Goal: Task Accomplishment & Management: Manage account settings

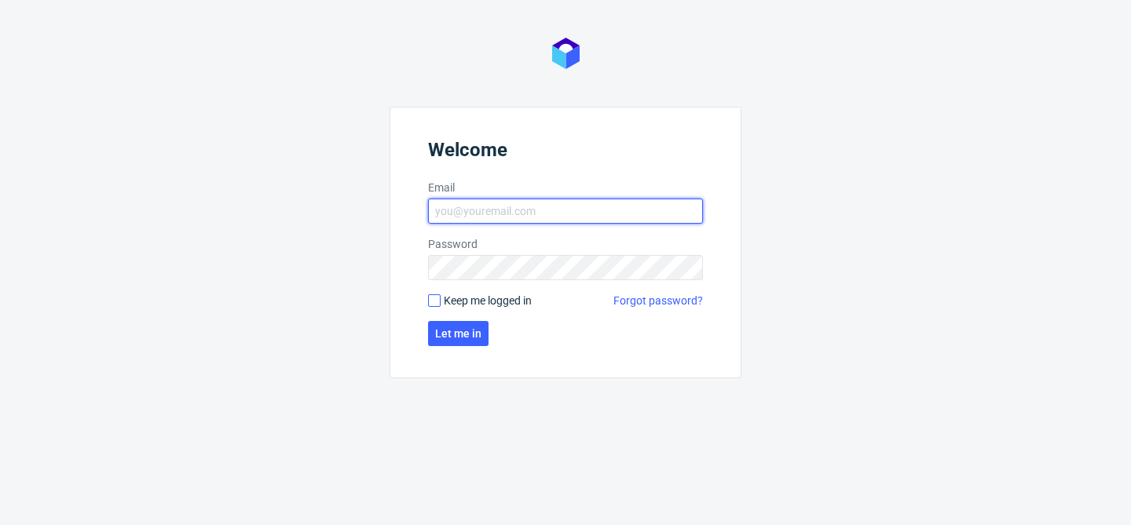
type input "bogna.krystian@packhelp.com"
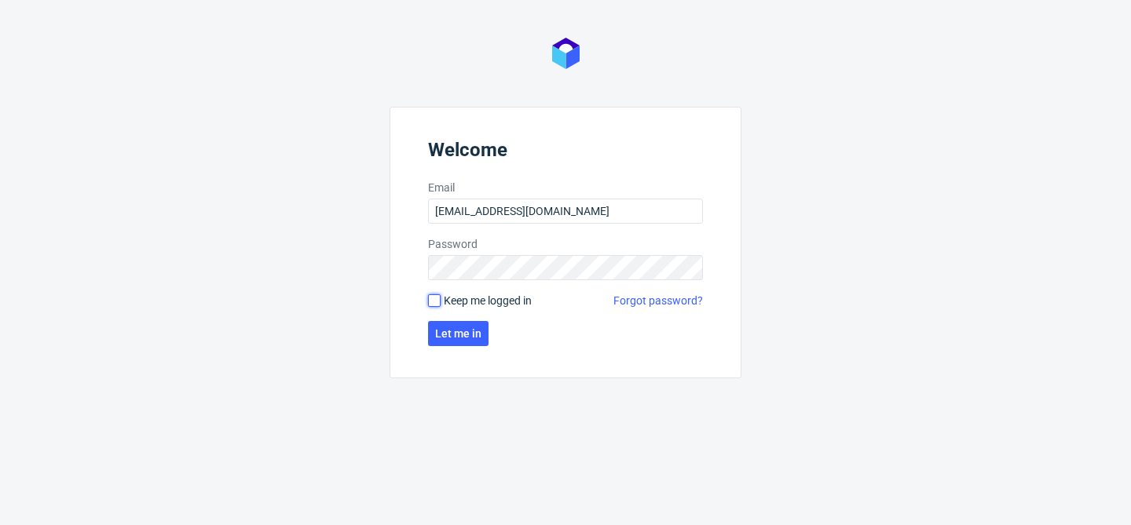
click at [435, 303] on input "Keep me logged in" at bounding box center [434, 301] width 13 height 13
checkbox input "true"
click at [465, 334] on span "Let me in" at bounding box center [458, 333] width 46 height 11
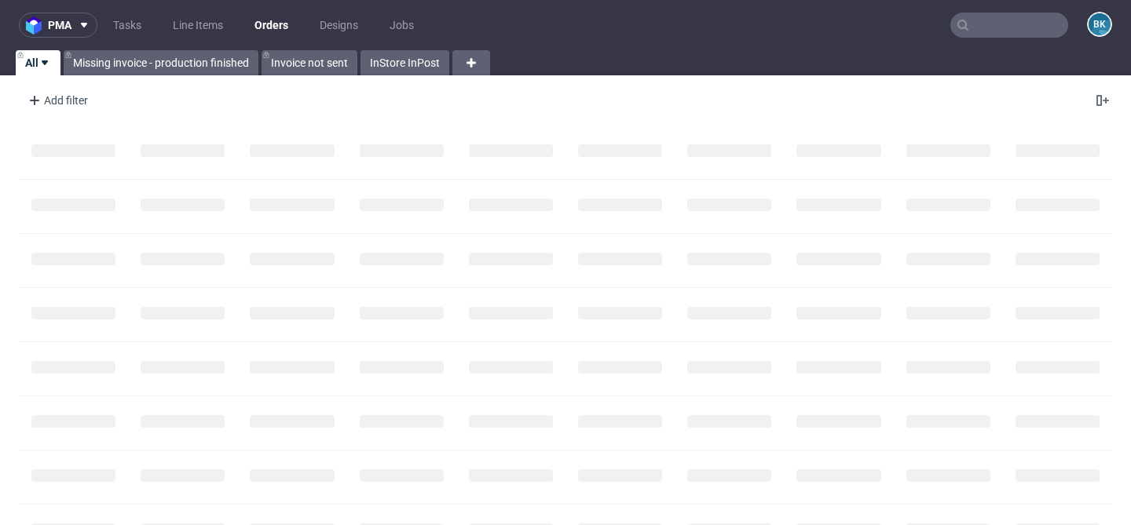
click at [984, 27] on input "text" at bounding box center [1009, 25] width 118 height 25
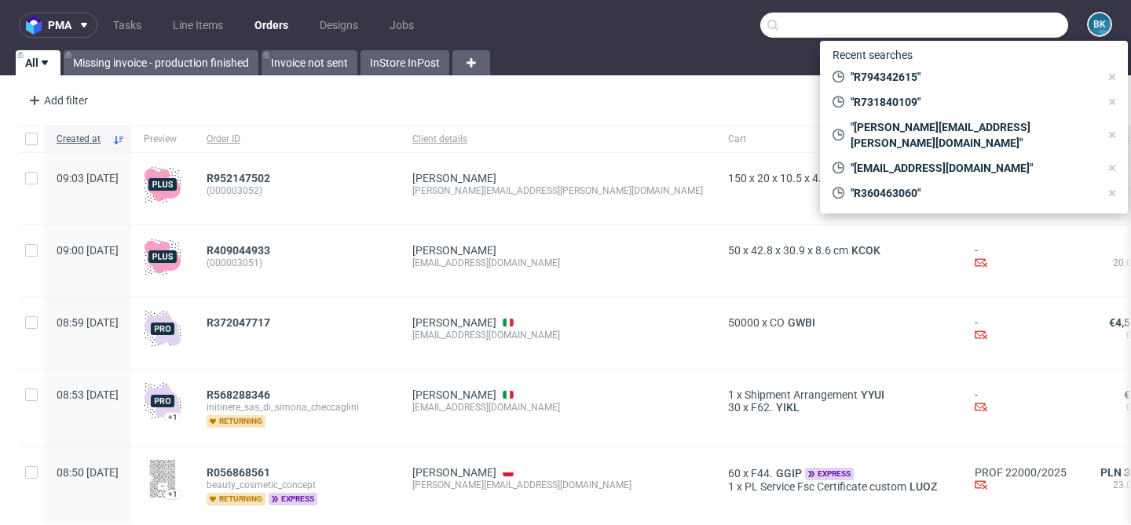
paste input "tomasz.wenzel@webmotion.pl"
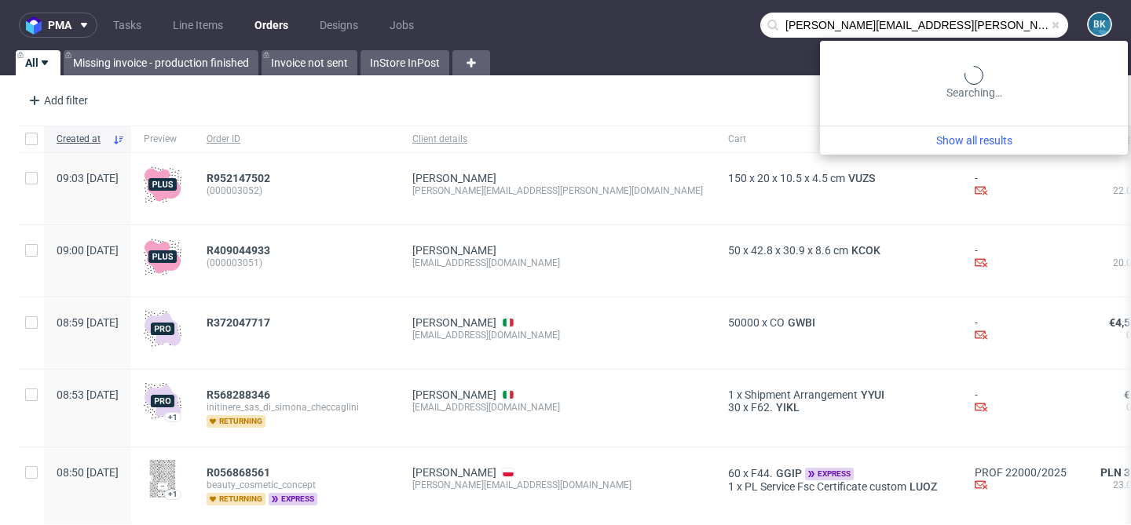
type input "tomasz.wenzel@webmotion.pl"
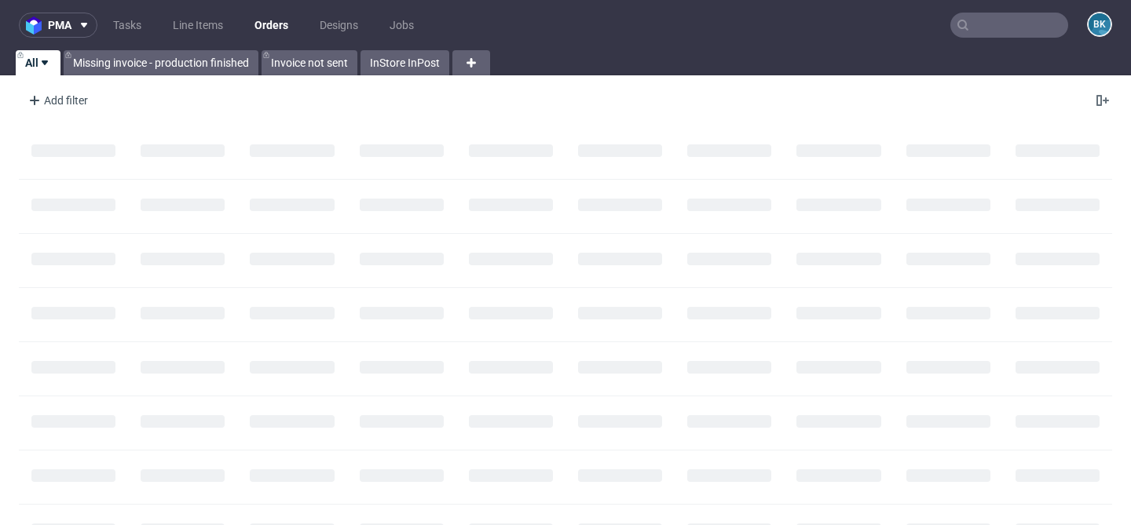
click at [969, 19] on input "text" at bounding box center [1009, 25] width 118 height 25
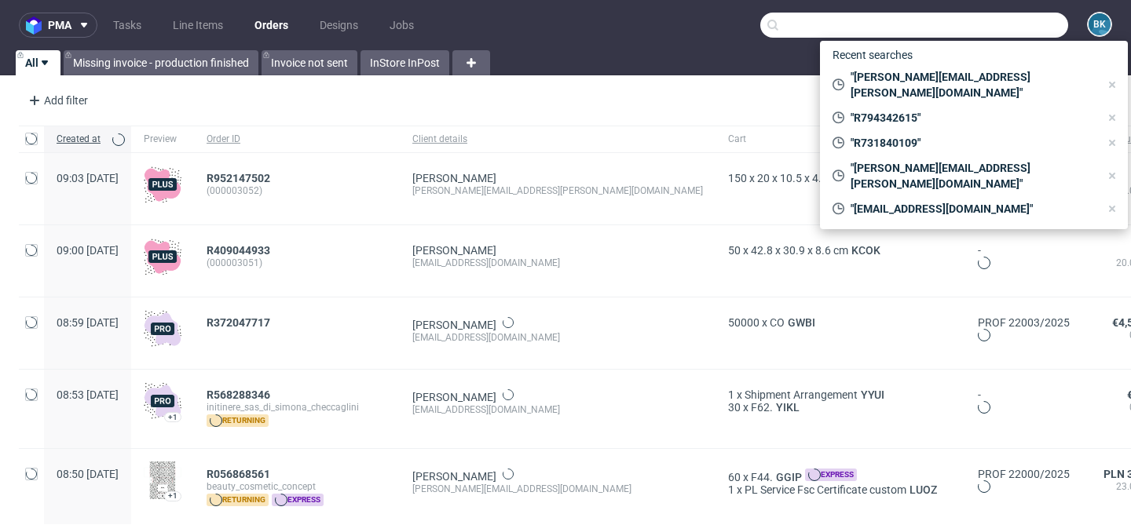
paste input "mircea.dragoi@lateralgroup.com"
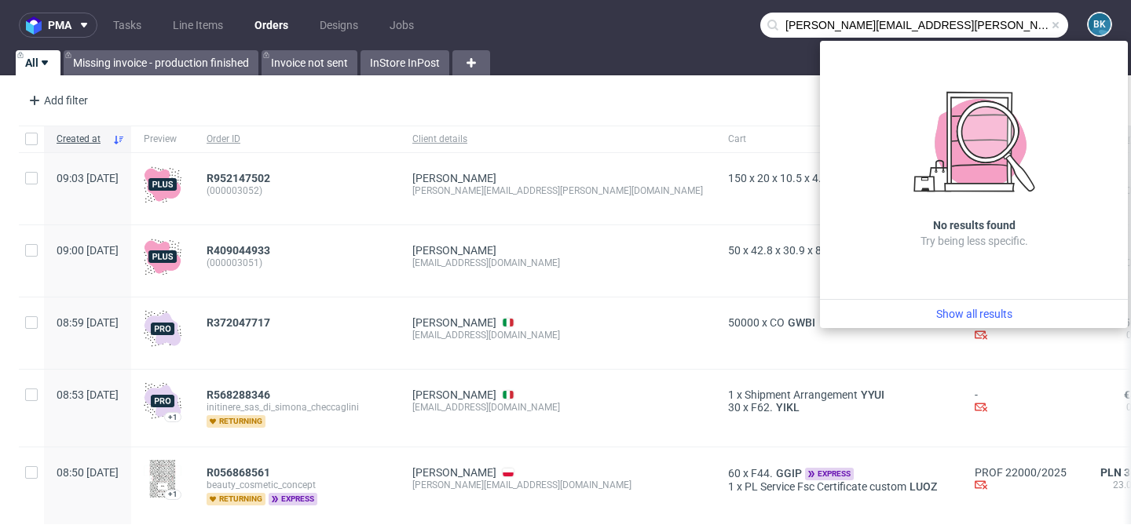
type input "mircea.dragoi@lateralgroup.com"
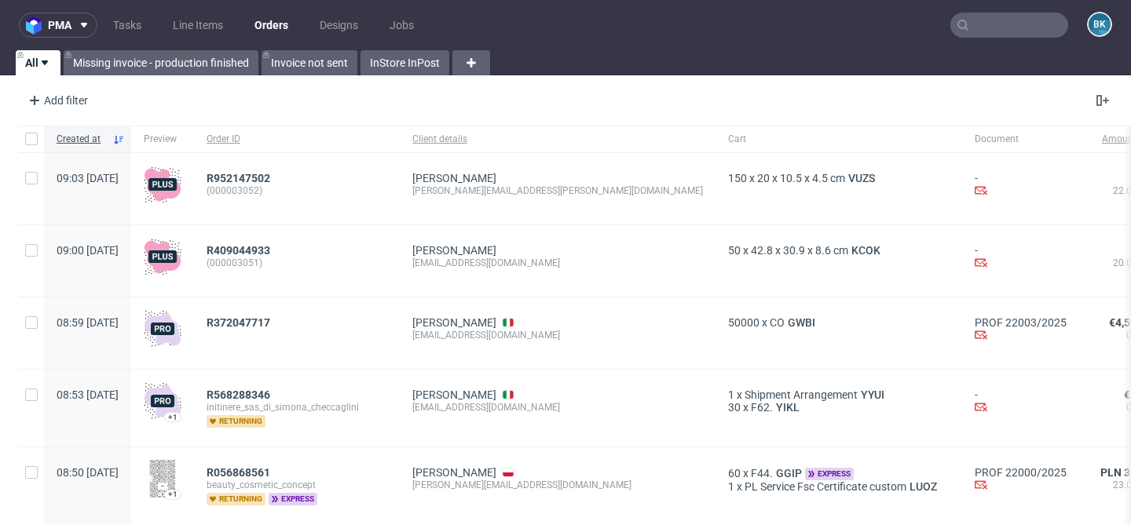
click at [976, 32] on input "text" at bounding box center [1009, 25] width 118 height 25
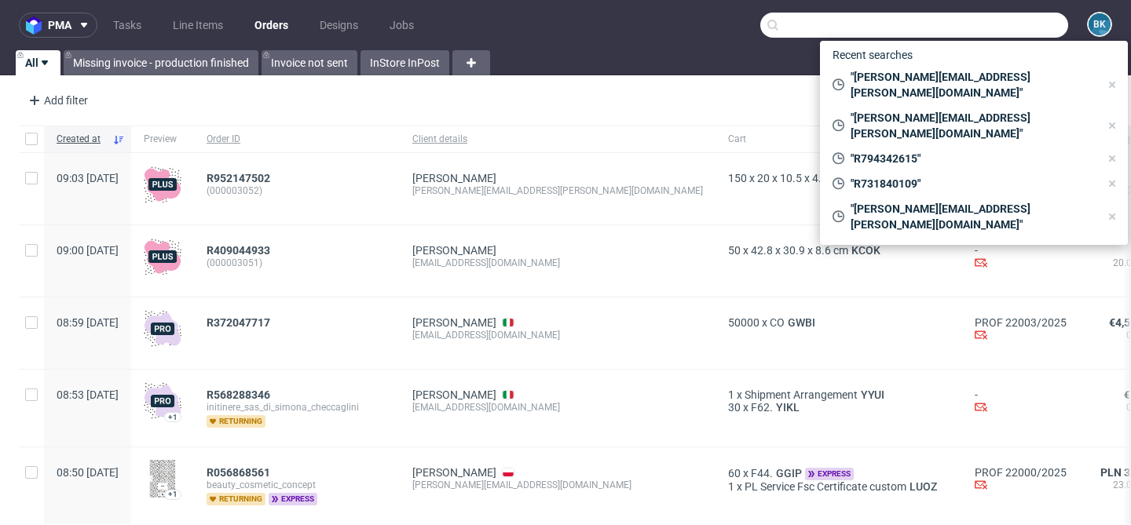
paste input "R794342615"
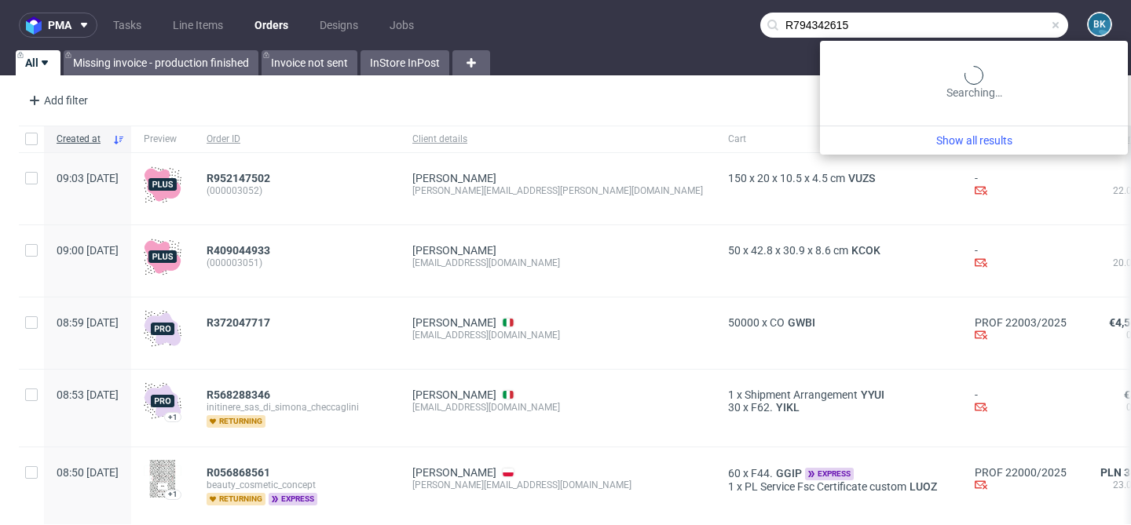
type input "R794342615"
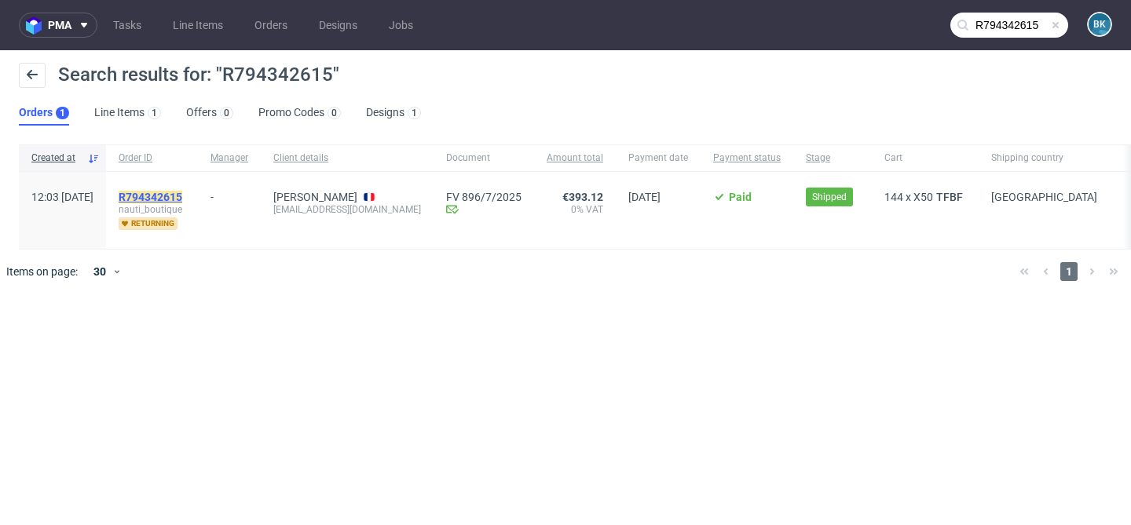
click at [182, 193] on mark "R794342615" at bounding box center [151, 197] width 64 height 13
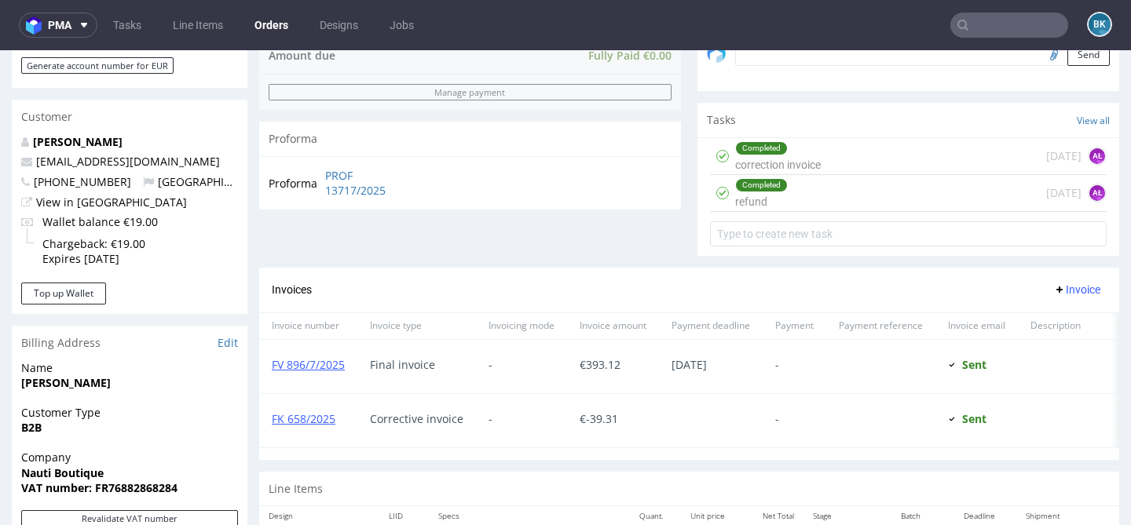
scroll to position [488, 0]
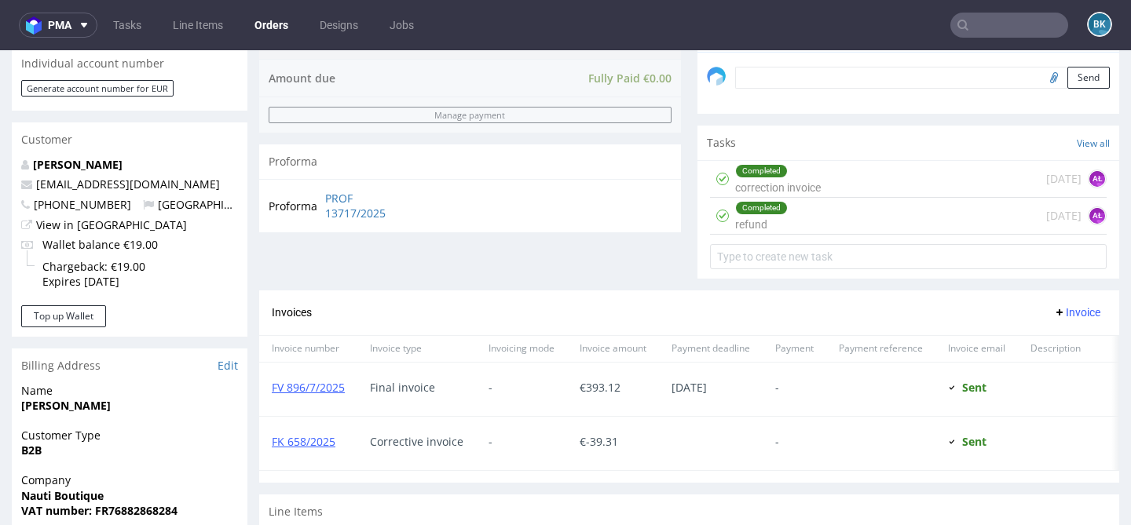
click at [741, 197] on div "Completed correction invoice" at bounding box center [778, 179] width 86 height 36
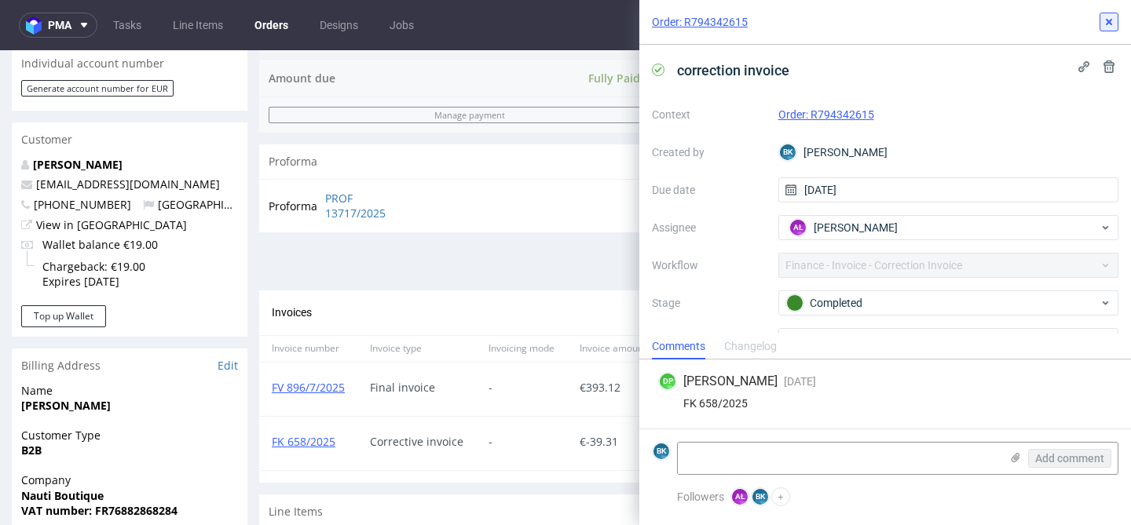
click at [1110, 14] on button at bounding box center [1108, 22] width 19 height 19
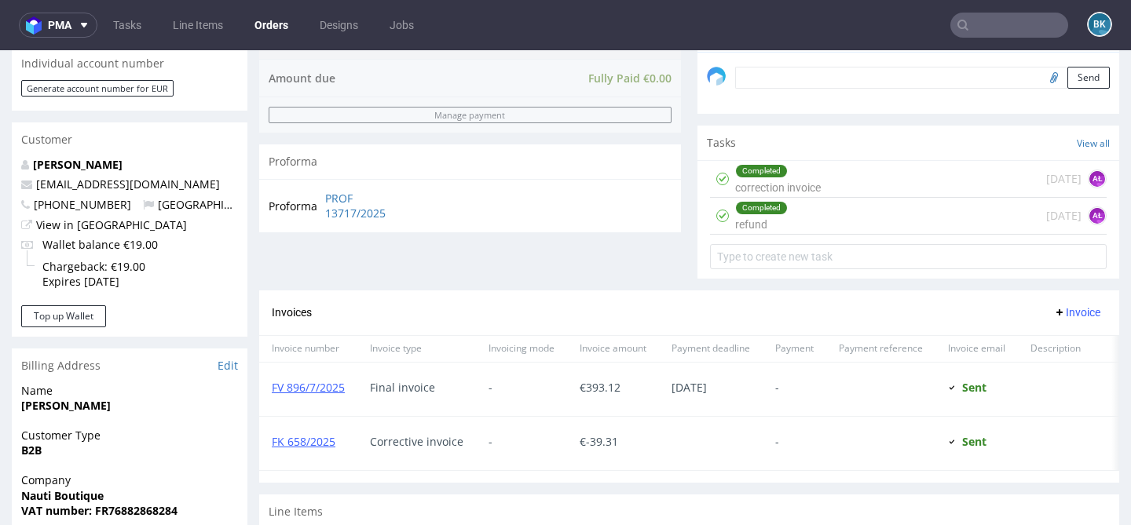
click at [982, 26] on input "text" at bounding box center [1009, 25] width 118 height 25
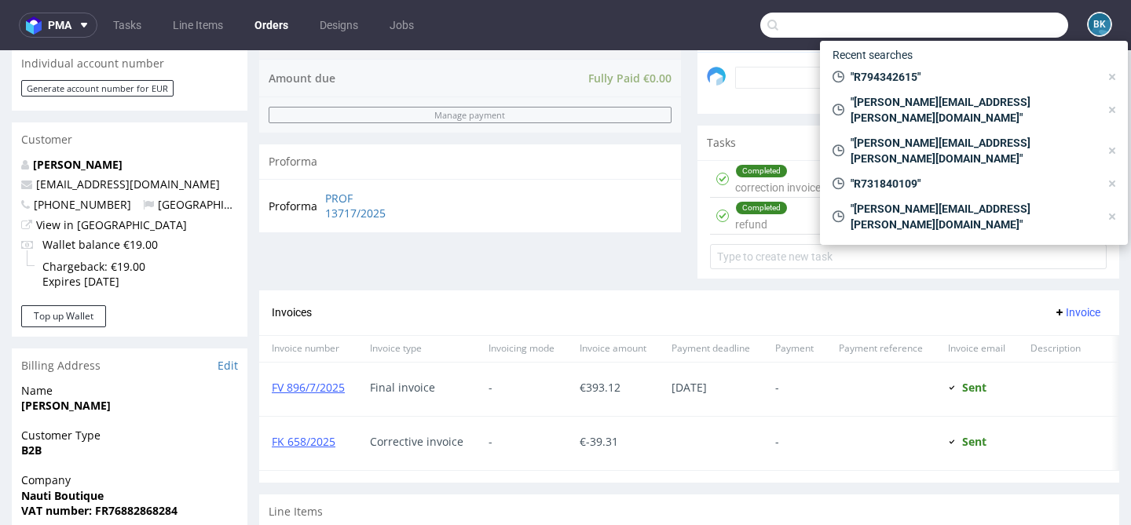
paste input "R340231607"
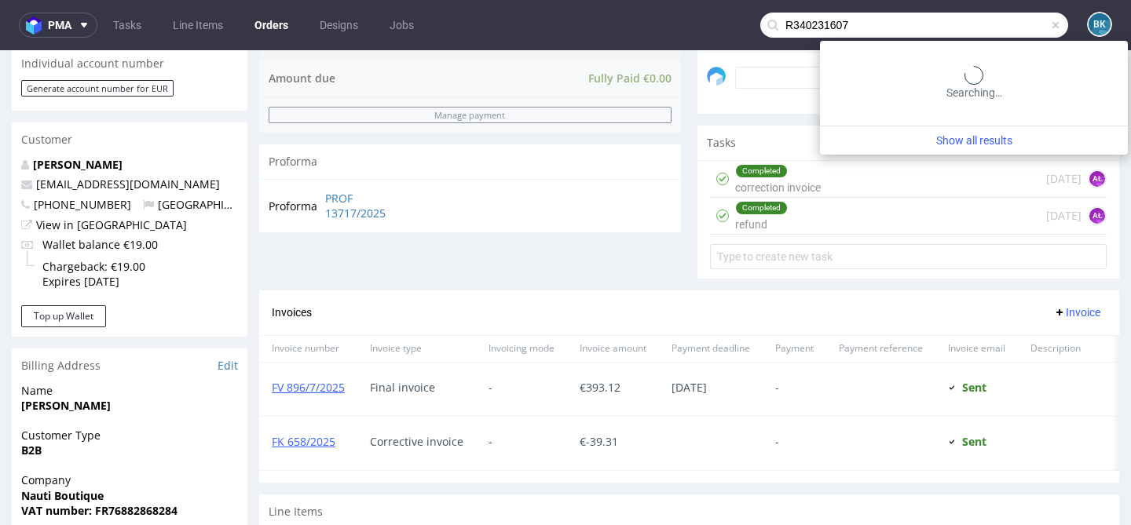
type input "R340231607"
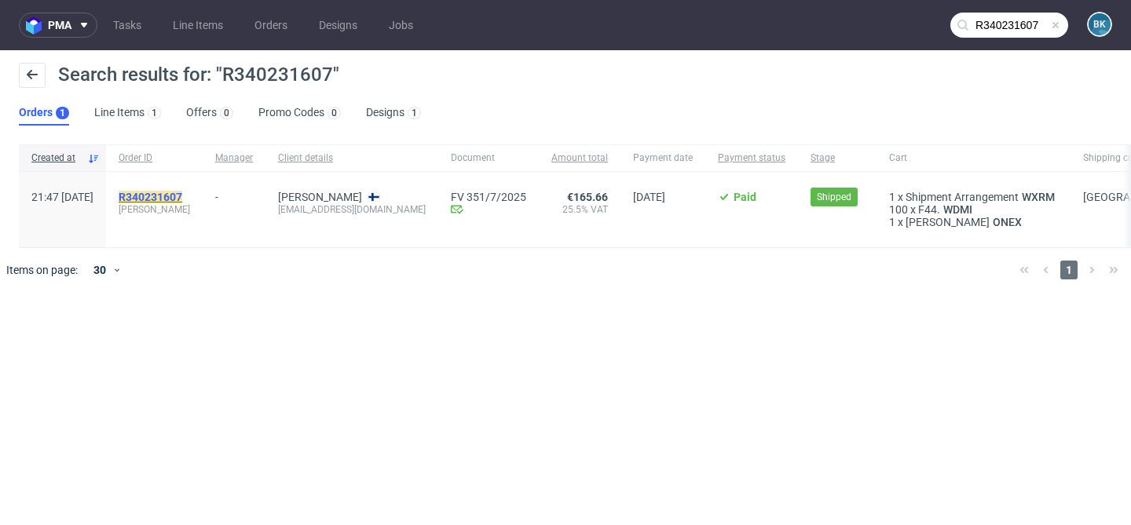
click at [182, 199] on mark "R340231607" at bounding box center [151, 197] width 64 height 13
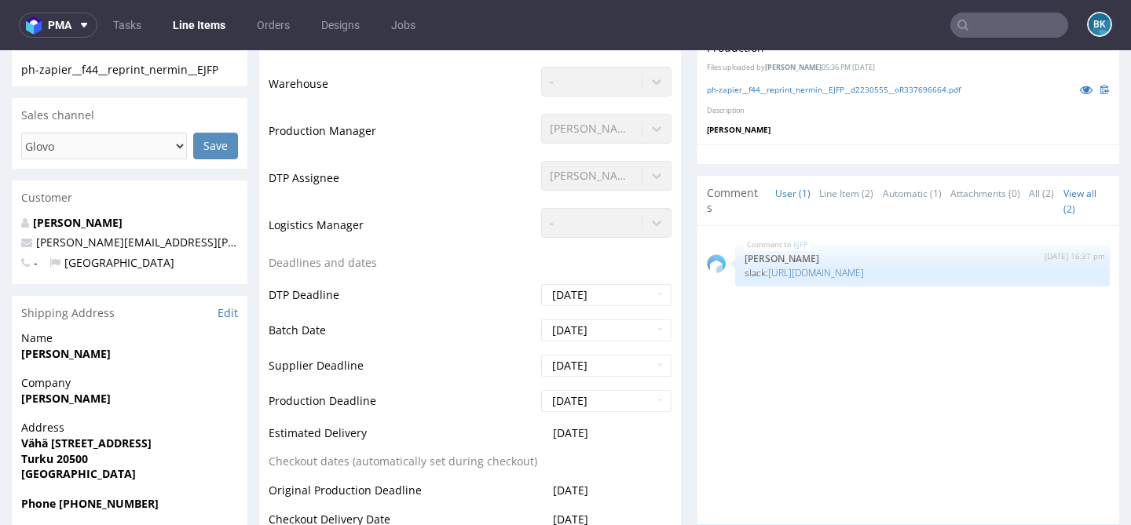
scroll to position [444, 0]
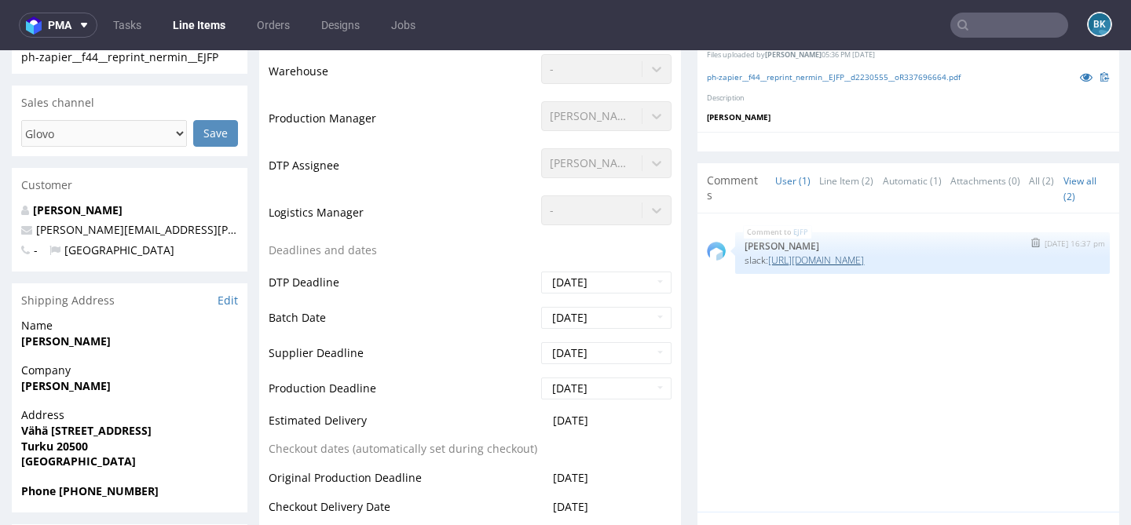
click at [864, 267] on link "https://packhelp.slack.com/archives/C03AR6KRWNS/p1756822504911239" at bounding box center [816, 260] width 96 height 13
click at [986, 28] on input "text" at bounding box center [1009, 25] width 118 height 25
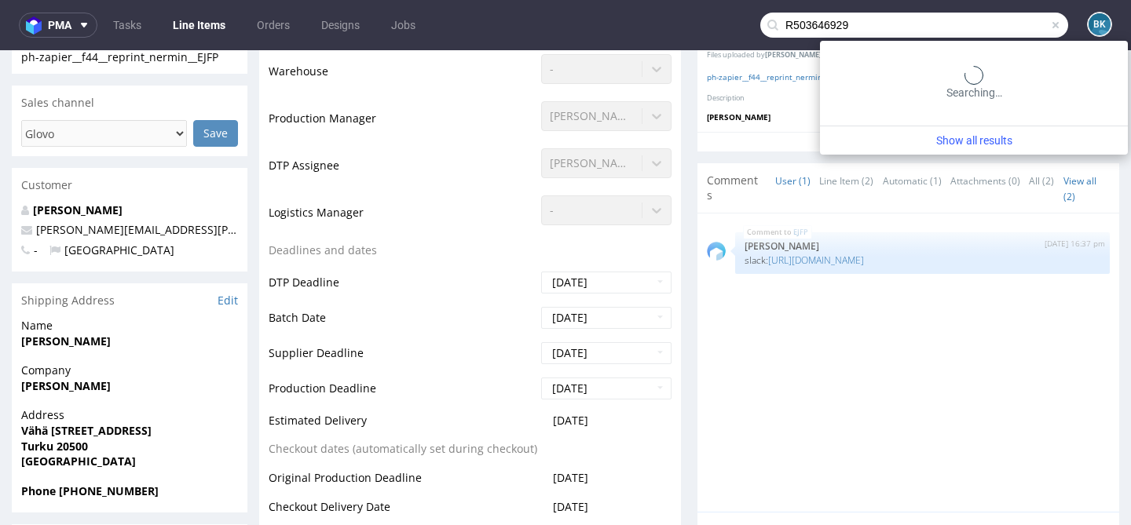
type input "R503646929"
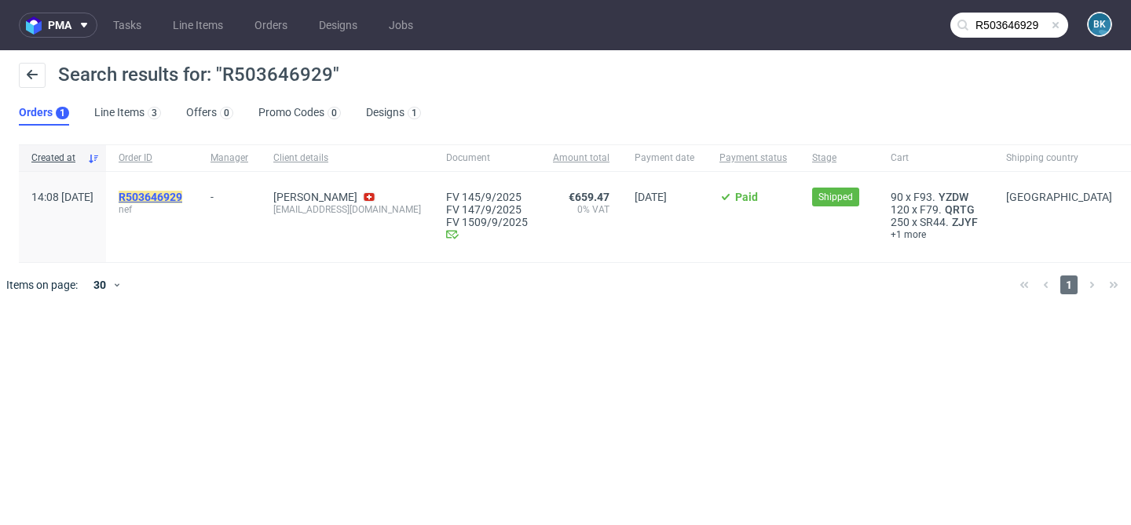
click at [182, 195] on mark "R503646929" at bounding box center [151, 197] width 64 height 13
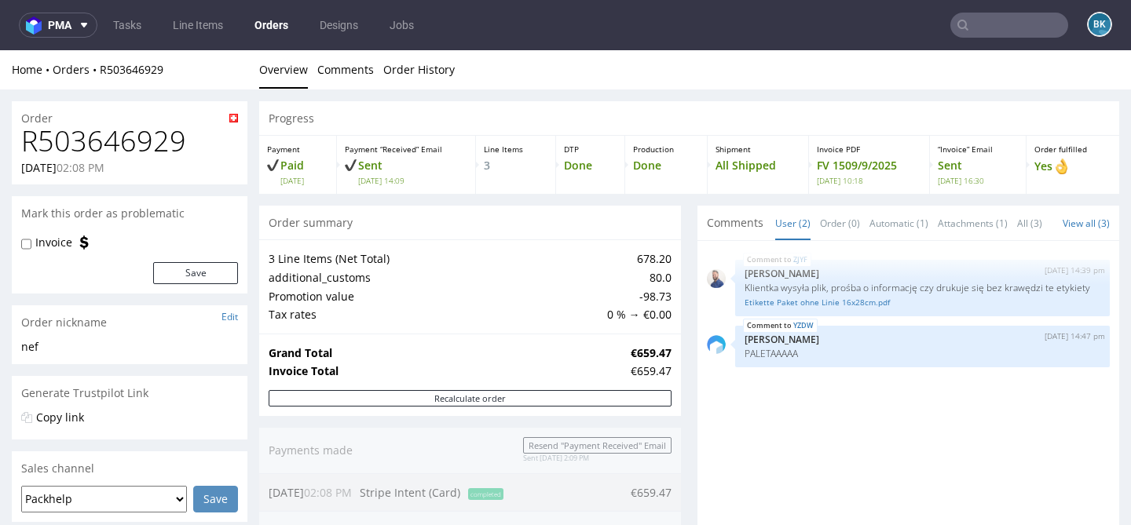
click at [980, 26] on input "text" at bounding box center [1009, 25] width 118 height 25
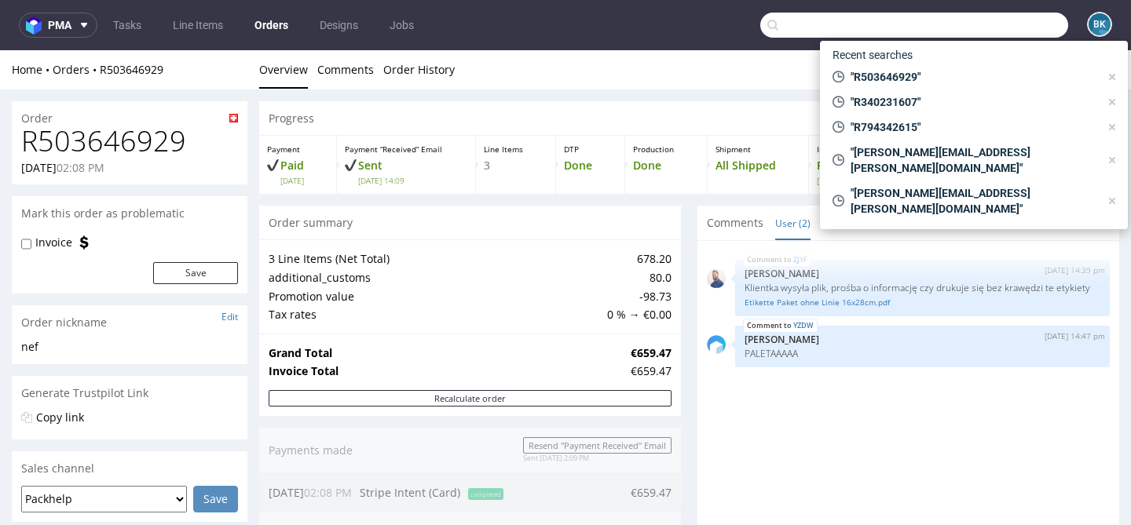
paste input "R362409260"
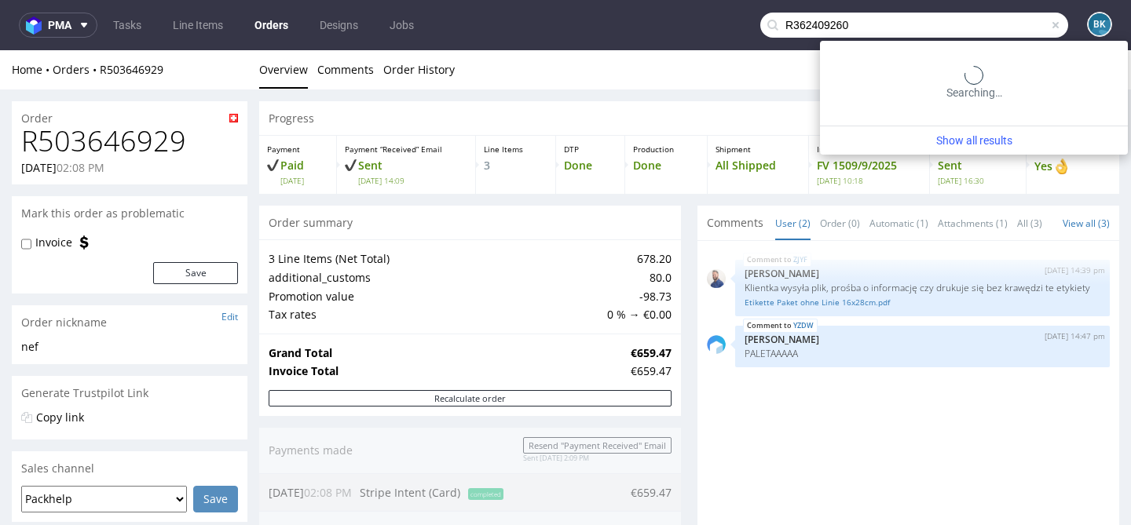
type input "R362409260"
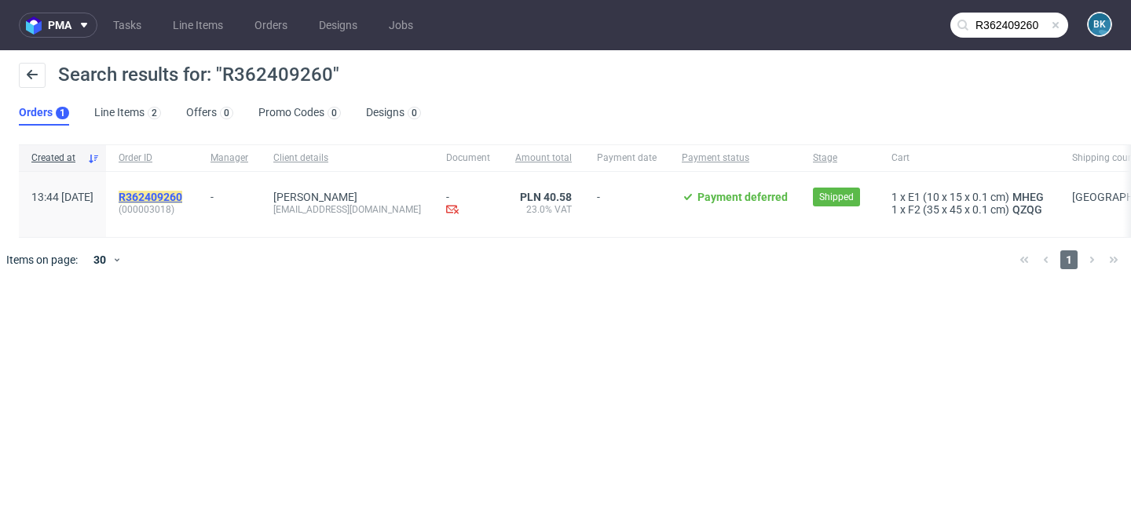
click at [182, 196] on mark "R362409260" at bounding box center [151, 197] width 64 height 13
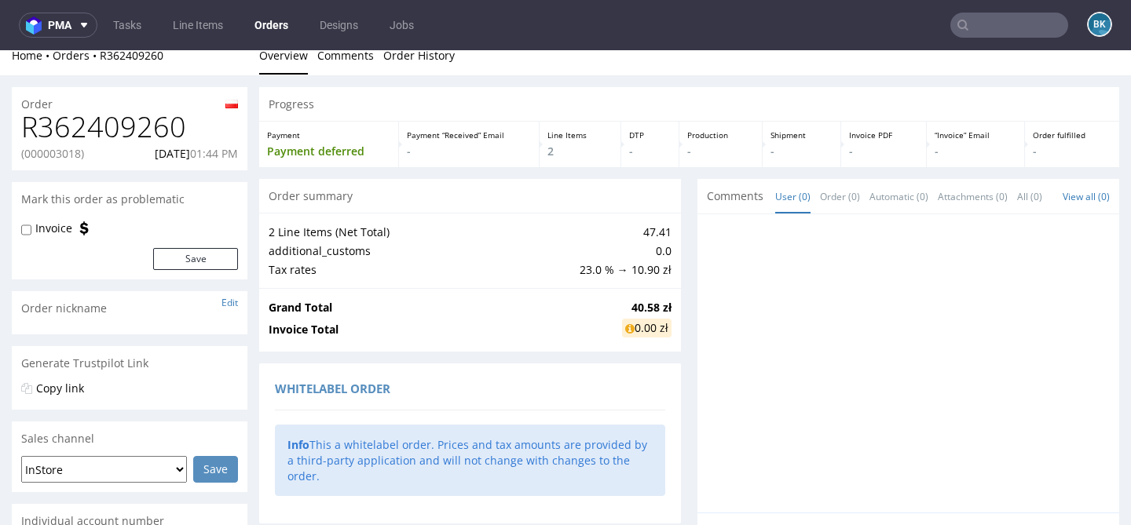
scroll to position [16, 0]
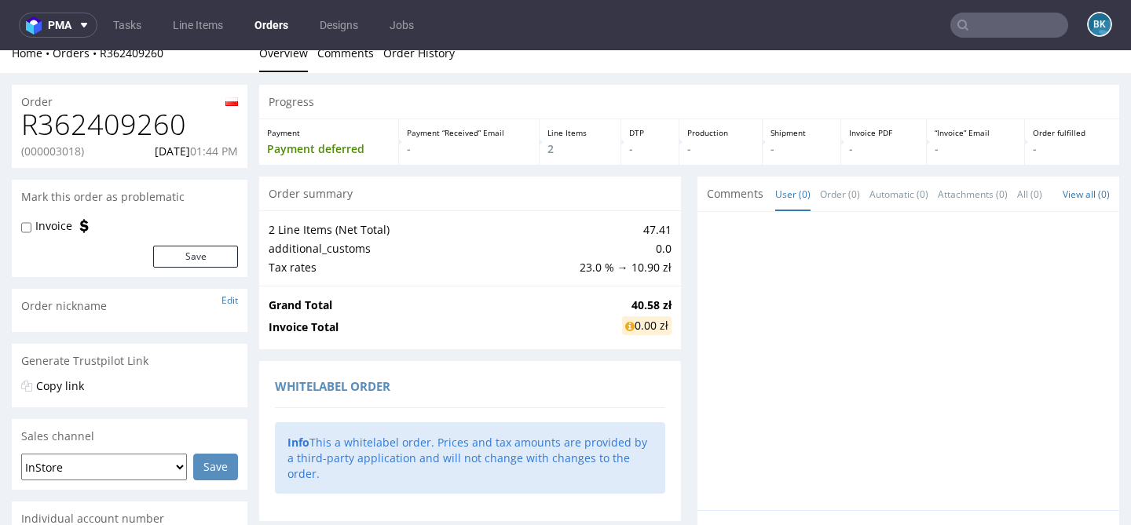
click at [971, 27] on input "text" at bounding box center [1009, 25] width 118 height 25
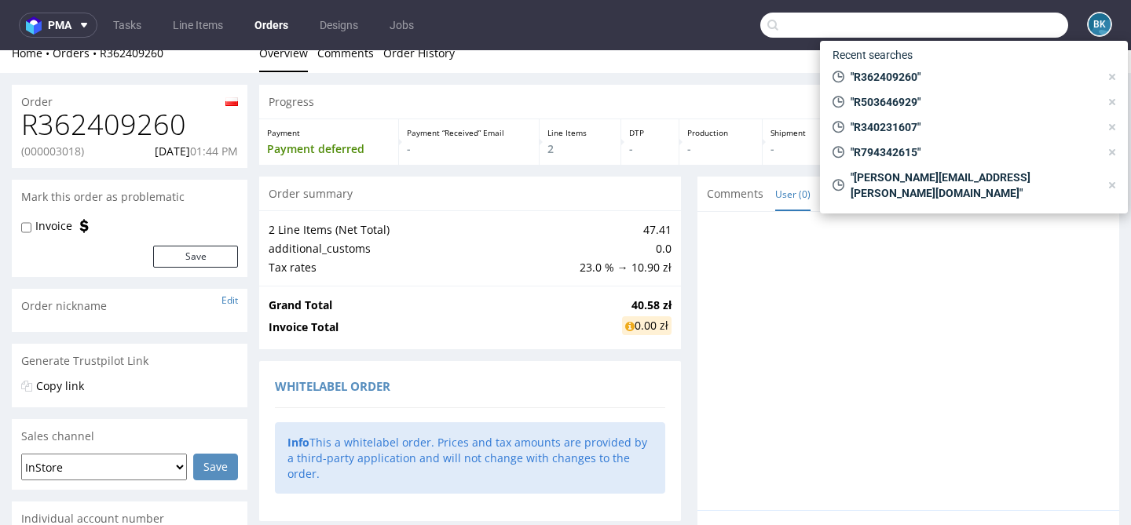
paste input "Order delayed- R362409260"
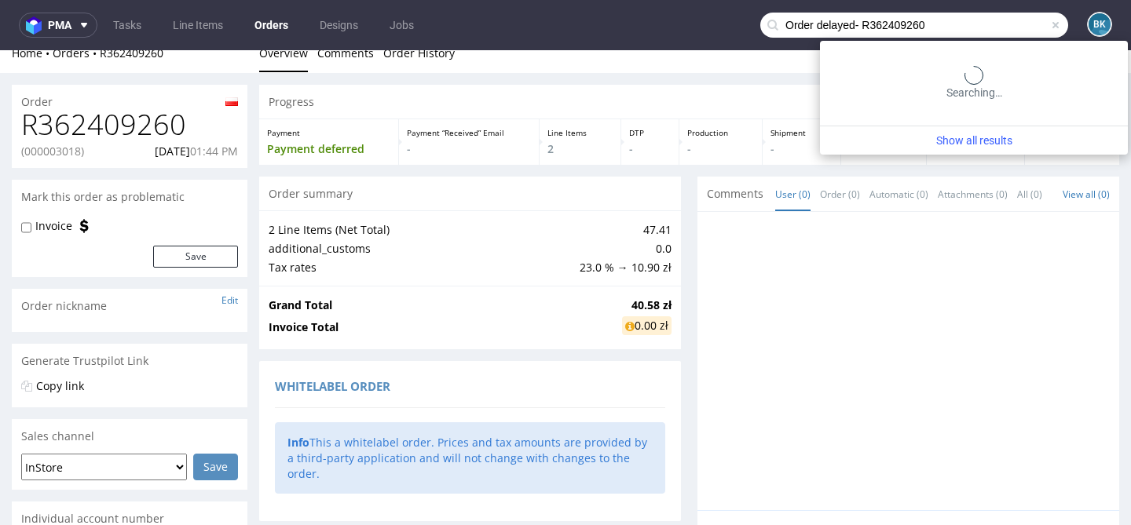
type input "Order delayed- R362409260"
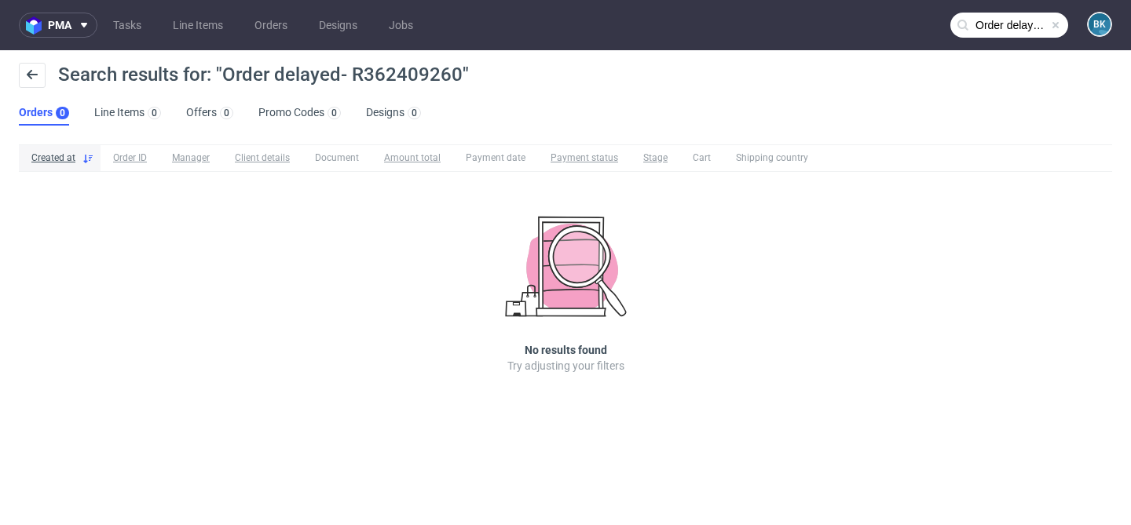
click at [1058, 25] on span at bounding box center [1055, 25] width 13 height 13
click at [1001, 18] on input "text" at bounding box center [1009, 25] width 118 height 25
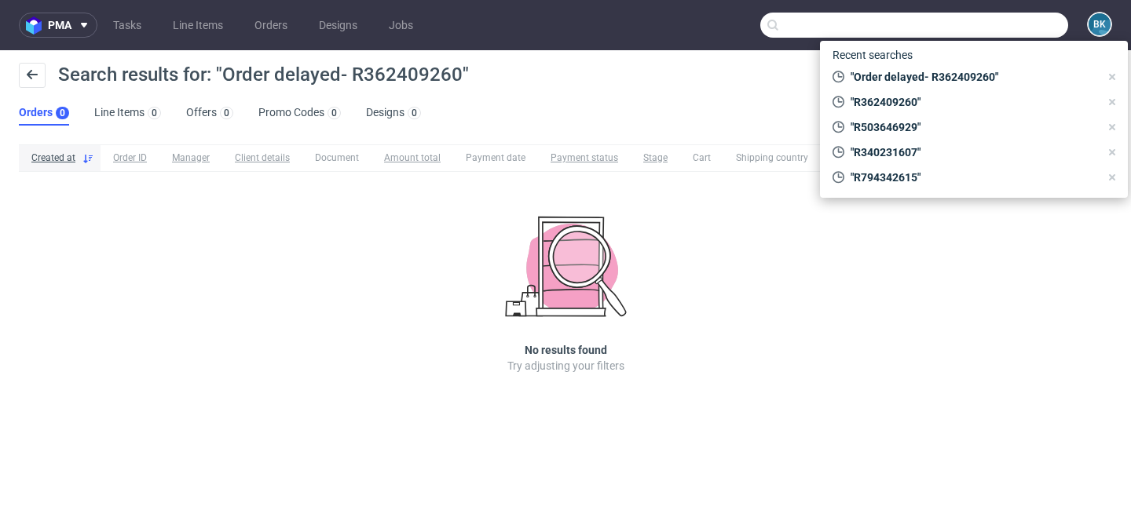
paste input "R362409260"
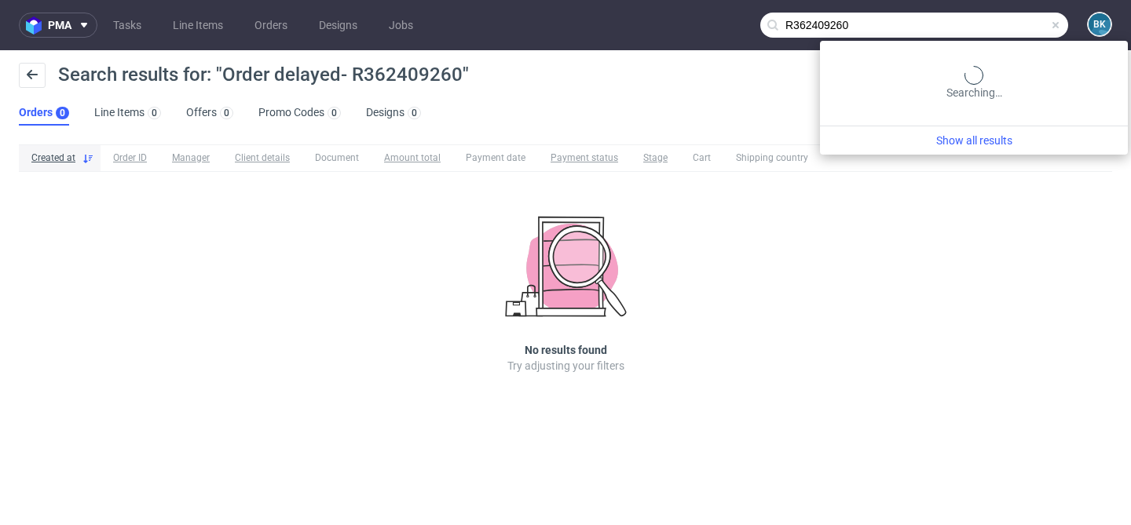
type input "R362409260"
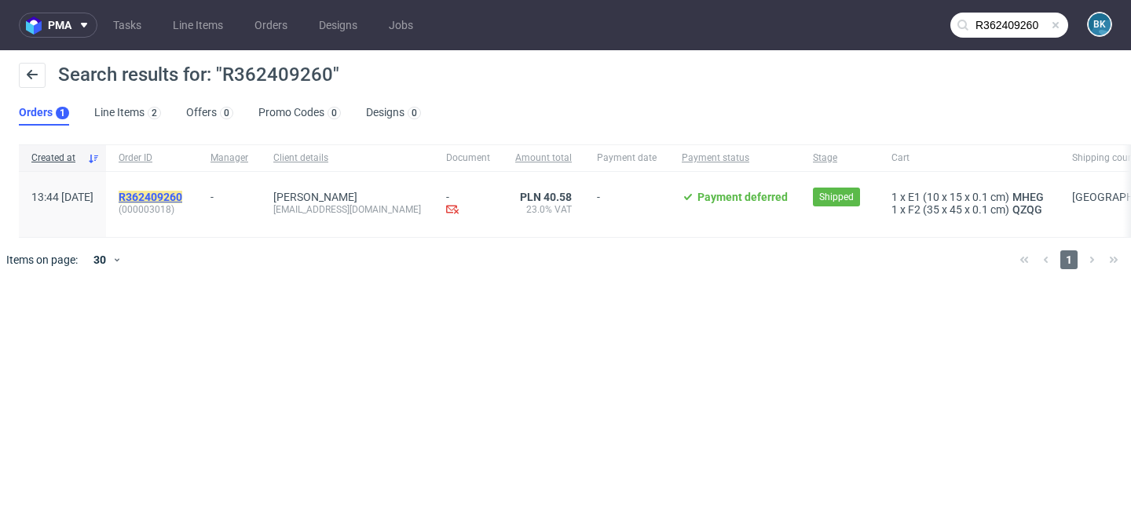
click at [182, 196] on mark "R362409260" at bounding box center [151, 197] width 64 height 13
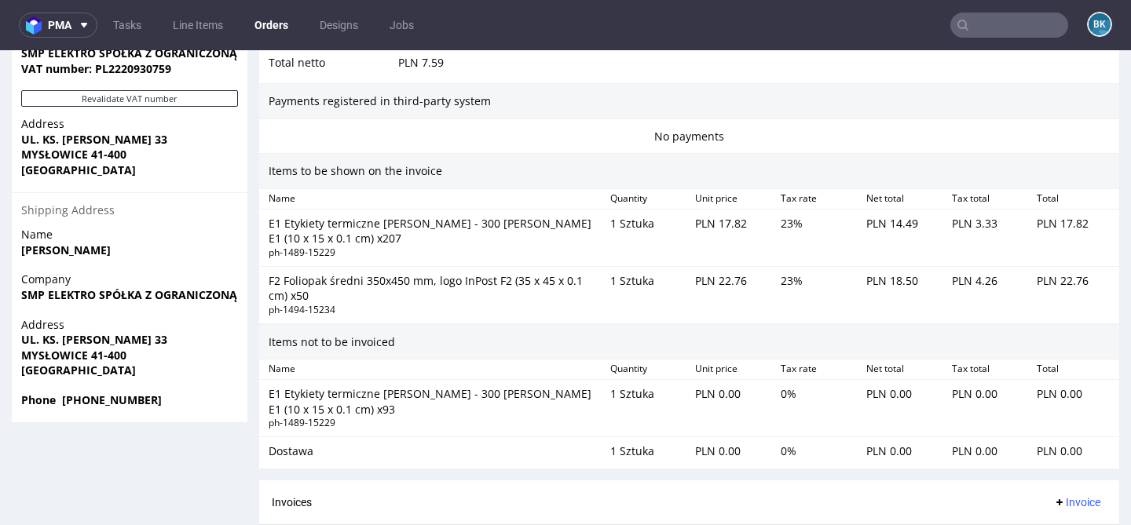
scroll to position [1092, 0]
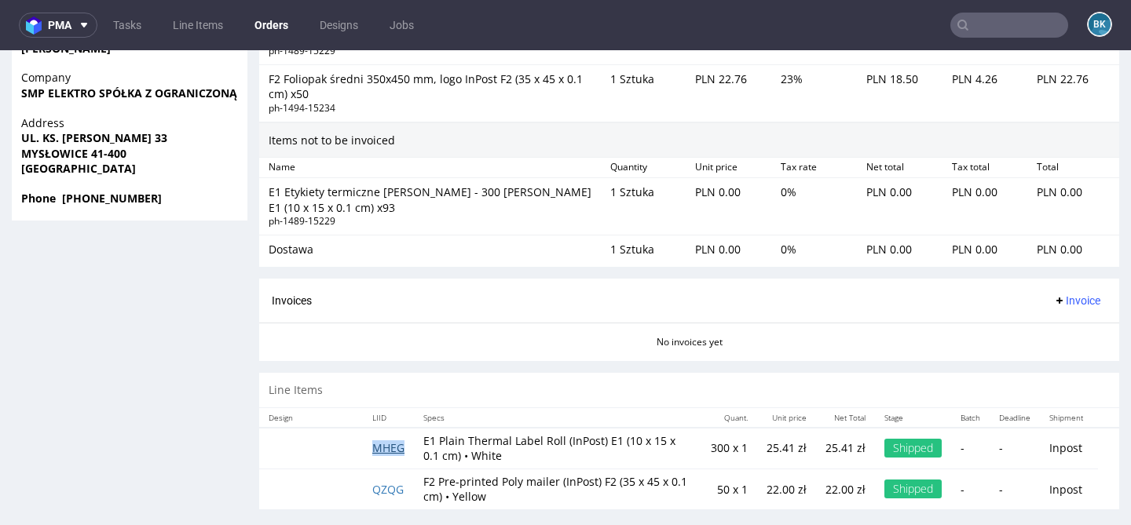
click at [385, 441] on link "MHEG" at bounding box center [388, 448] width 32 height 15
click at [381, 482] on link "QZQG" at bounding box center [387, 489] width 31 height 15
click at [990, 28] on input "text" at bounding box center [1009, 25] width 118 height 25
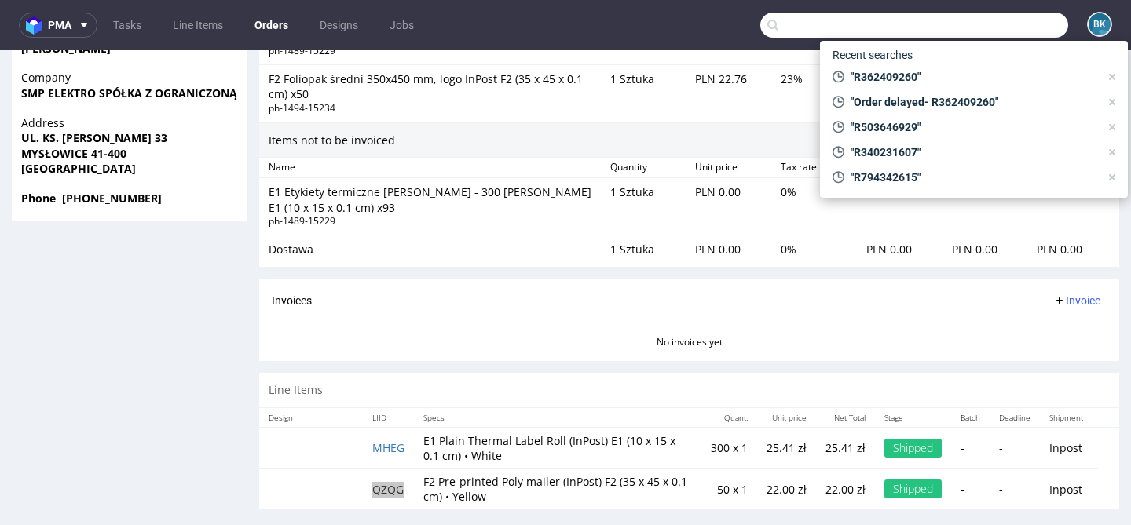
paste input "R362409260"
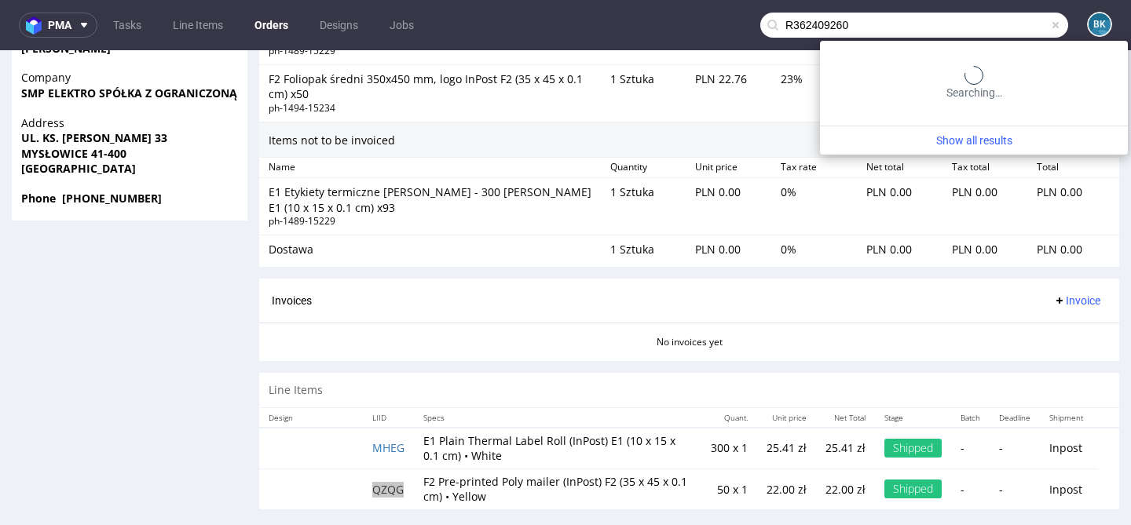
type input "R362409260"
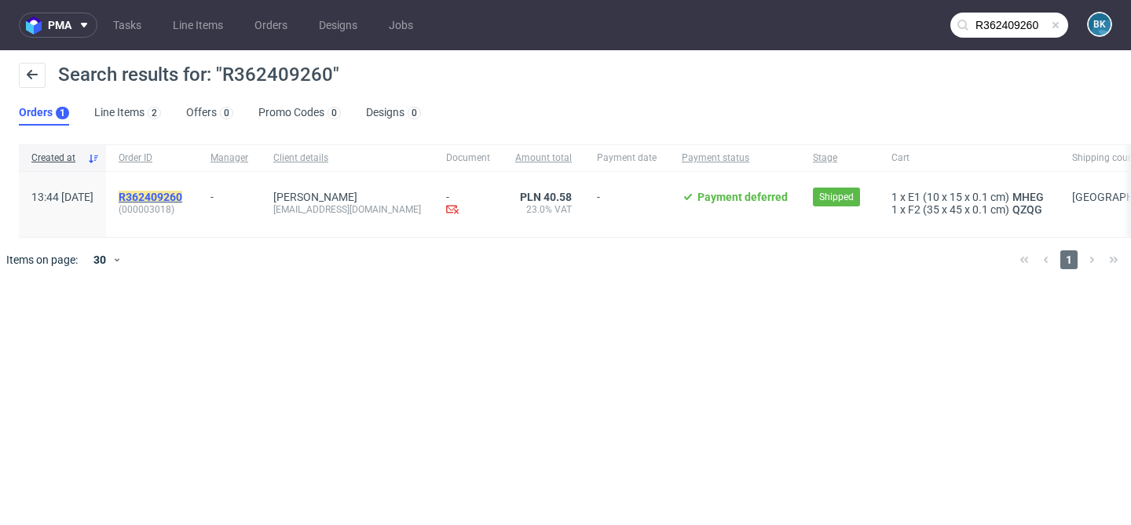
click at [182, 192] on mark "R362409260" at bounding box center [151, 197] width 64 height 13
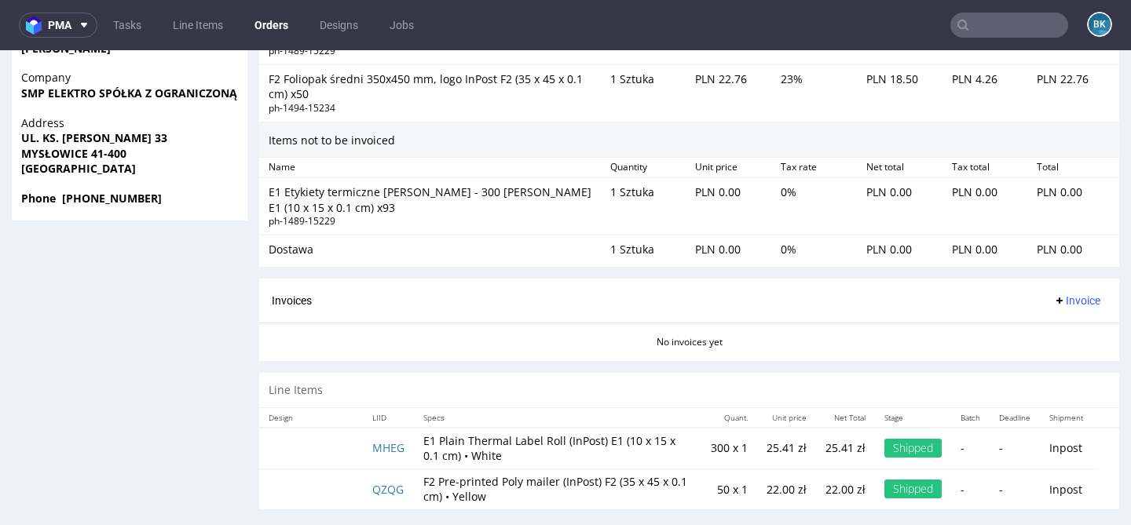
scroll to position [4, 0]
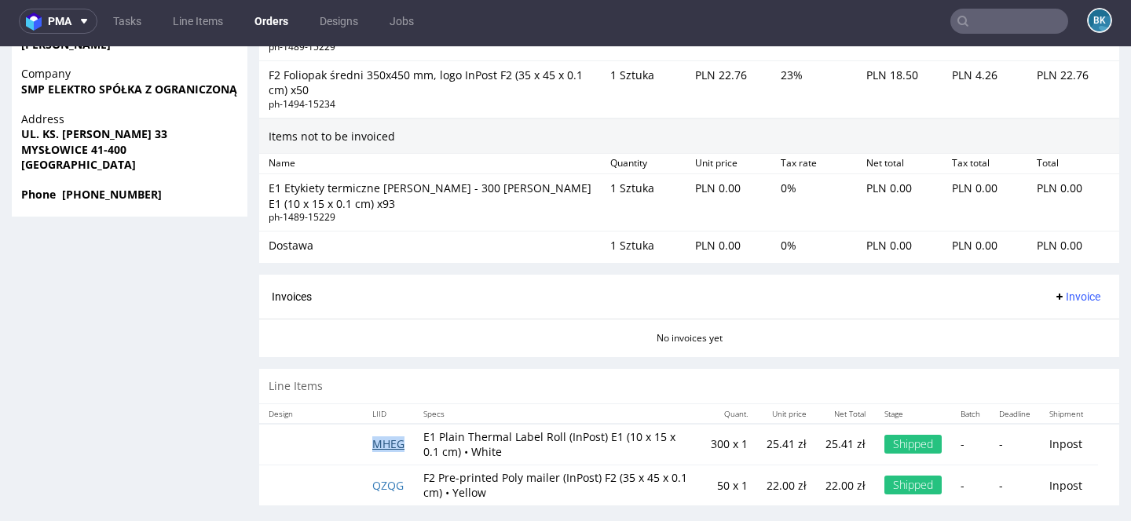
click at [385, 437] on link "MHEG" at bounding box center [388, 444] width 32 height 15
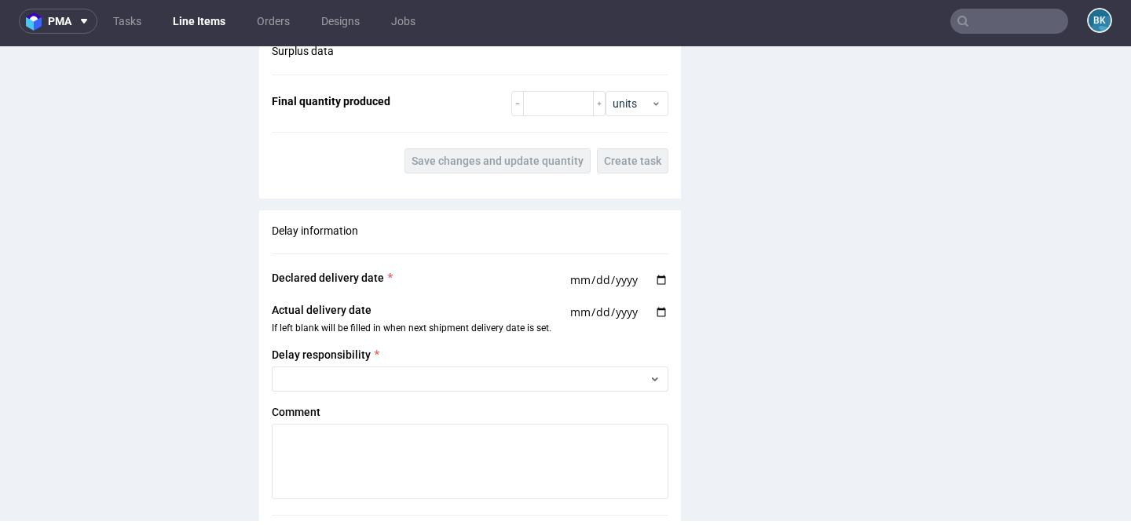
click at [552, 241] on div "Delay information Declared delivery date Actual delivery date If left blank wil…" at bounding box center [470, 390] width 422 height 360
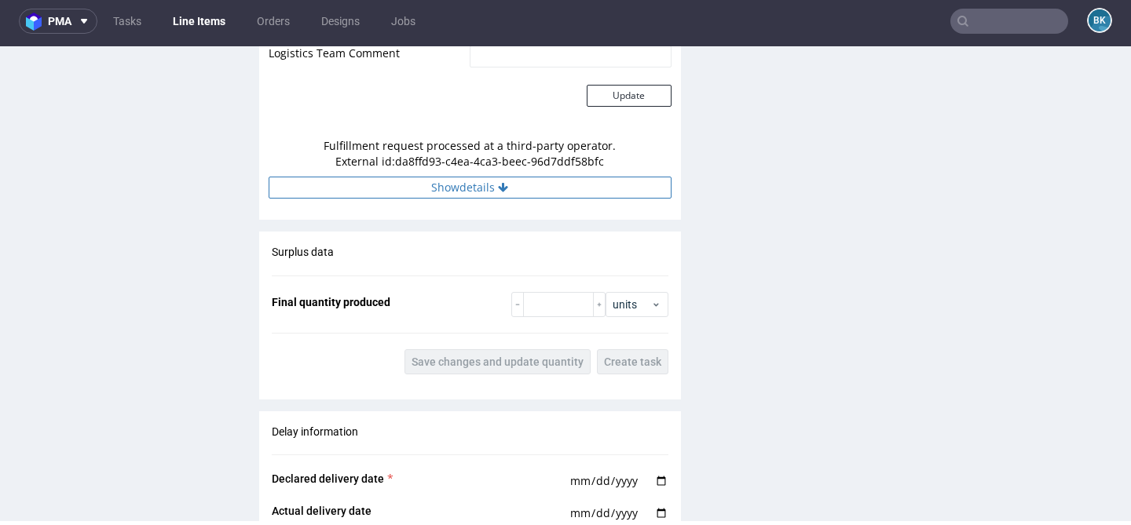
click at [533, 194] on button "Show details" at bounding box center [470, 188] width 403 height 22
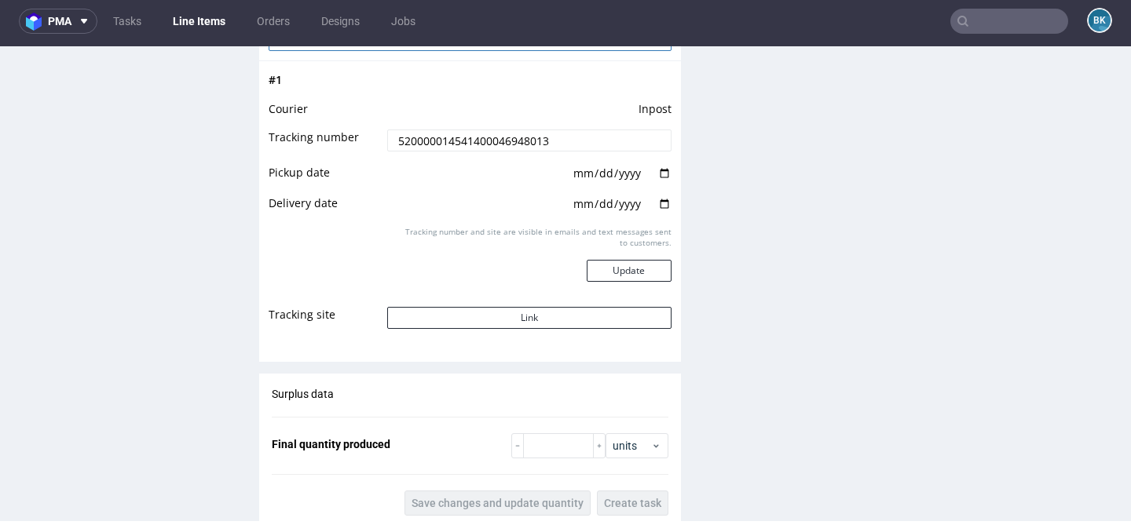
scroll to position [1725, 0]
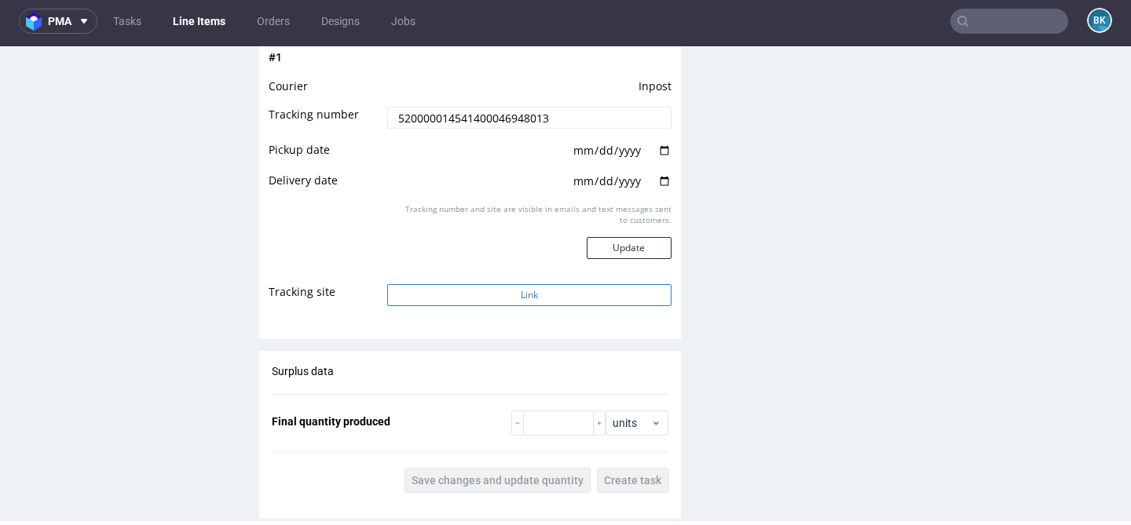
click at [516, 298] on button "Link" at bounding box center [529, 295] width 284 height 22
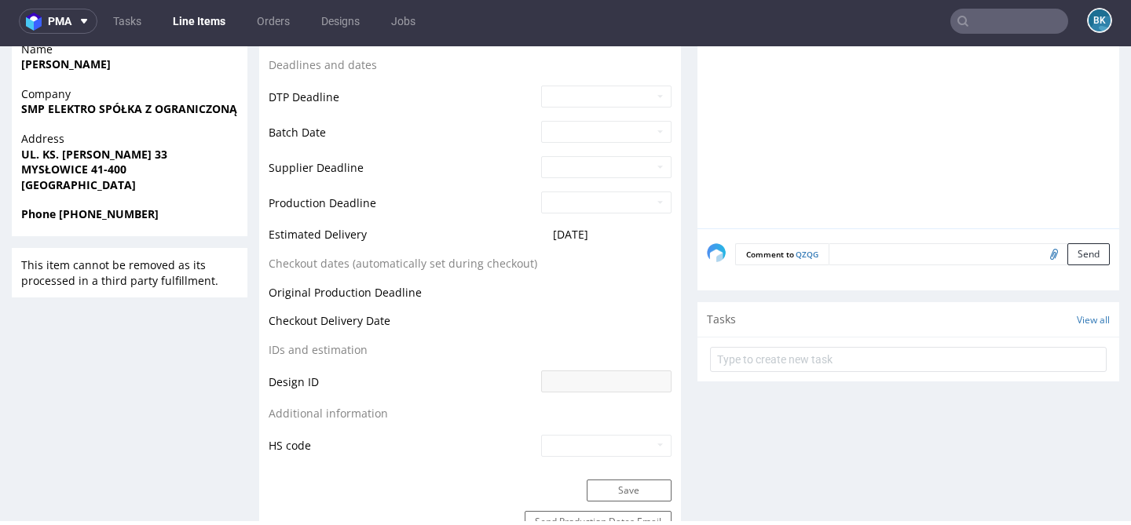
scroll to position [602, 0]
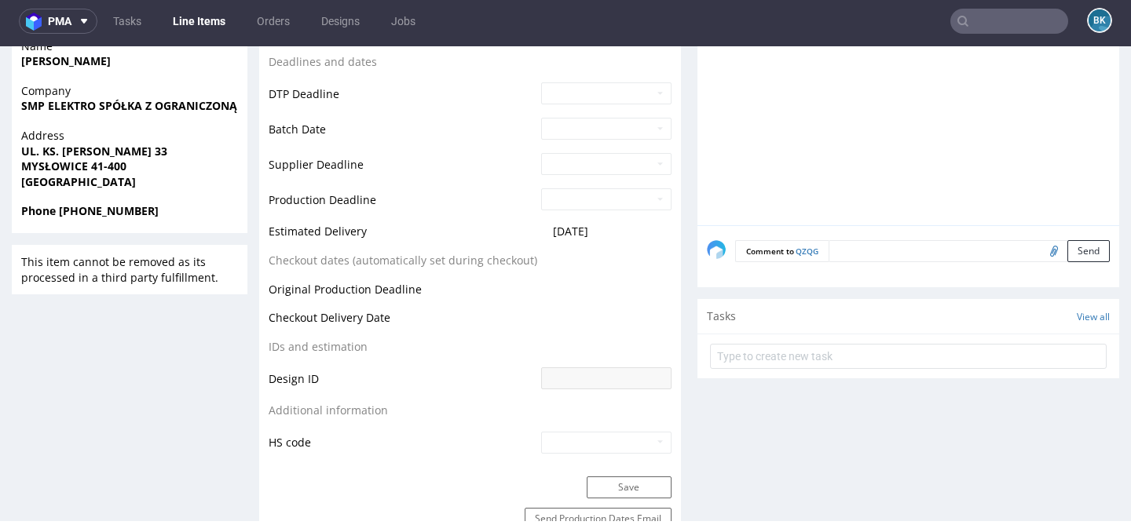
click at [1010, 20] on input "text" at bounding box center [1009, 21] width 118 height 25
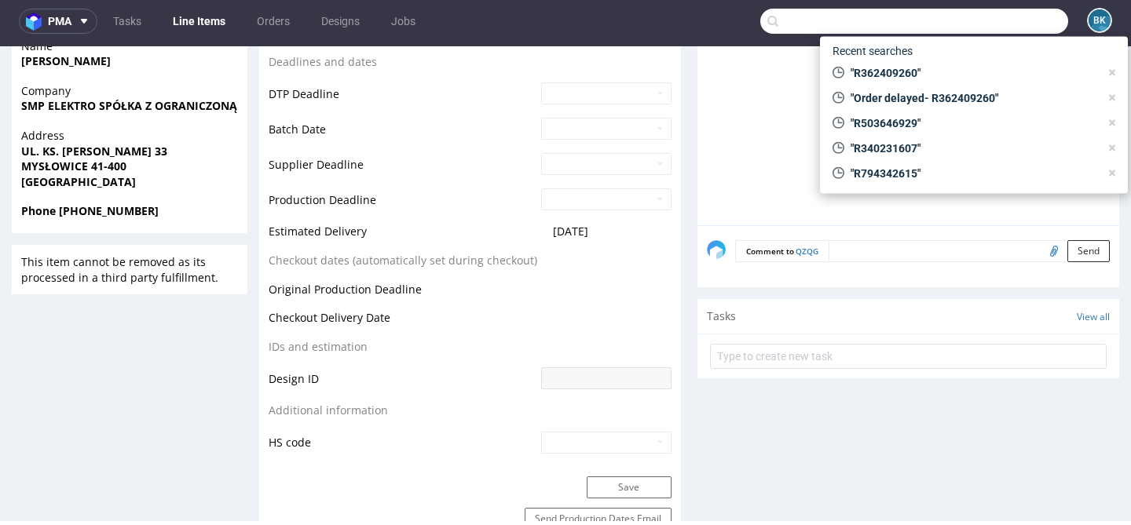
paste input "R362409260"
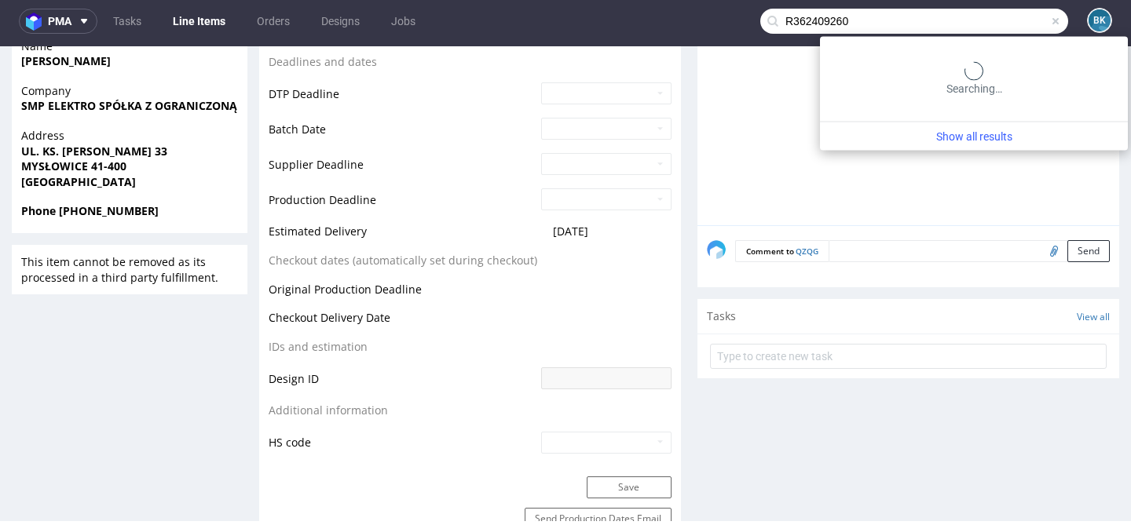
type input "R362409260"
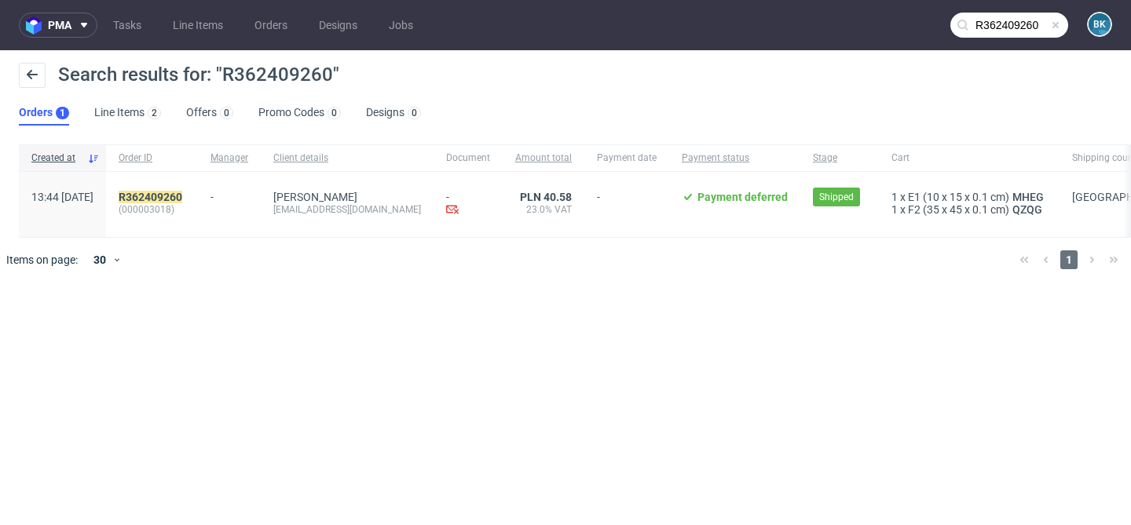
click at [189, 189] on div "R362409260 (000003018)" at bounding box center [152, 204] width 92 height 65
click at [177, 198] on mark "R362409260" at bounding box center [151, 197] width 64 height 13
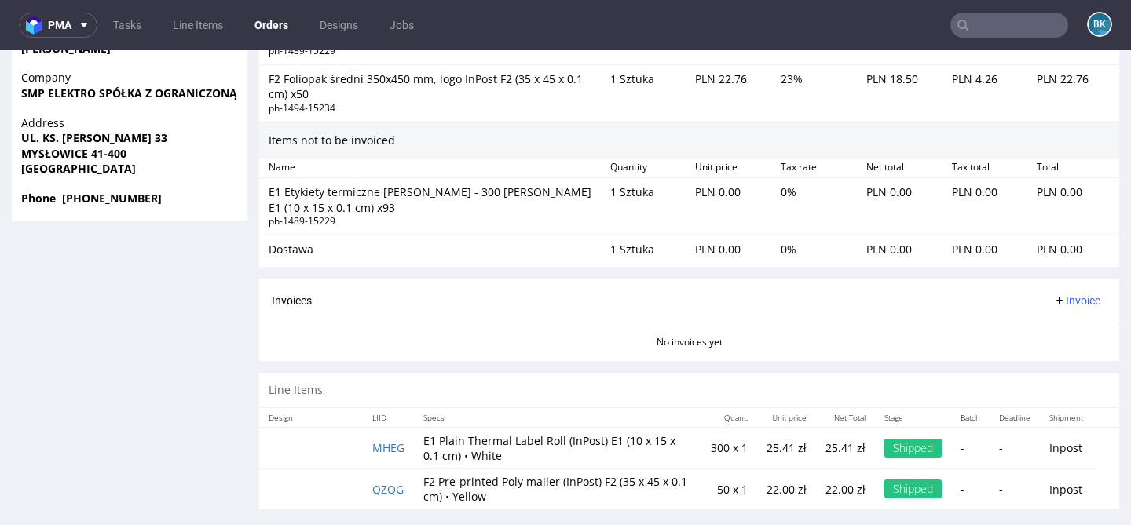
scroll to position [4, 0]
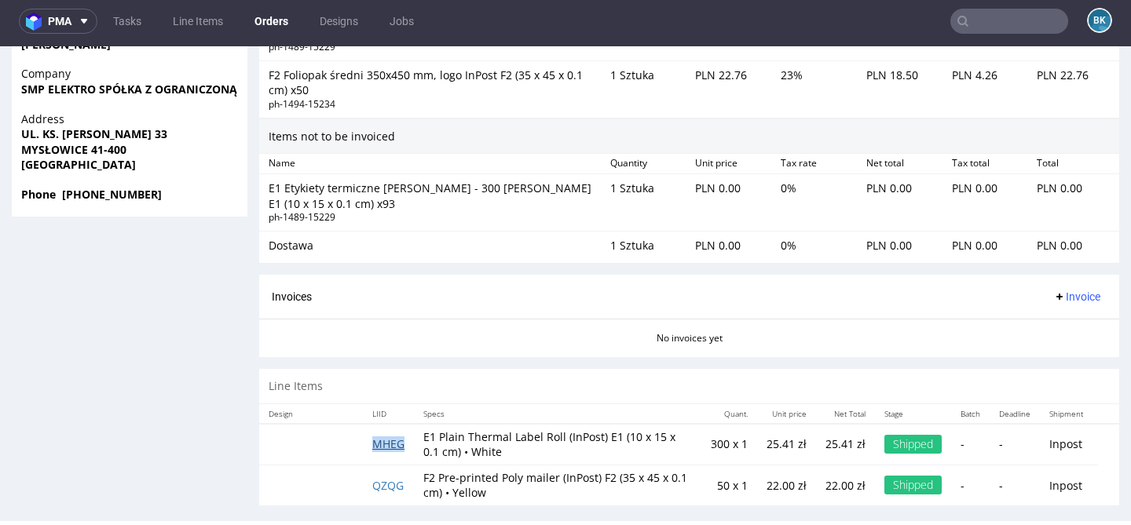
click at [385, 437] on link "MHEG" at bounding box center [388, 444] width 32 height 15
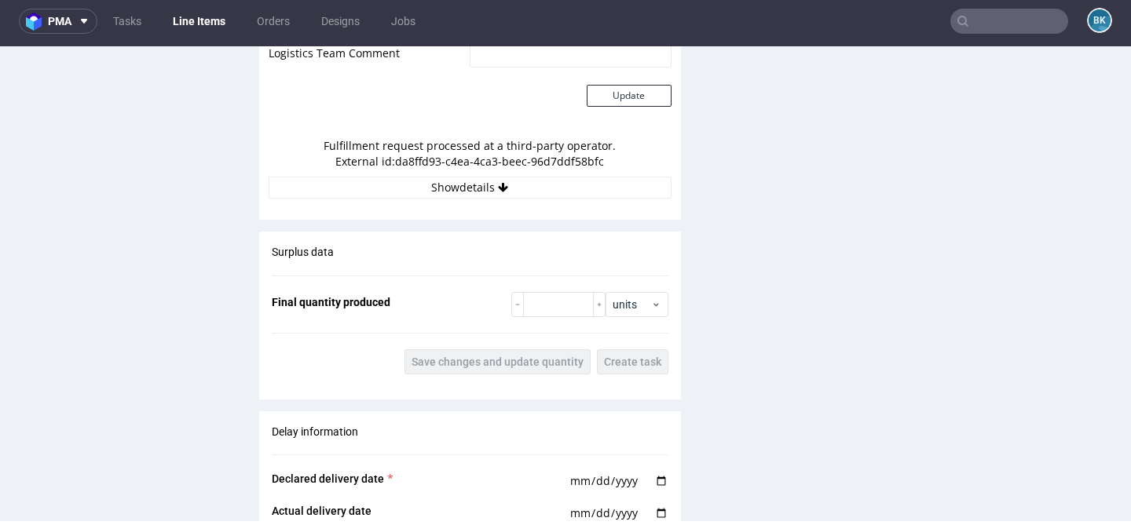
scroll to position [1552, 0]
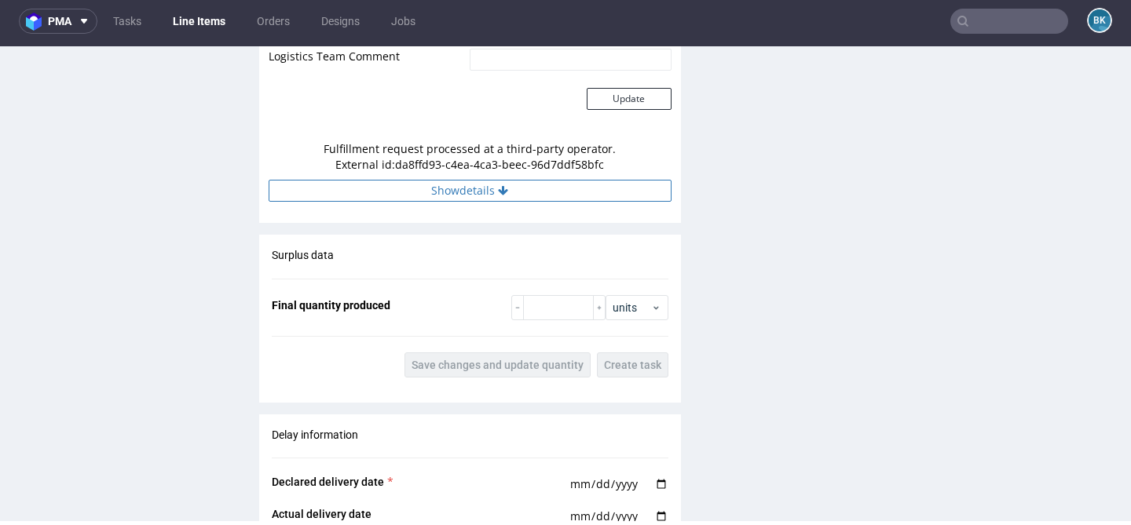
click at [494, 198] on button "Show details" at bounding box center [470, 191] width 403 height 22
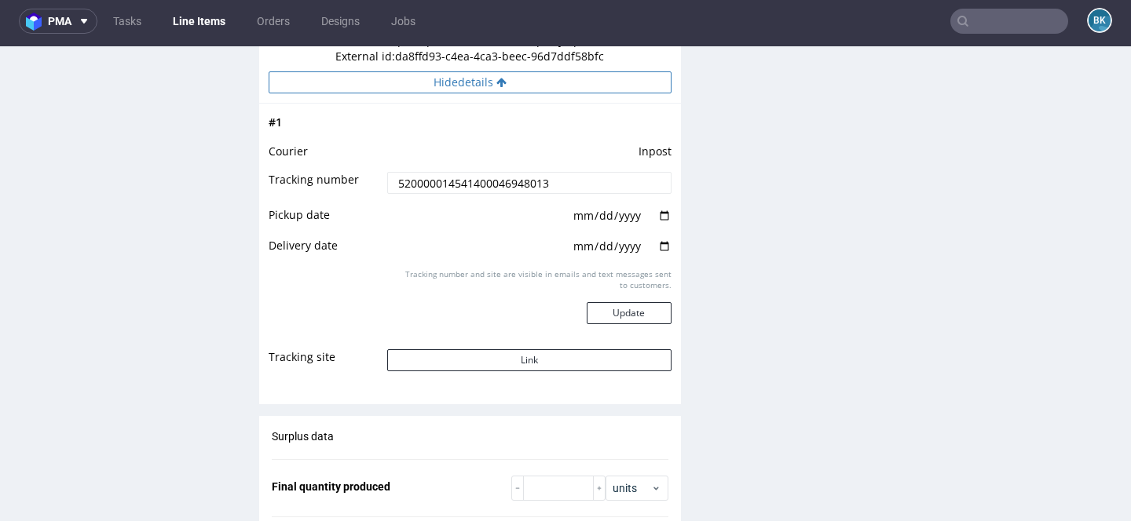
scroll to position [1663, 0]
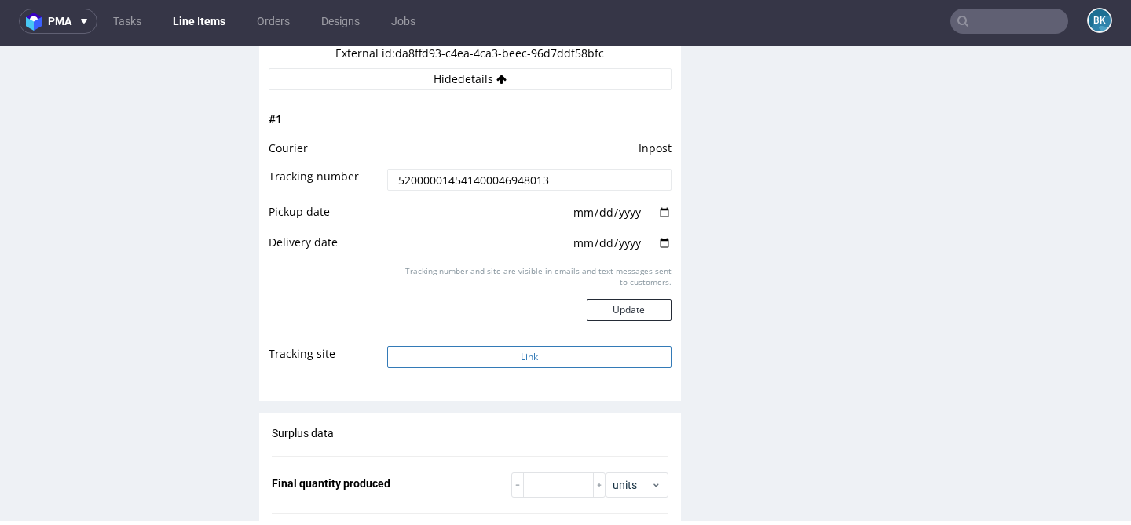
click at [507, 356] on button "Link" at bounding box center [529, 357] width 284 height 22
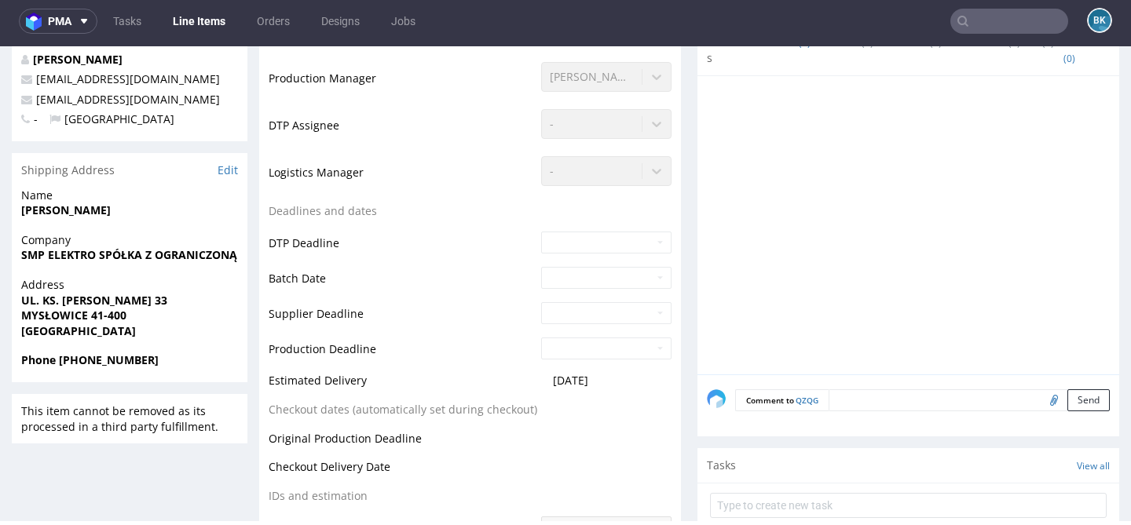
scroll to position [0, 0]
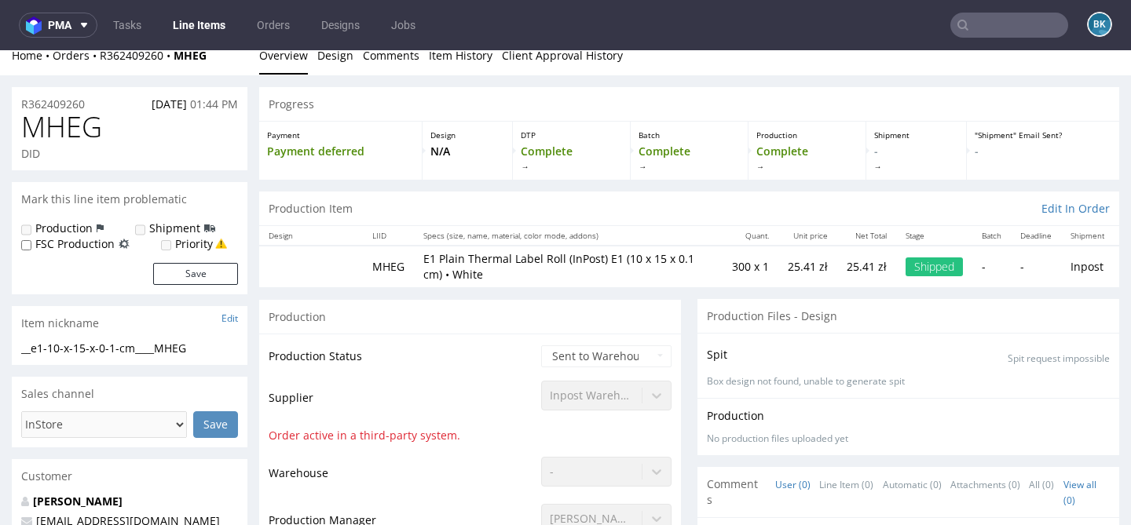
scroll to position [16, 0]
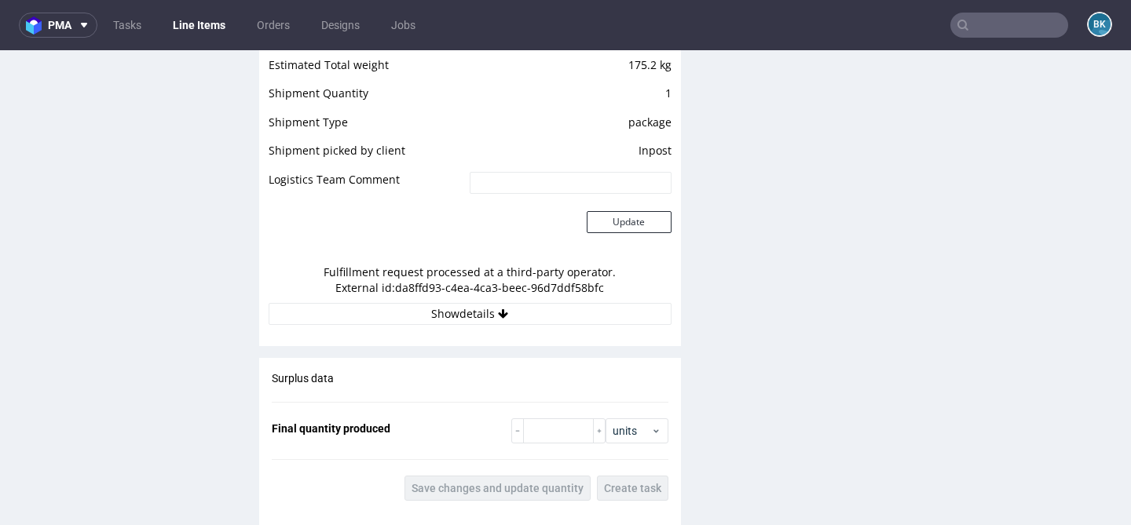
click at [535, 318] on button "Show details" at bounding box center [470, 314] width 403 height 22
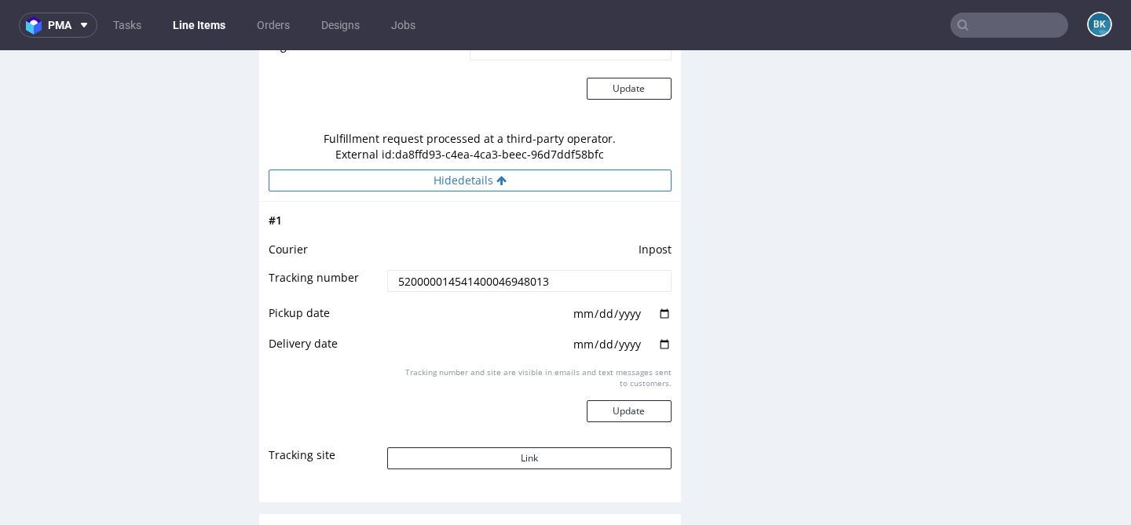
scroll to position [1639, 0]
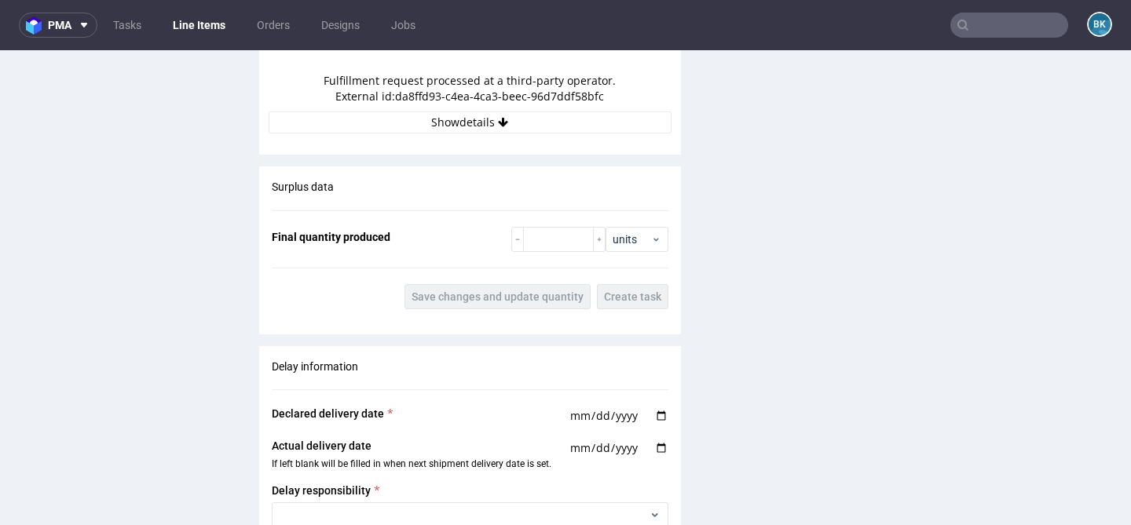
scroll to position [1627, 0]
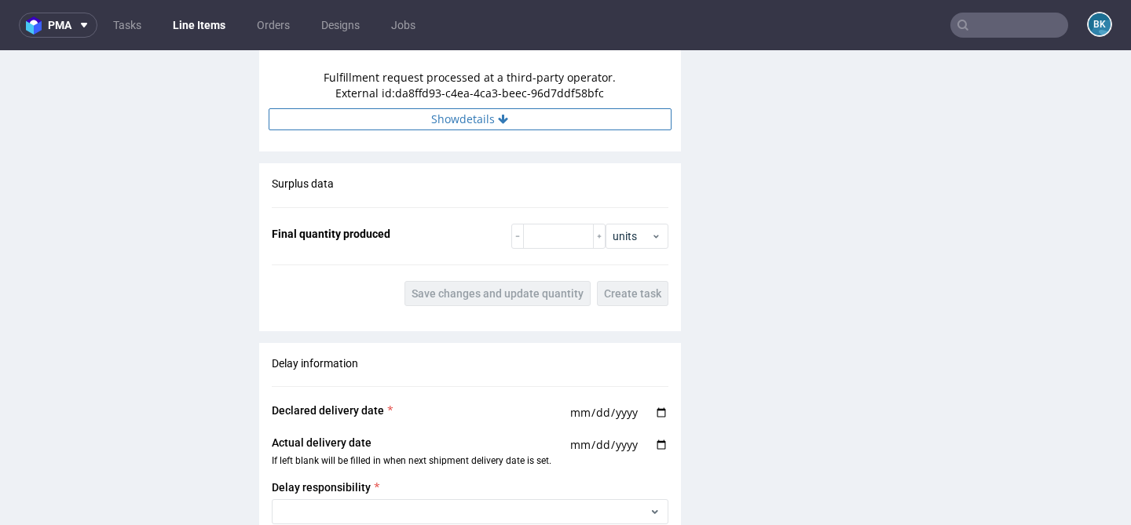
click at [502, 120] on icon at bounding box center [503, 119] width 10 height 11
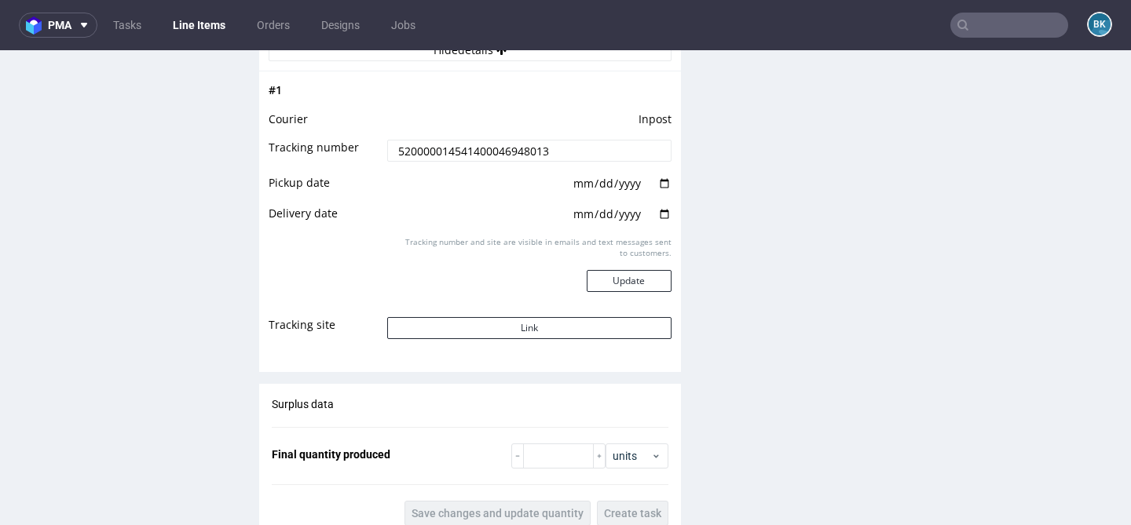
scroll to position [1734, 0]
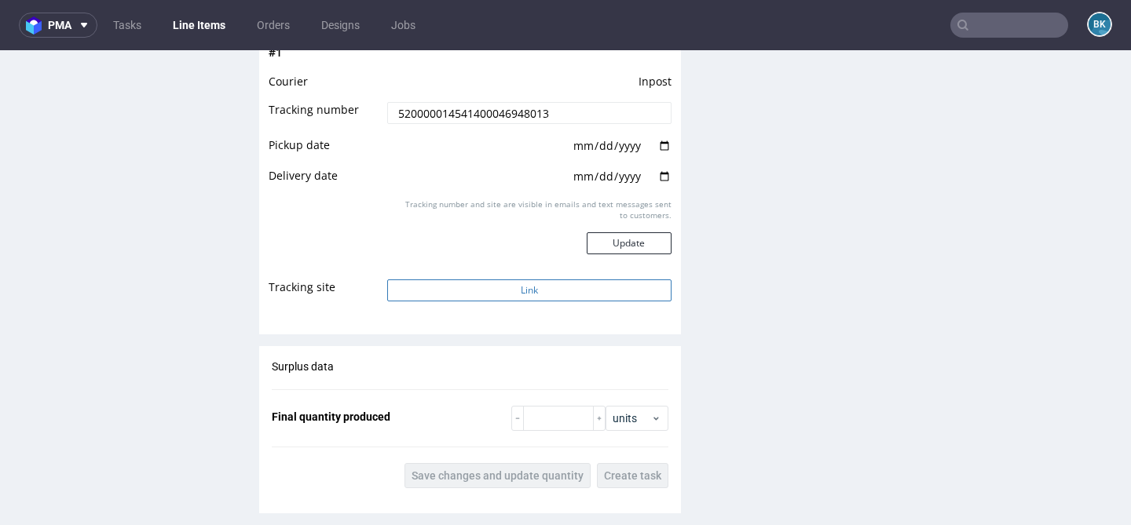
click at [514, 281] on button "Link" at bounding box center [529, 291] width 284 height 22
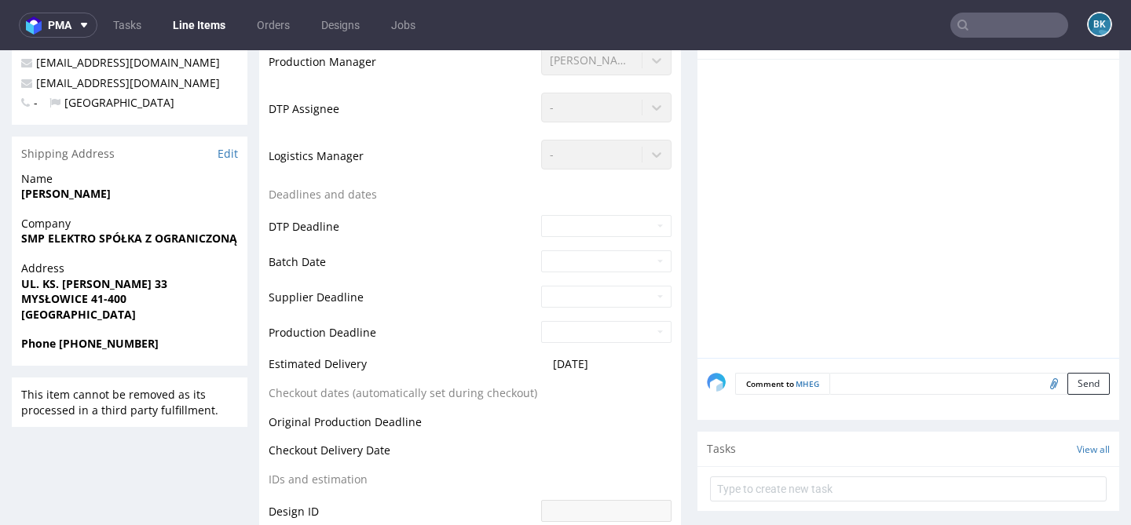
scroll to position [502, 0]
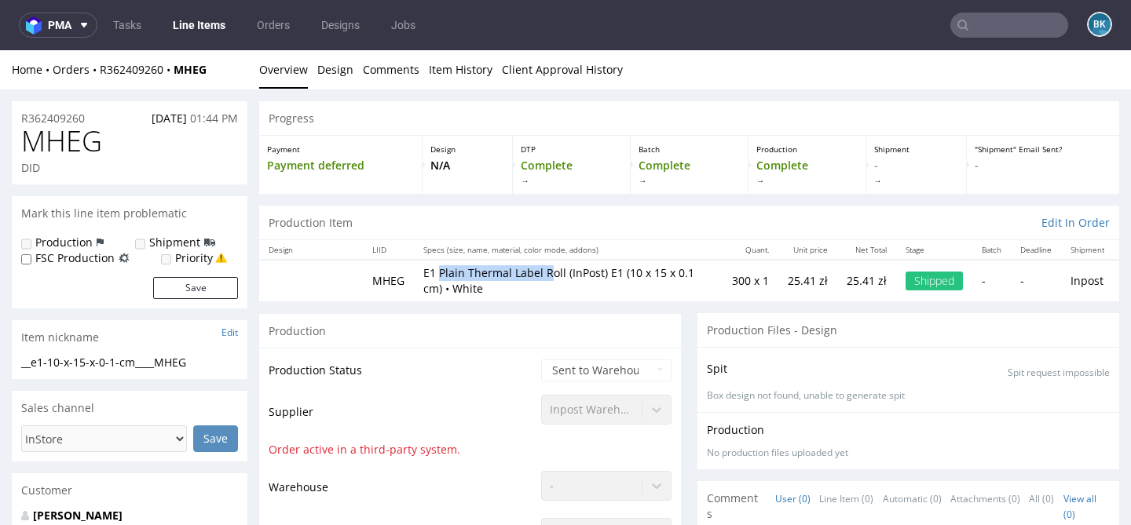
drag, startPoint x: 439, startPoint y: 273, endPoint x: 545, endPoint y: 273, distance: 106.0
click at [546, 273] on p "E1 Plain Thermal Label Roll (InPost) E1 (10 x 15 x 0.1 cm) • White" at bounding box center [568, 280] width 290 height 31
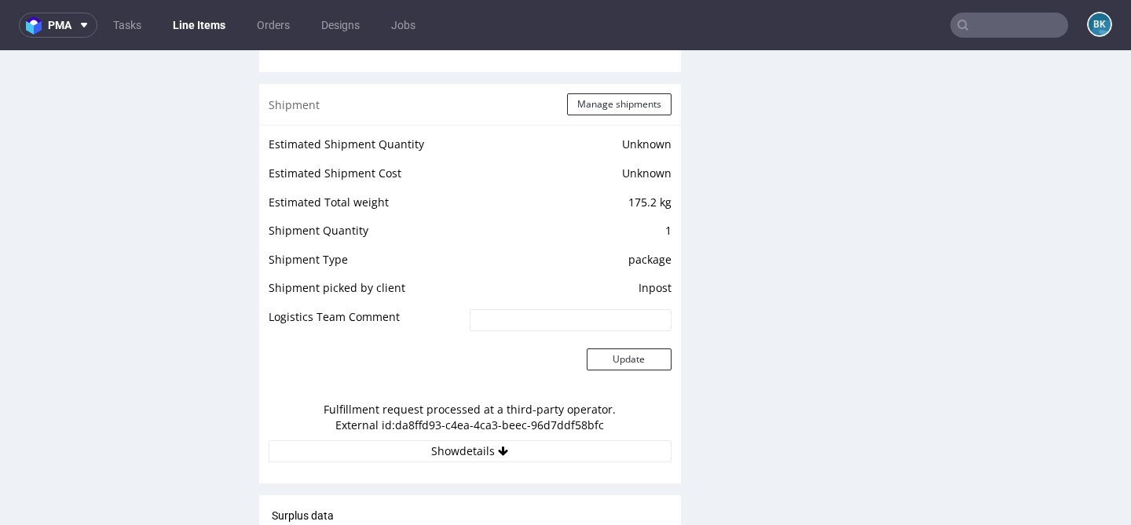
scroll to position [1367, 0]
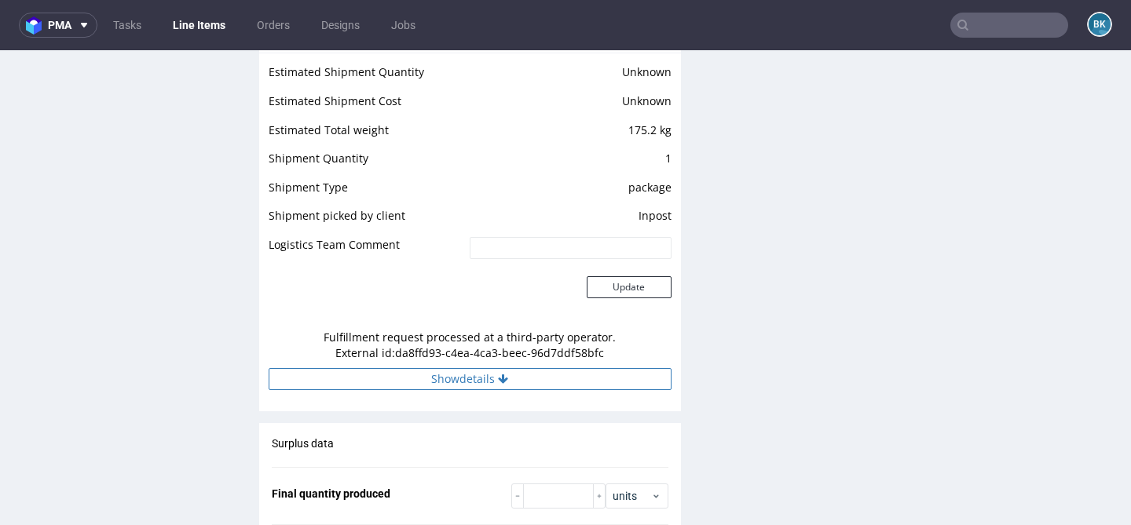
click at [492, 377] on button "Show details" at bounding box center [470, 379] width 403 height 22
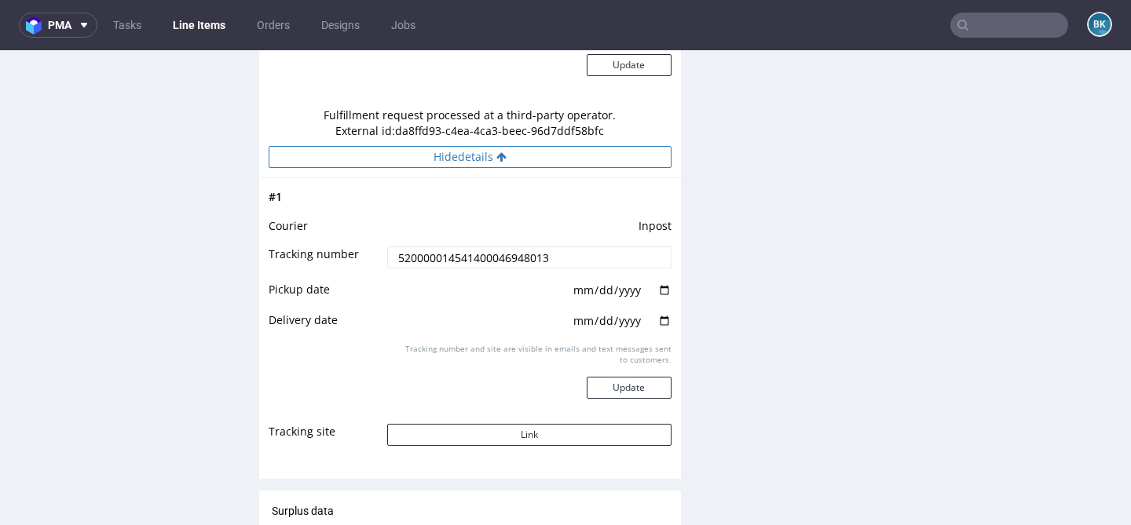
scroll to position [1604, 0]
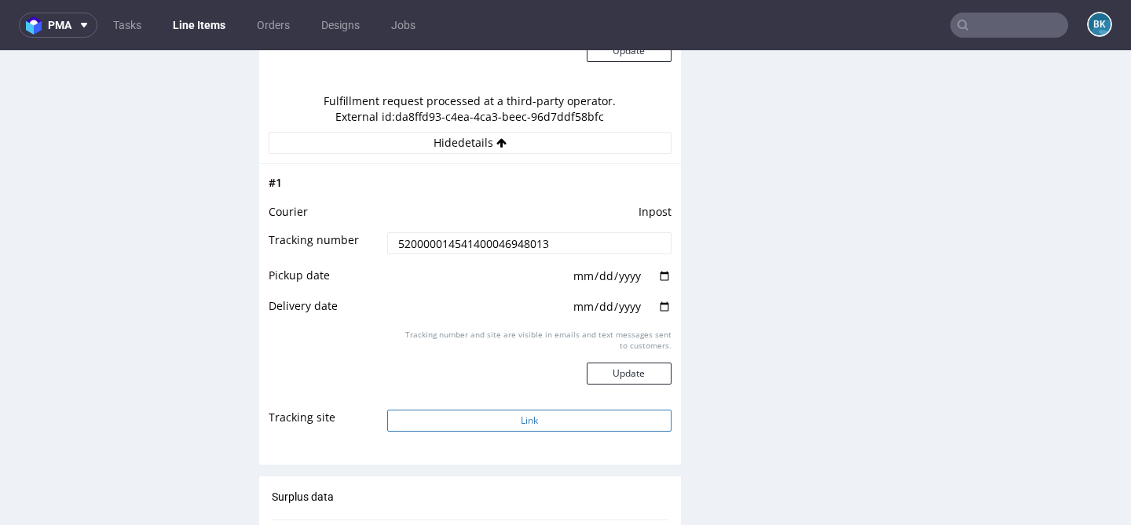
click at [516, 425] on button "Link" at bounding box center [529, 421] width 284 height 22
click at [1005, 39] on nav "pma Tasks Line Items Orders Designs Jobs BK" at bounding box center [565, 25] width 1131 height 50
click at [988, 27] on input "text" at bounding box center [1009, 25] width 118 height 25
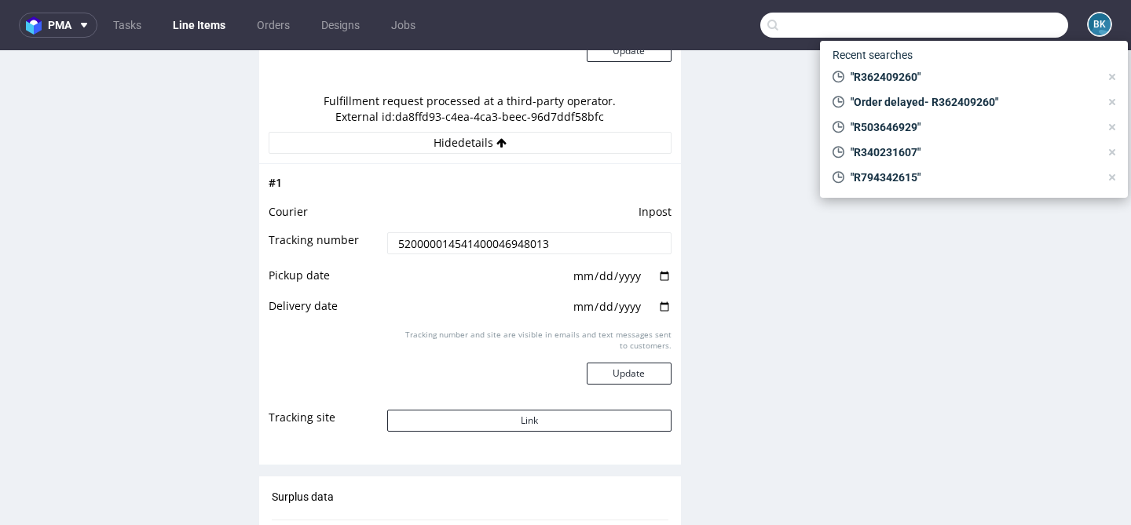
paste input "R836724814"
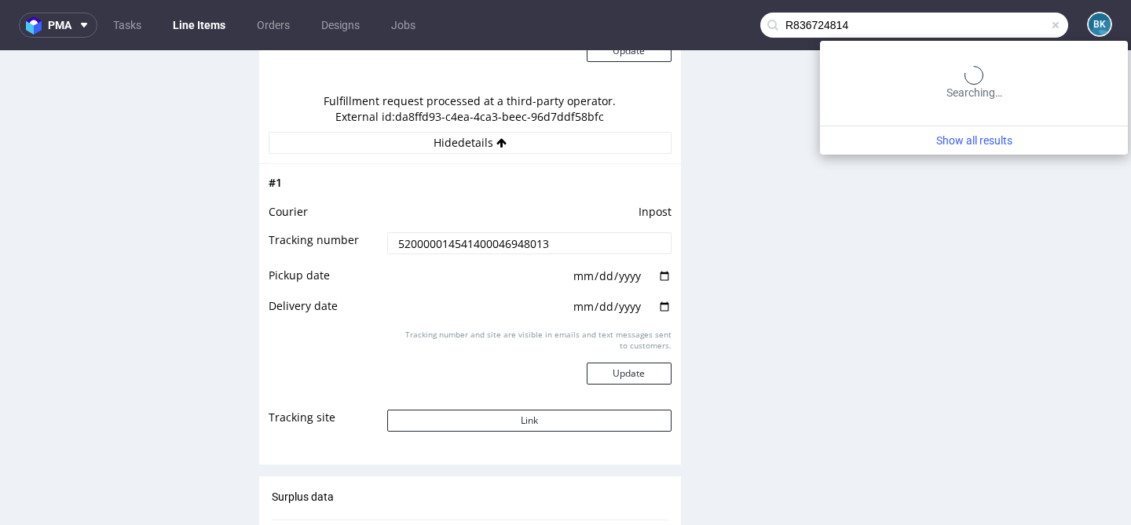
type input "R836724814"
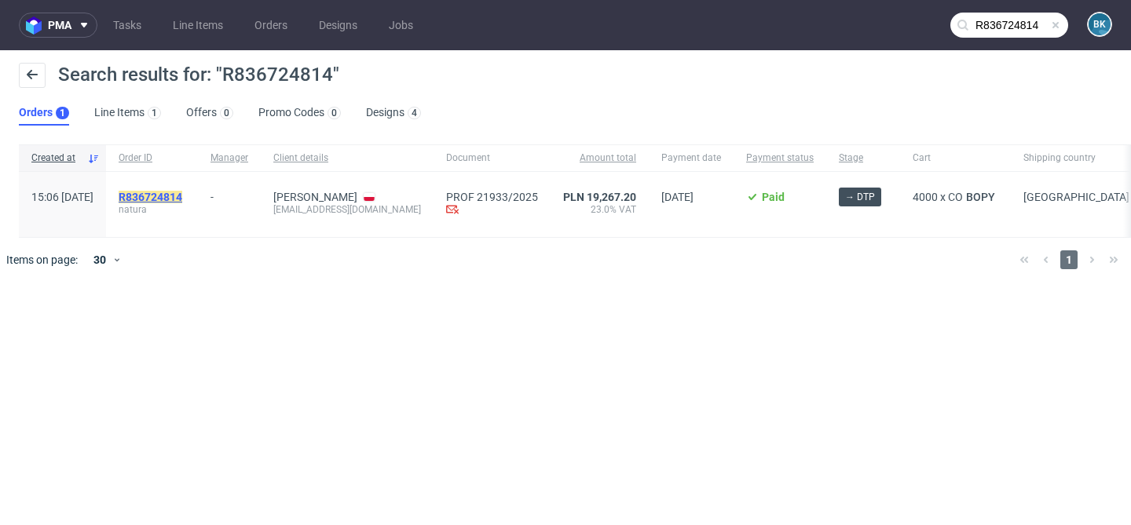
click at [182, 196] on mark "R836724814" at bounding box center [151, 197] width 64 height 13
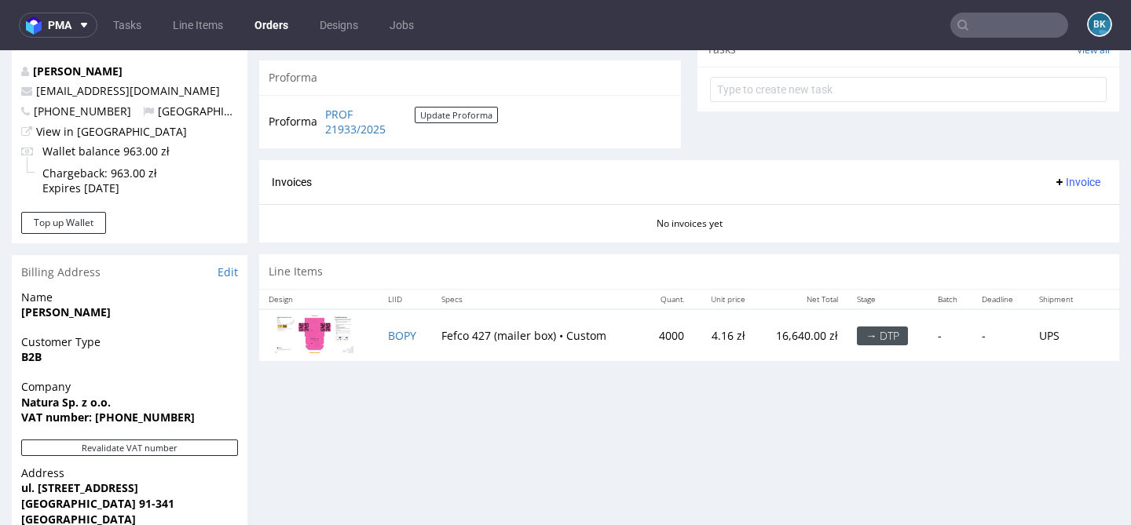
scroll to position [584, 0]
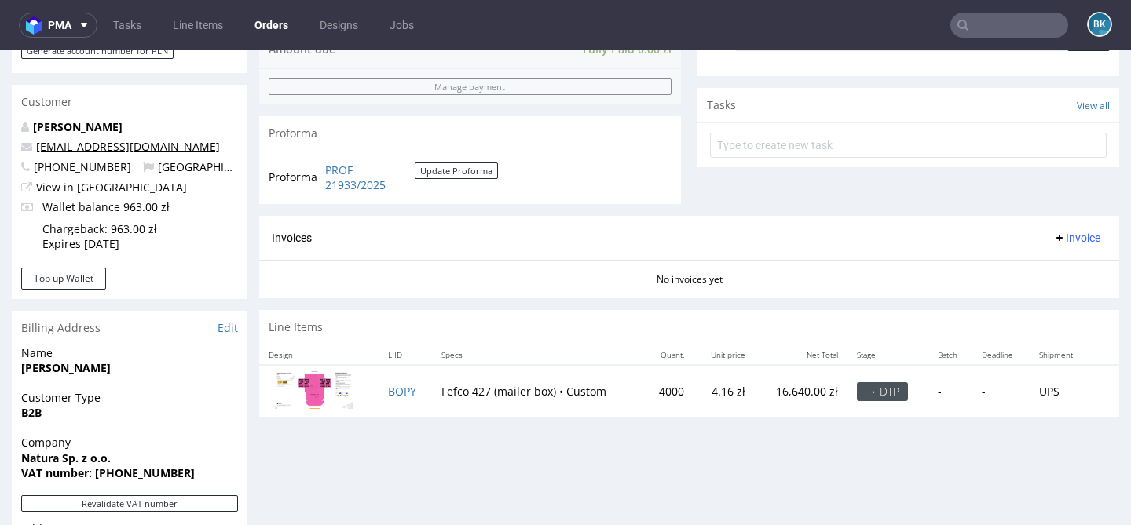
scroll to position [526, 0]
drag, startPoint x: 117, startPoint y: 162, endPoint x: 30, endPoint y: 164, distance: 87.2
click at [30, 164] on p "+48887800491 Poland" at bounding box center [129, 167] width 217 height 16
copy span "+48887800491"
click at [978, 19] on input "text" at bounding box center [1009, 25] width 118 height 25
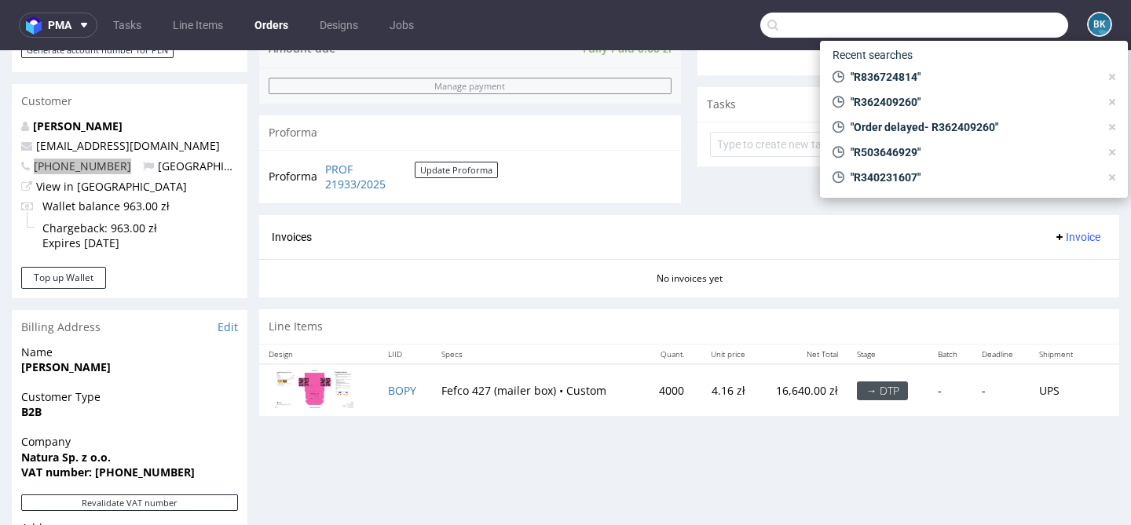
paste input "R907523268"
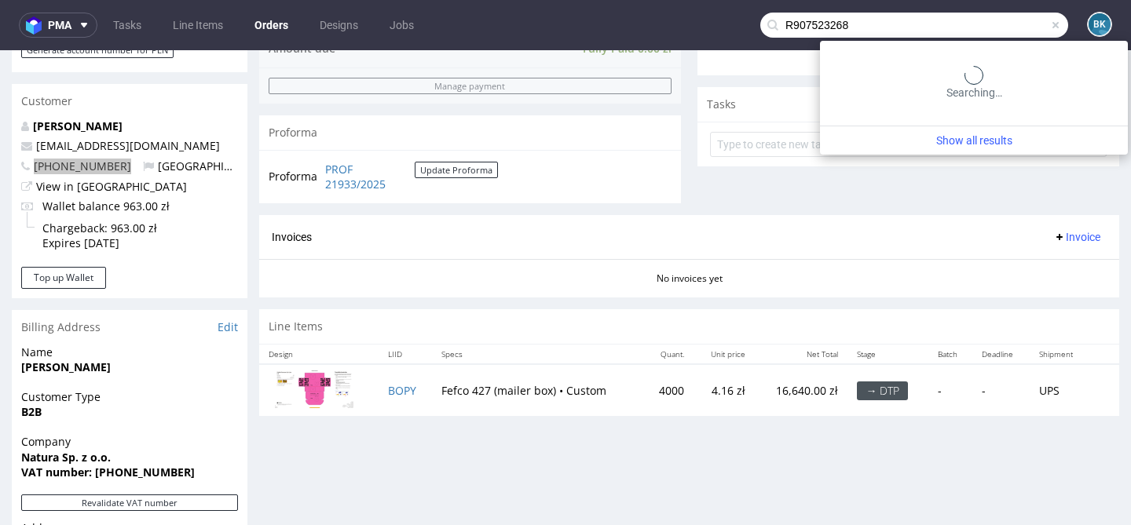
type input "R907523268"
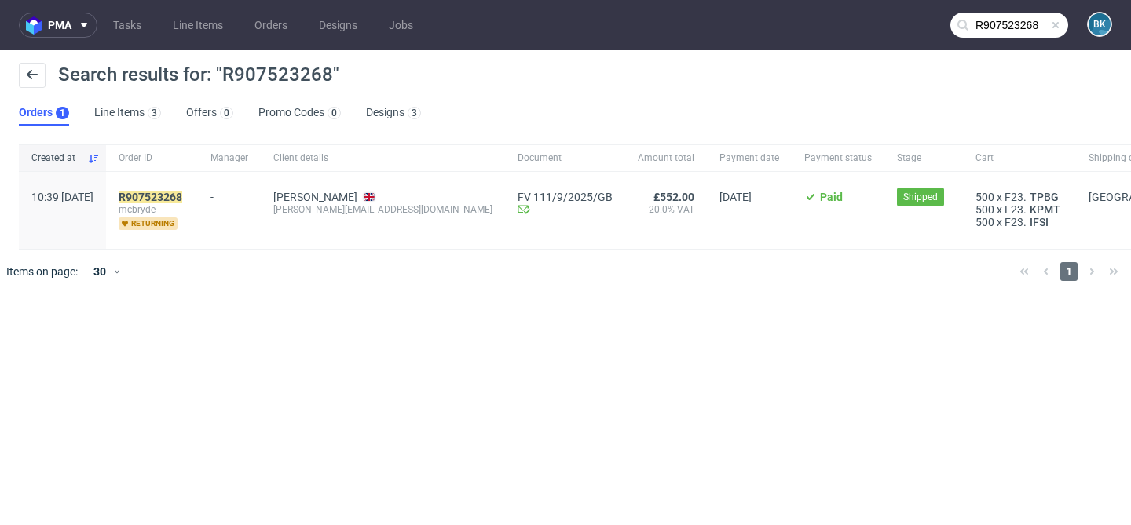
click at [185, 203] on span "mcbryde" at bounding box center [152, 209] width 67 height 13
click at [182, 191] on mark "R907523268" at bounding box center [151, 197] width 64 height 13
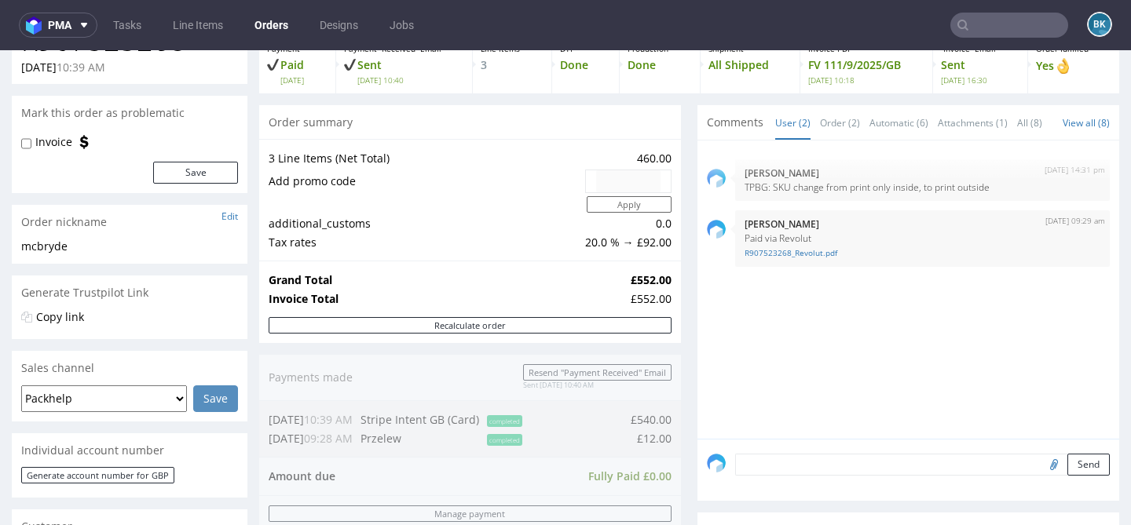
scroll to position [470, 0]
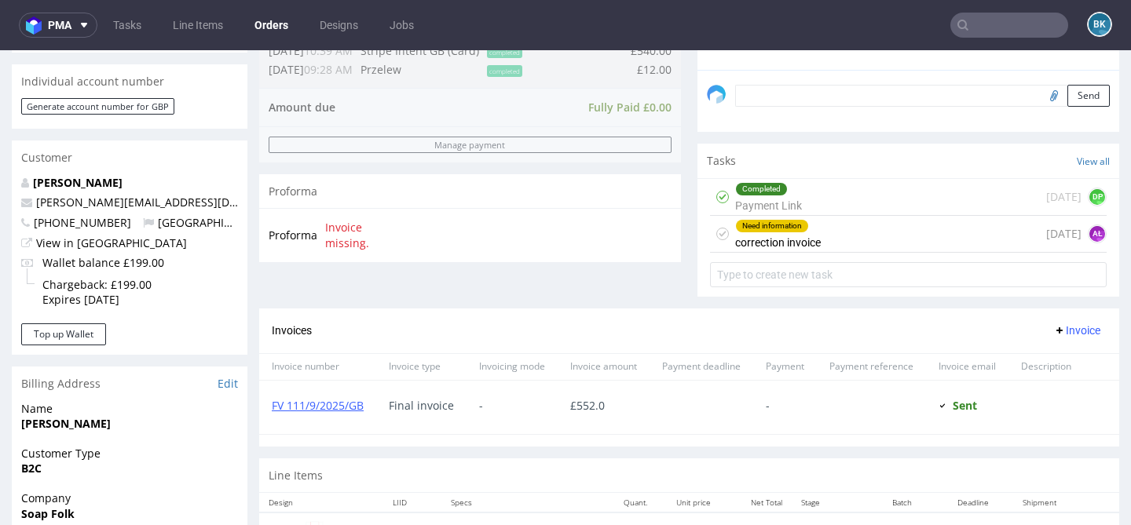
click at [796, 252] on div "Need information correction invoice" at bounding box center [778, 234] width 86 height 36
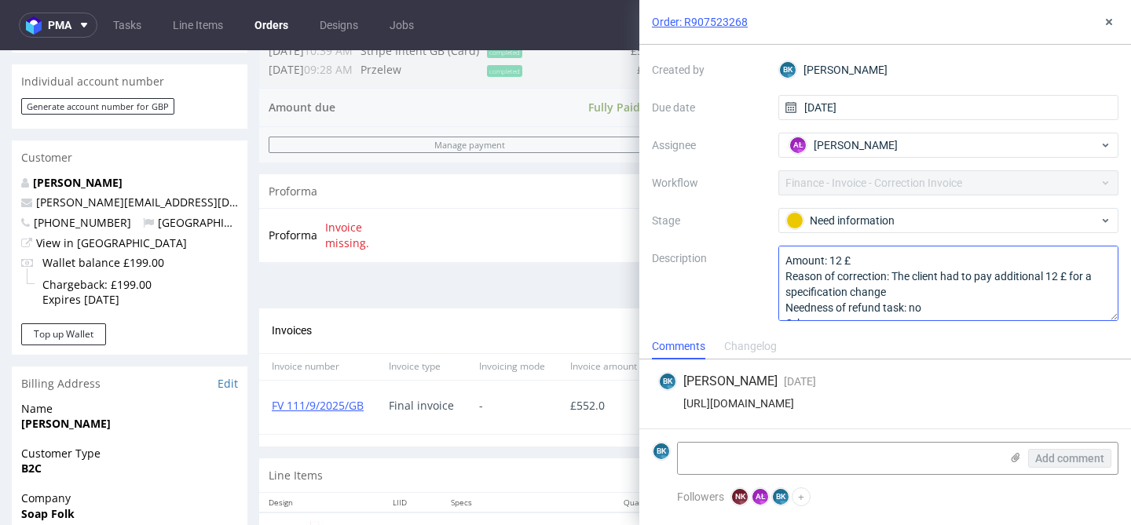
scroll to position [17, 0]
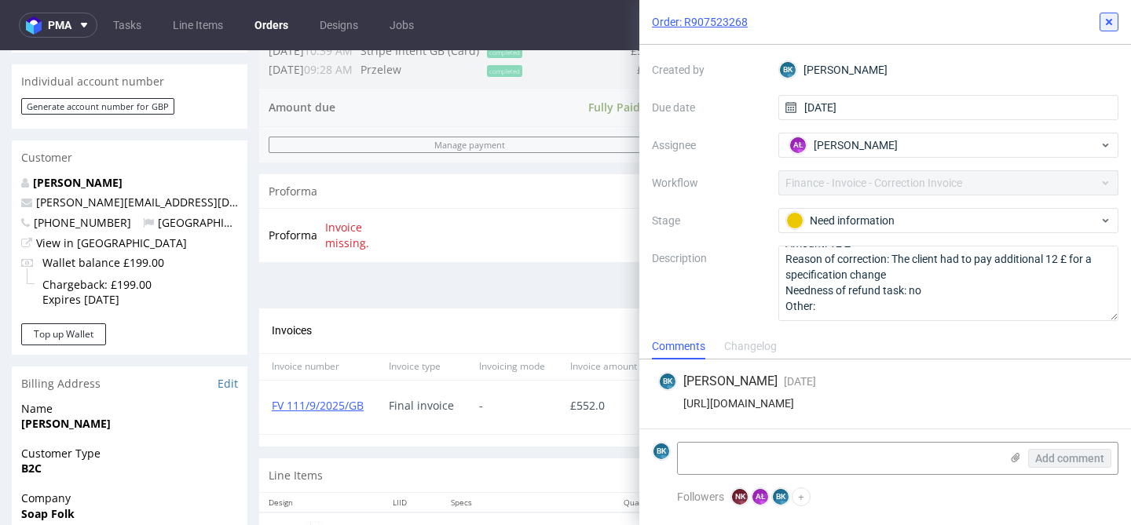
click at [1110, 29] on button at bounding box center [1108, 22] width 19 height 19
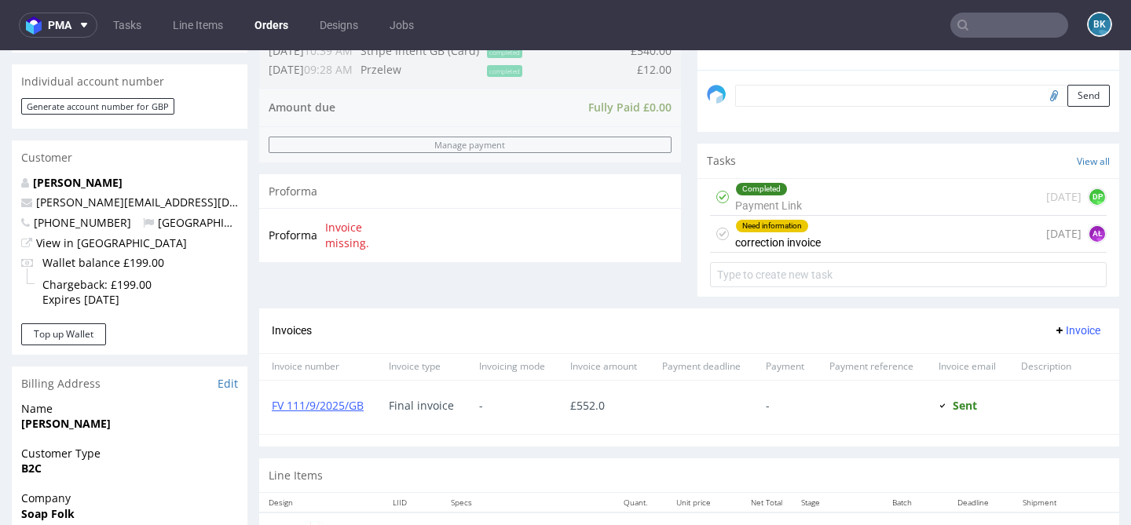
click at [977, 16] on input "text" at bounding box center [1009, 25] width 118 height 25
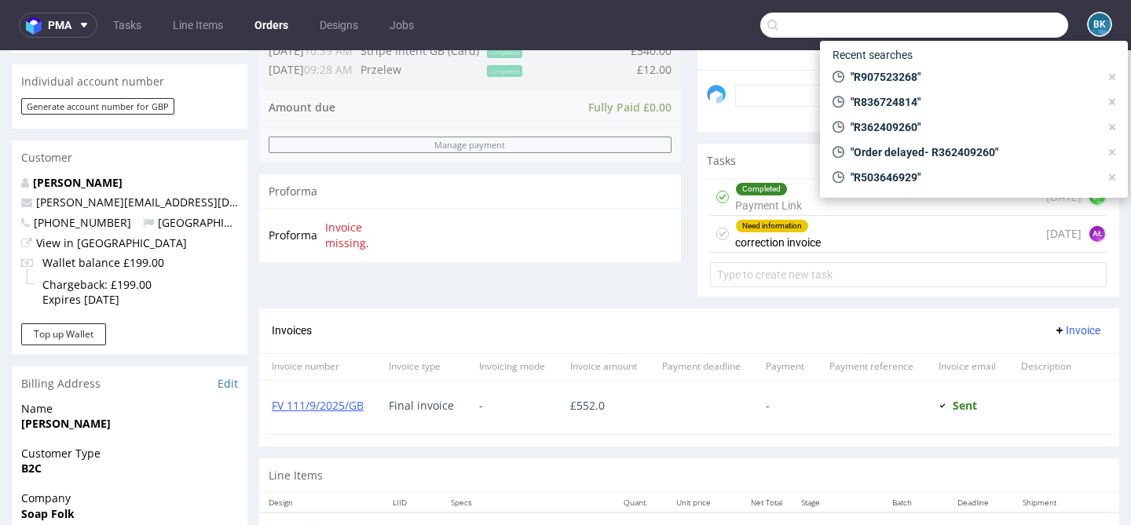
paste input "R496392919"
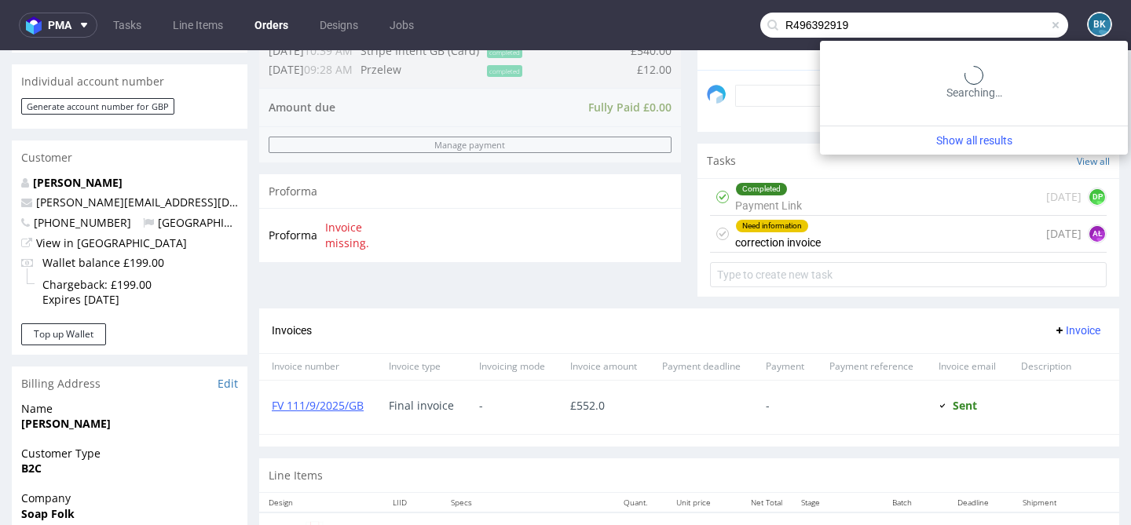
type input "R496392919"
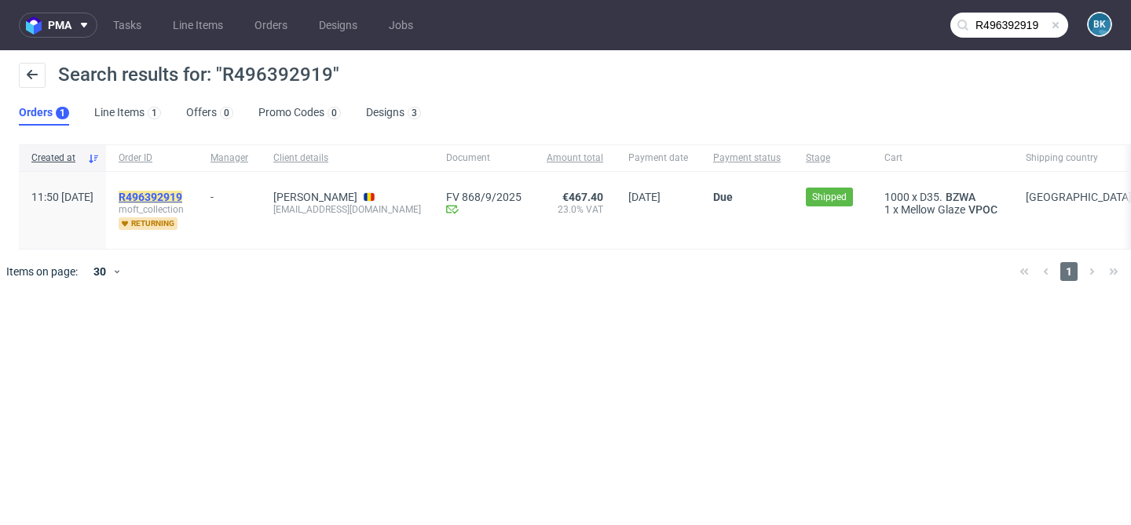
click at [182, 196] on mark "R496392919" at bounding box center [151, 197] width 64 height 13
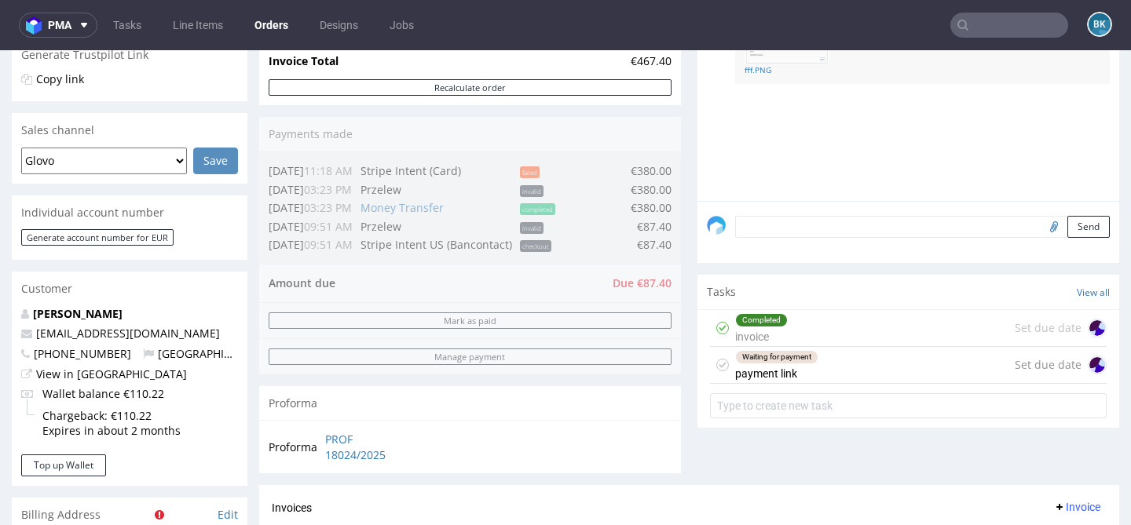
scroll to position [383, 0]
click at [820, 380] on div "Waiting for payment payment link Set due date" at bounding box center [908, 364] width 397 height 37
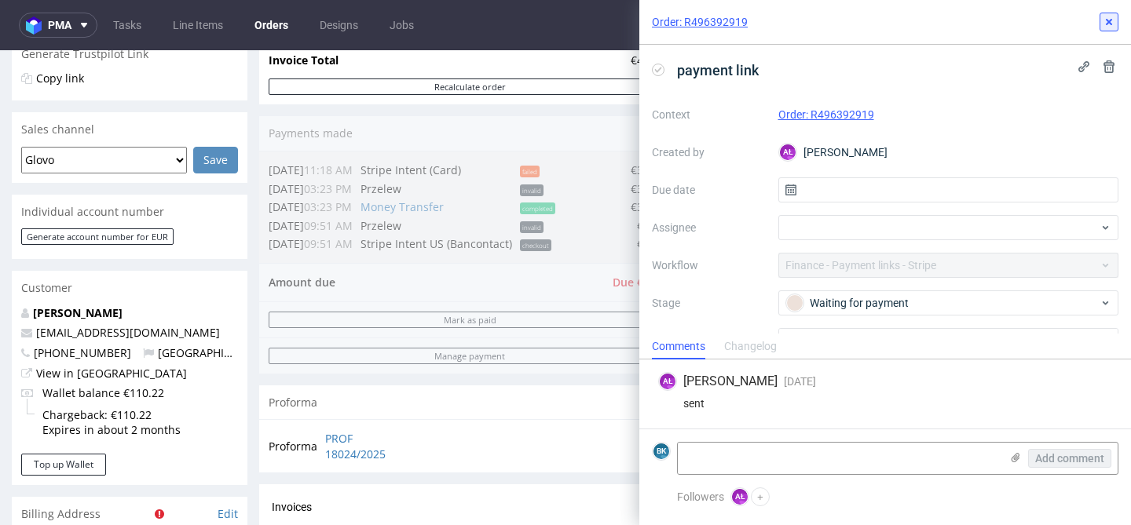
click at [1110, 18] on icon at bounding box center [1109, 22] width 13 height 13
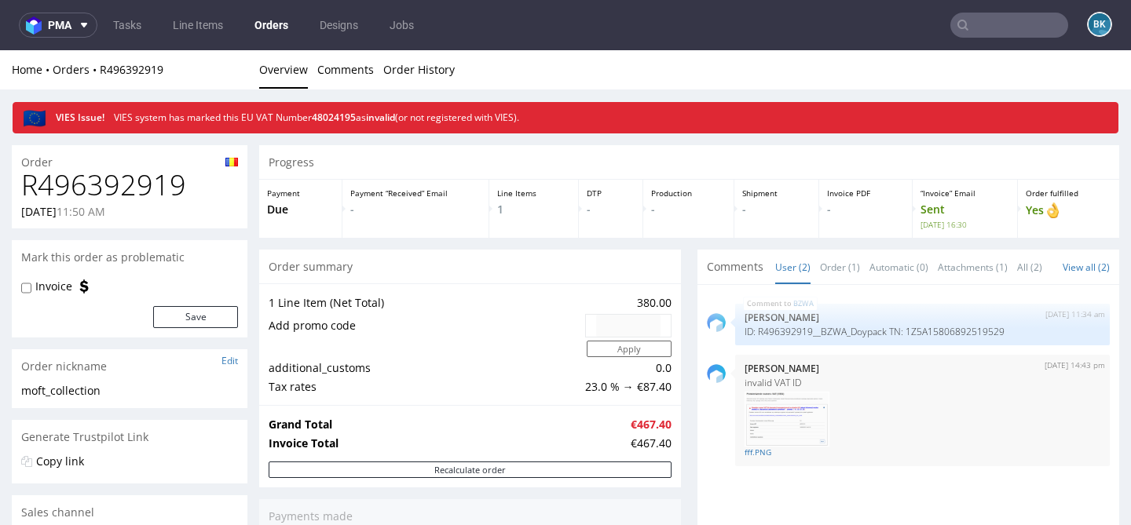
click at [272, 23] on link "Orders" at bounding box center [271, 25] width 53 height 25
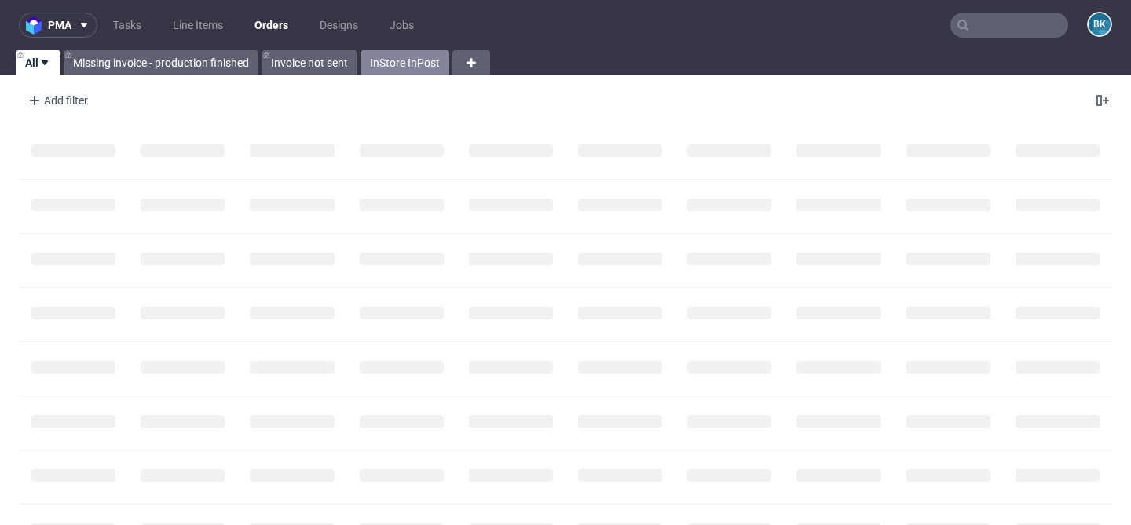
click at [415, 61] on link "InStore InPost" at bounding box center [404, 62] width 89 height 25
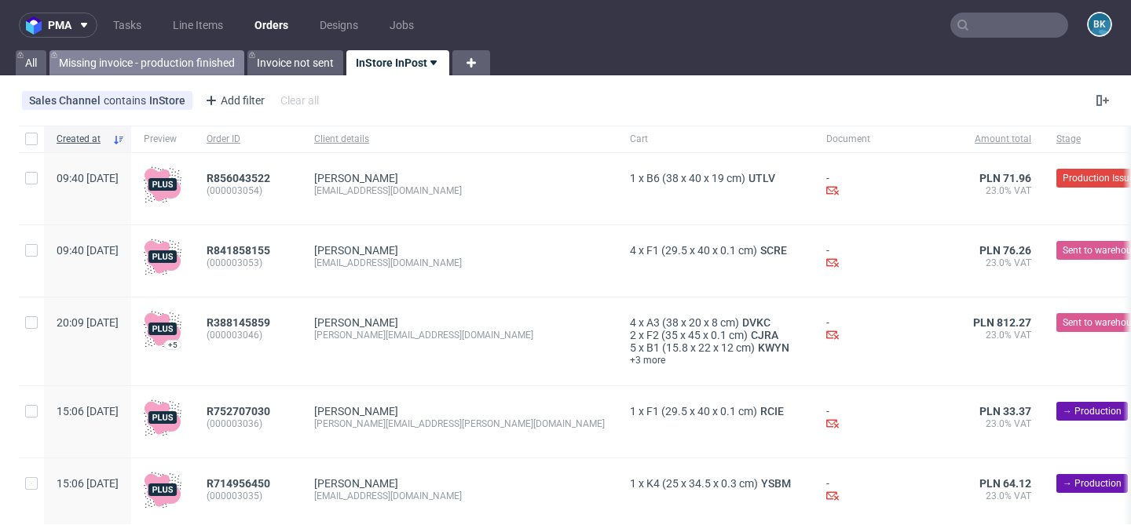
click at [164, 60] on link "Missing invoice - production finished" at bounding box center [146, 62] width 195 height 25
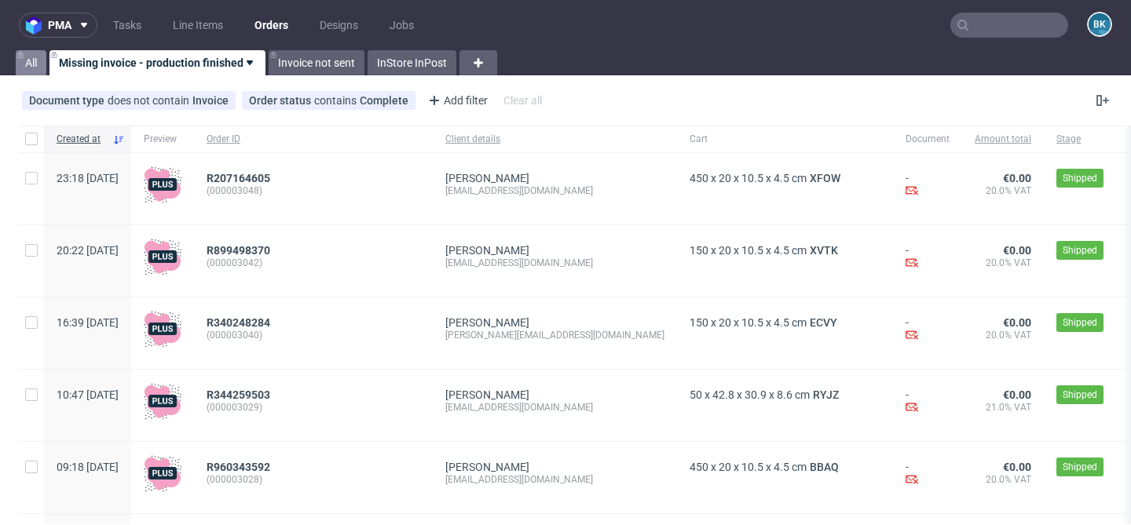
click at [32, 60] on link "All" at bounding box center [31, 62] width 31 height 25
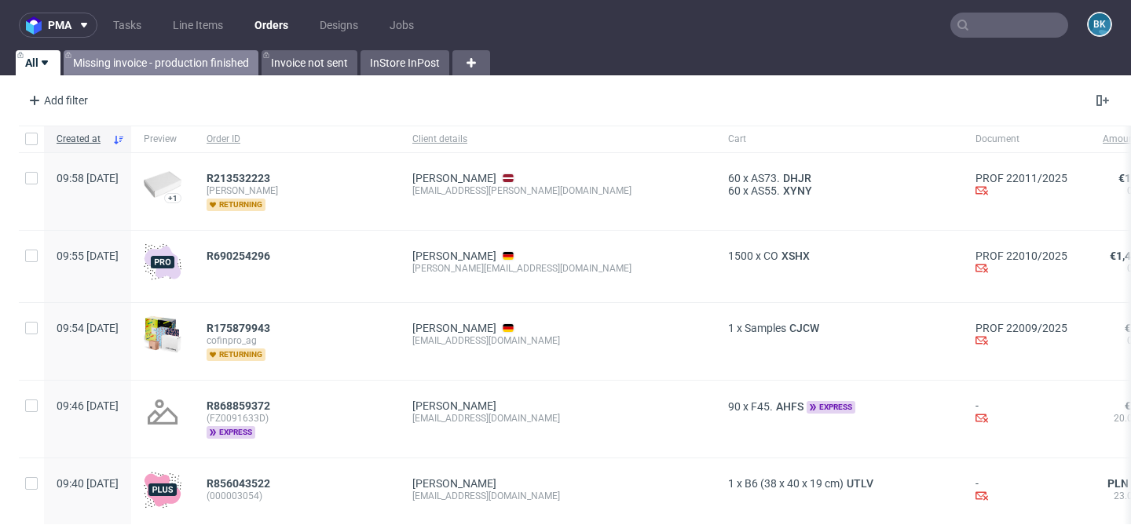
click at [194, 56] on link "Missing invoice - production finished" at bounding box center [161, 62] width 195 height 25
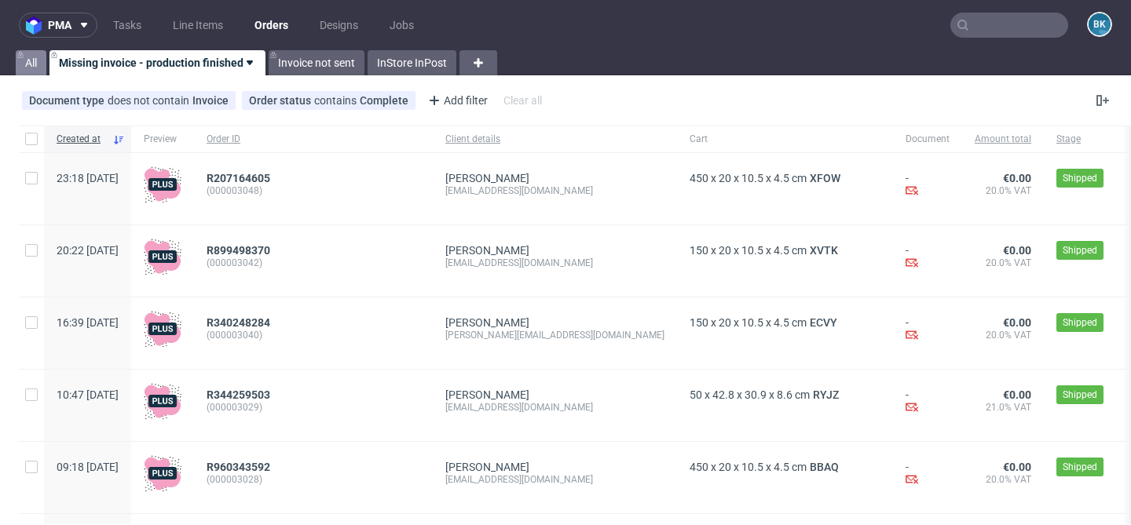
click at [31, 65] on link "All" at bounding box center [31, 62] width 31 height 25
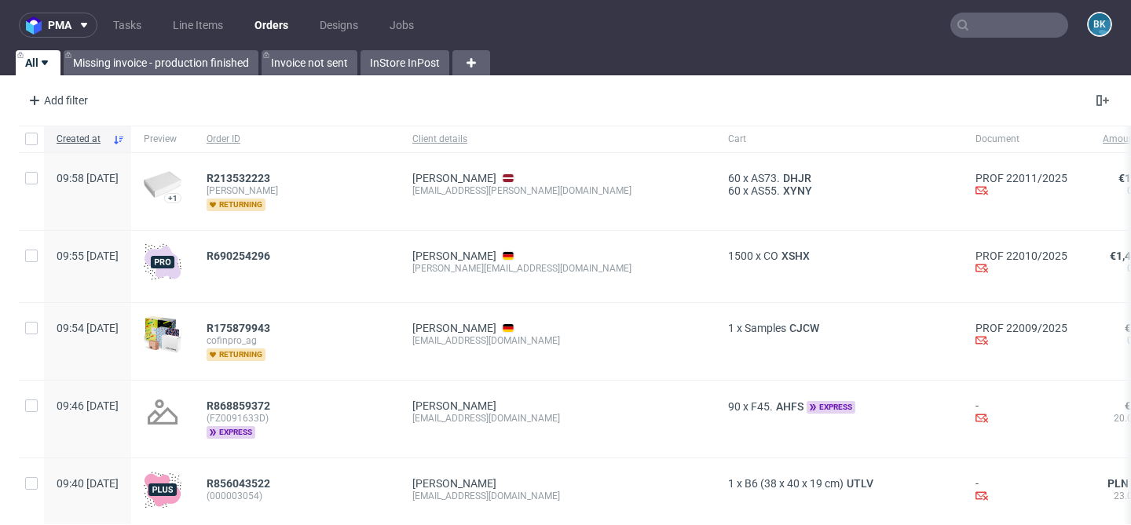
click at [1022, 24] on input "text" at bounding box center [1009, 25] width 118 height 25
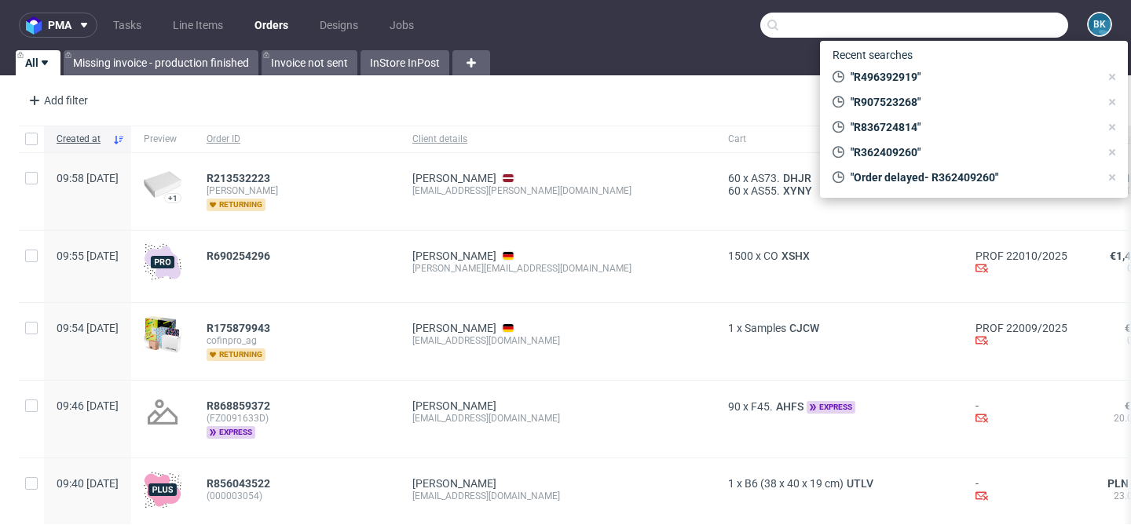
paste input "grafik@moodscentbar.com"
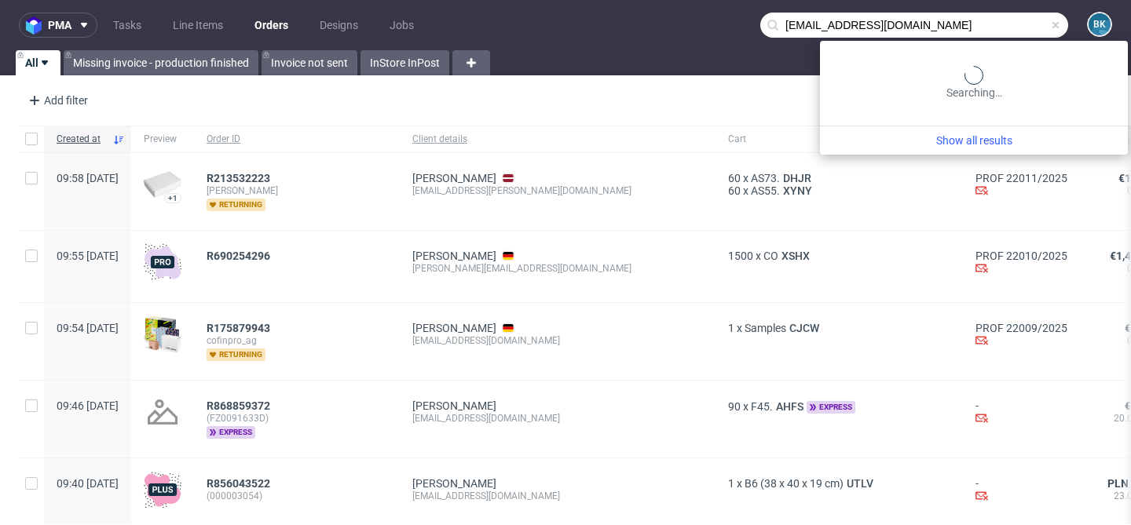
type input "grafik@moodscentbar.com"
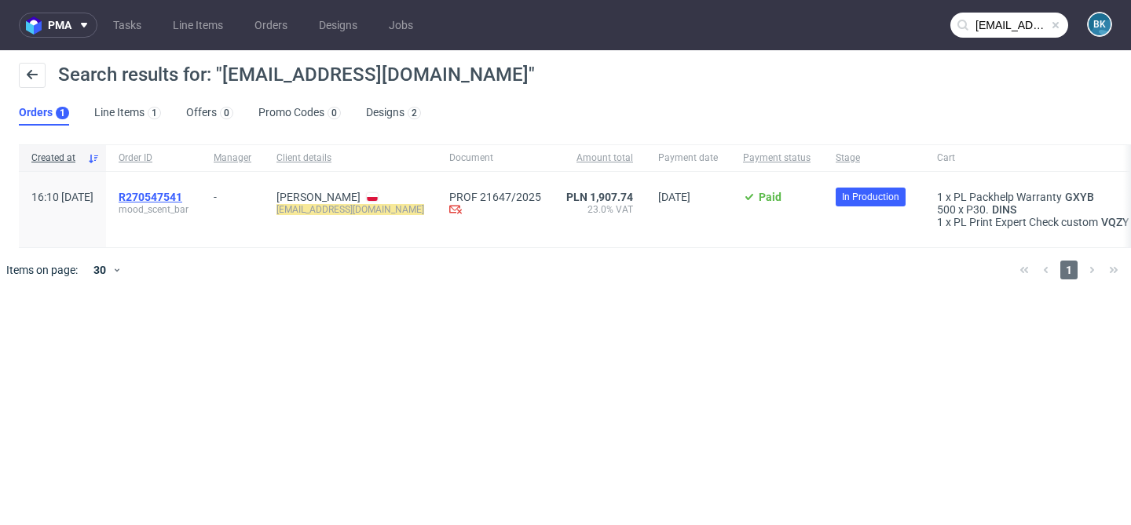
click at [164, 196] on span "R270547541" at bounding box center [151, 197] width 64 height 13
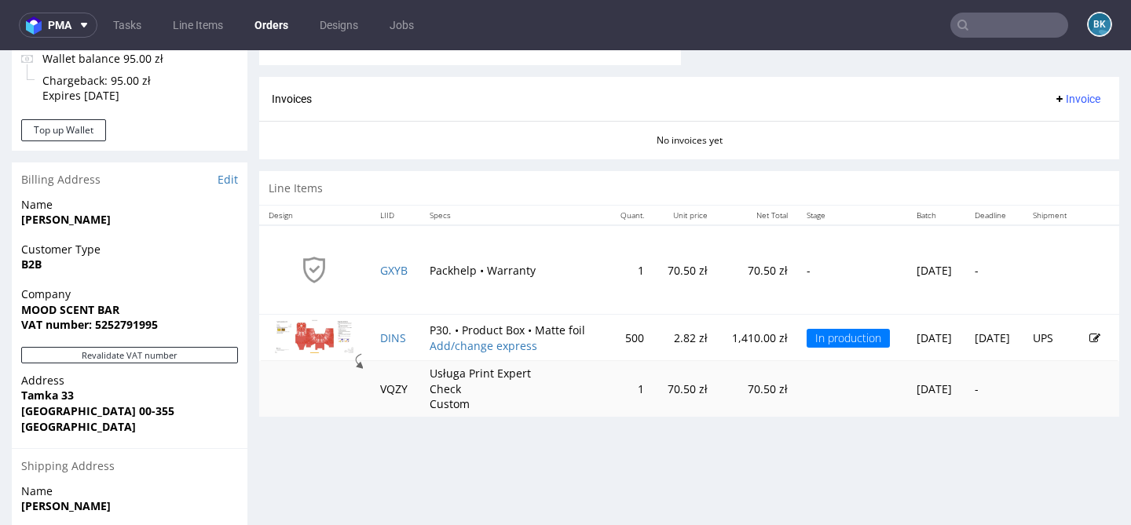
scroll to position [675, 0]
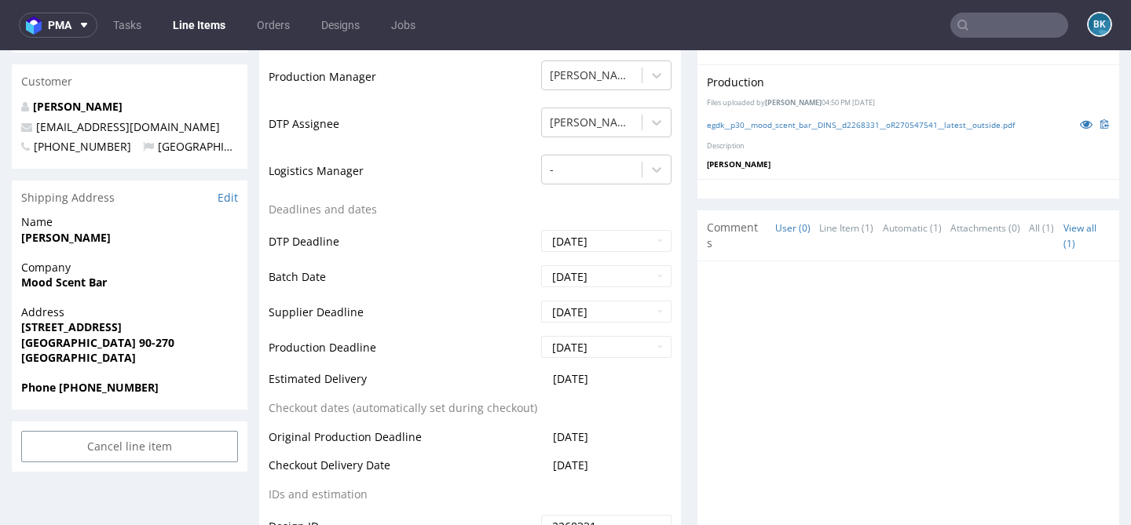
scroll to position [485, 0]
click at [971, 11] on nav "pma Tasks Line Items Orders Designs Jobs BK" at bounding box center [565, 25] width 1131 height 50
click at [971, 29] on input "text" at bounding box center [1009, 25] width 118 height 25
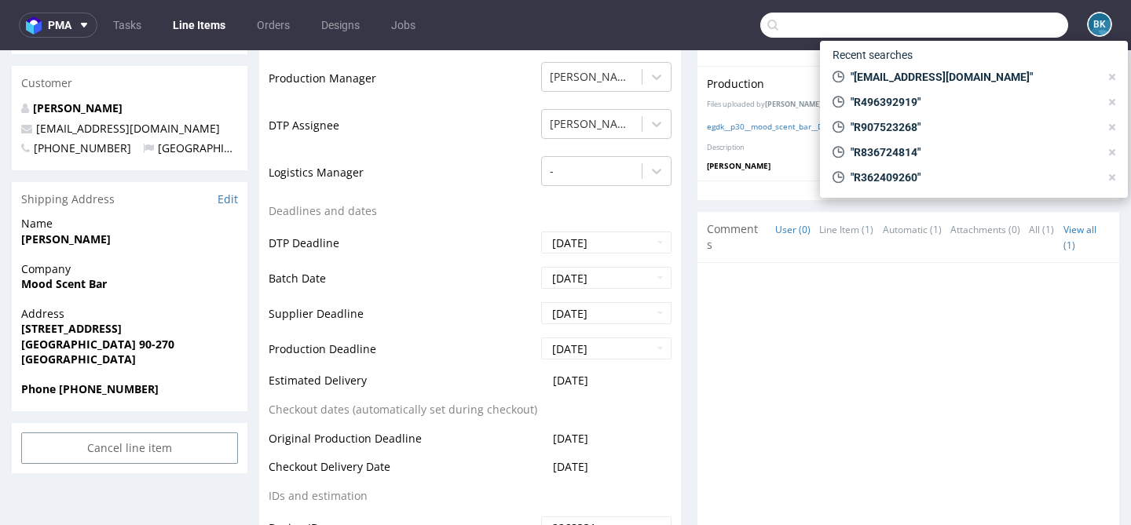
paste input "R394948300"
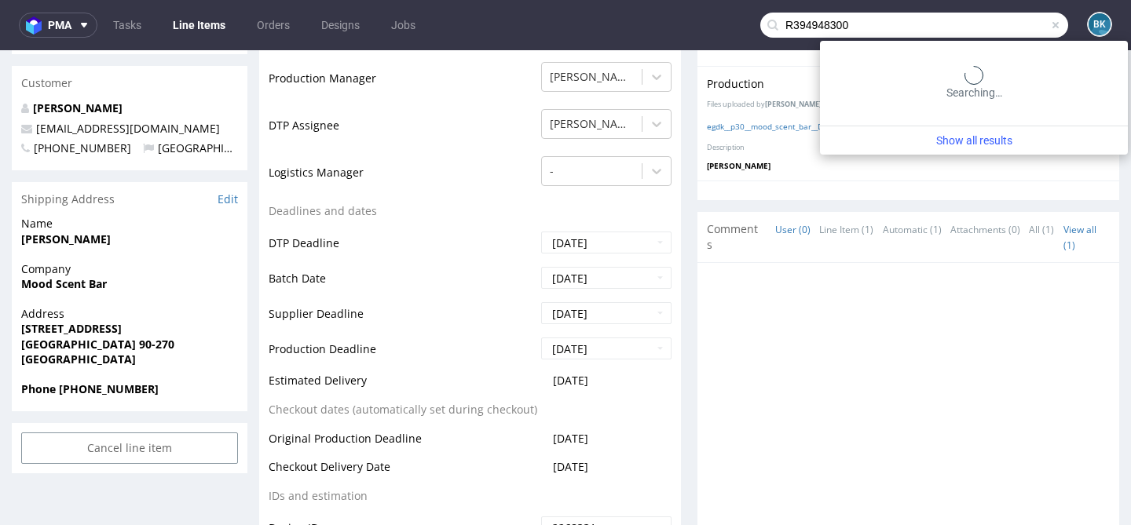
type input "R394948300"
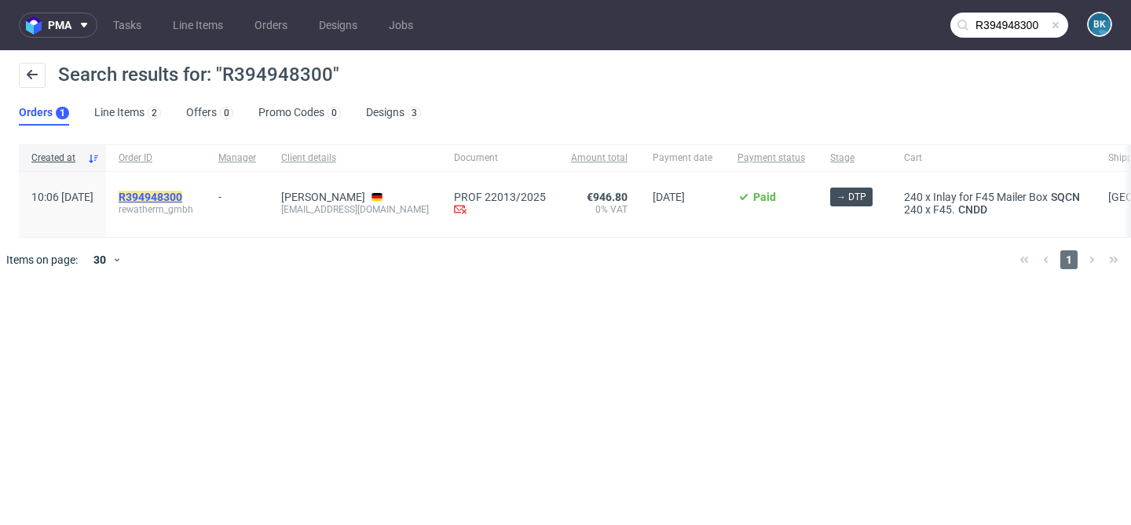
click at [182, 196] on mark "R394948300" at bounding box center [151, 197] width 64 height 13
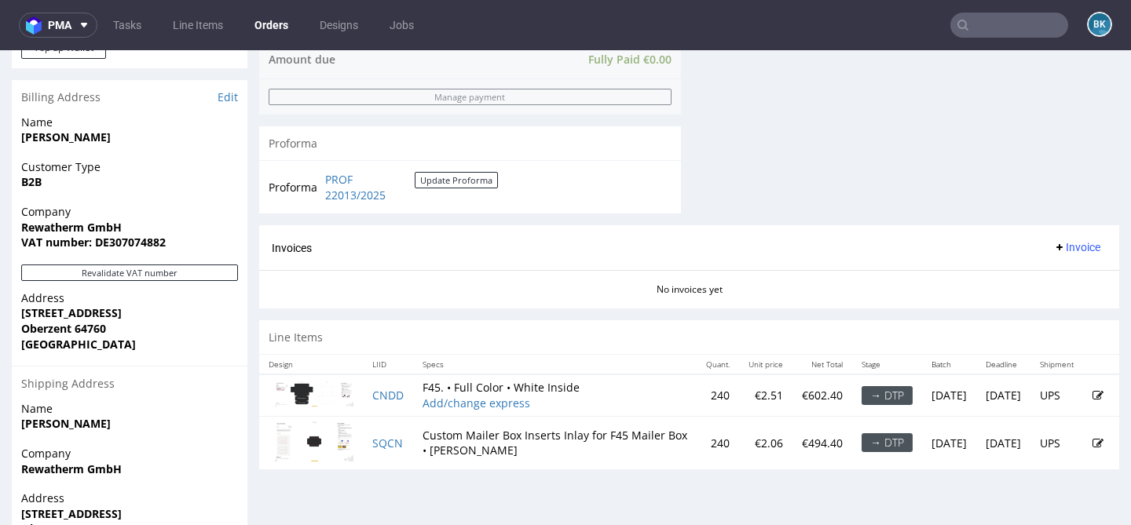
scroll to position [847, 0]
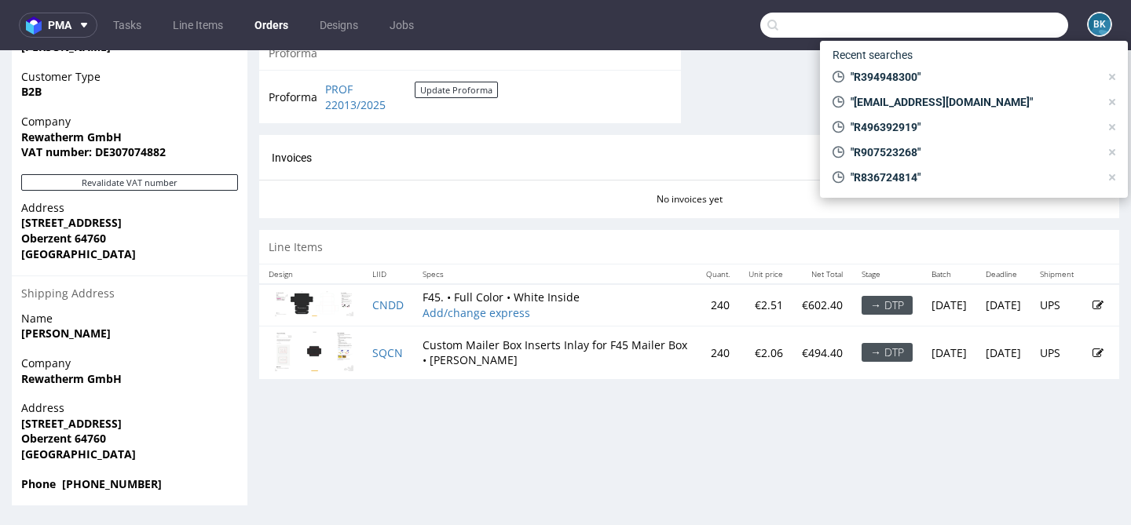
click at [968, 24] on input "text" at bounding box center [914, 25] width 308 height 25
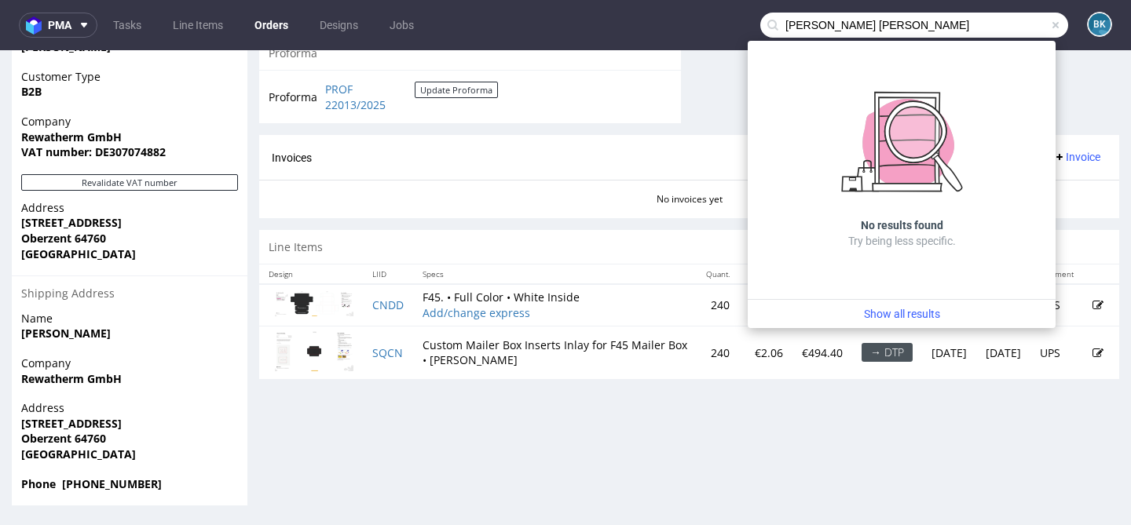
type input "kuba grabowski"
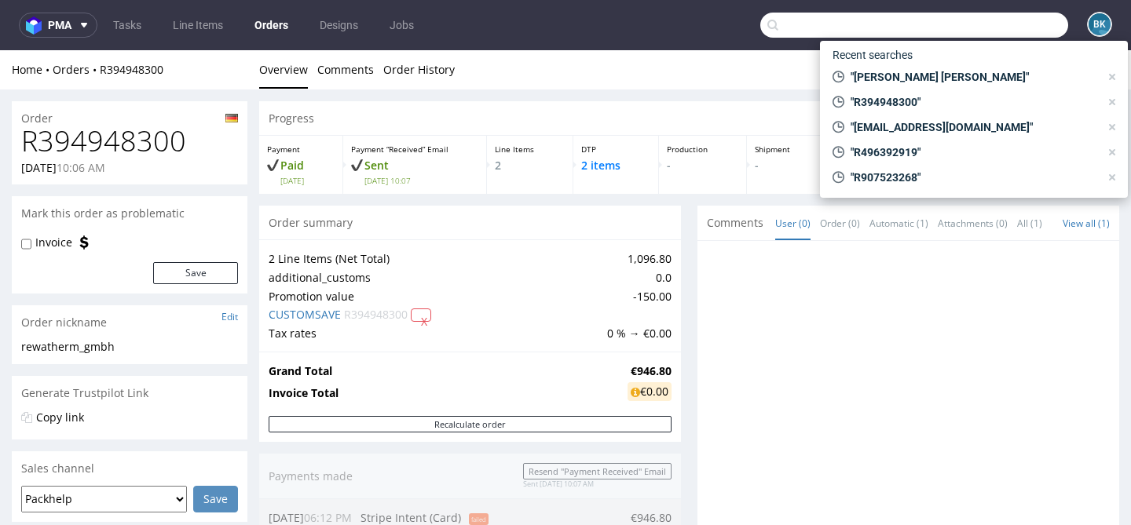
click at [976, 30] on input "text" at bounding box center [914, 25] width 308 height 25
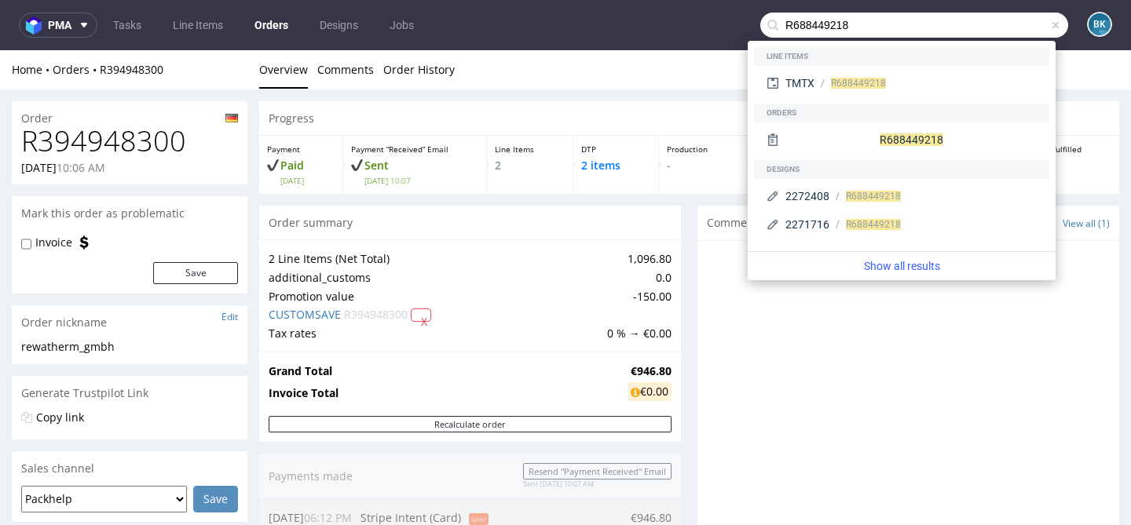
type input "R688449218"
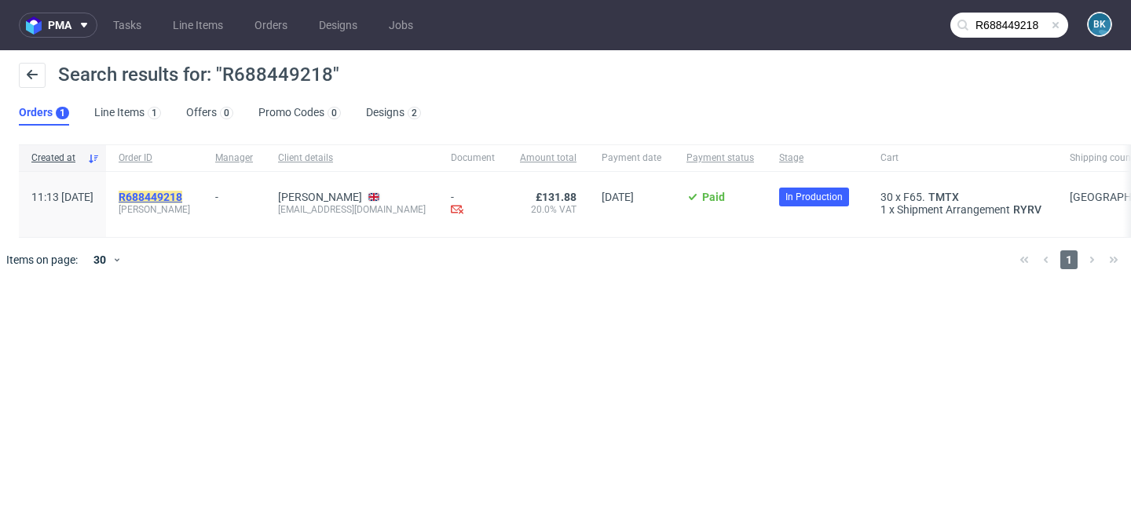
click at [177, 195] on mark "R688449218" at bounding box center [151, 197] width 64 height 13
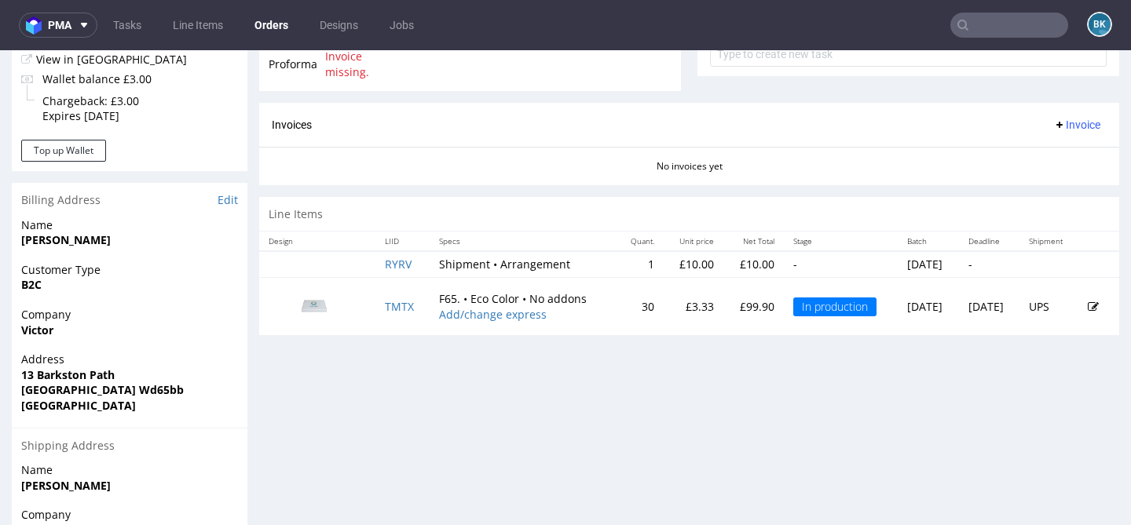
scroll to position [669, 0]
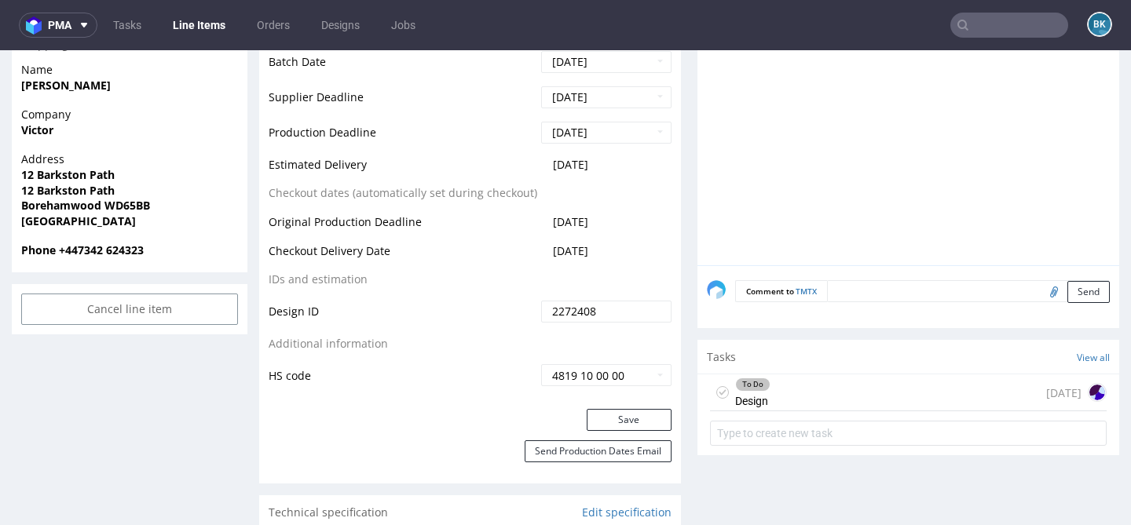
scroll to position [653, 0]
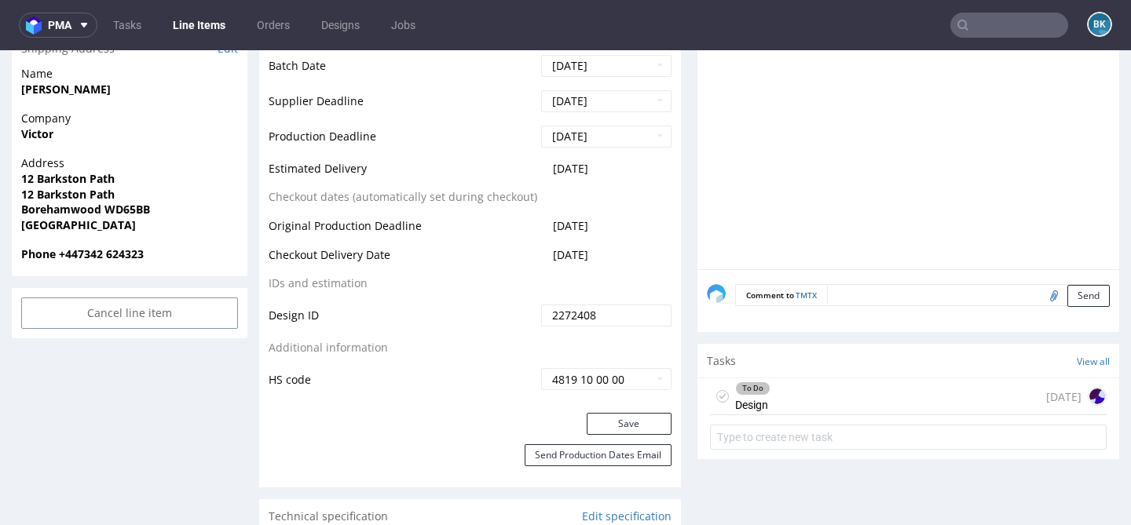
click at [978, 16] on input "text" at bounding box center [1009, 25] width 118 height 25
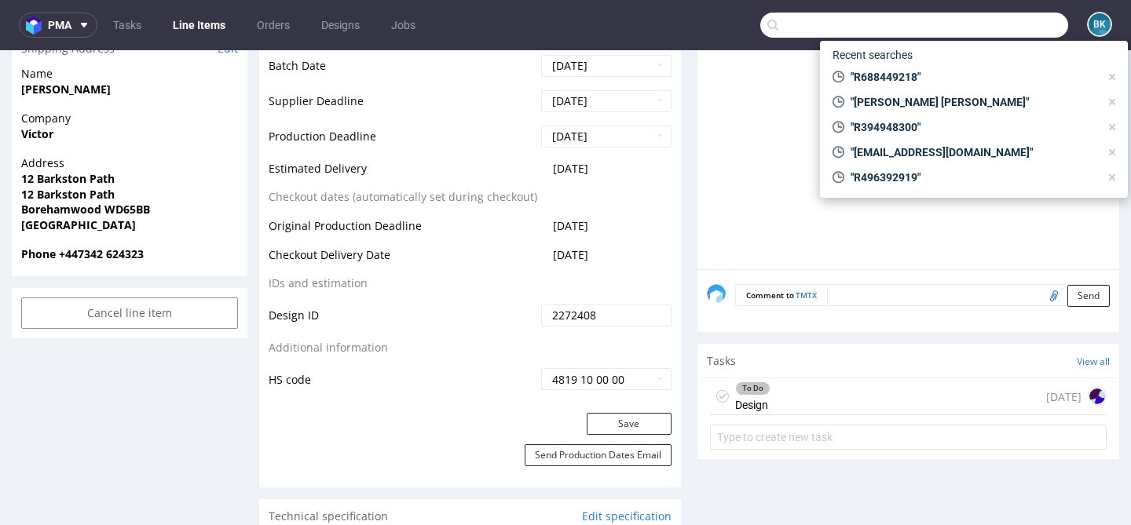
paste input "ionut.ungureanu03@yahoo.com"
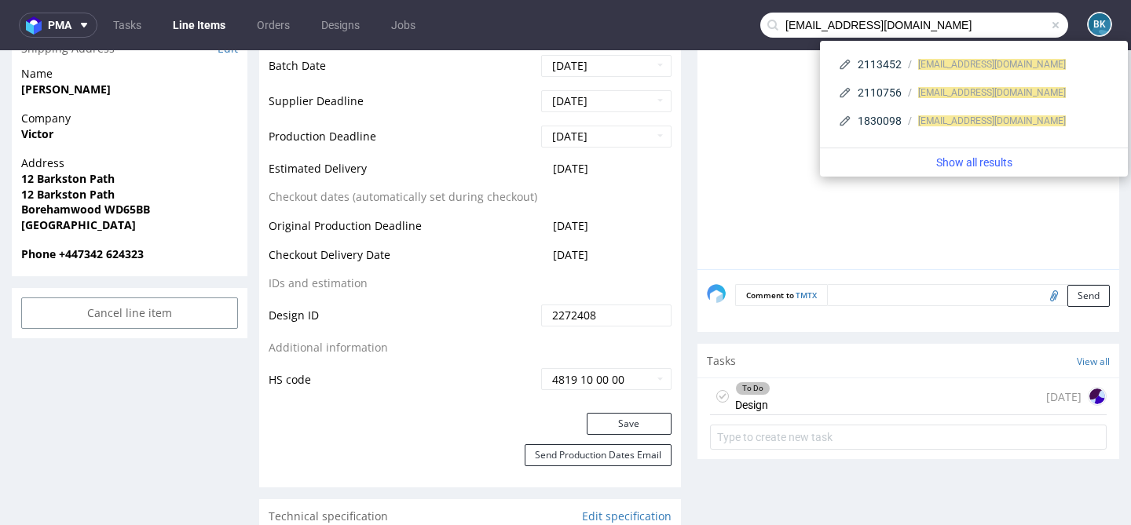
type input "ionut.ungureanu03@yahoo.com"
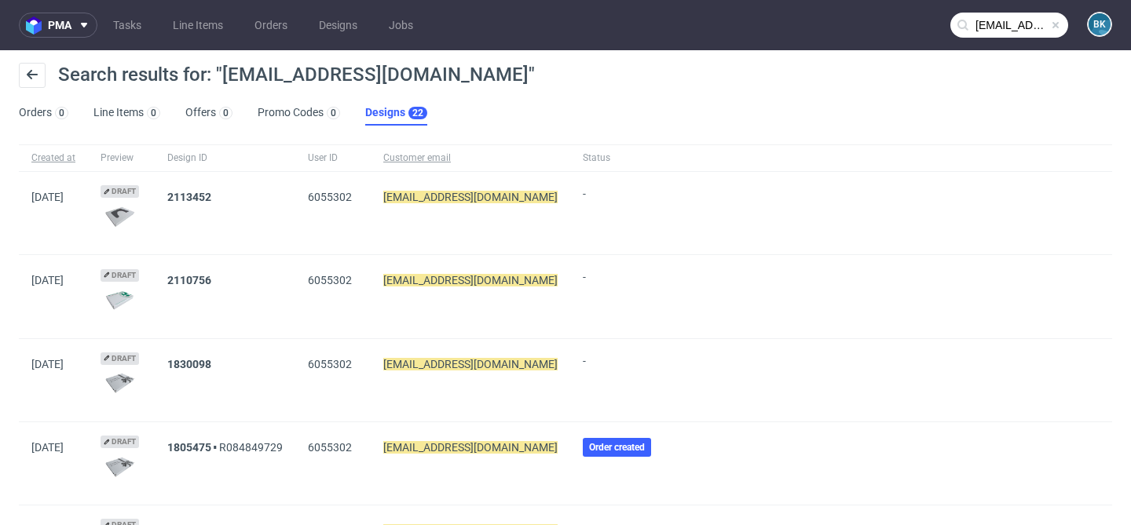
click at [1049, 20] on span at bounding box center [1055, 25] width 13 height 13
click at [1014, 21] on input "text" at bounding box center [1009, 25] width 118 height 25
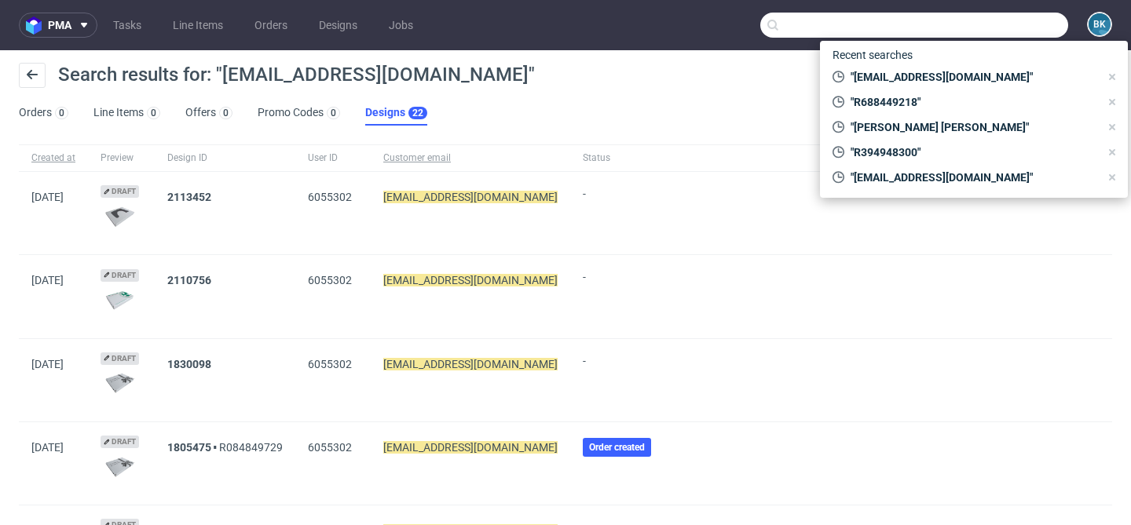
paste input "R165803518"
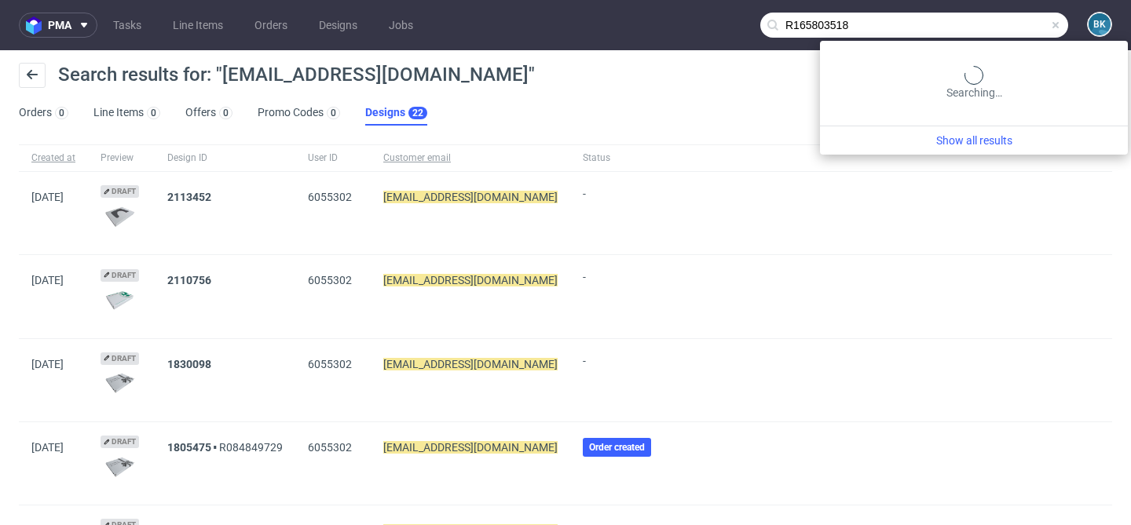
type input "R165803518"
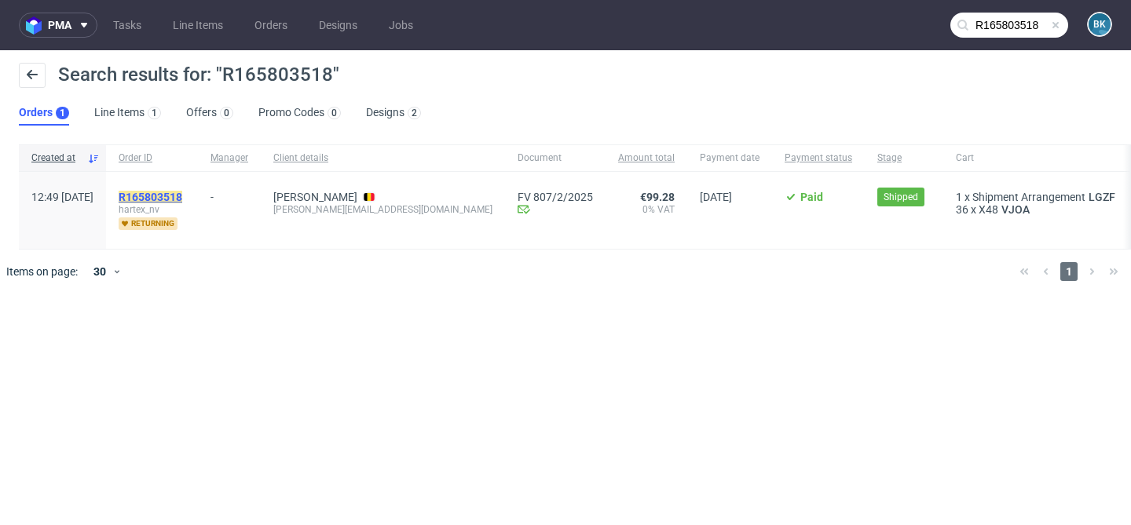
click at [182, 198] on mark "R165803518" at bounding box center [151, 197] width 64 height 13
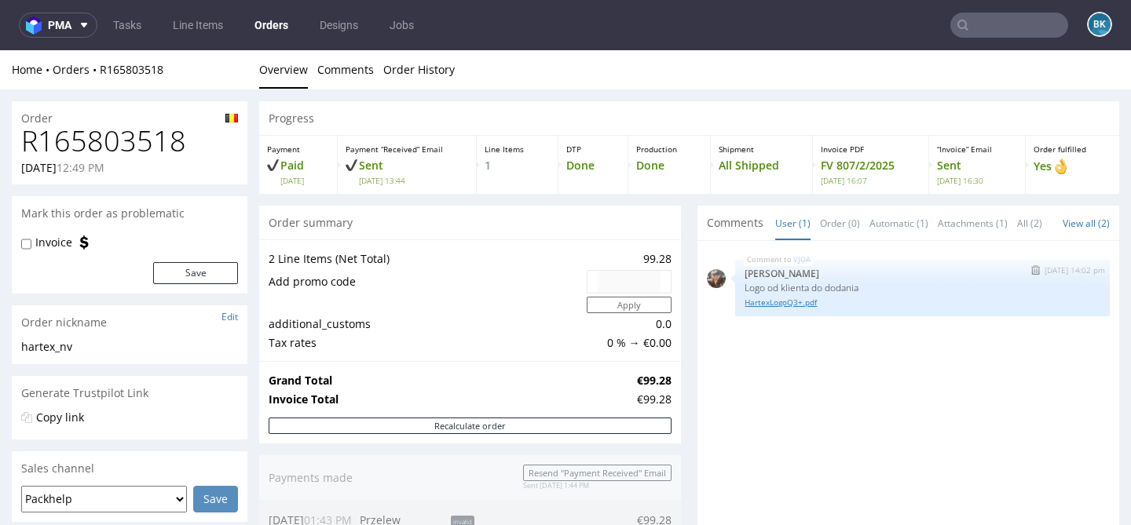
click at [791, 303] on link "HartexLogoQ3+.pdf" at bounding box center [923, 303] width 356 height 12
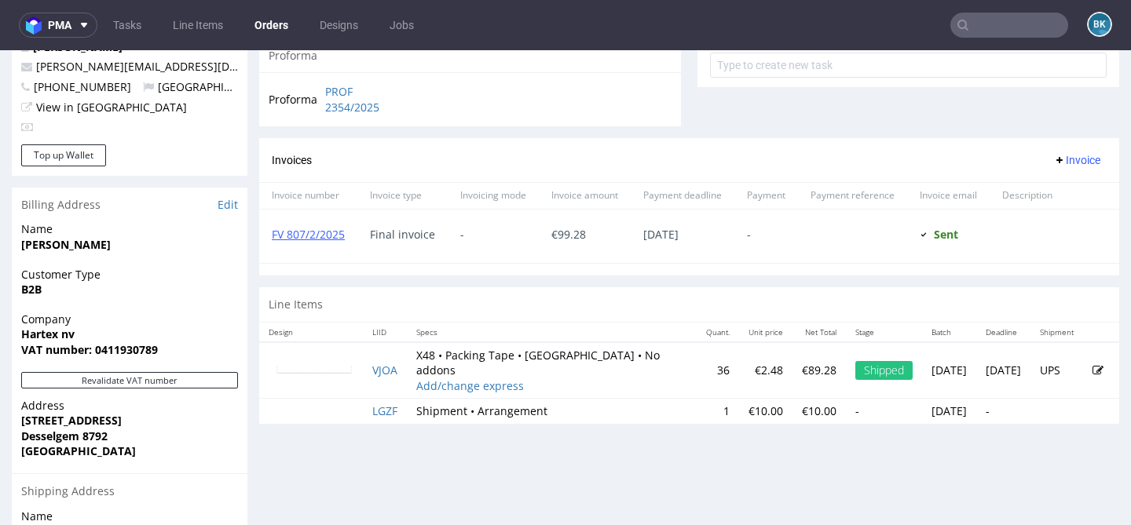
scroll to position [609, 0]
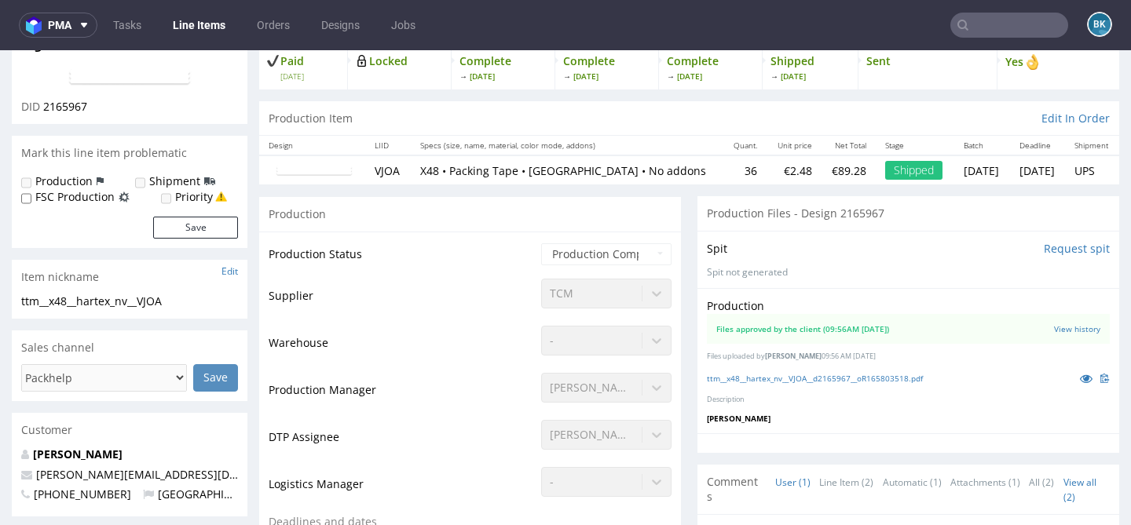
scroll to position [131, 0]
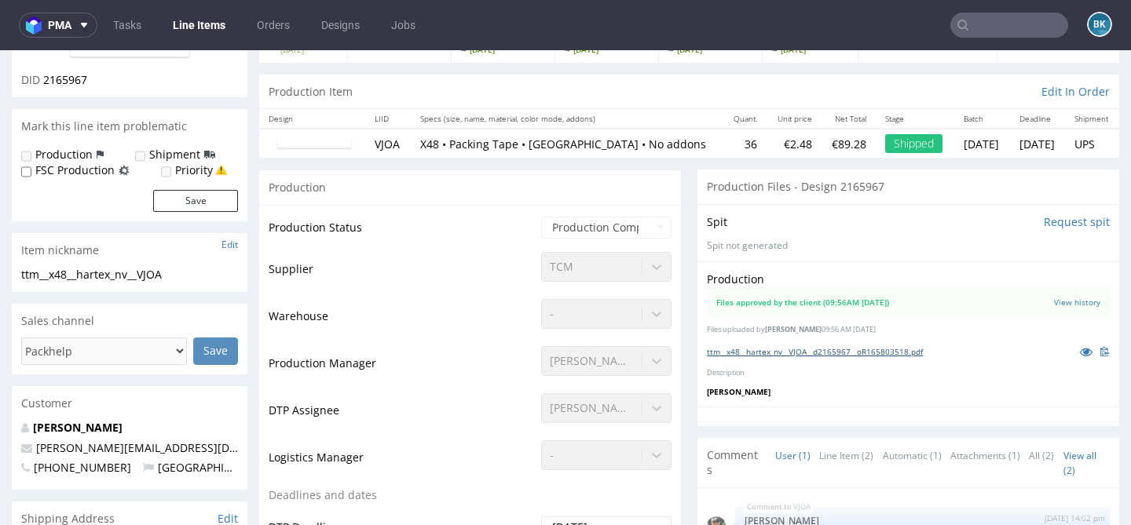
click at [907, 349] on link "ttm__x48__hartex_nv__VJOA__d2165967__oR165803518.pdf" at bounding box center [815, 351] width 216 height 11
click at [1008, 20] on input "text" at bounding box center [1009, 25] width 118 height 25
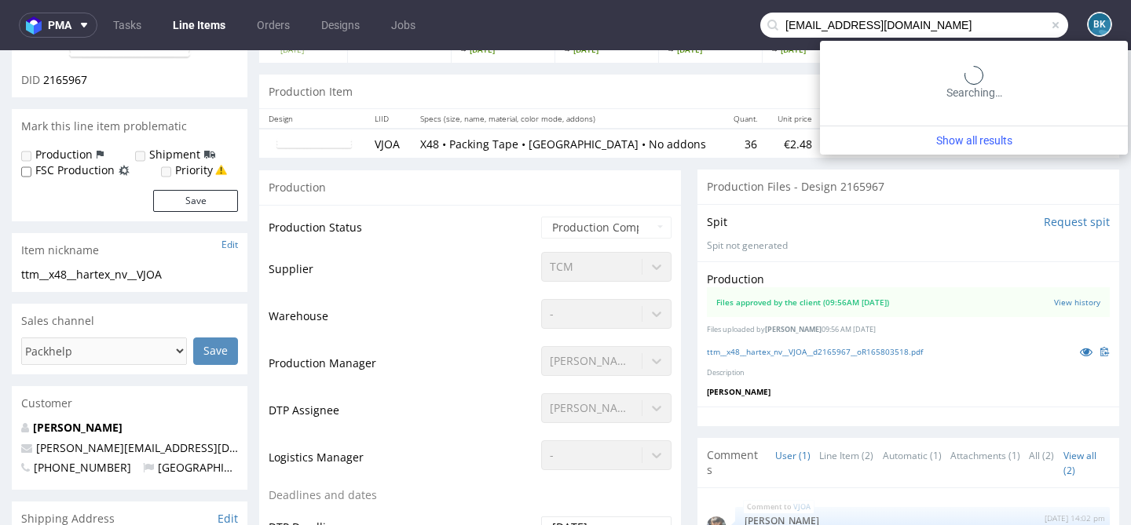
type input "natalia@4mediacreations.pl"
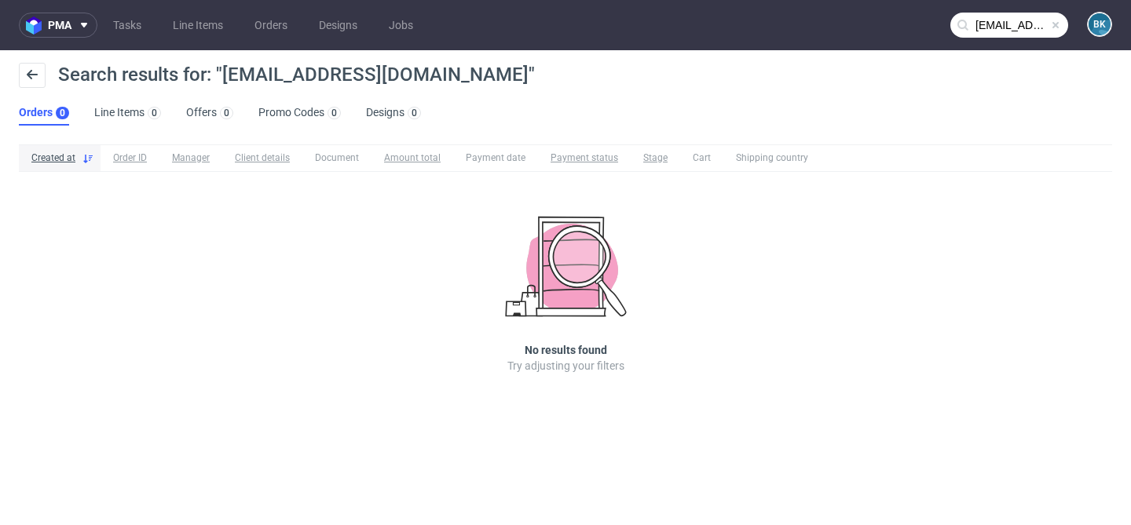
click at [1052, 23] on span at bounding box center [1055, 25] width 13 height 13
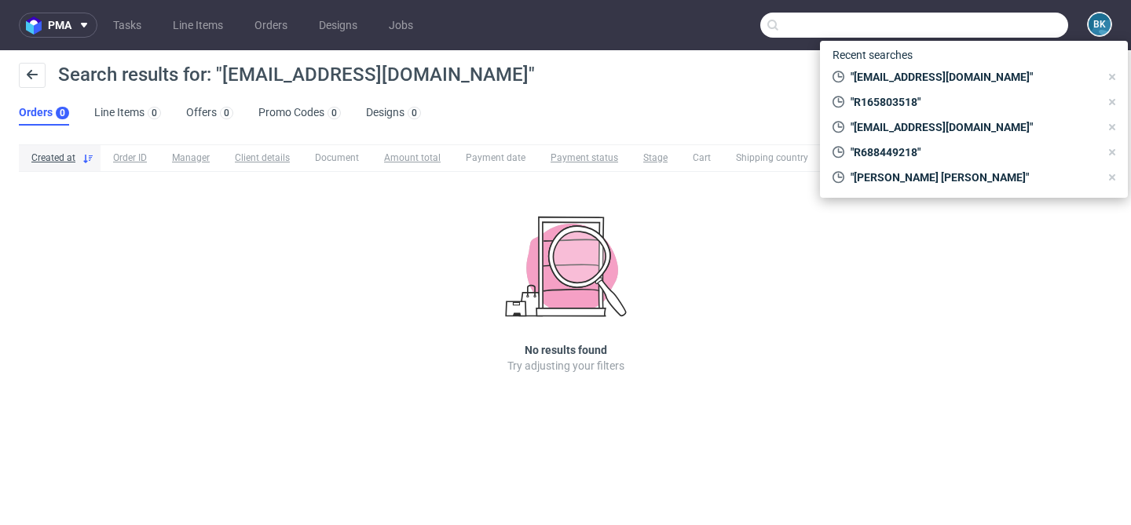
click at [1026, 23] on input "text" at bounding box center [914, 25] width 308 height 25
paste input "R165803518"
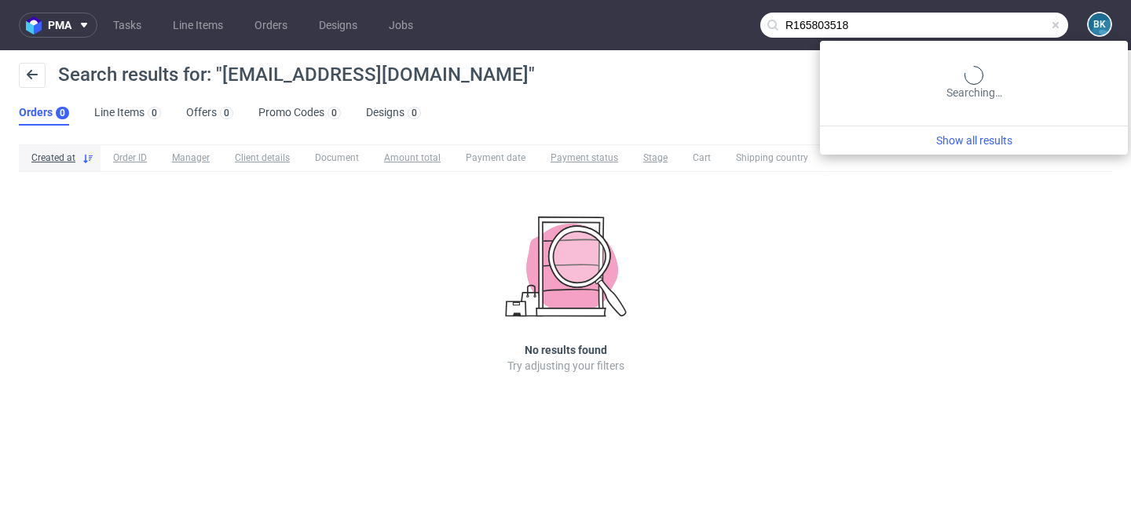
type input "R165803518"
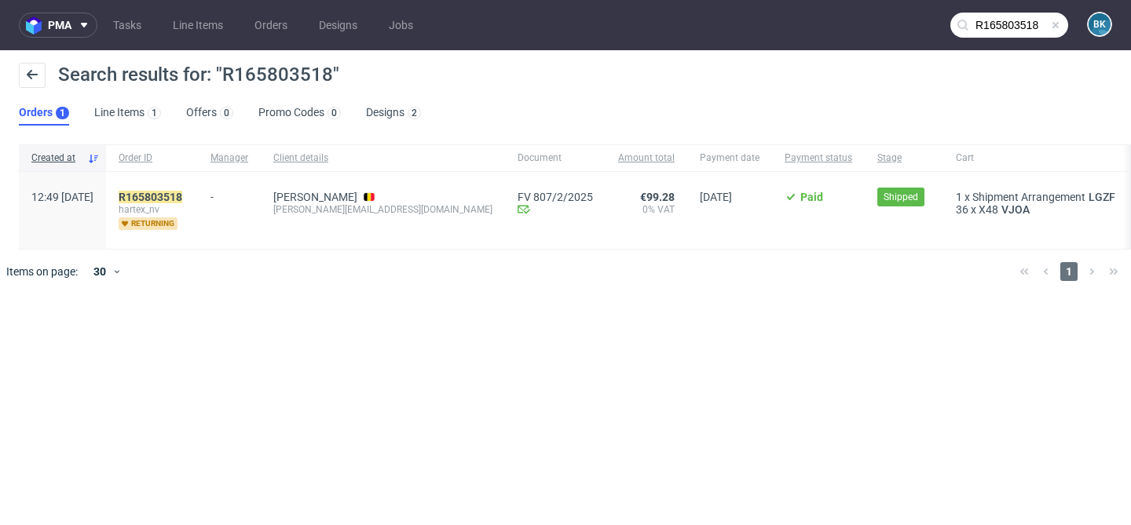
click at [1058, 26] on span at bounding box center [1055, 25] width 13 height 13
click at [1026, 26] on input "text" at bounding box center [1009, 25] width 118 height 25
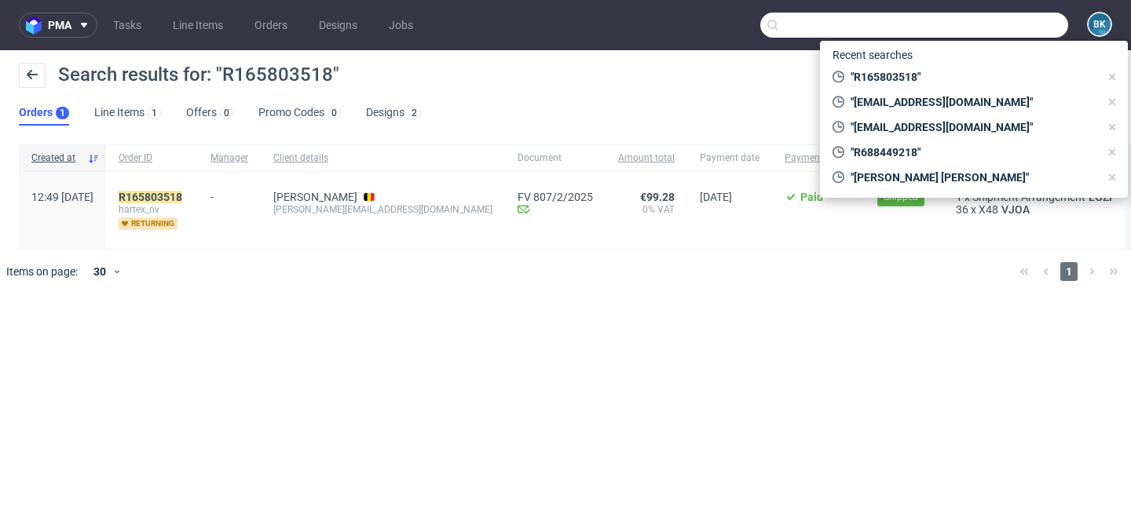
paste input "sarah@hartex.be"
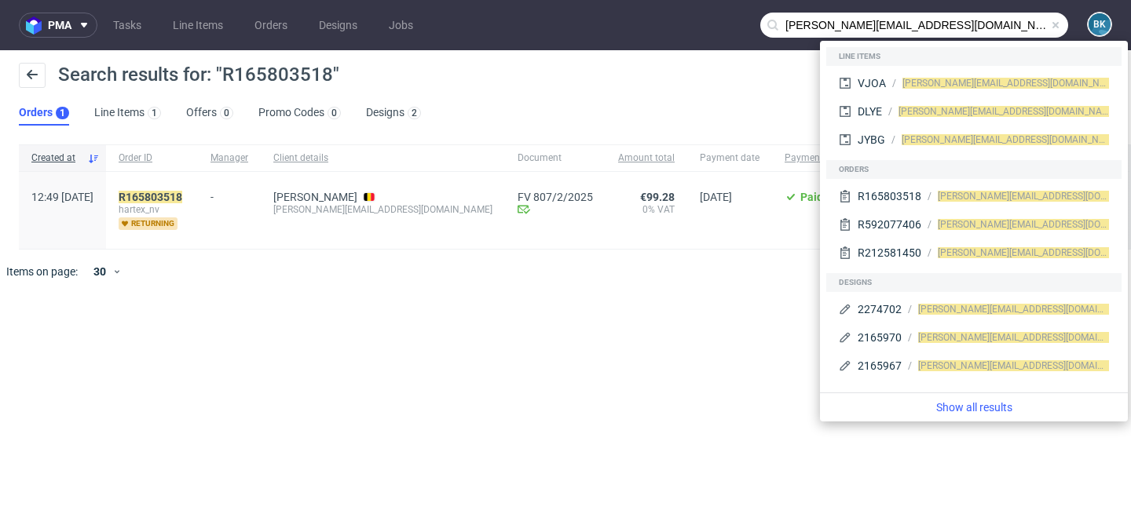
type input "sarah@hartex.be"
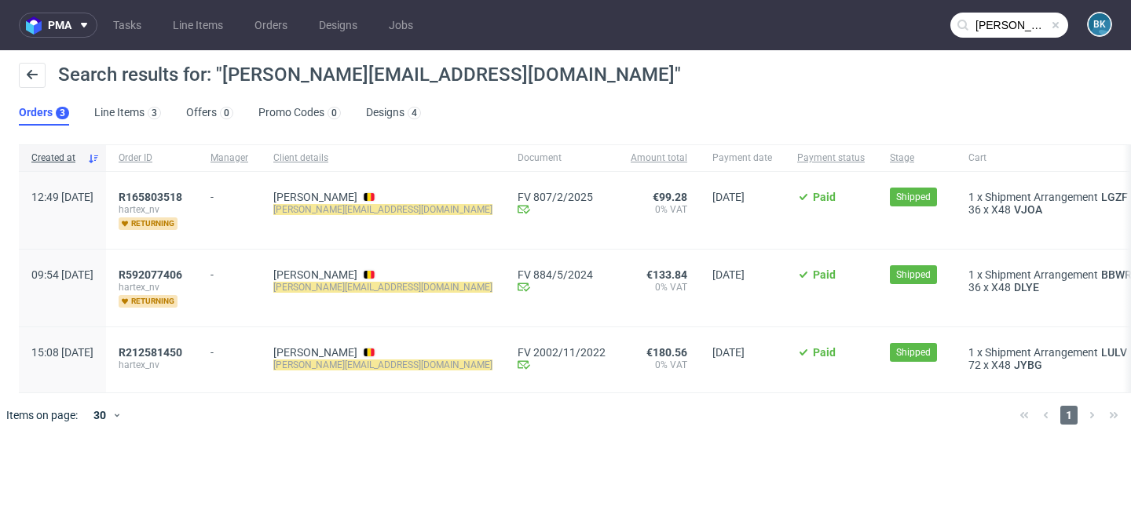
click at [1056, 22] on span at bounding box center [1055, 25] width 13 height 13
click at [1027, 26] on input "text" at bounding box center [1009, 25] width 118 height 25
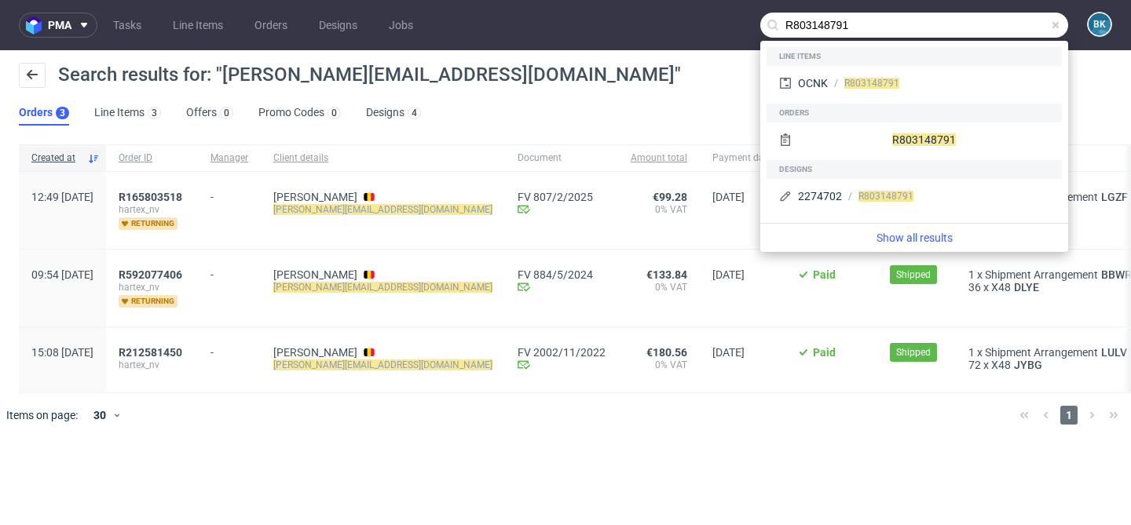
type input "R803148791"
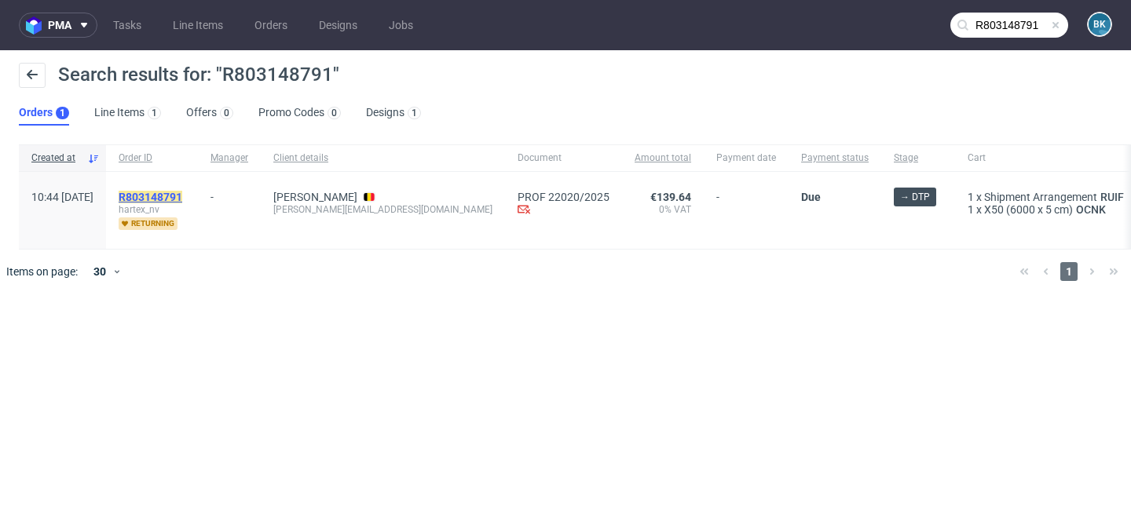
click at [182, 199] on mark "R803148791" at bounding box center [151, 197] width 64 height 13
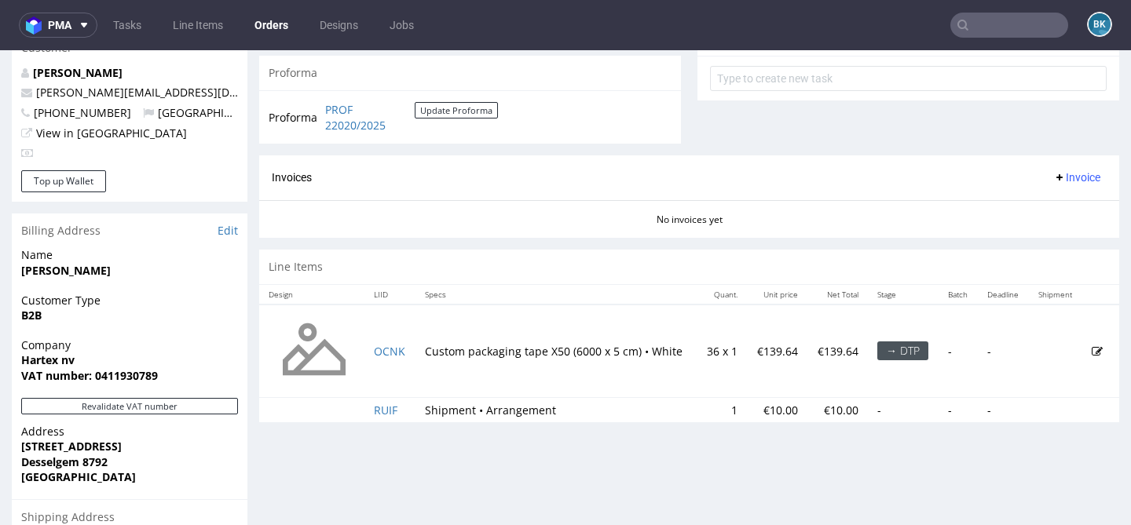
scroll to position [598, 0]
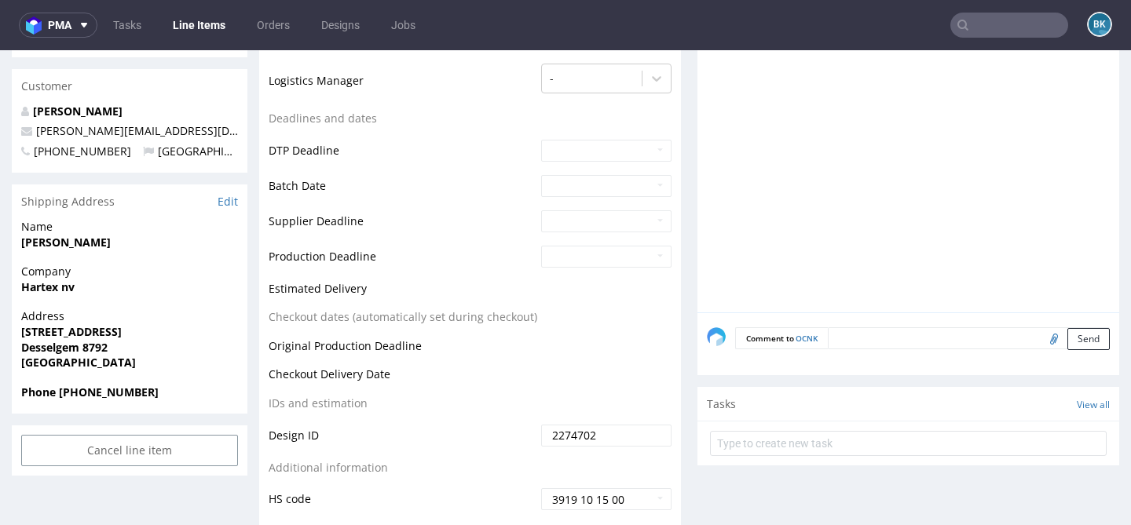
scroll to position [557, 0]
click at [921, 339] on textarea at bounding box center [969, 337] width 282 height 22
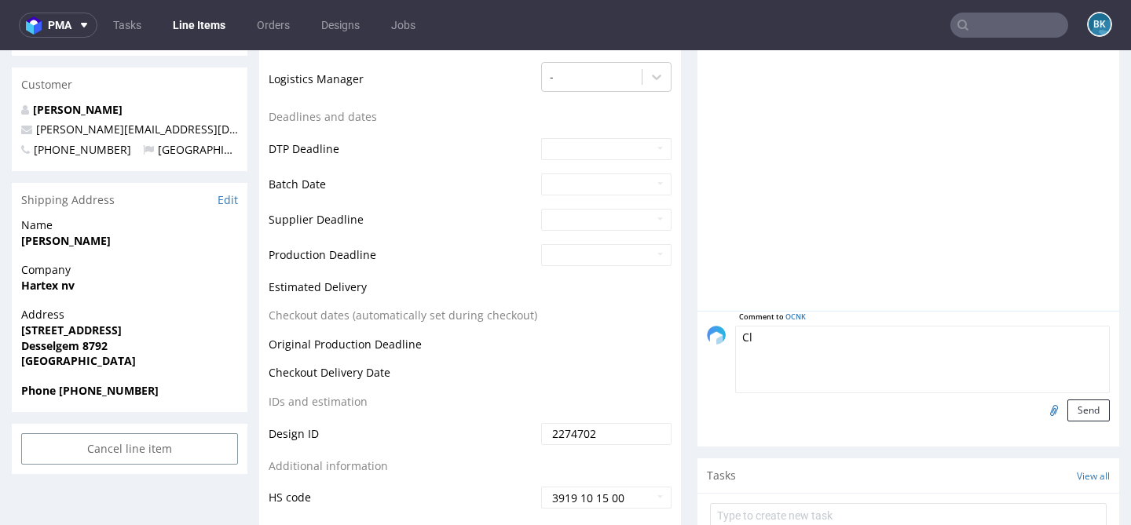
type textarea "C"
type textarea "The client's design"
click at [1043, 410] on input "file" at bounding box center [1052, 410] width 22 height 20
type input "C:\fakepath\ttm__x48__hartex_nv__VJOA__d2165967__oR165803518.pdf"
click at [1067, 406] on button "Send" at bounding box center [1088, 411] width 42 height 22
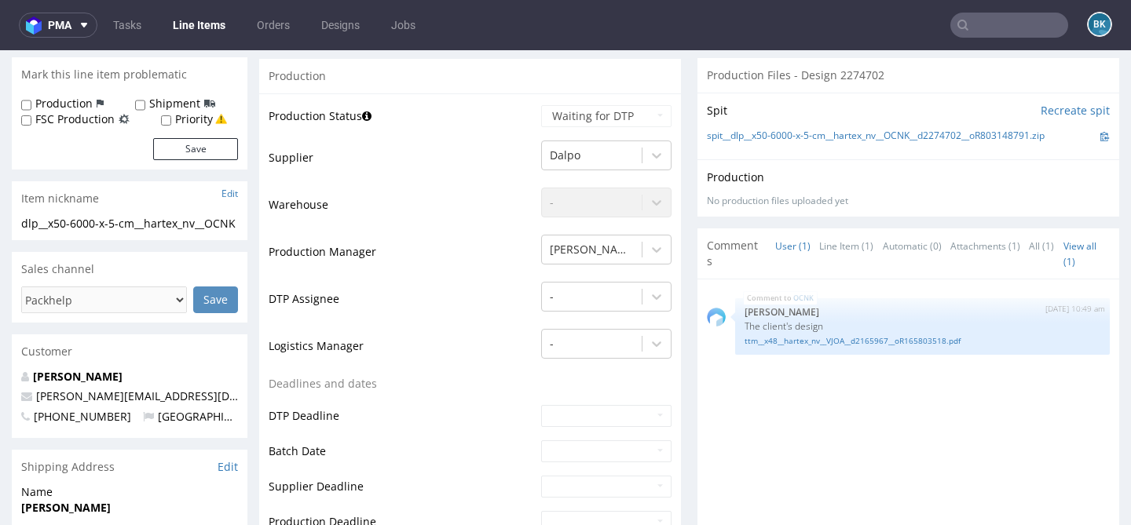
scroll to position [293, 0]
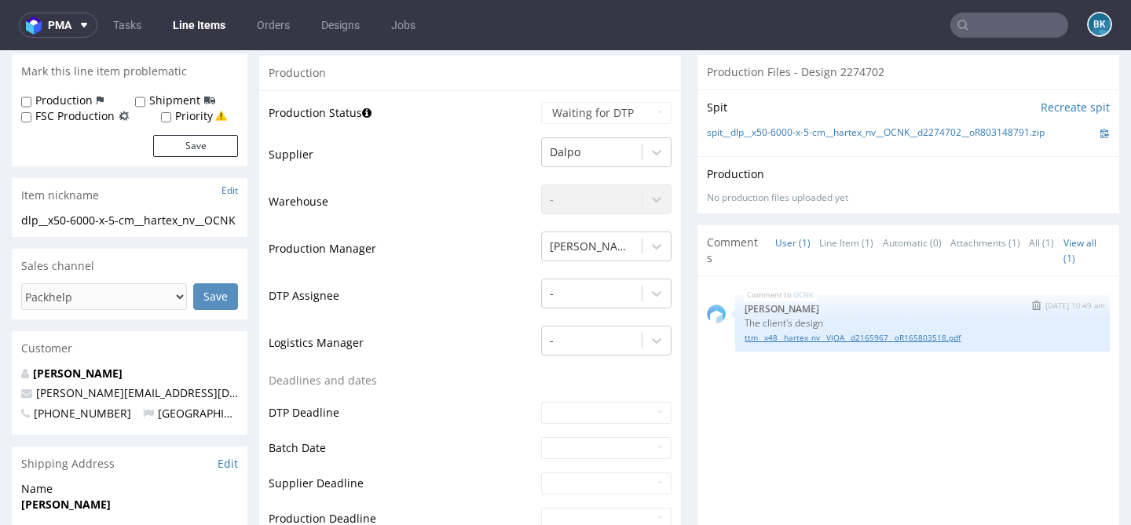
click at [827, 339] on link "ttm__x48__hartex_nv__VJOA__d2165967__oR165803518.pdf" at bounding box center [923, 338] width 356 height 12
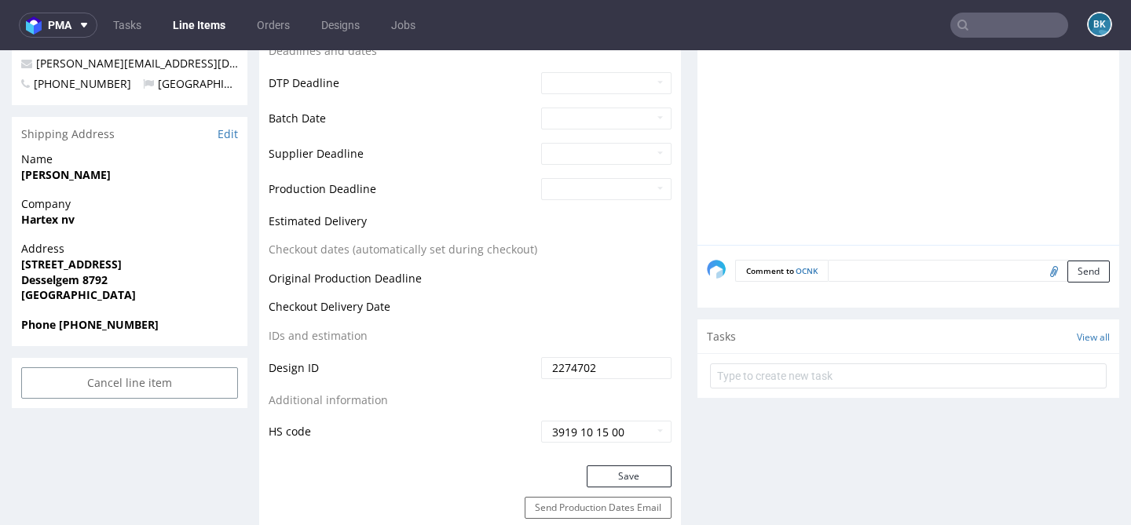
scroll to position [698, 0]
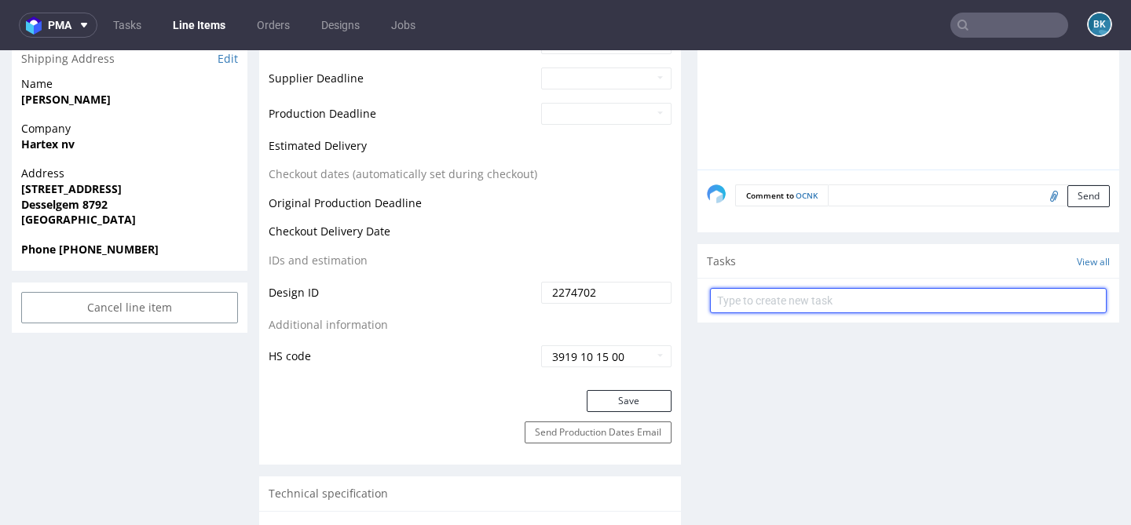
click at [870, 302] on input "text" at bounding box center [908, 300] width 397 height 25
type input "DTP Issue"
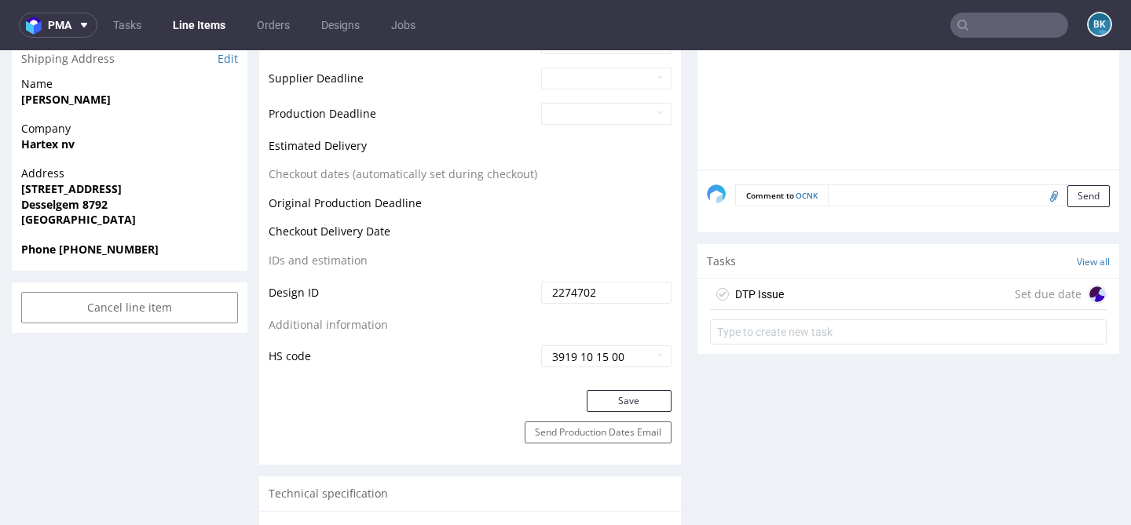
click at [870, 289] on div "DTP Issue Set due date" at bounding box center [908, 294] width 397 height 31
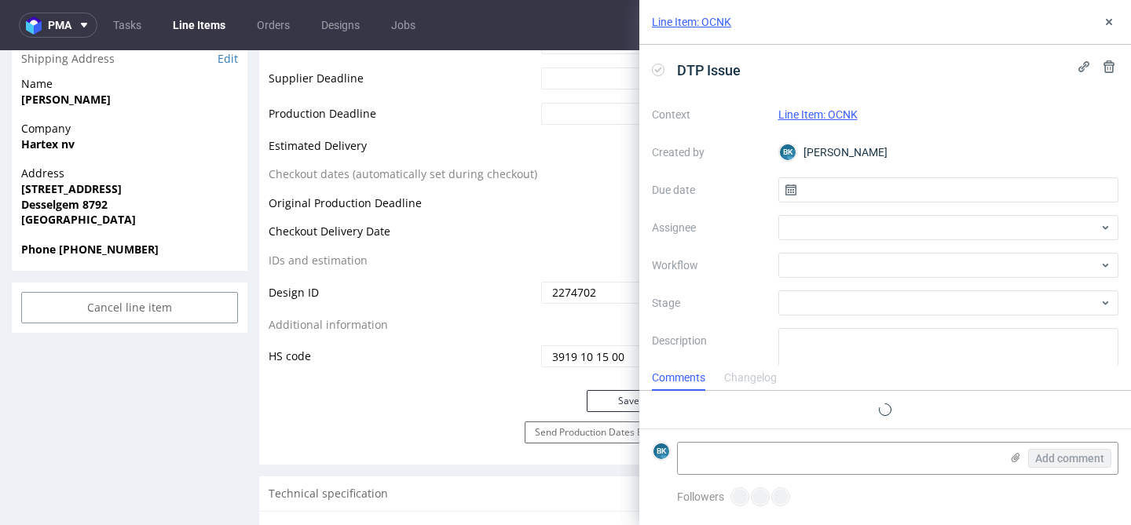
scroll to position [13, 0]
drag, startPoint x: 742, startPoint y: 71, endPoint x: 655, endPoint y: 71, distance: 87.2
click at [655, 71] on div "DTP Issue" at bounding box center [699, 70] width 95 height 26
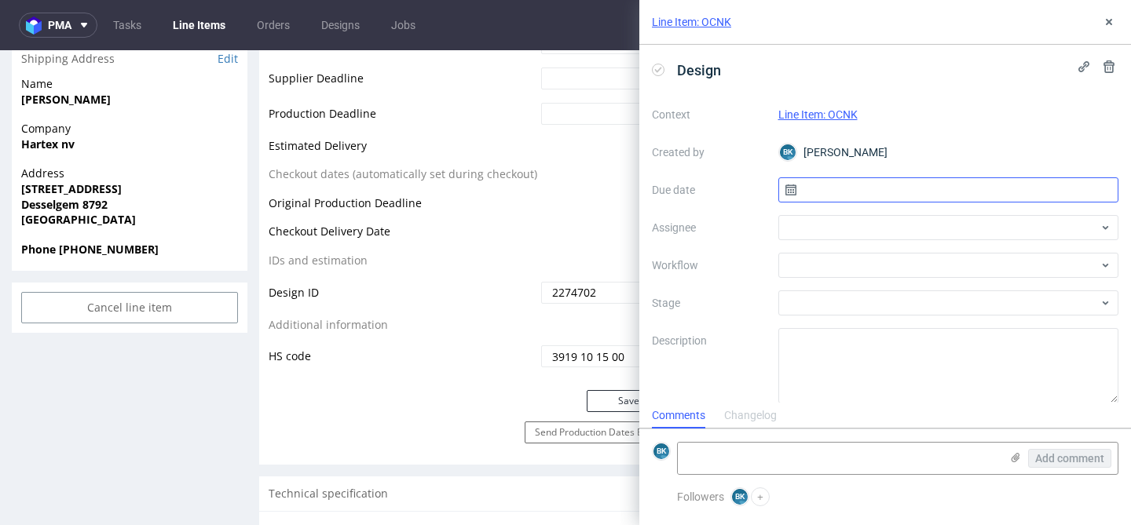
click at [854, 193] on input "text" at bounding box center [948, 189] width 341 height 25
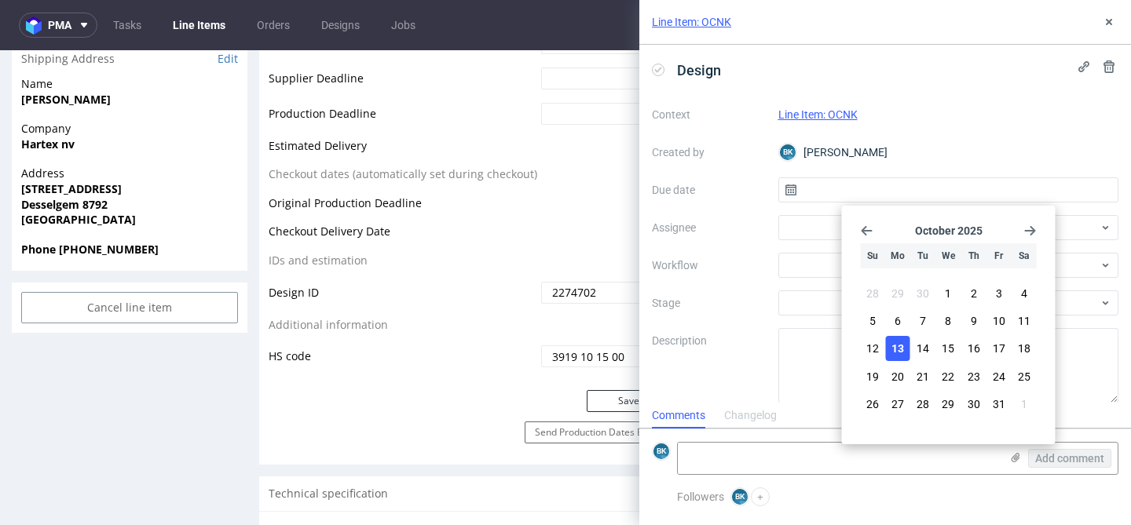
click at [902, 341] on span "13" at bounding box center [897, 349] width 13 height 16
type input "13/10/2025"
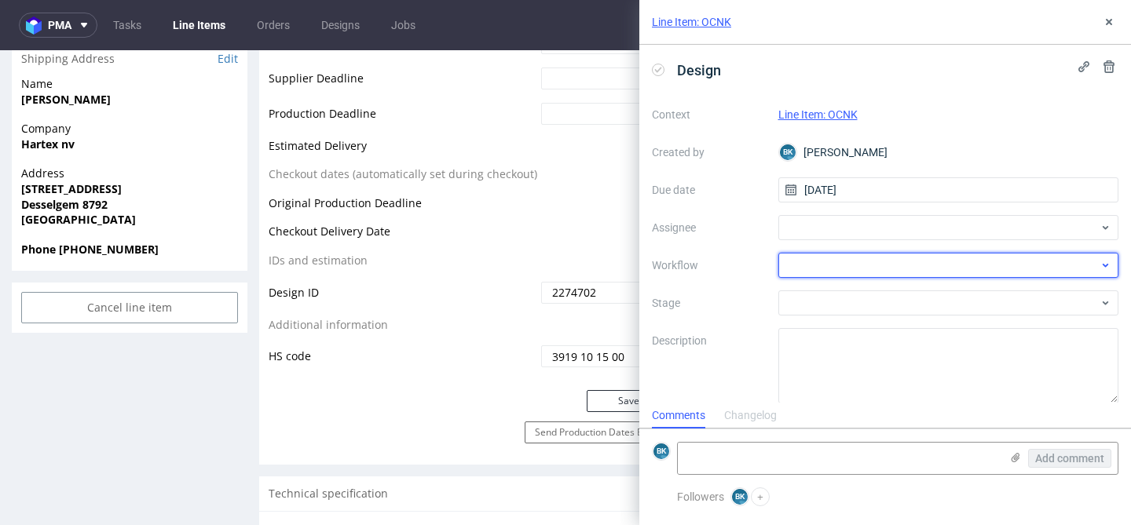
click at [825, 258] on div at bounding box center [948, 265] width 341 height 25
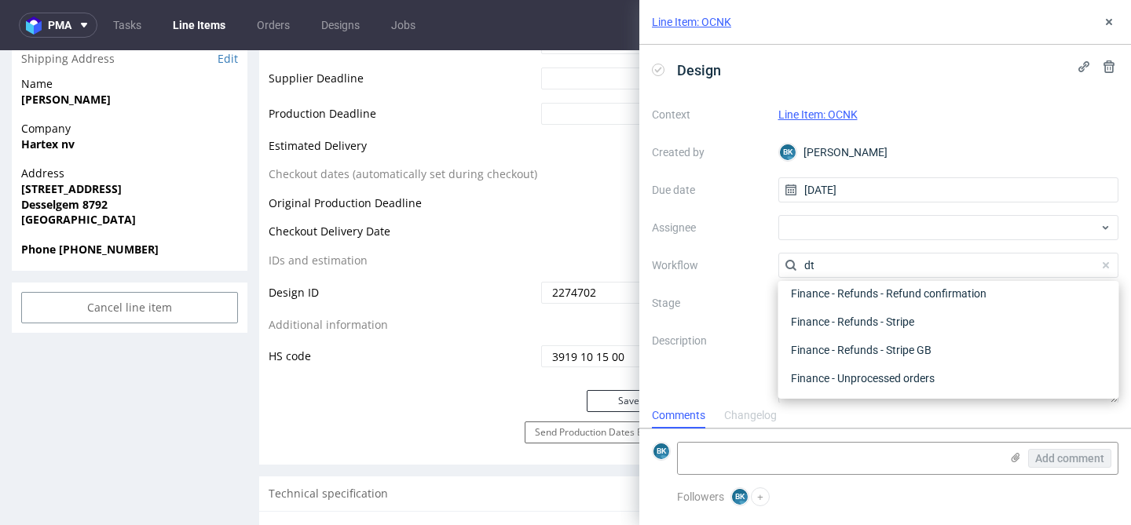
scroll to position [0, 0]
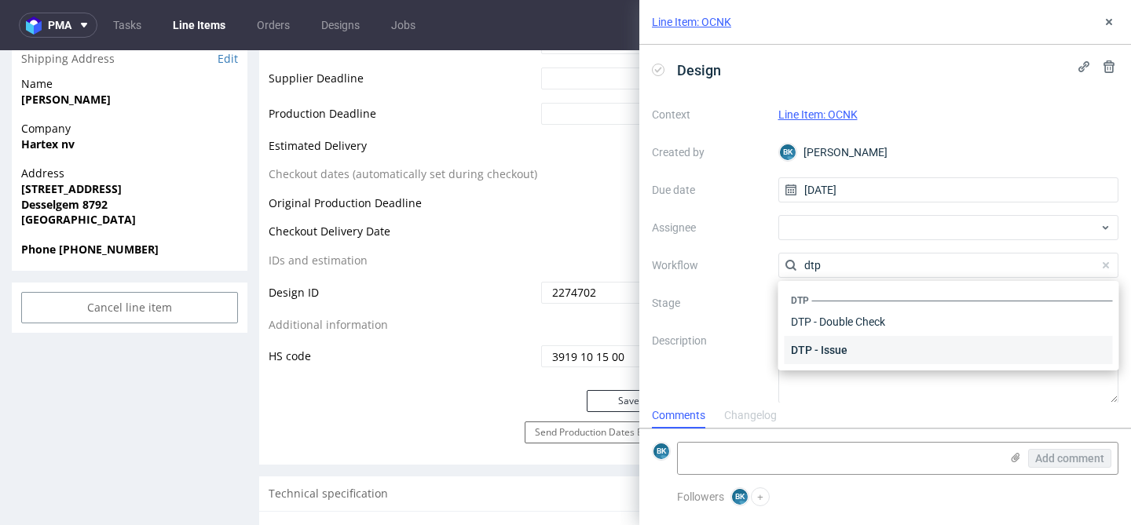
type input "dtp"
click at [836, 343] on div "DTP - Issue" at bounding box center [949, 350] width 328 height 28
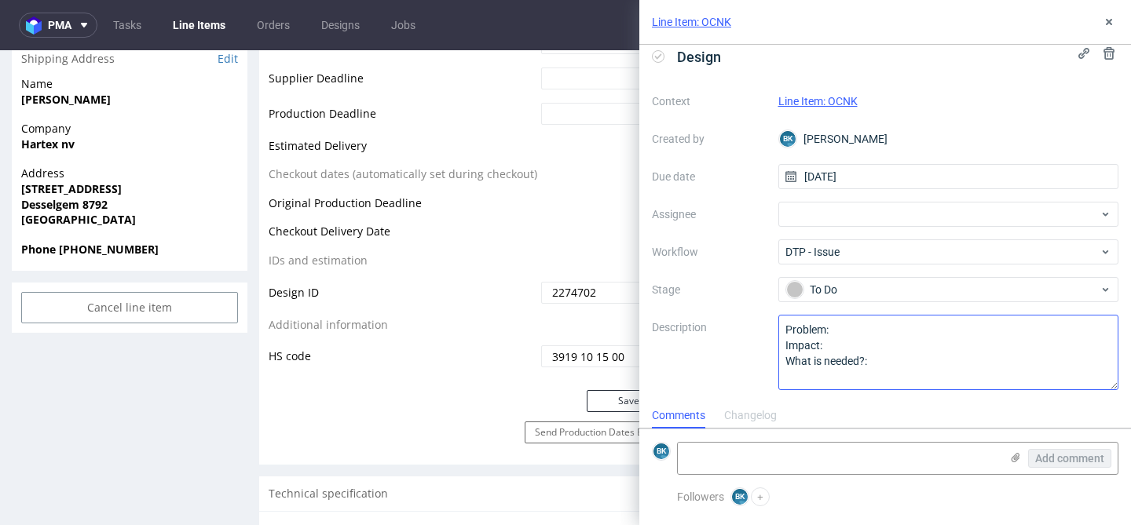
scroll to position [12, 0]
click at [762, 453] on textarea at bounding box center [839, 458] width 322 height 31
type textarea "C"
type textarea "The client's design"
click at [1017, 456] on icon at bounding box center [1015, 458] width 13 height 13
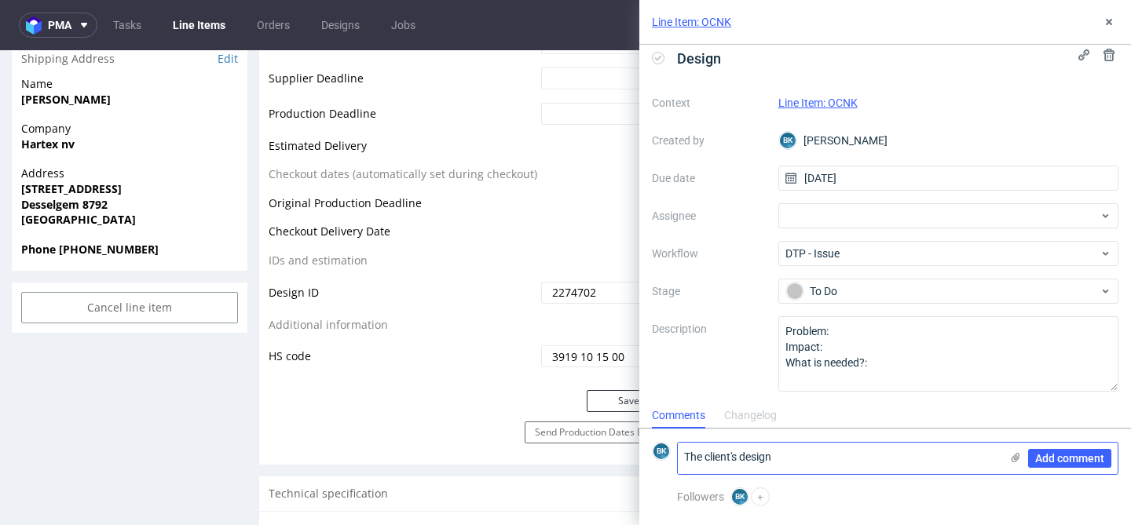
click at [0, 0] on input "file" at bounding box center [0, 0] width 0 height 0
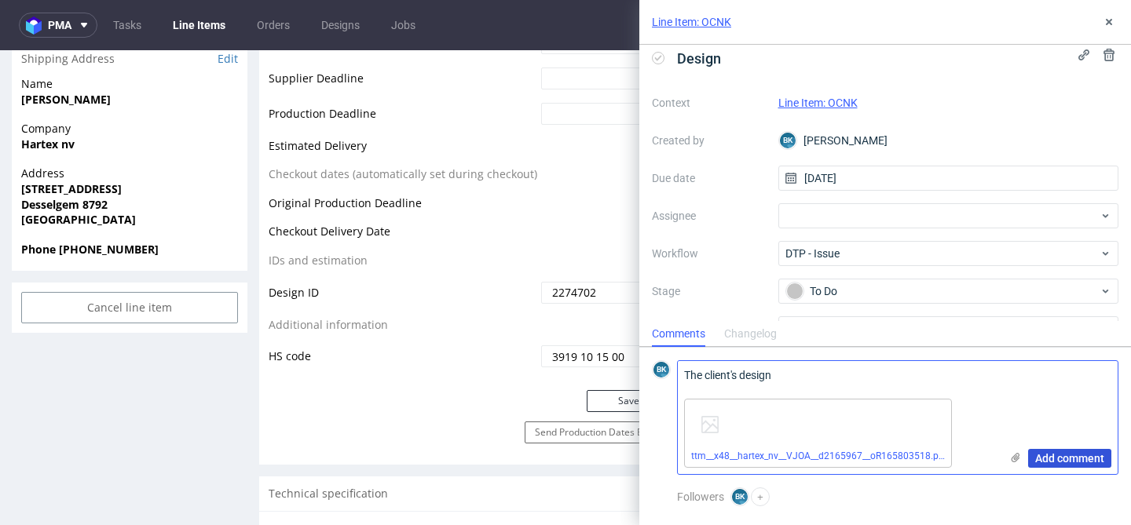
click at [1085, 459] on span "Add comment" at bounding box center [1069, 458] width 69 height 11
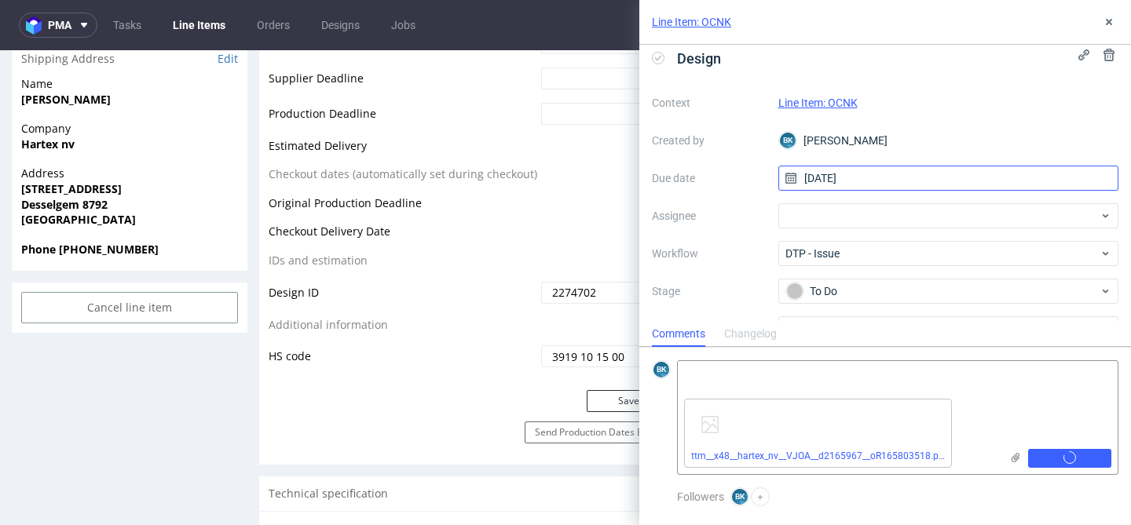
scroll to position [0, 0]
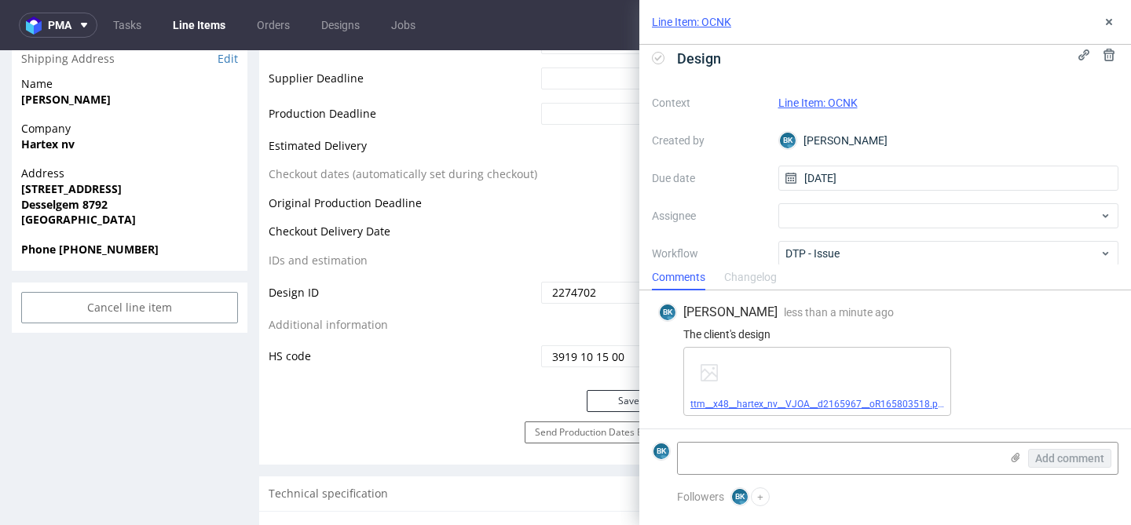
click at [863, 405] on link "ttm__x48__hartex_nv__VJOA__d2165967__oR165803518.pdf" at bounding box center [818, 404] width 256 height 11
click at [1110, 24] on icon at bounding box center [1109, 22] width 13 height 13
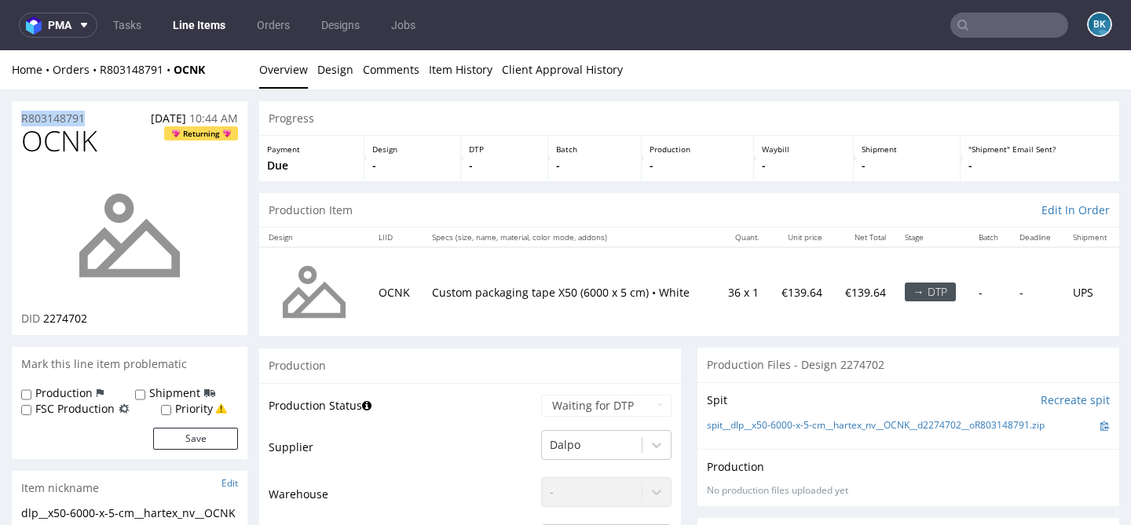
drag, startPoint x: 97, startPoint y: 114, endPoint x: 0, endPoint y: 114, distance: 96.6
copy p "R803148791"
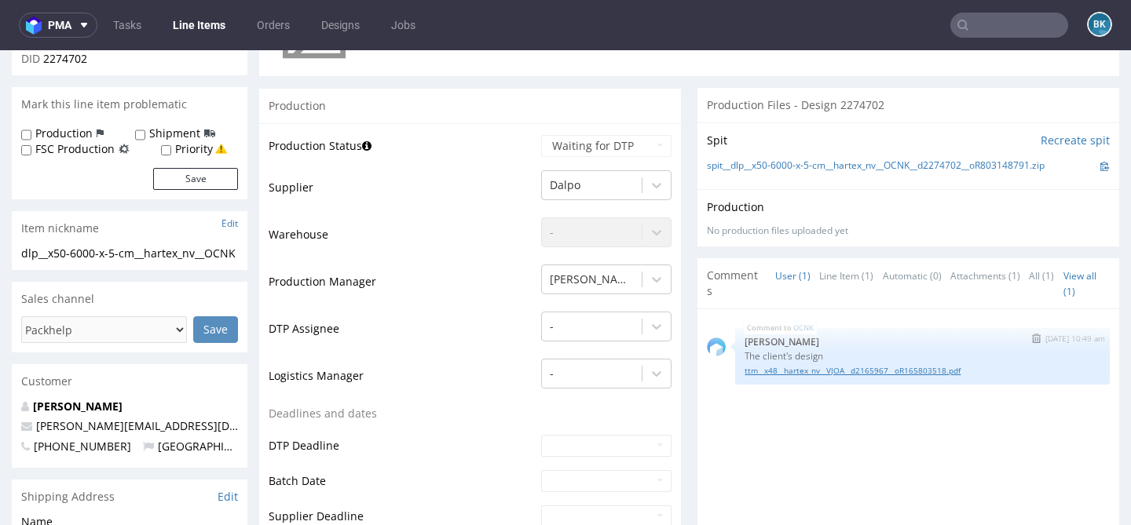
click at [822, 372] on link "ttm__x48__hartex_nv__VJOA__d2165967__oR165803518.pdf" at bounding box center [923, 371] width 356 height 12
click at [986, 20] on input "text" at bounding box center [1009, 25] width 118 height 25
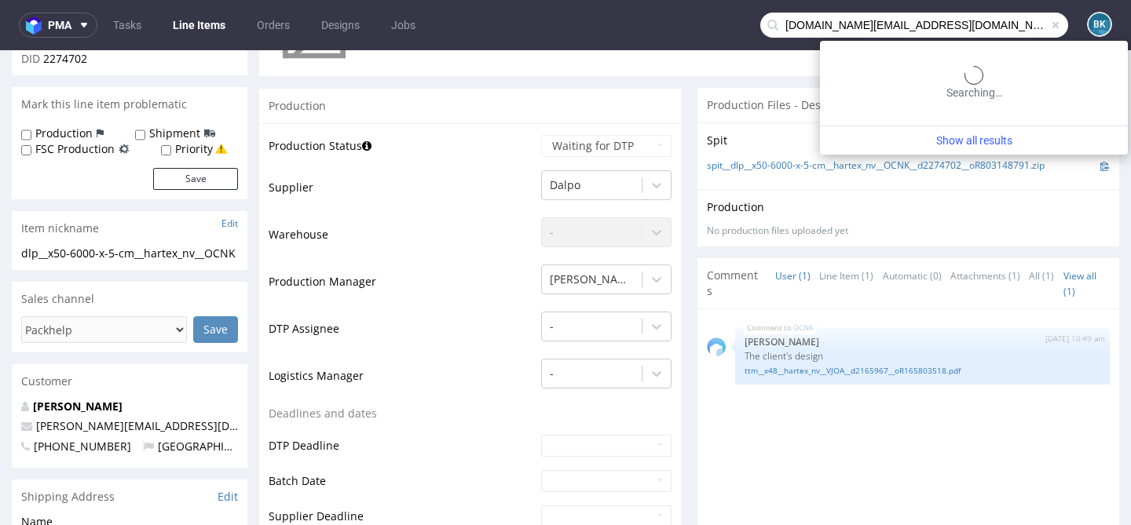
type input "meleto.office@gmail.com"
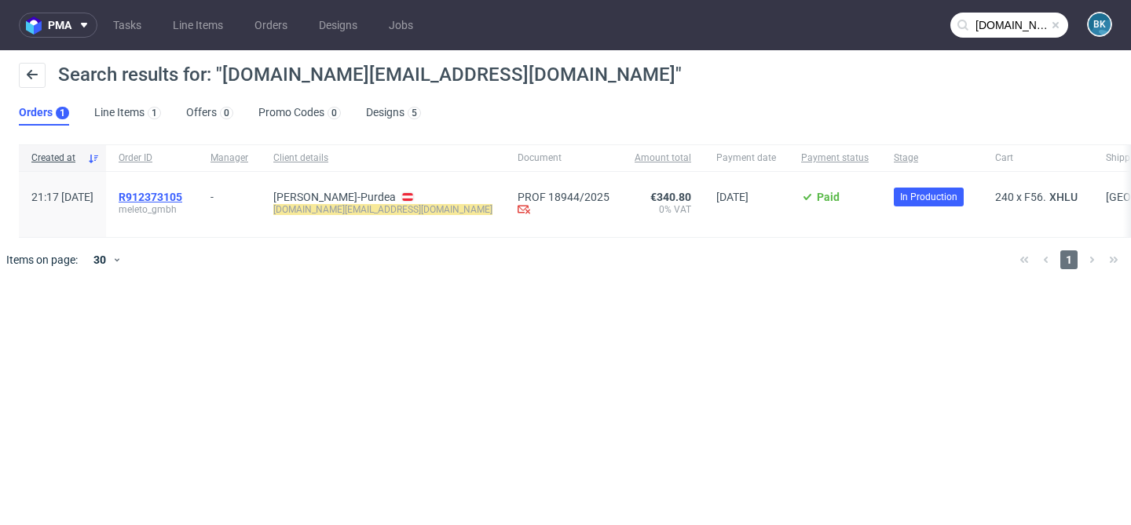
click at [182, 191] on span "R912373105" at bounding box center [151, 197] width 64 height 13
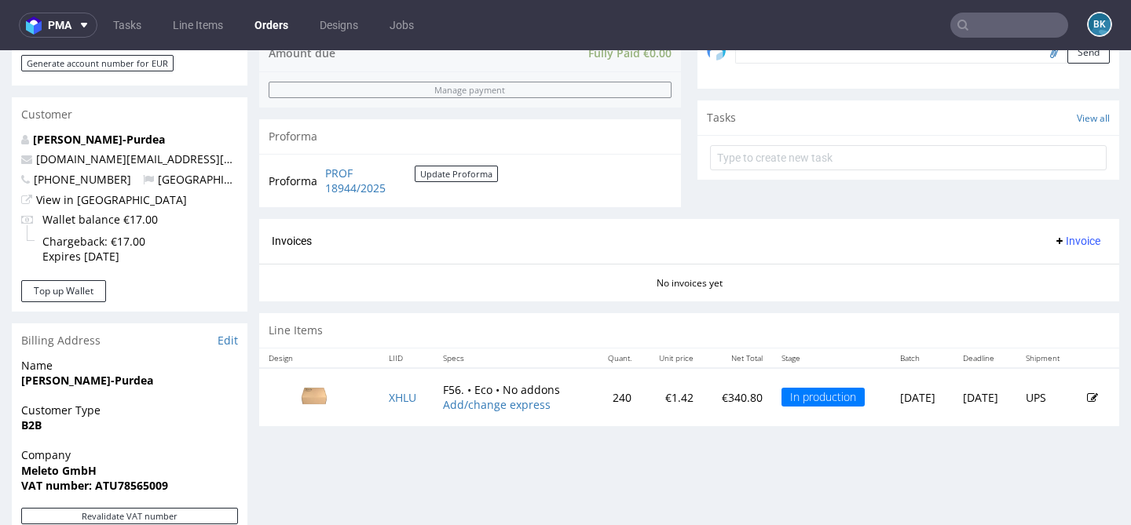
scroll to position [711, 0]
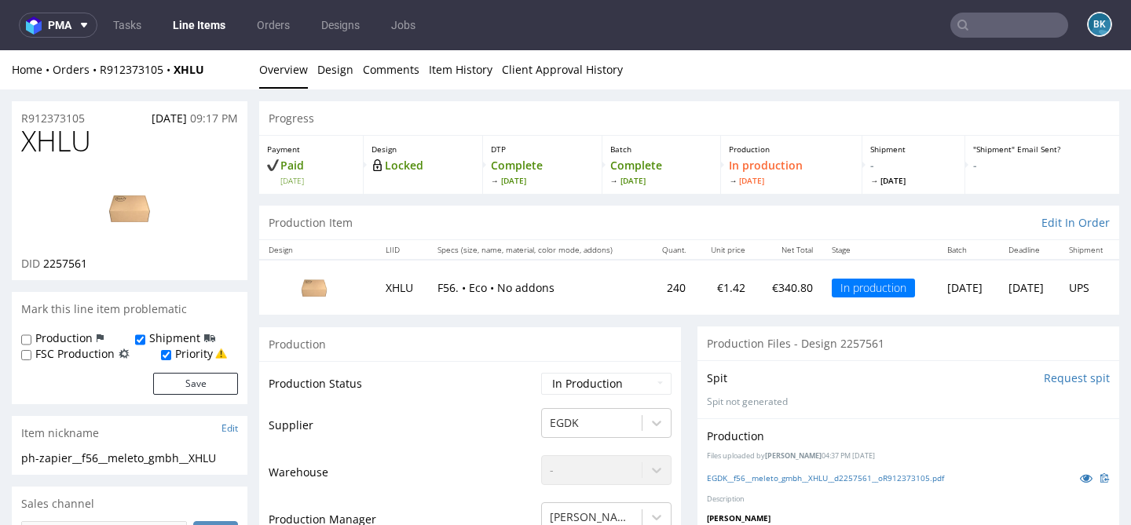
click at [979, 18] on input "text" at bounding box center [1009, 25] width 118 height 25
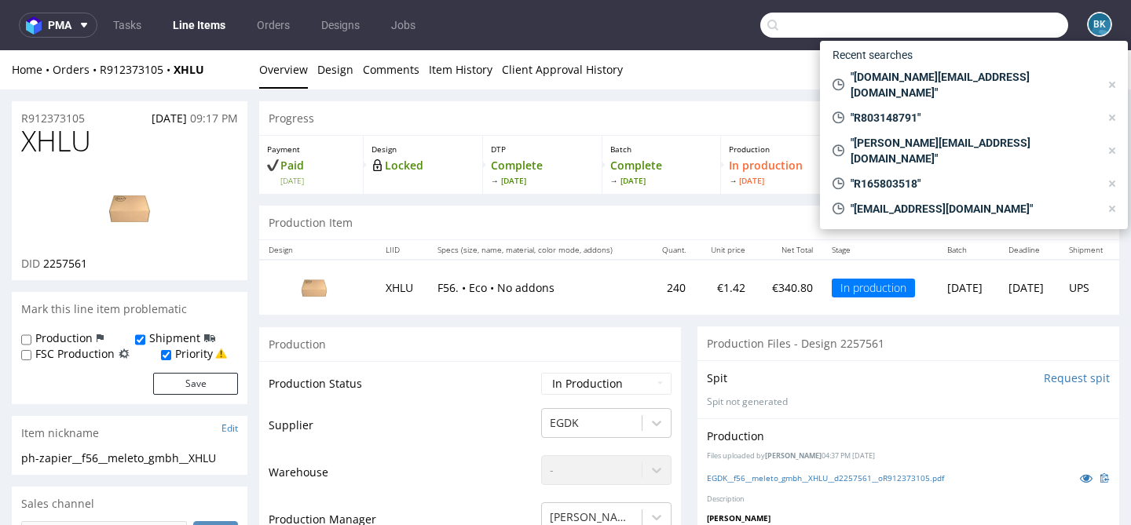
paste input "orla@littlepennythoughts.com"
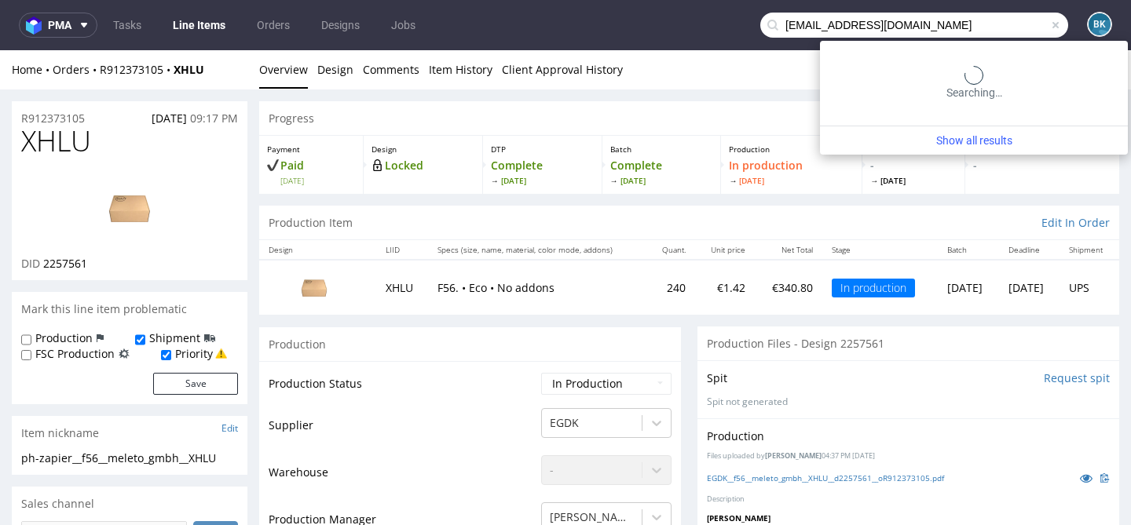
type input "orla@littlepennythoughts.com"
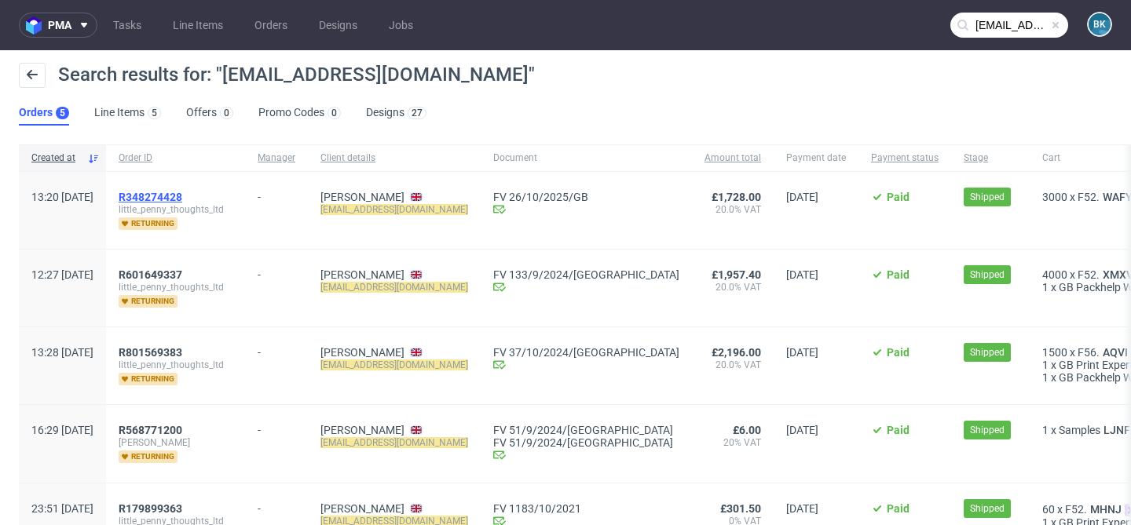
click at [182, 194] on span "R348274428" at bounding box center [151, 197] width 64 height 13
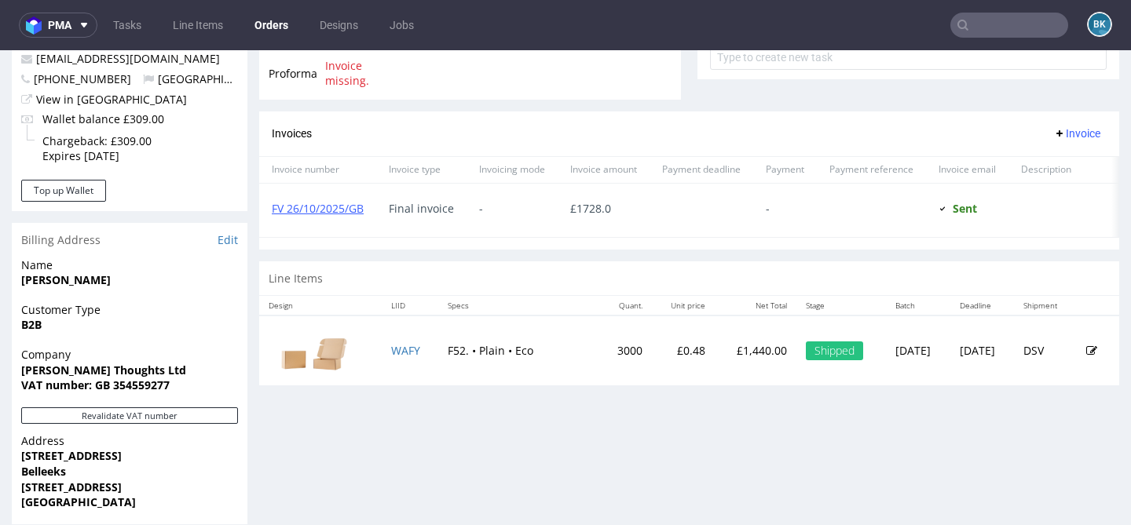
scroll to position [614, 0]
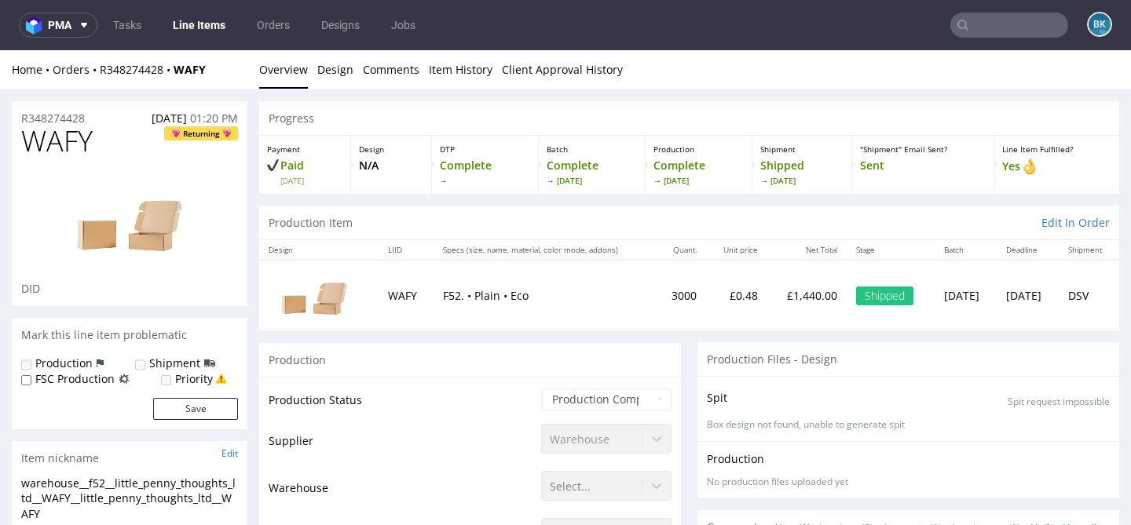
click at [975, 20] on input "text" at bounding box center [1009, 25] width 118 height 25
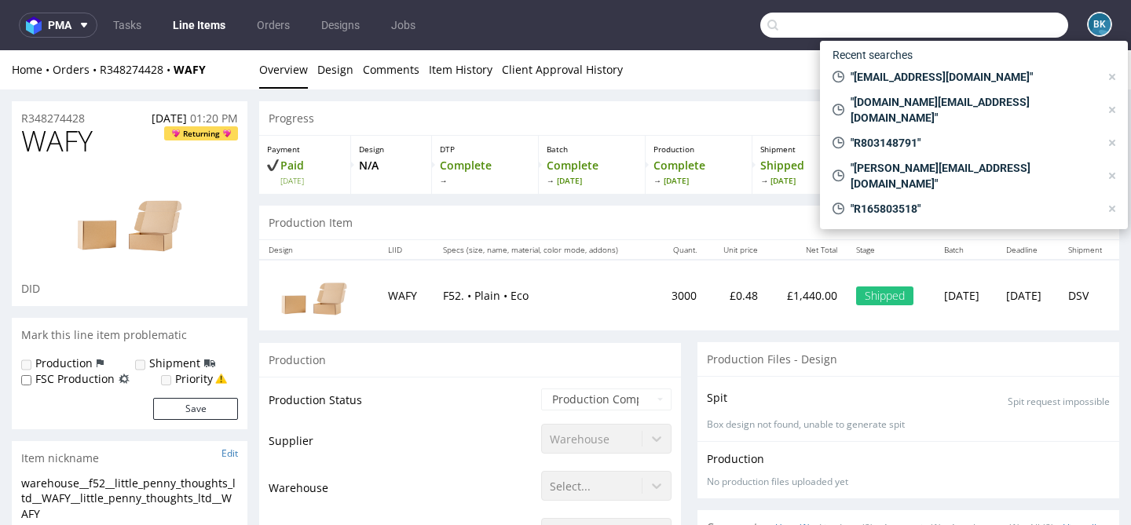
paste input "R722594612"
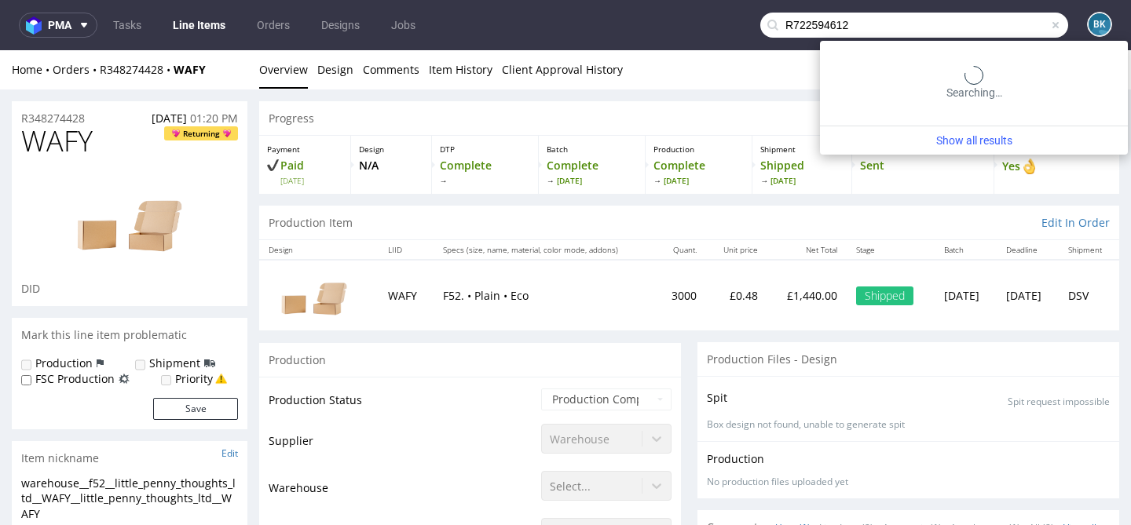
type input "R722594612"
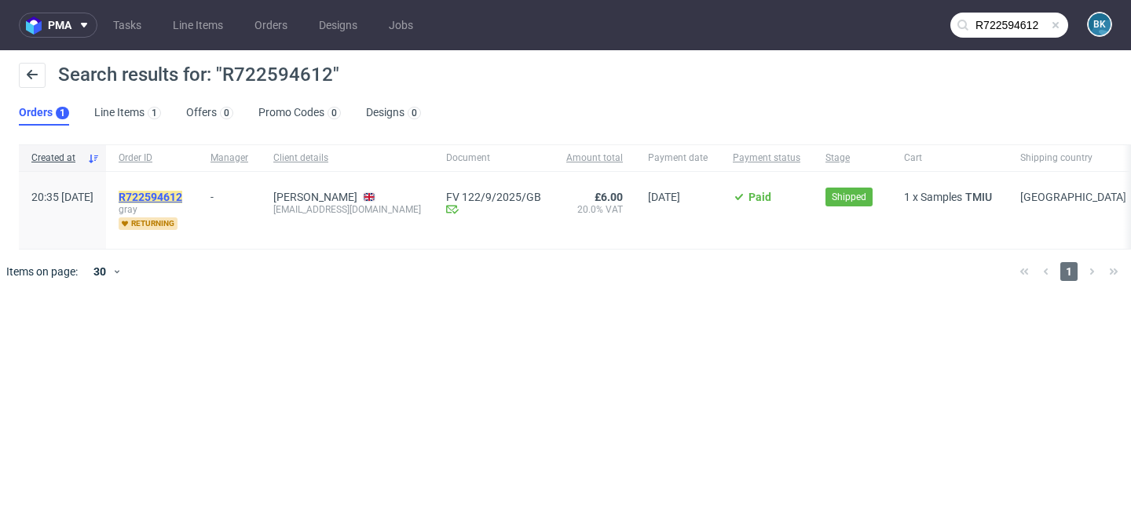
click at [174, 196] on mark "R722594612" at bounding box center [151, 197] width 64 height 13
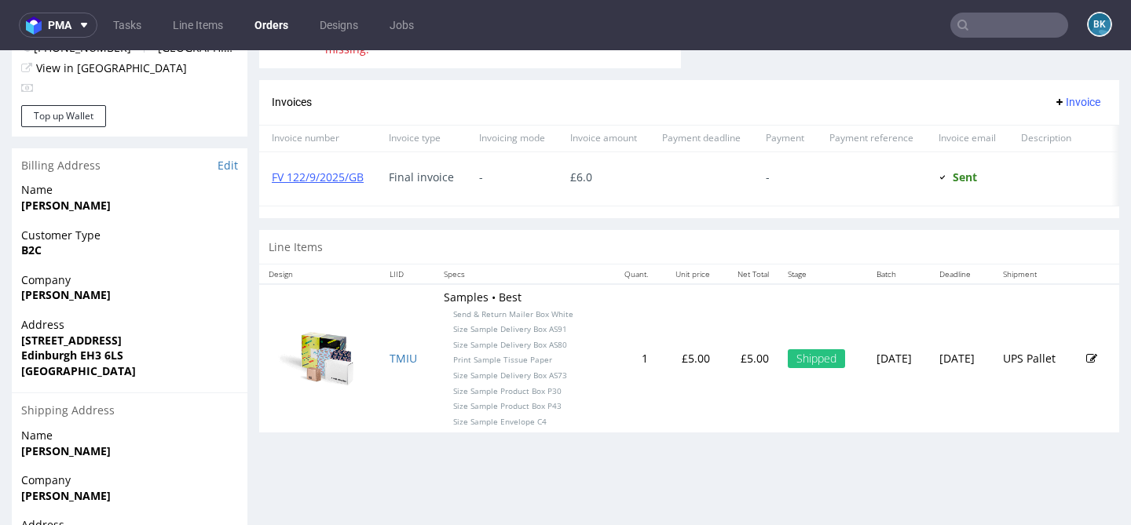
scroll to position [652, 0]
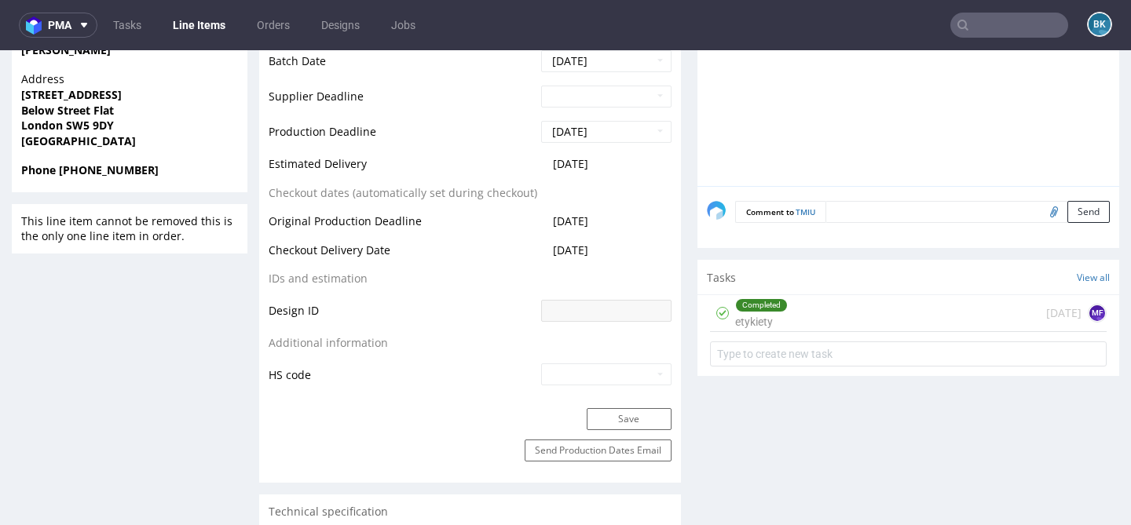
scroll to position [759, 0]
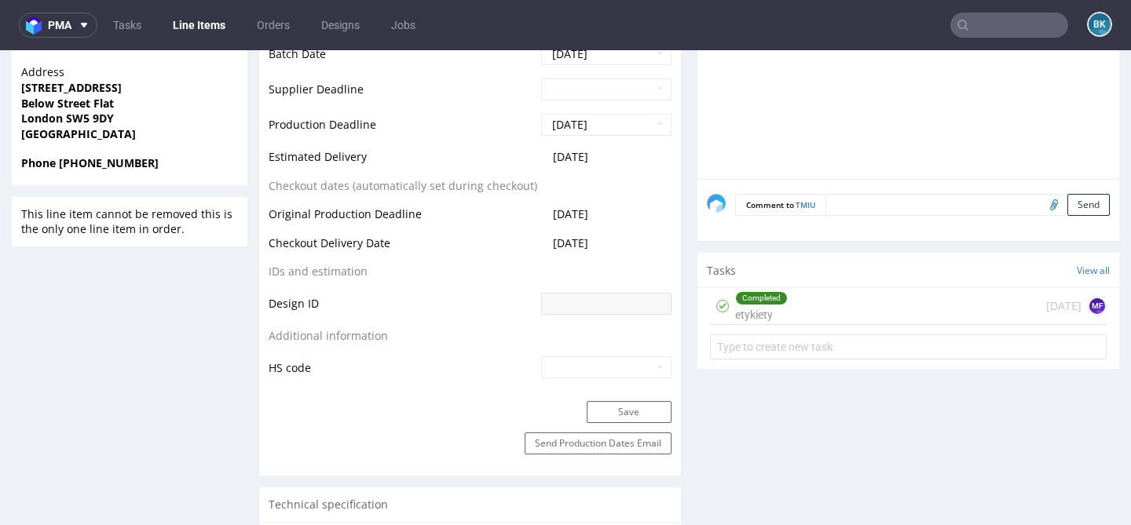
click at [870, 309] on div "Completed etykiety 21 days ago MF" at bounding box center [908, 306] width 397 height 37
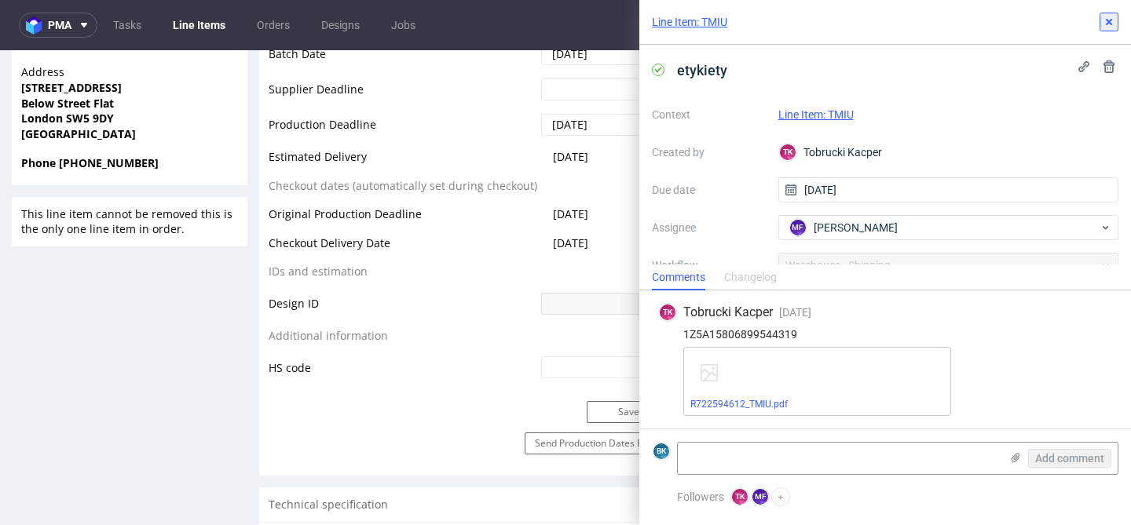
click at [1107, 16] on icon at bounding box center [1109, 22] width 13 height 13
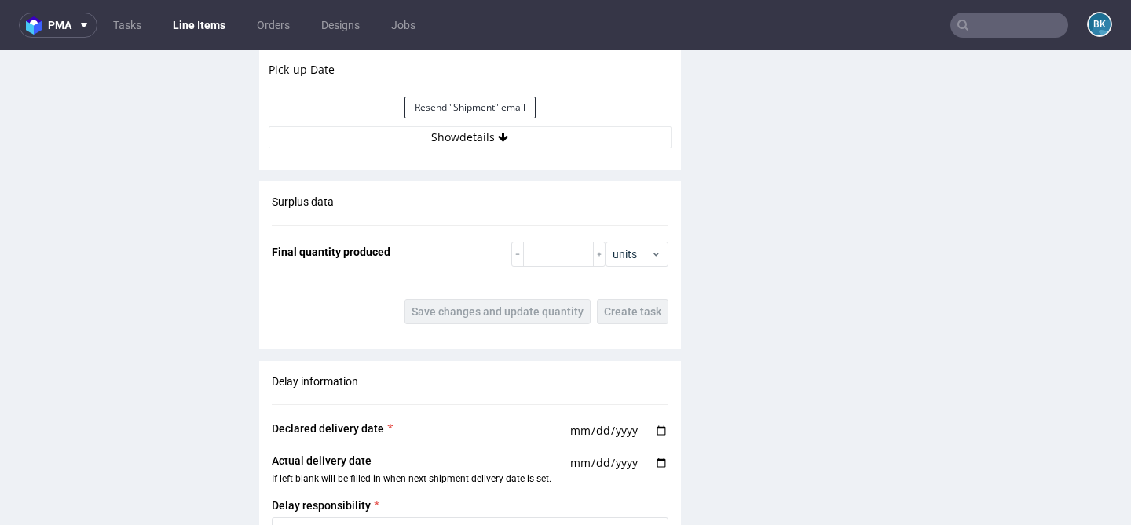
scroll to position [1688, 0]
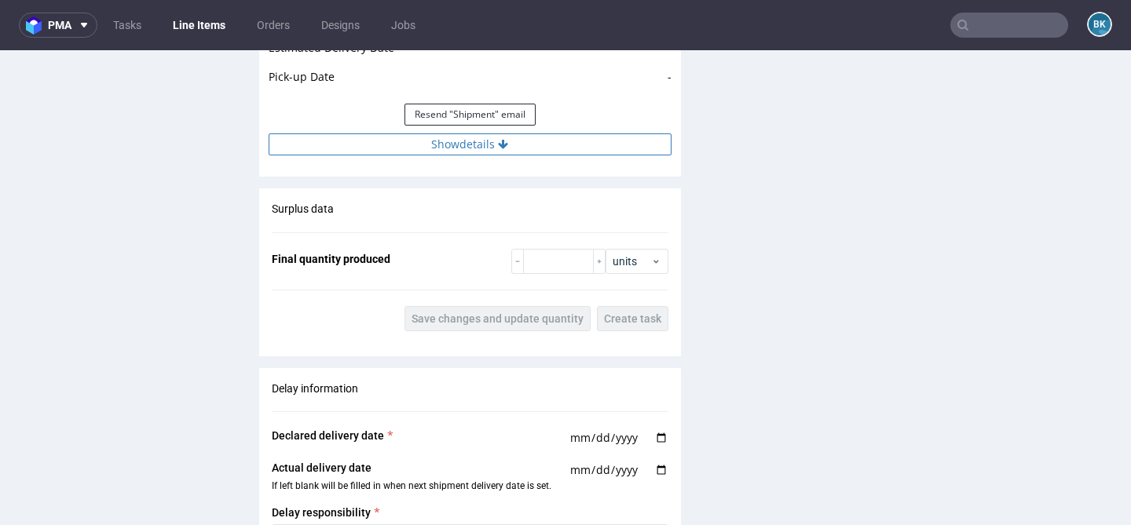
click at [493, 148] on button "Show details" at bounding box center [470, 145] width 403 height 22
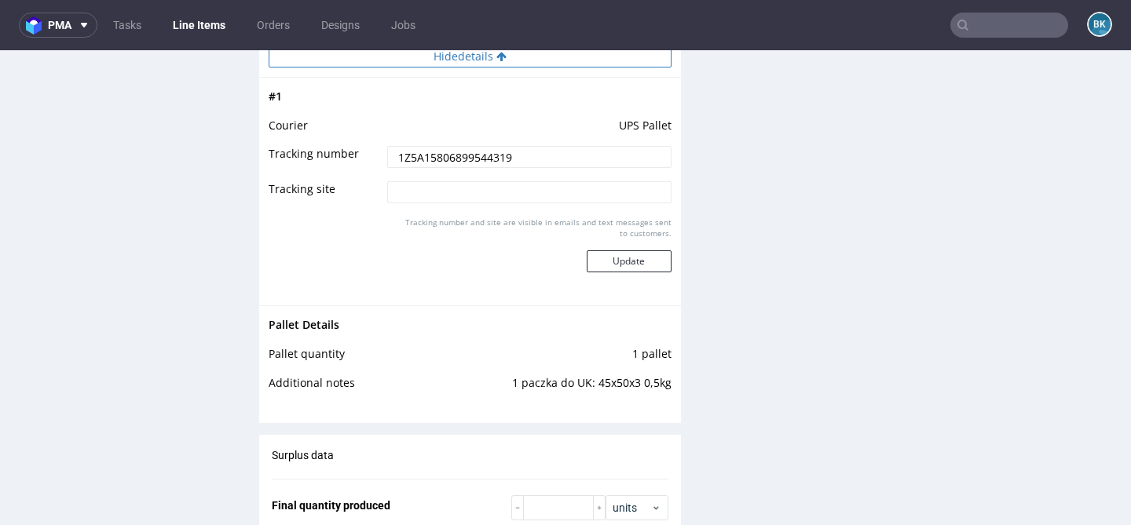
scroll to position [1797, 0]
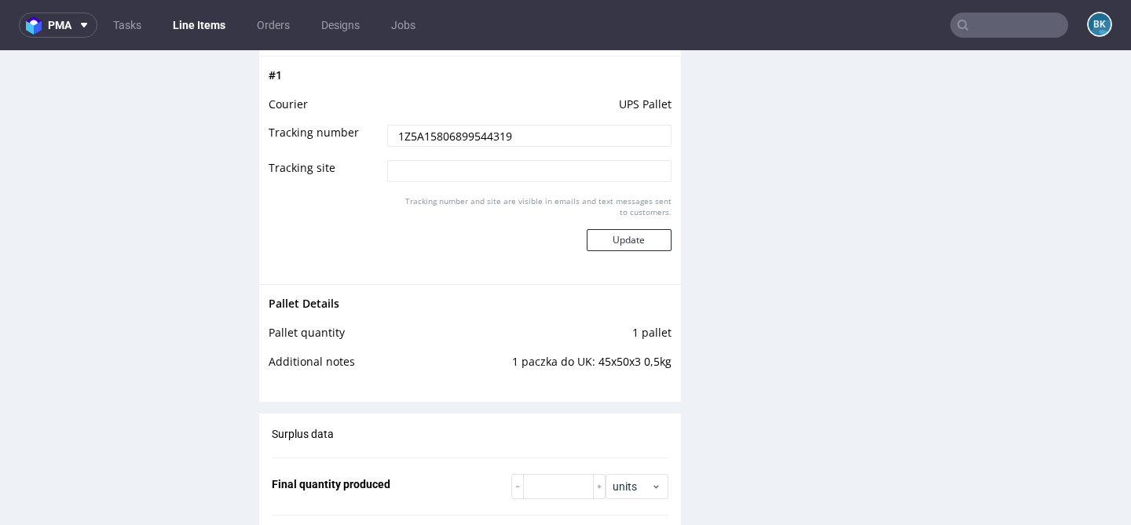
drag, startPoint x: 525, startPoint y: 136, endPoint x: 320, endPoint y: 136, distance: 205.8
click at [320, 136] on tr "Tracking number 1Z5A15806899544319" at bounding box center [470, 140] width 403 height 35
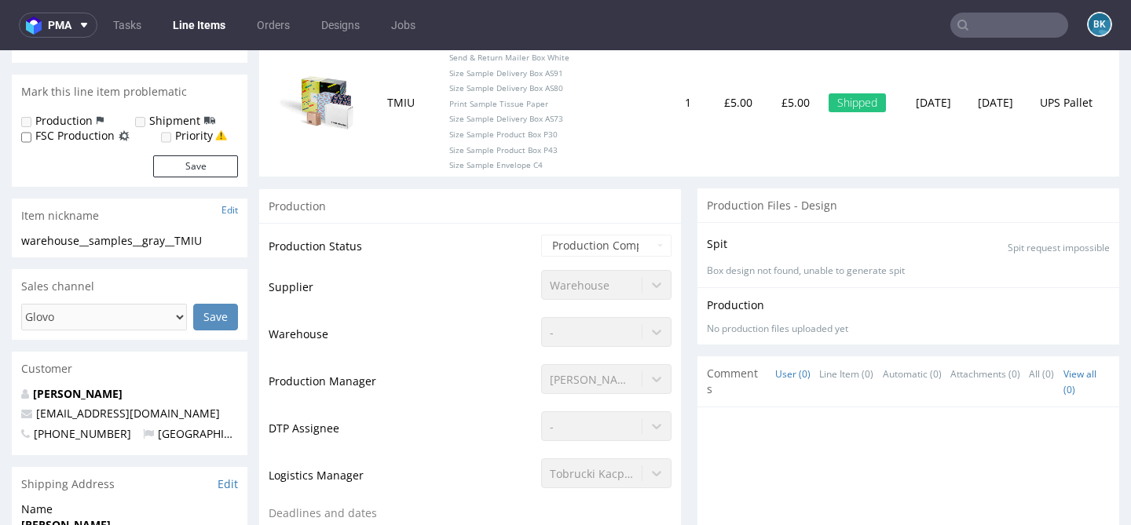
scroll to position [0, 0]
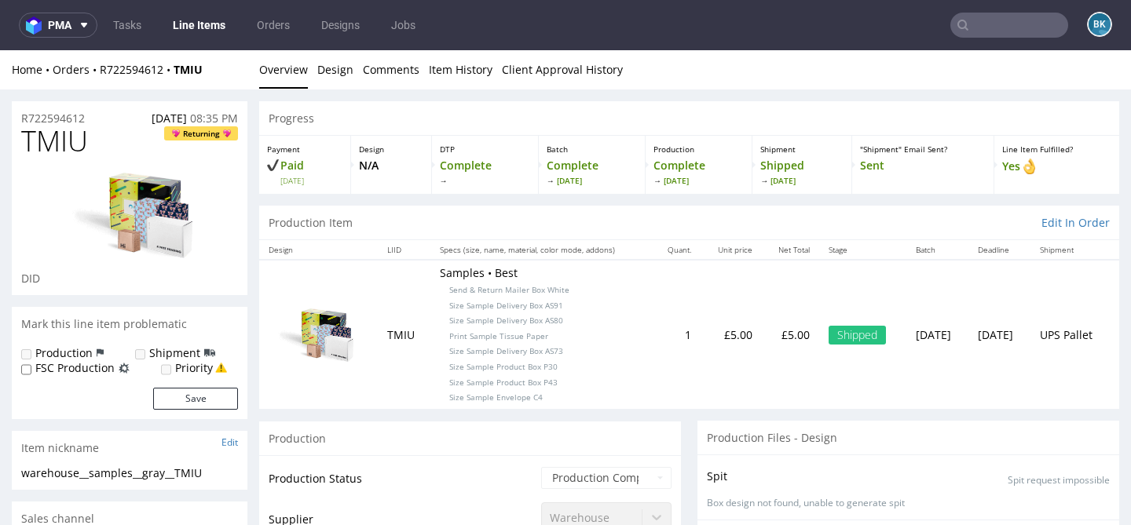
click at [1014, 20] on input "text" at bounding box center [1009, 25] width 118 height 25
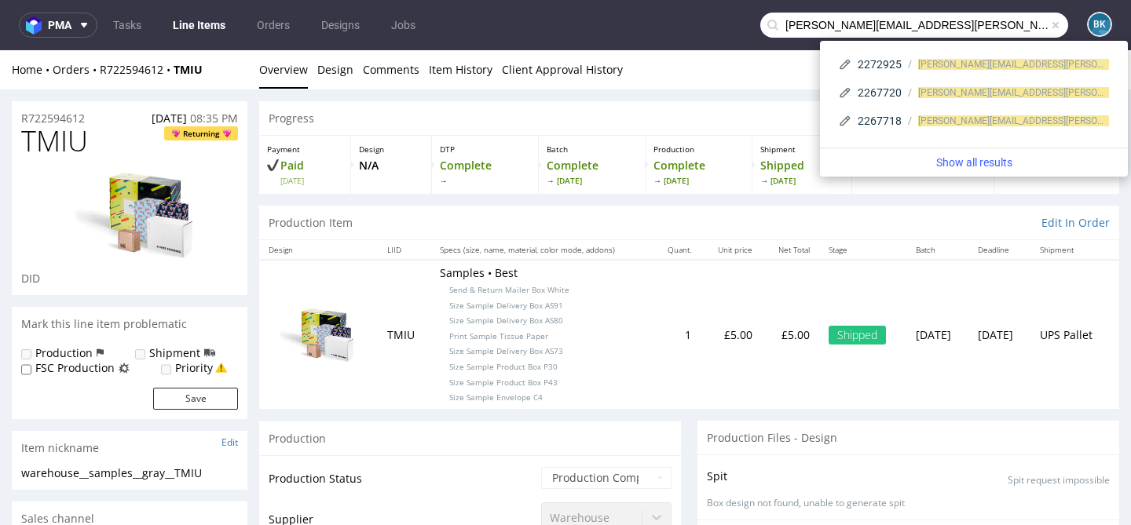
type input "julia.drude@ooobox.de"
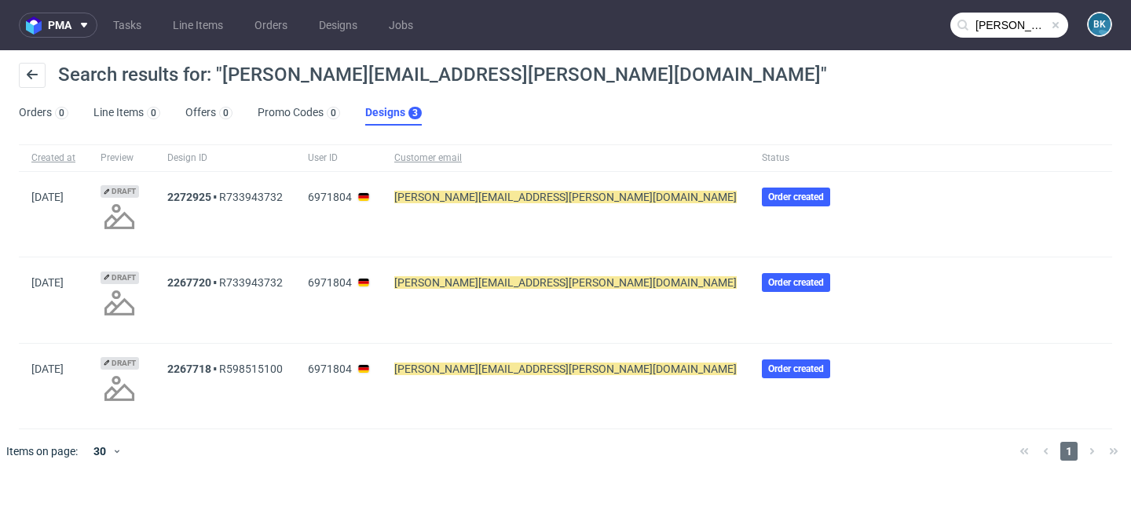
click at [1057, 22] on span at bounding box center [1055, 25] width 13 height 13
click at [1023, 22] on input "text" at bounding box center [1009, 25] width 118 height 25
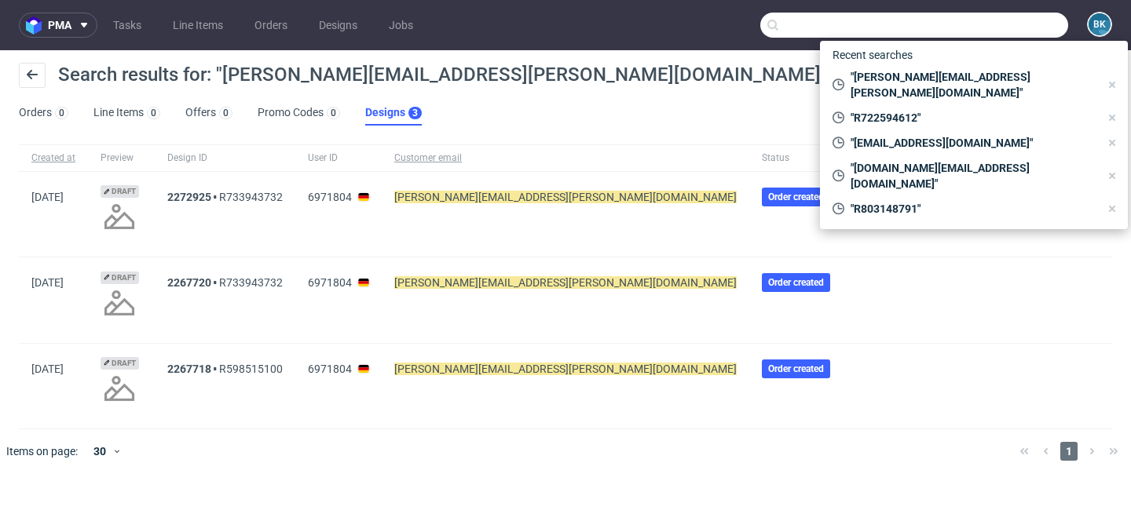
paste input "aneta.cunatova@yumsto.com"
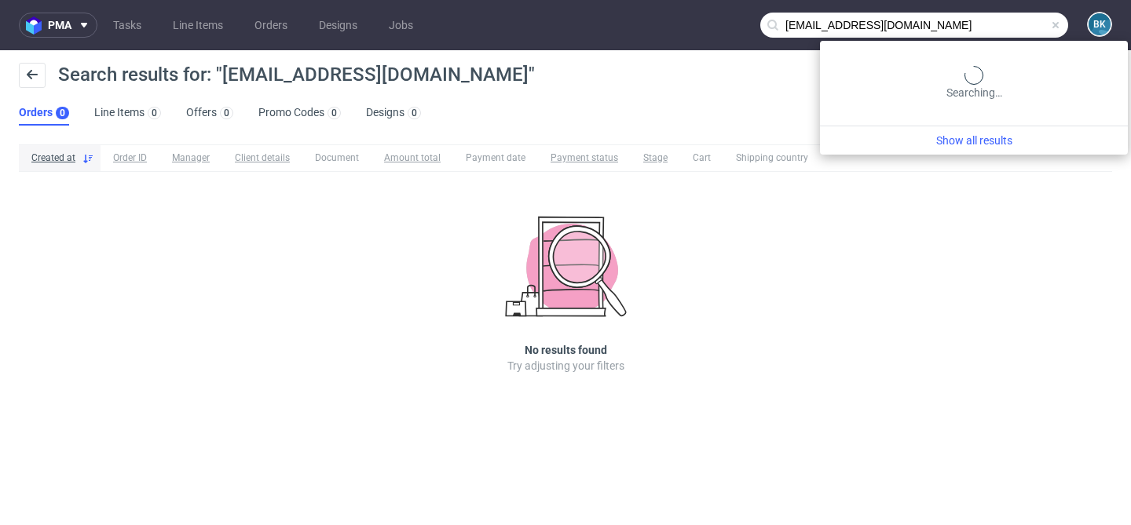
click at [994, 19] on input "aneta.cunatova@yumsto.com" at bounding box center [914, 25] width 308 height 25
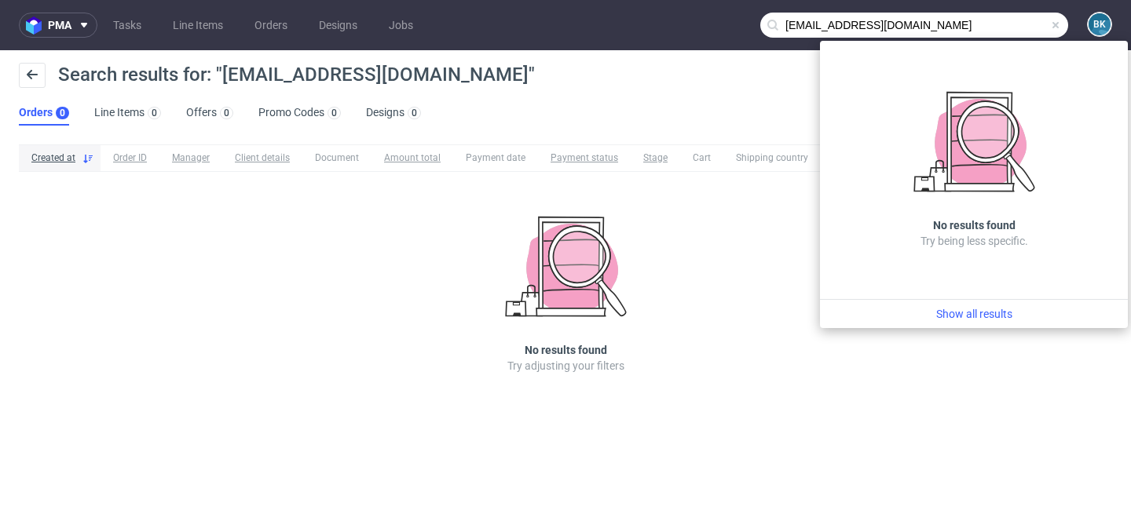
drag, startPoint x: 865, startPoint y: 27, endPoint x: 748, endPoint y: 27, distance: 117.0
click at [748, 27] on nav "pma Tasks Line Items Orders Designs Jobs aneta.cunatova@yumsto.com BK" at bounding box center [565, 25] width 1131 height 50
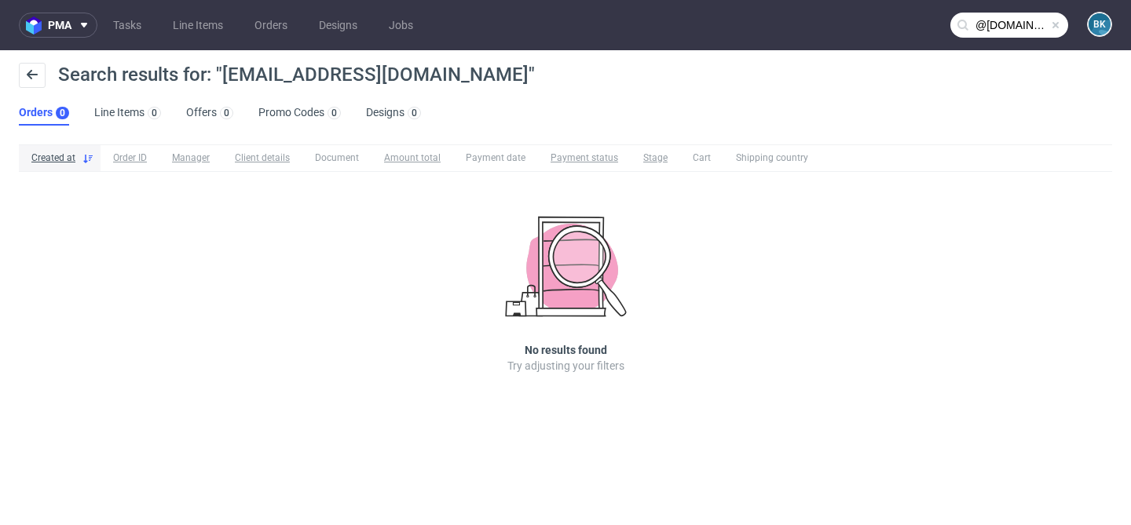
type input "@yumsto.com"
click at [130, 29] on link "Tasks" at bounding box center [127, 25] width 47 height 25
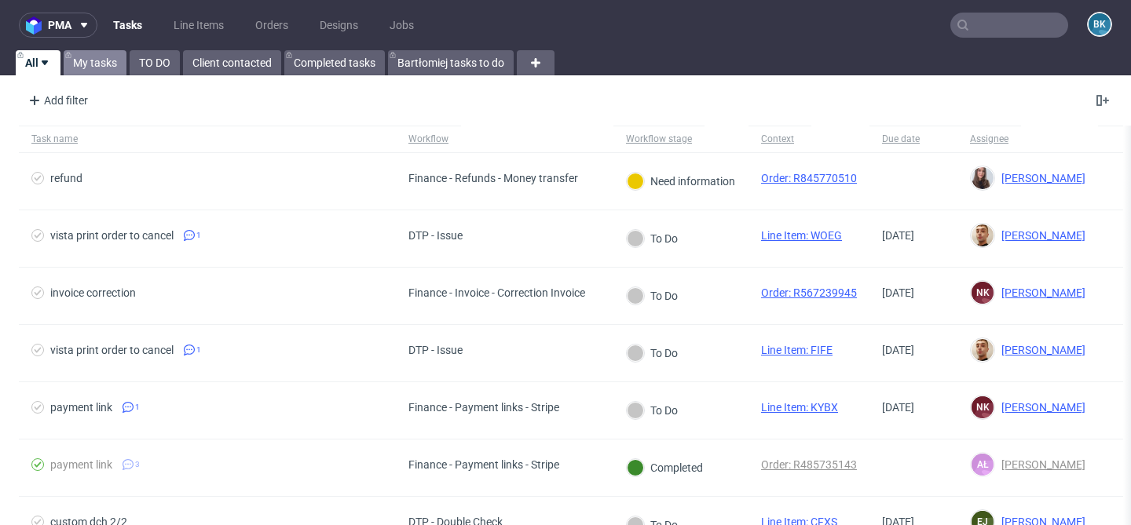
click at [101, 72] on link "My tasks" at bounding box center [95, 62] width 63 height 25
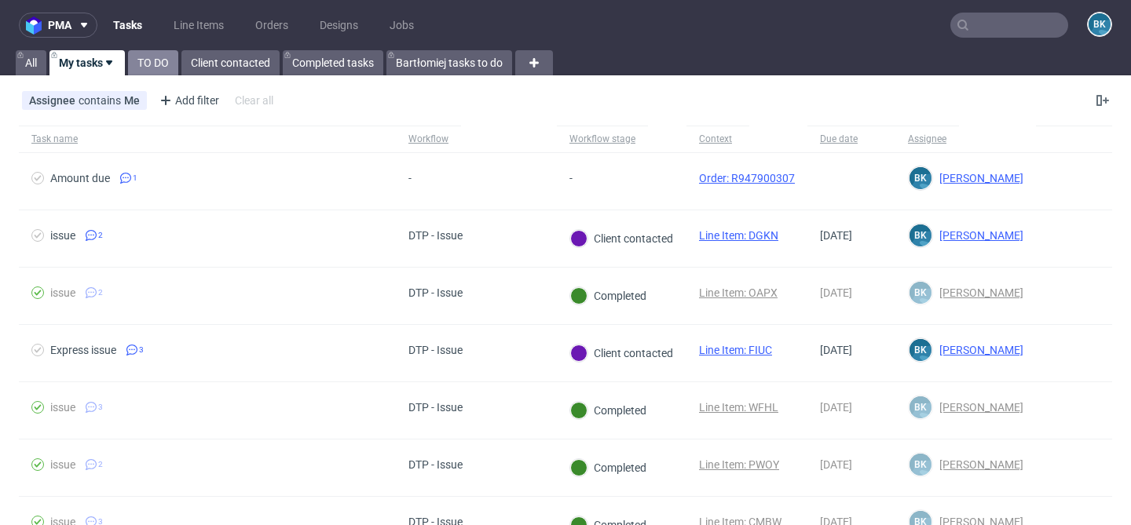
click at [152, 64] on link "TO DO" at bounding box center [153, 62] width 50 height 25
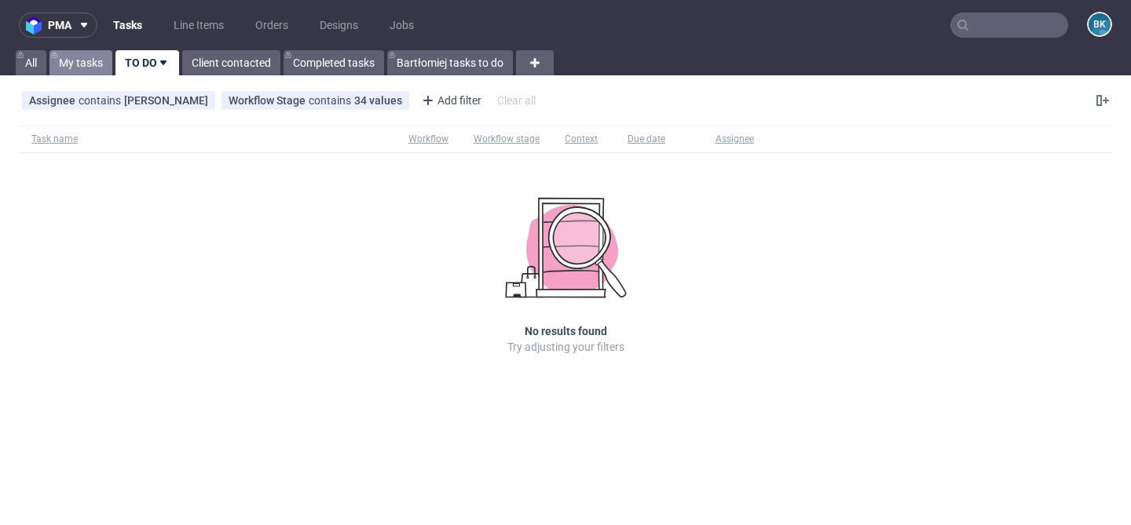
click at [85, 64] on link "My tasks" at bounding box center [80, 62] width 63 height 25
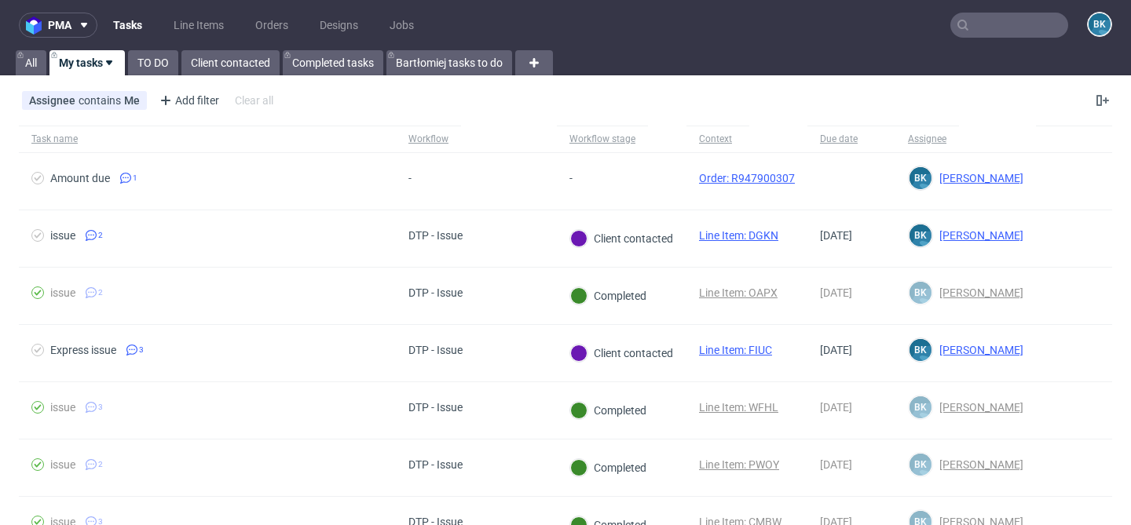
click at [1003, 29] on input "text" at bounding box center [1009, 25] width 118 height 25
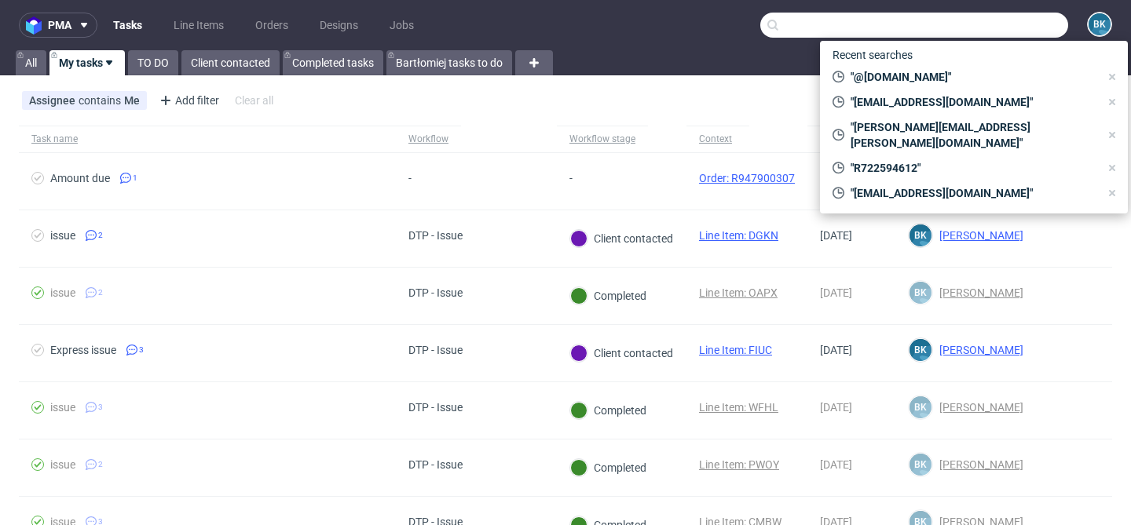
paste input "mircea.dragoi@lateralgroup.com"
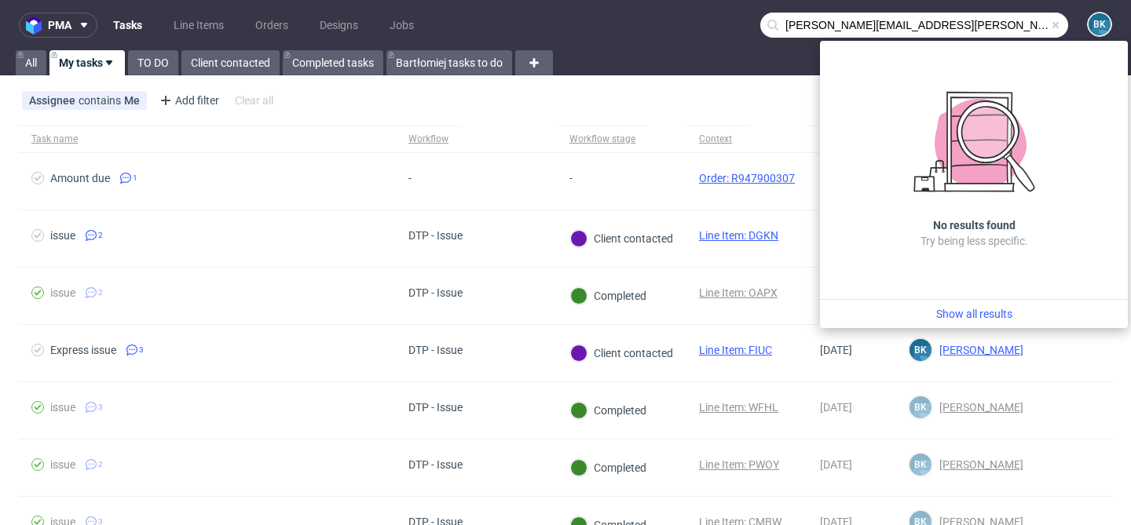
drag, startPoint x: 842, startPoint y: 27, endPoint x: 752, endPoint y: 27, distance: 89.5
click at [760, 27] on input "mircea.dragoi@lateralgroup.com" at bounding box center [914, 25] width 308 height 25
type input "lateralgroup.com"
click at [1049, 24] on span at bounding box center [1055, 25] width 13 height 13
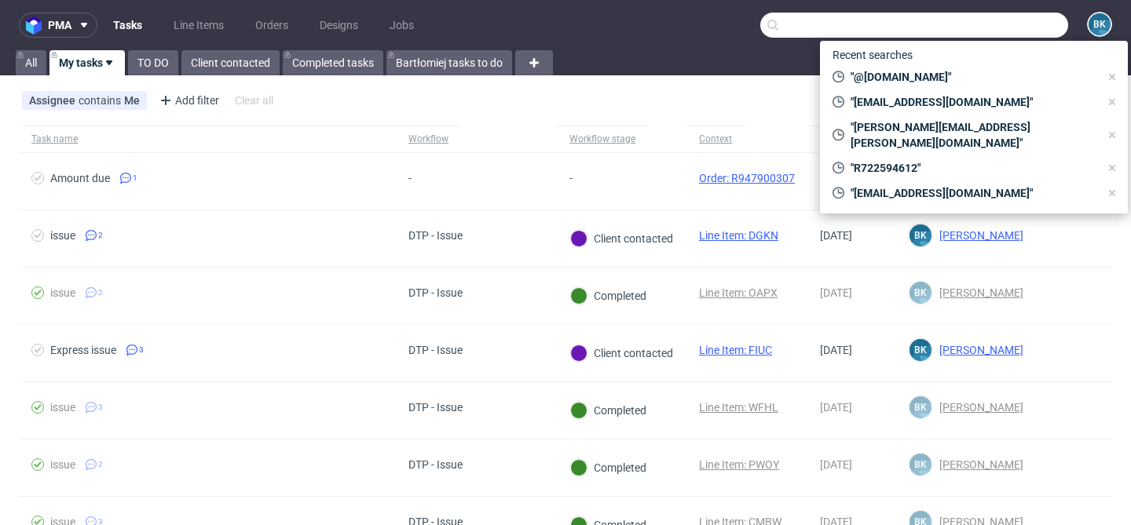
click at [985, 27] on input "text" at bounding box center [914, 25] width 308 height 25
paste input "R794183063"
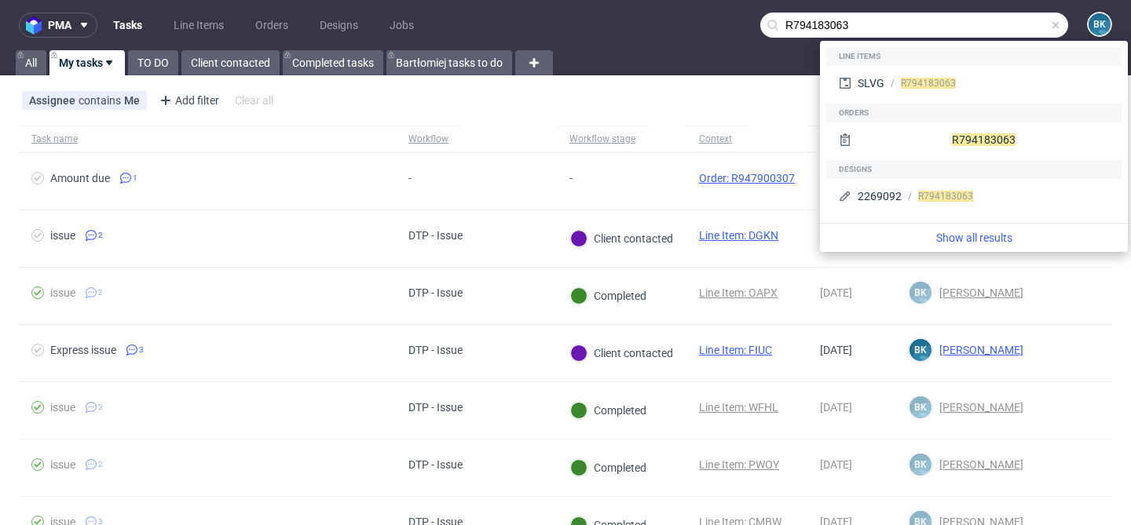
type input "R794183063"
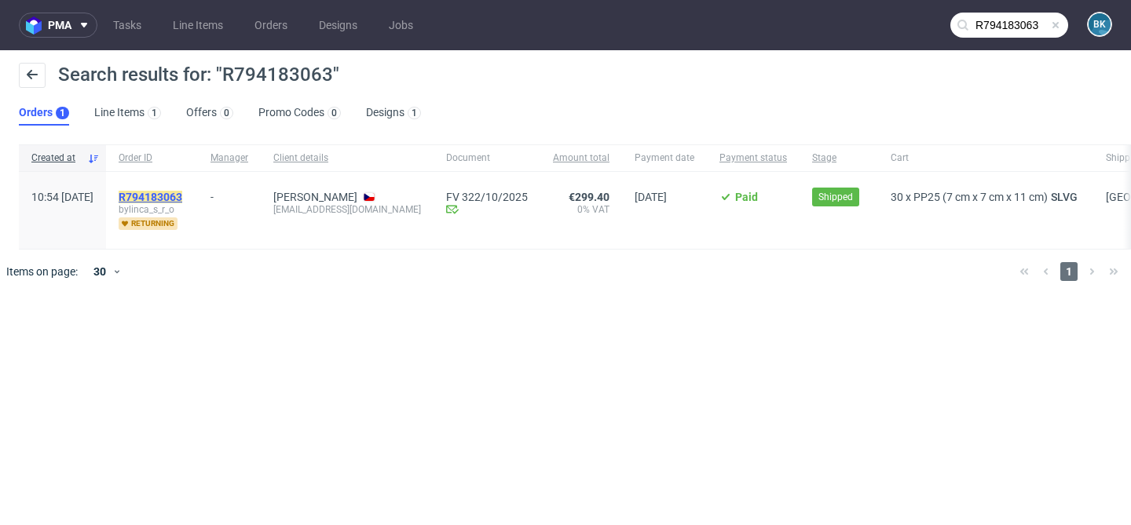
click at [182, 191] on mark "R794183063" at bounding box center [151, 197] width 64 height 13
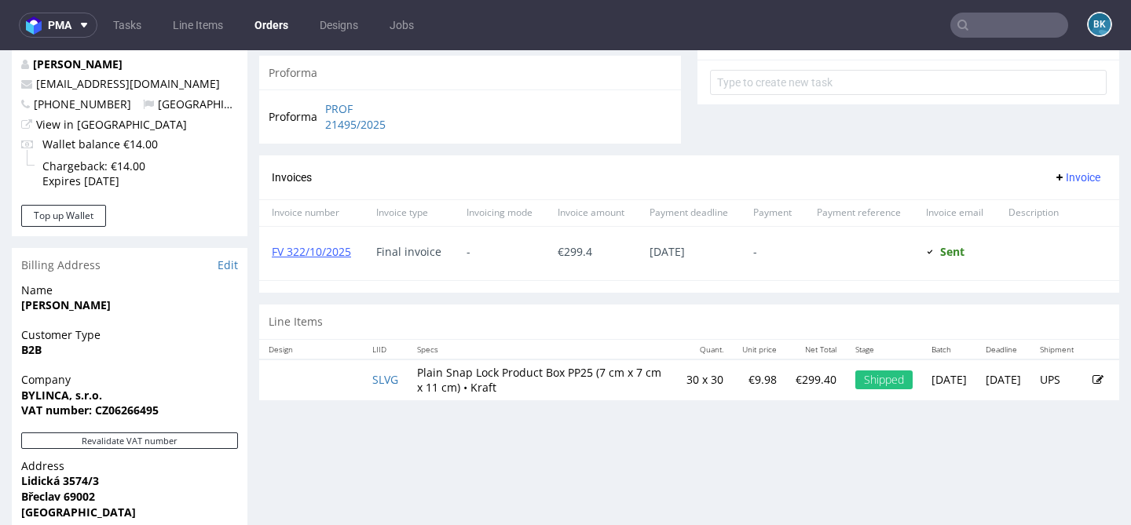
scroll to position [591, 0]
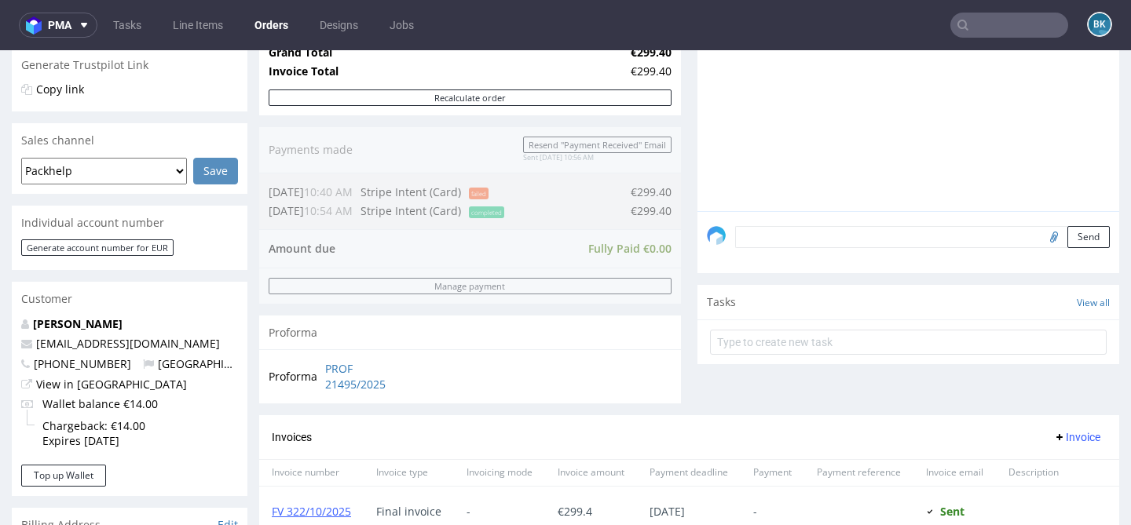
scroll to position [479, 0]
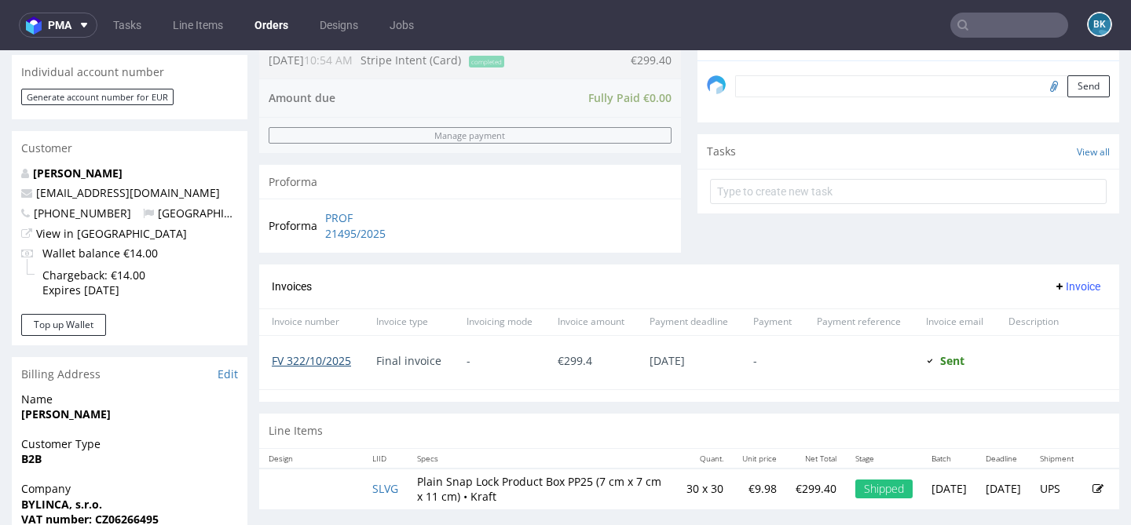
click at [331, 359] on link "FV 322/10/2025" at bounding box center [311, 360] width 79 height 15
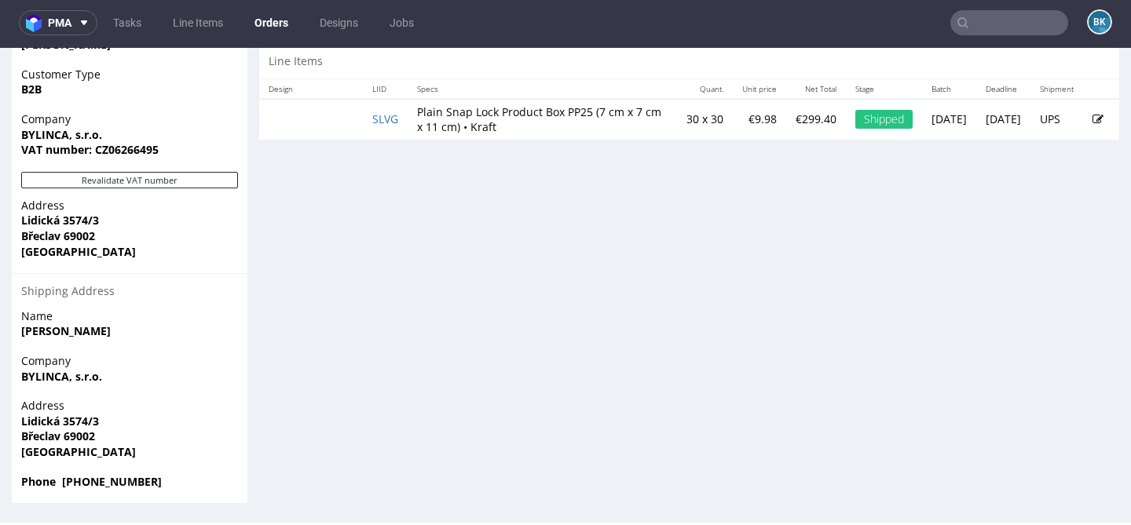
scroll to position [846, 0]
click at [134, 23] on link "Tasks" at bounding box center [127, 22] width 47 height 25
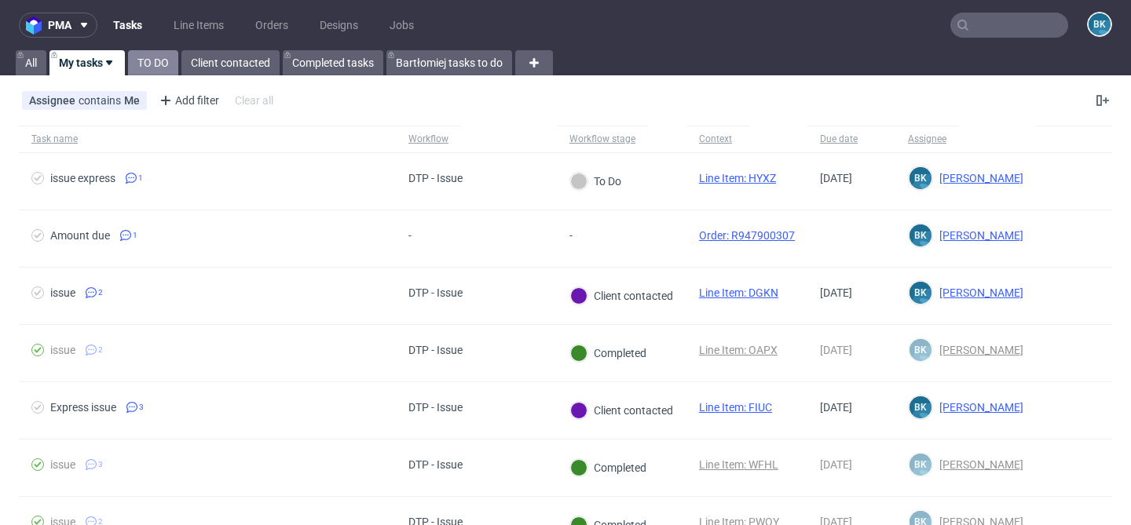
click at [148, 62] on link "TO DO" at bounding box center [153, 62] width 50 height 25
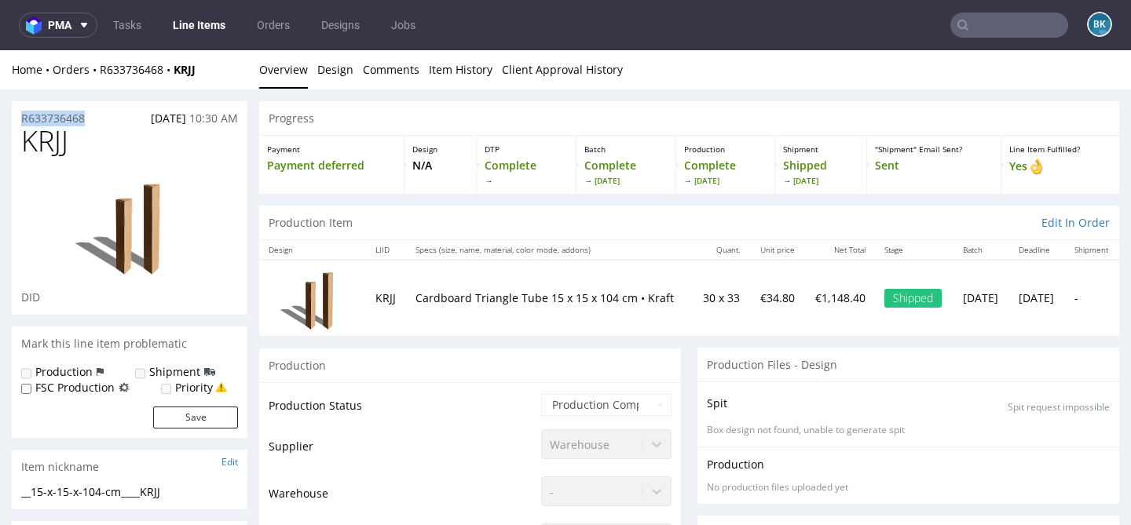
drag, startPoint x: 92, startPoint y: 115, endPoint x: 7, endPoint y: 115, distance: 84.8
copy p "R633736468"
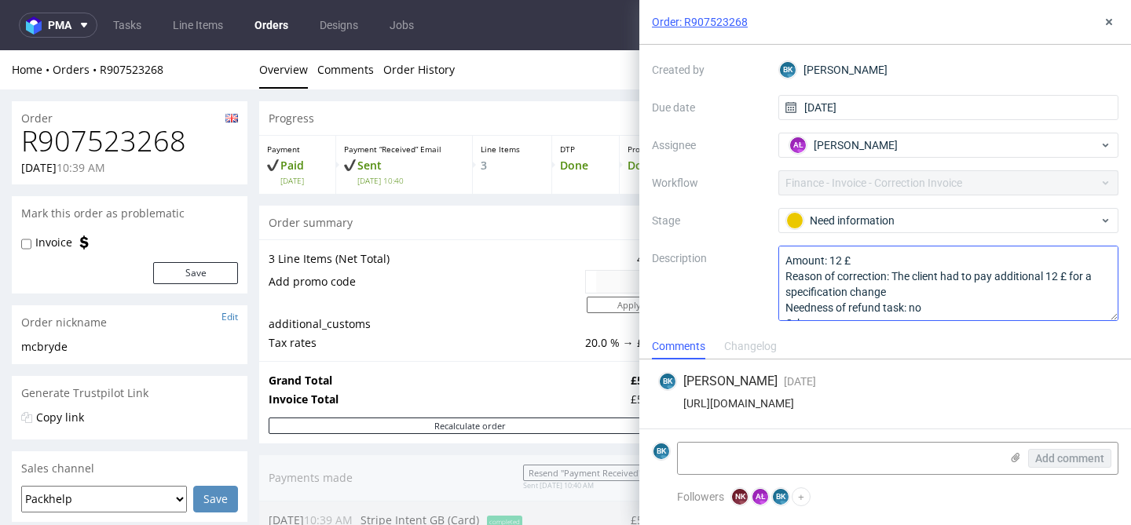
scroll to position [17, 0]
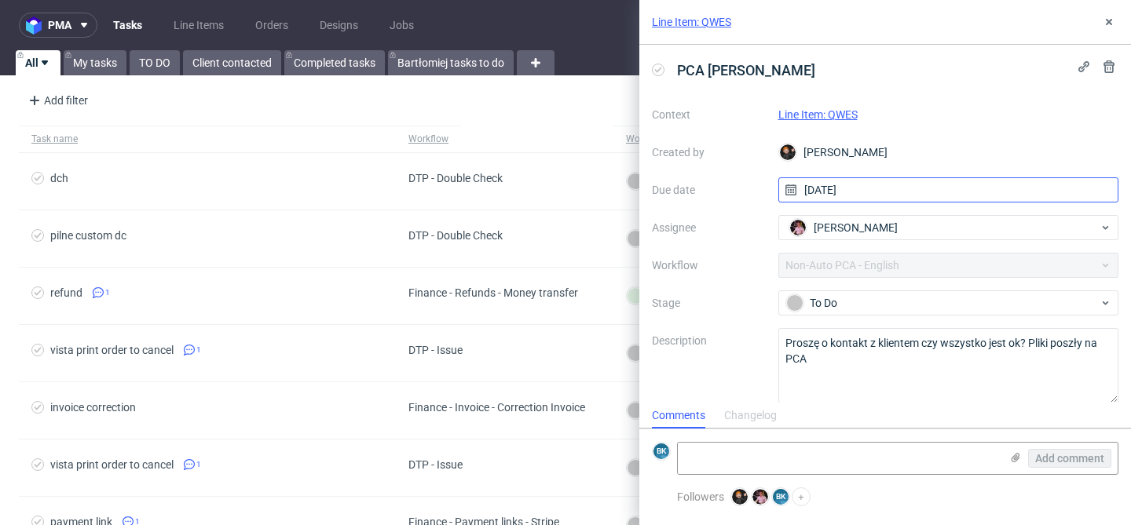
scroll to position [13, 0]
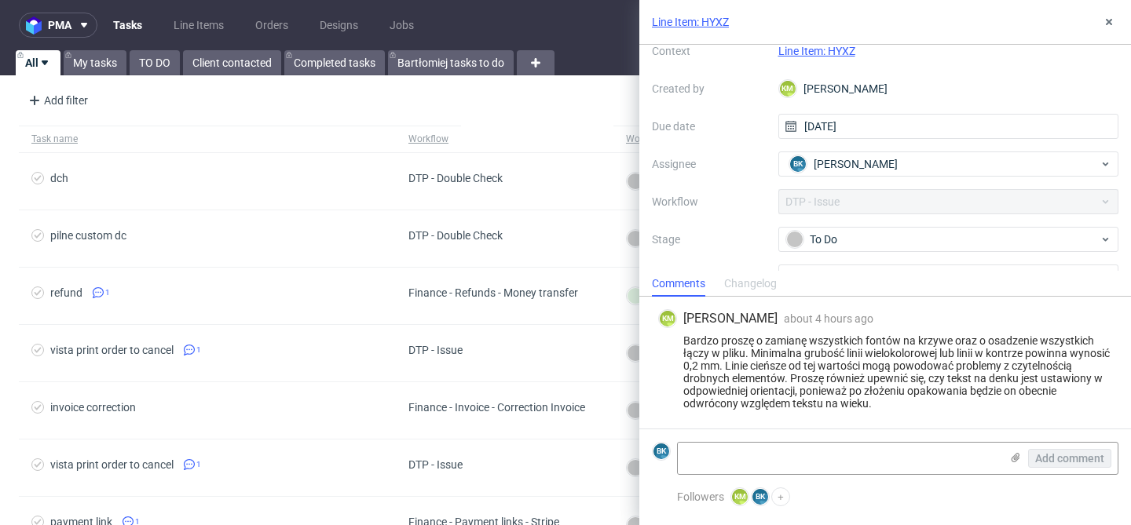
scroll to position [90, 0]
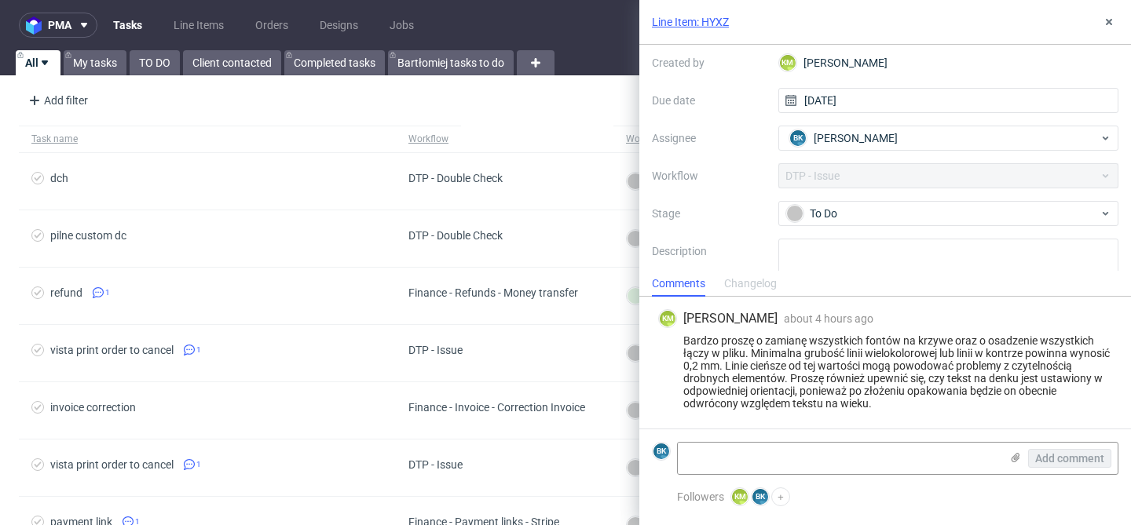
click at [698, 20] on link "Line Item: HYXZ" at bounding box center [690, 22] width 77 height 16
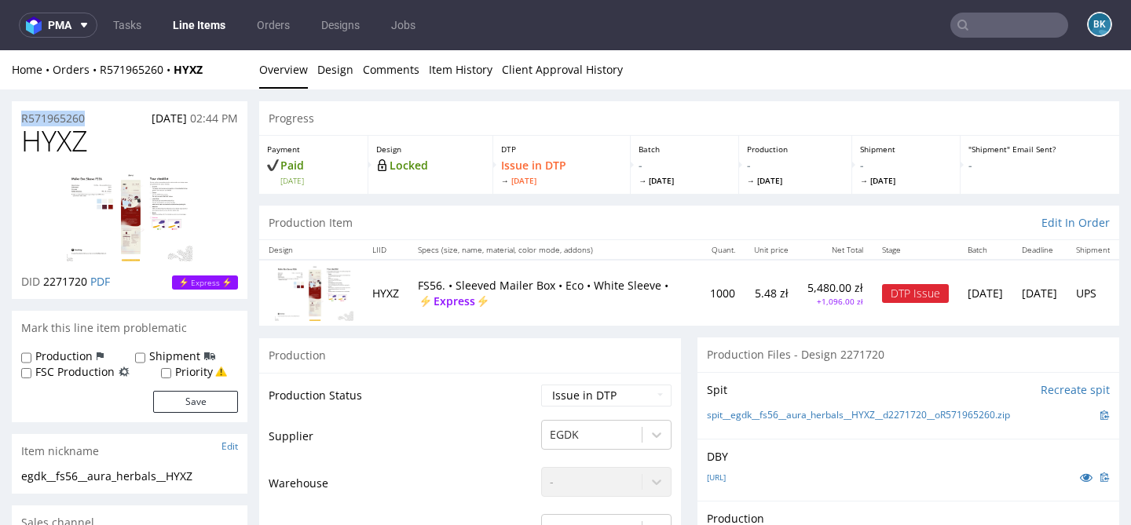
drag, startPoint x: 97, startPoint y: 117, endPoint x: 0, endPoint y: 118, distance: 96.6
copy p "R571965260"
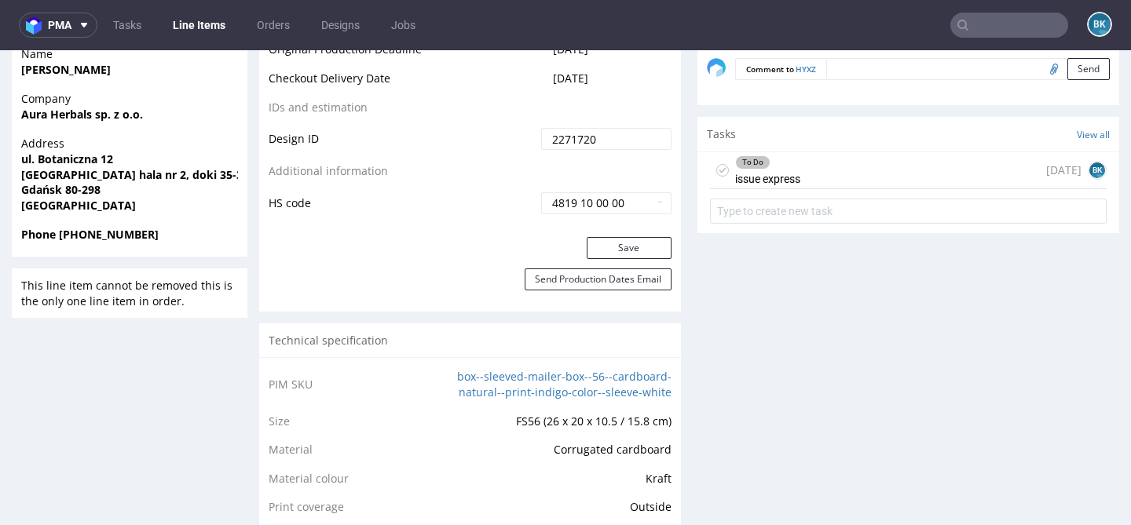
scroll to position [876, 0]
click at [834, 174] on div "To Do issue express today BK" at bounding box center [908, 171] width 397 height 37
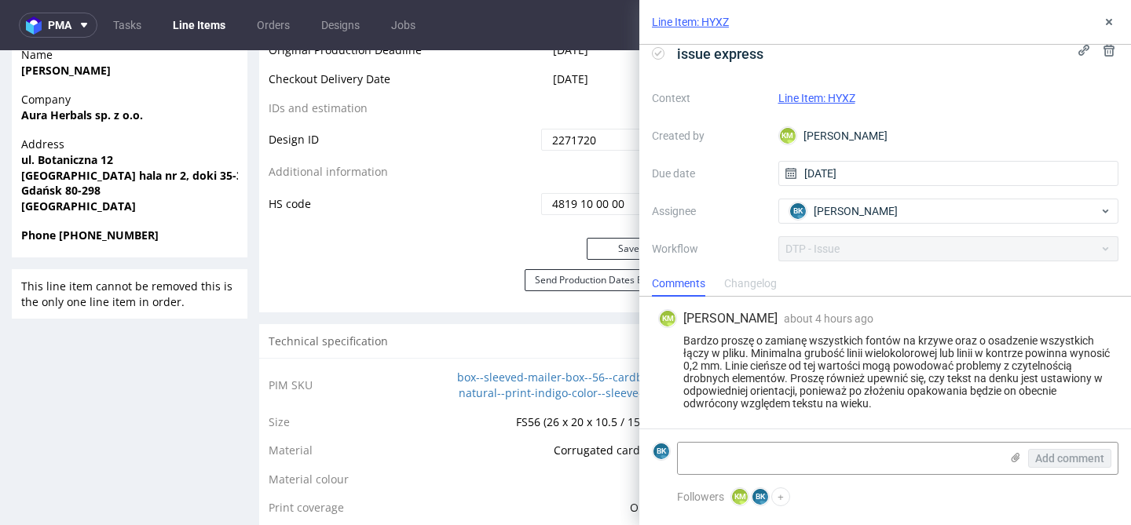
scroll to position [16, 0]
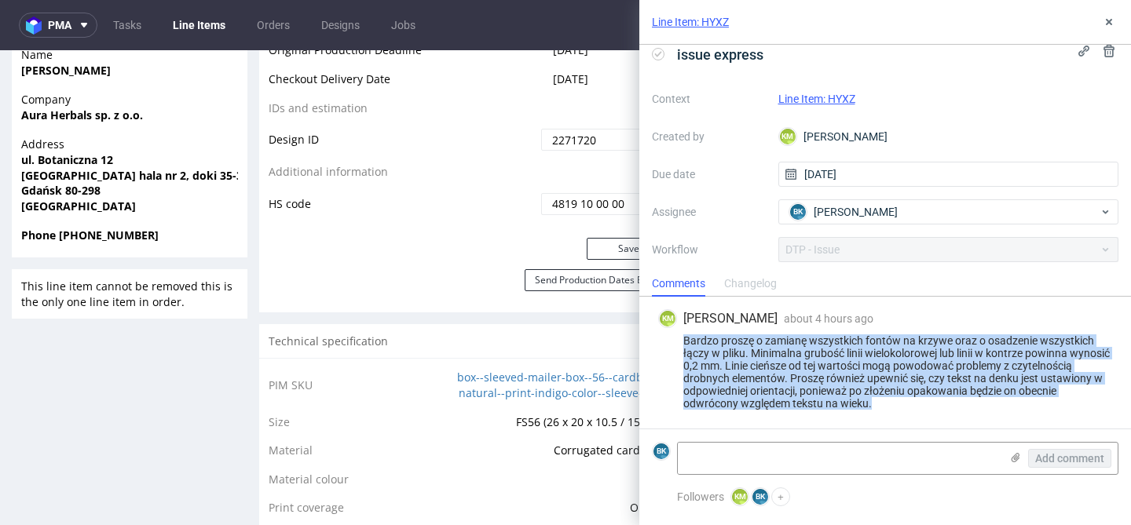
drag, startPoint x: 682, startPoint y: 325, endPoint x: 941, endPoint y: 387, distance: 265.7
click at [942, 390] on div "Bardzo proszę o zamianę wszystkich fontów na krzywe oraz o osadzenie wszystkich…" at bounding box center [885, 372] width 454 height 75
copy div "Bardzo proszę o zamianę wszystkich fontów na krzywe oraz o osadzenie wszystkich…"
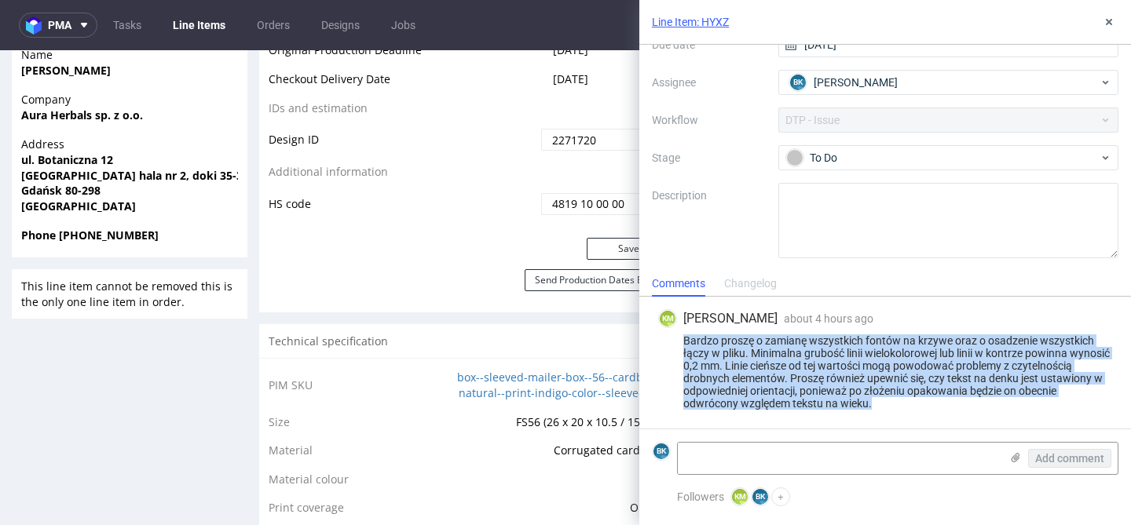
scroll to position [154, 0]
click at [1112, 17] on icon at bounding box center [1109, 22] width 13 height 13
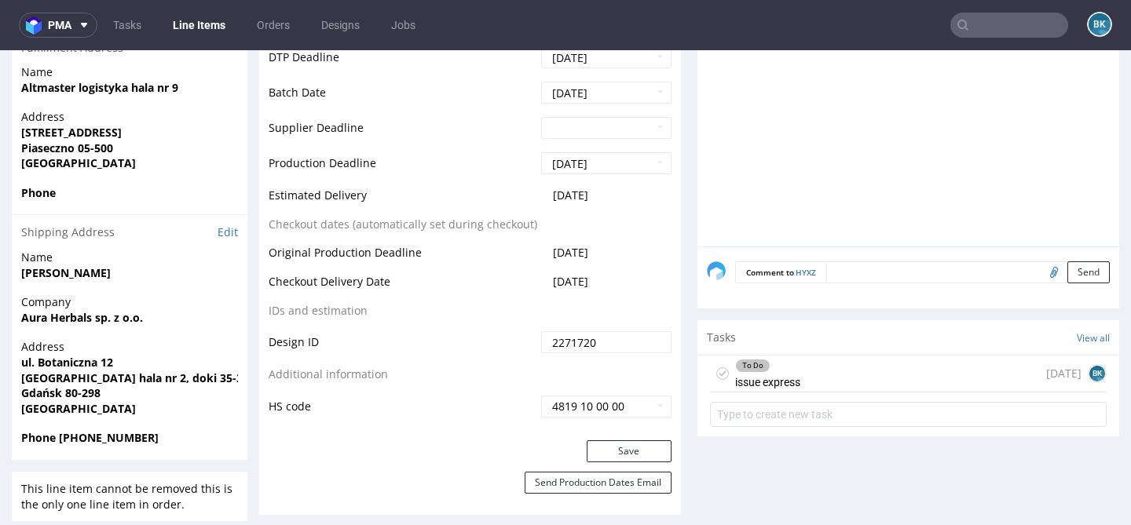
scroll to position [675, 0]
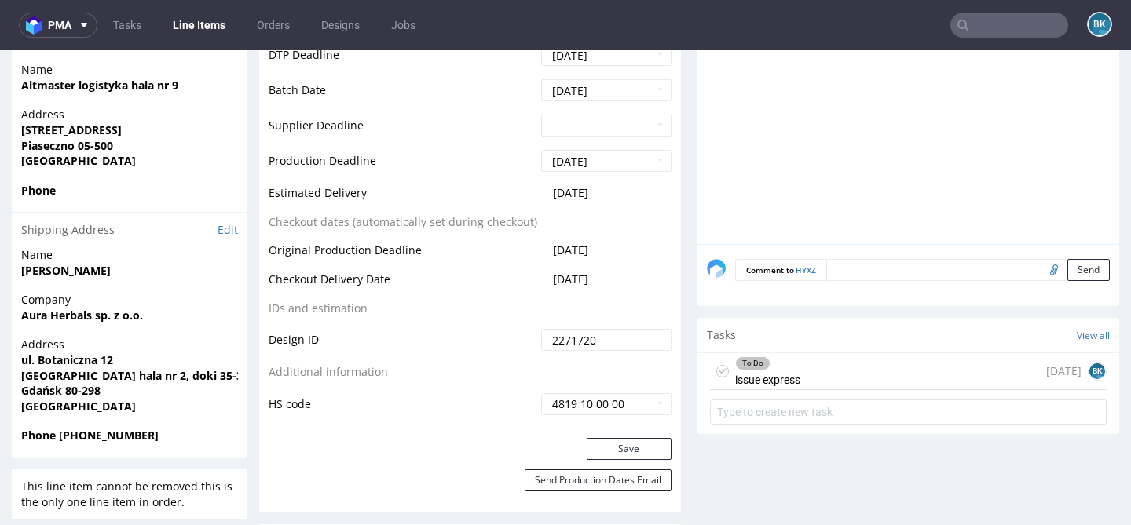
click at [802, 373] on div "To Do issue express today BK" at bounding box center [908, 371] width 397 height 37
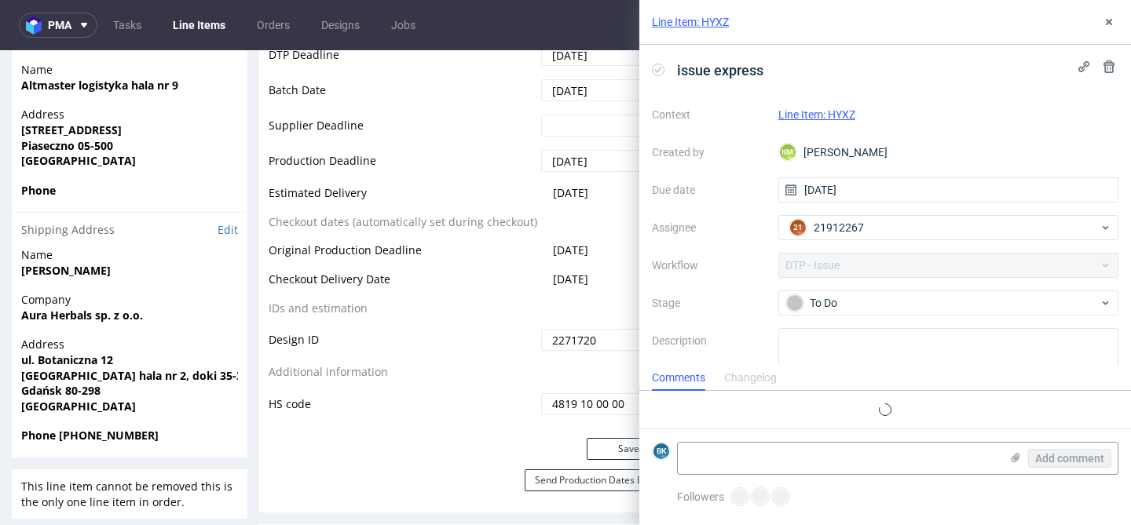
scroll to position [4, 0]
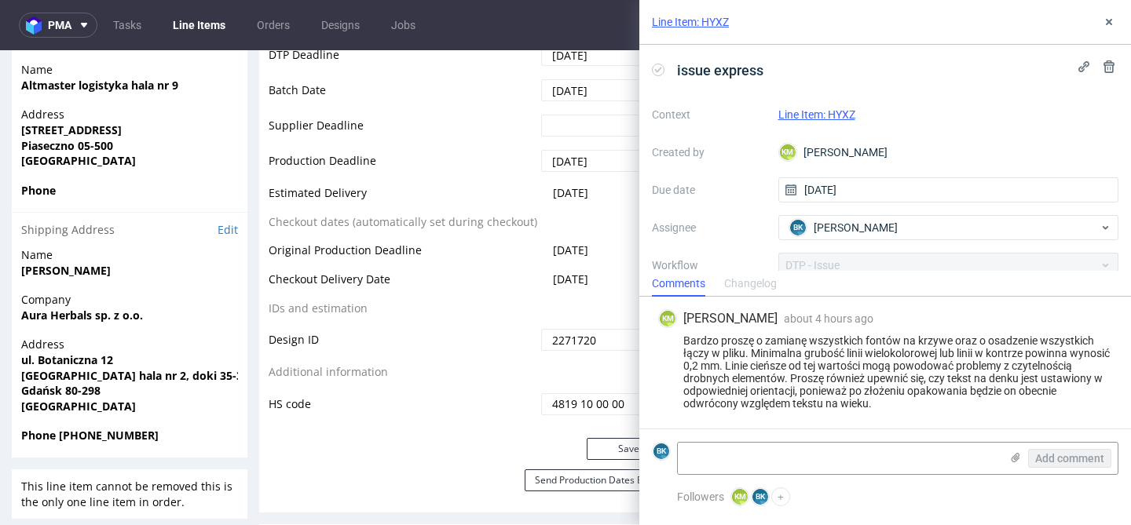
click at [802, 373] on div "Bardzo proszę o zamianę wszystkich fontów na krzywe oraz o osadzenie wszystkich…" at bounding box center [885, 372] width 454 height 75
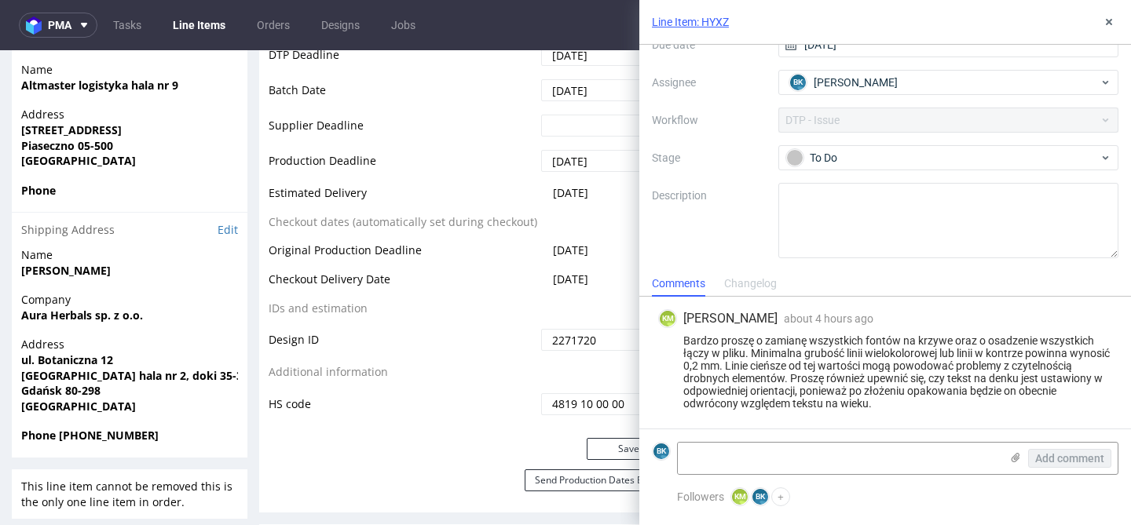
scroll to position [154, 0]
click at [1107, 19] on use at bounding box center [1109, 22] width 6 height 6
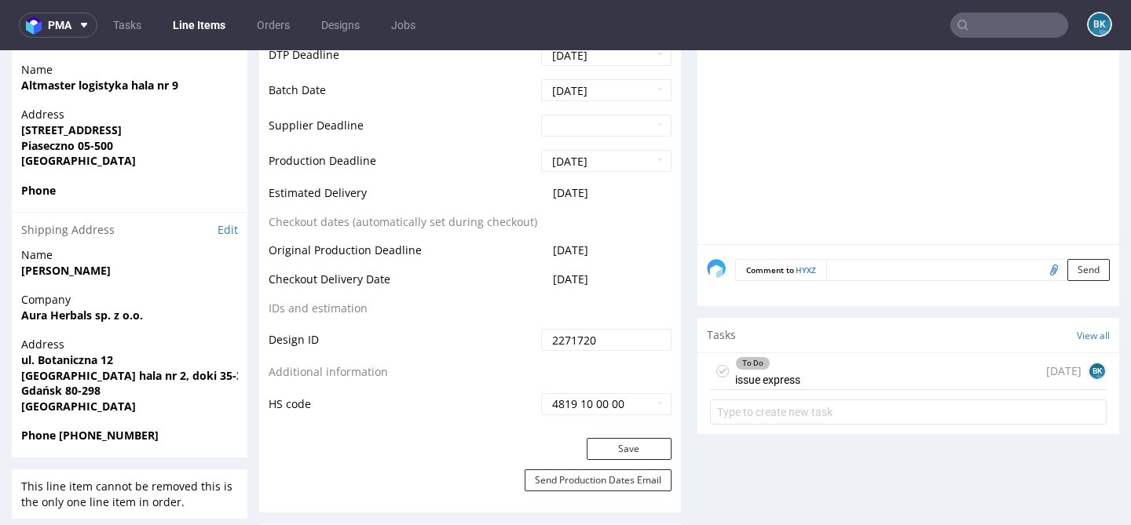
click at [792, 373] on div "To Do issue express" at bounding box center [767, 371] width 65 height 36
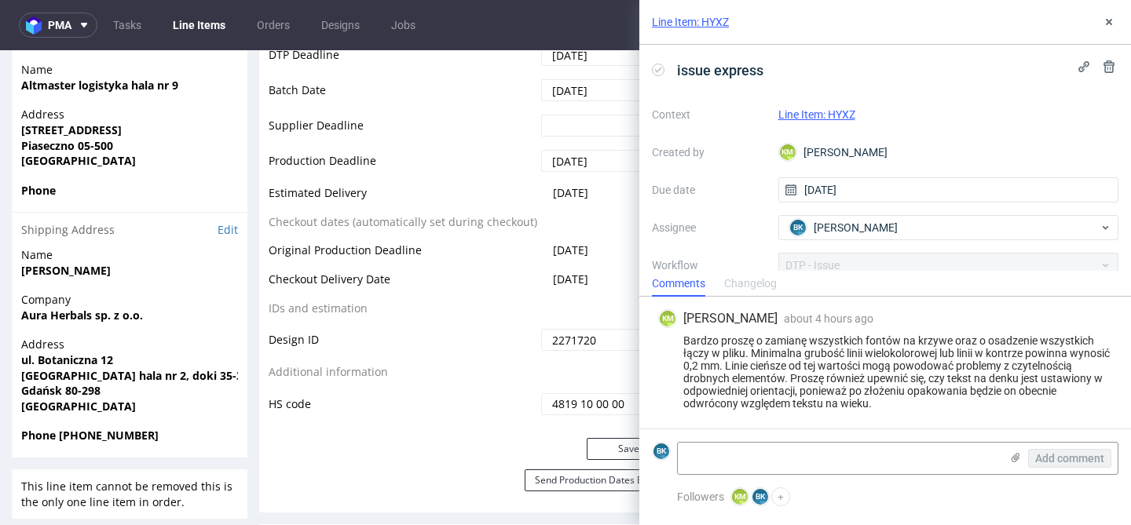
scroll to position [4, 0]
click at [825, 460] on textarea at bounding box center [839, 458] width 322 height 31
paste textarea "https://app-eu1.hubspot.com/contacts/25600958/record/0-5/248559991007/"
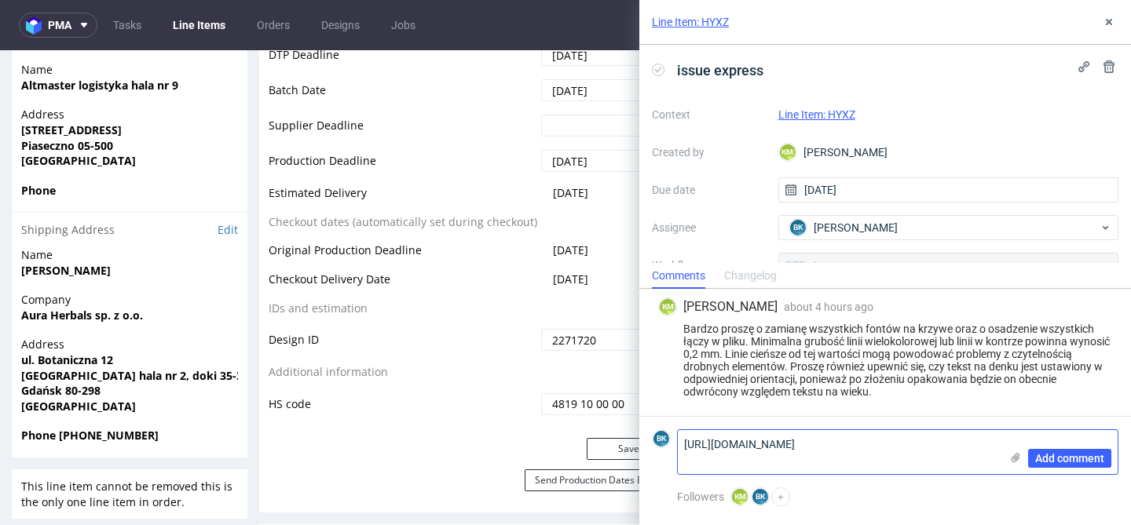
scroll to position [0, 0]
type textarea "https://app-eu1.hubspot.com/contacts/25600958/record/0-5/248559991007/"
click at [1066, 456] on span "Add comment" at bounding box center [1069, 458] width 69 height 11
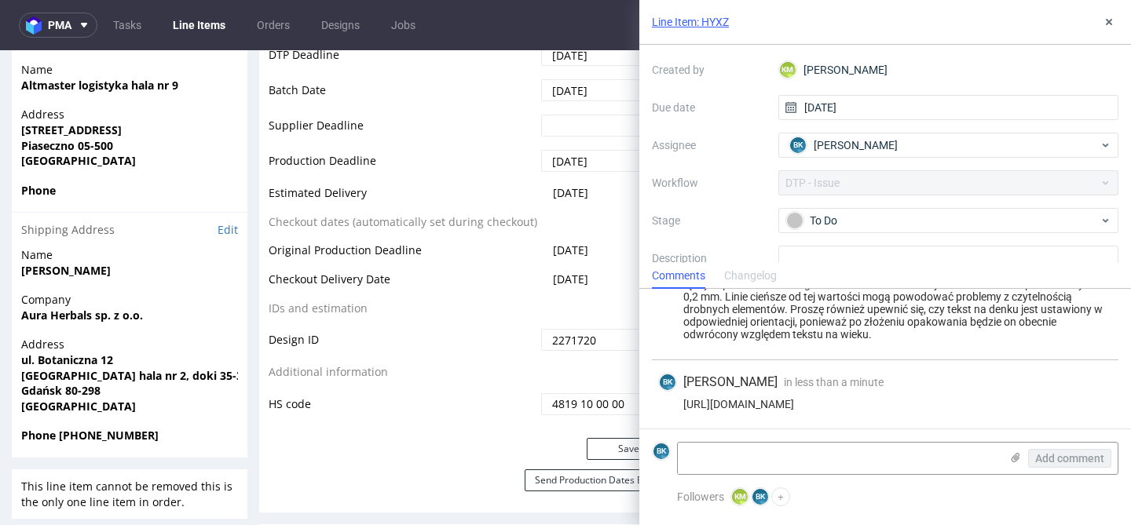
scroll to position [115, 0]
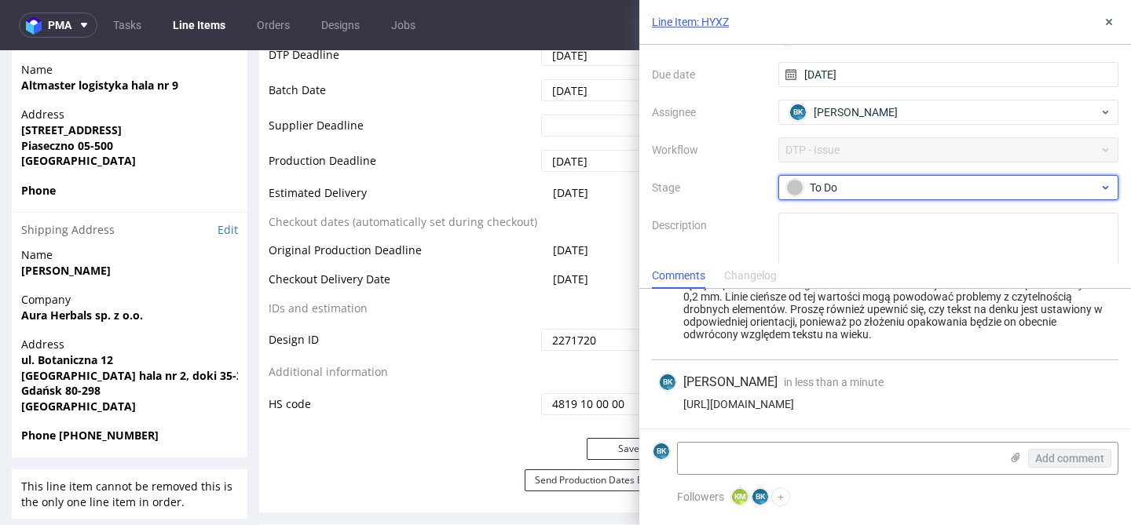
click at [878, 194] on div "To Do" at bounding box center [942, 187] width 313 height 17
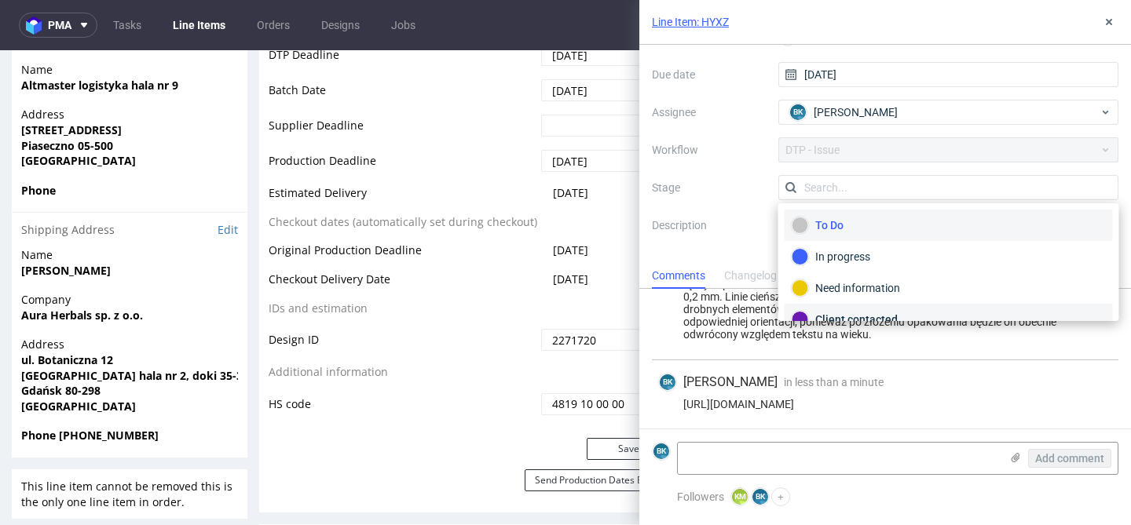
click at [871, 312] on div "Client contacted" at bounding box center [949, 319] width 314 height 17
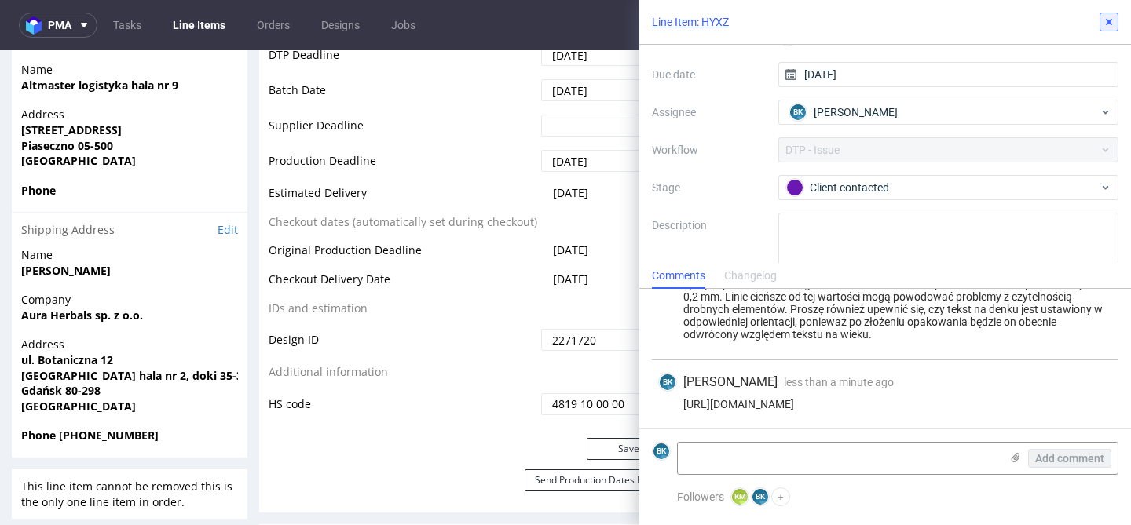
click at [1107, 20] on use at bounding box center [1109, 22] width 6 height 6
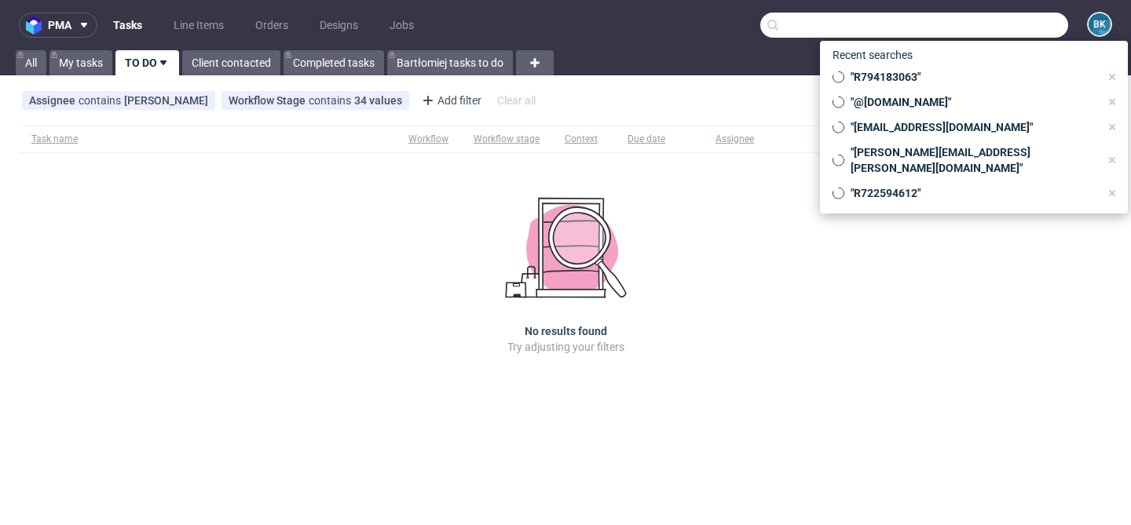
click at [987, 23] on input "text" at bounding box center [914, 25] width 308 height 25
paste input "[EMAIL_ADDRESS][DOMAIN_NAME]"
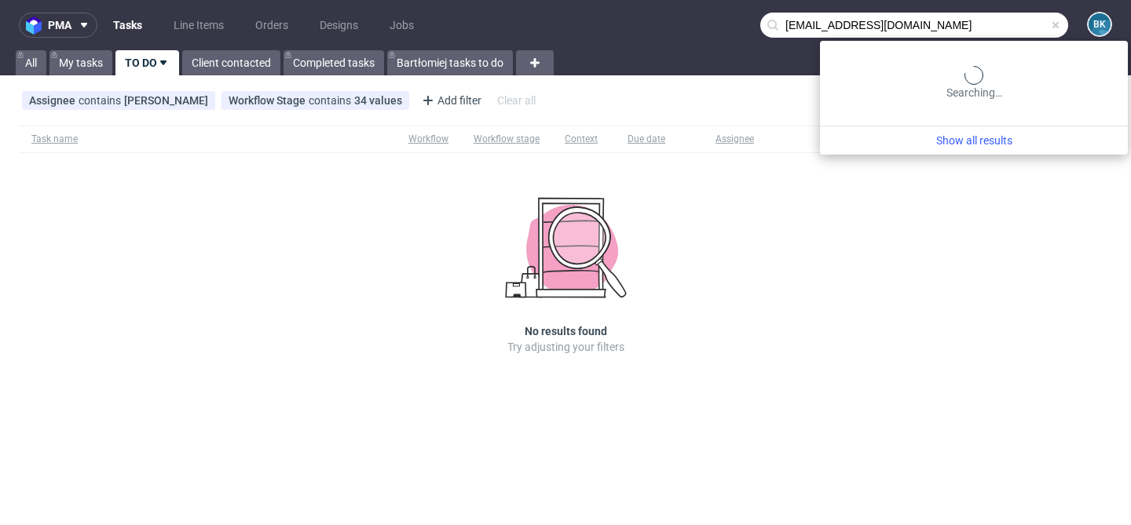
type input "[EMAIL_ADDRESS][DOMAIN_NAME]"
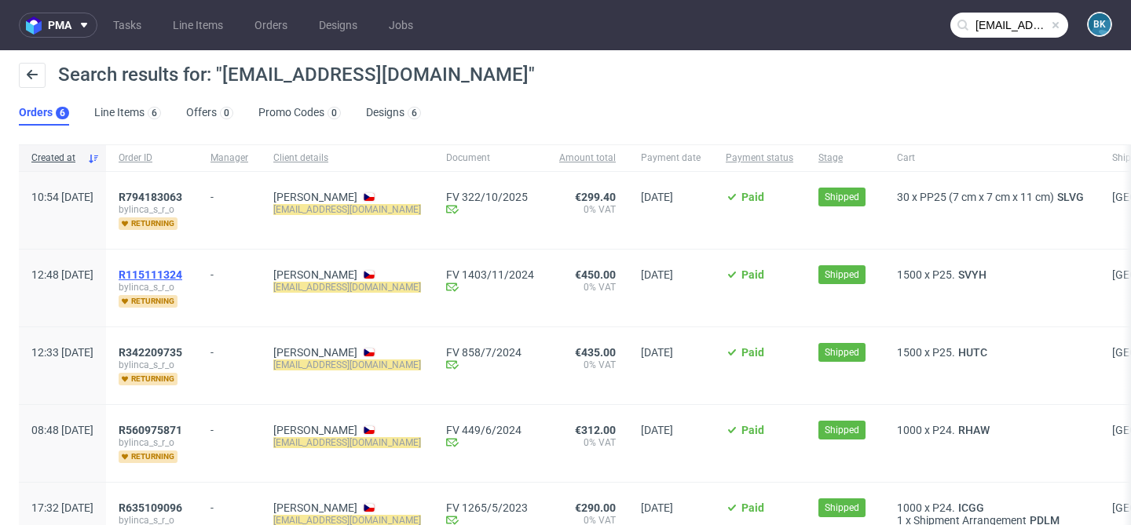
click at [182, 273] on span "R115111324" at bounding box center [151, 275] width 64 height 13
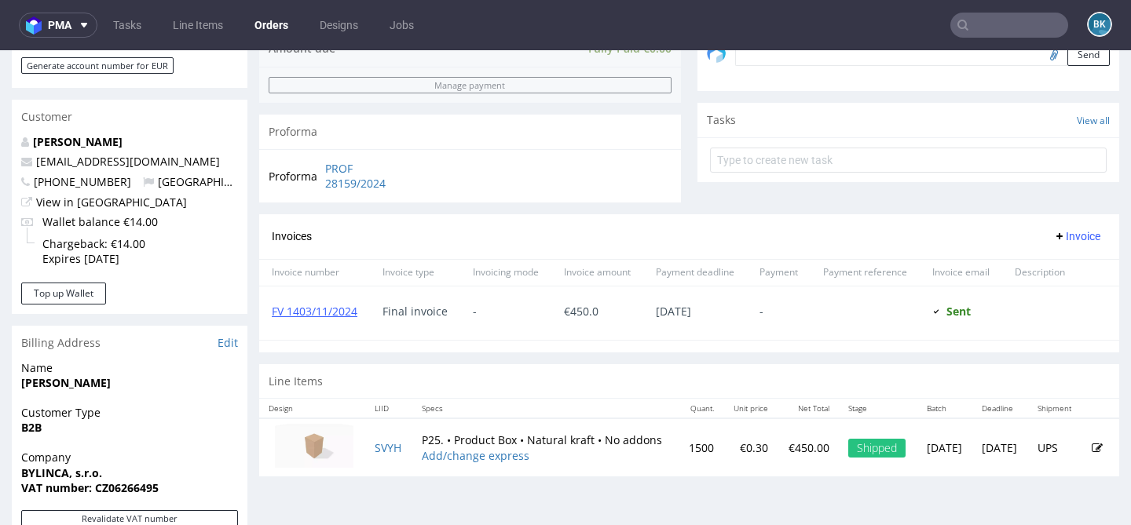
scroll to position [513, 0]
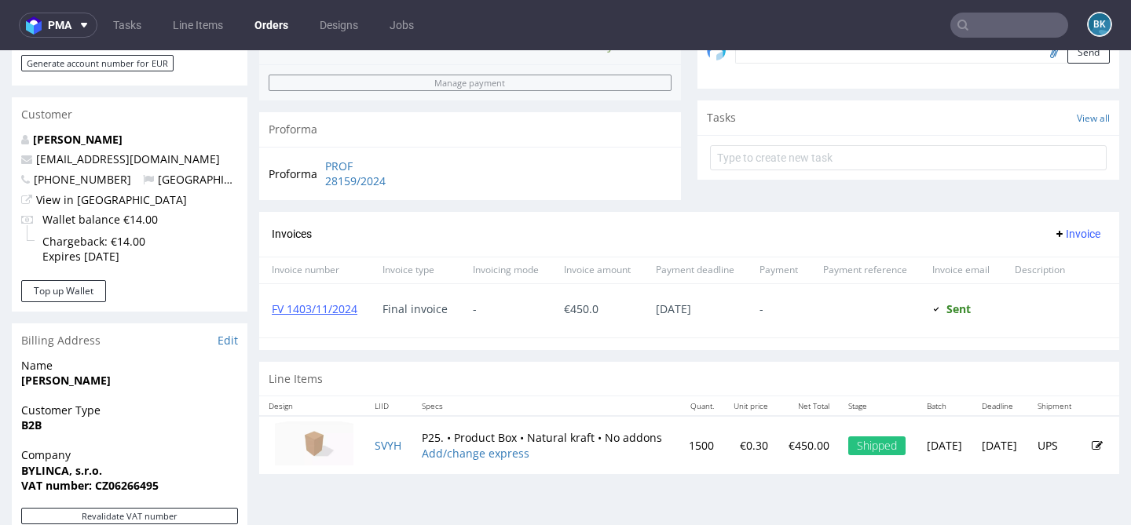
type input "[EMAIL_ADDRESS][DOMAIN_NAME]"
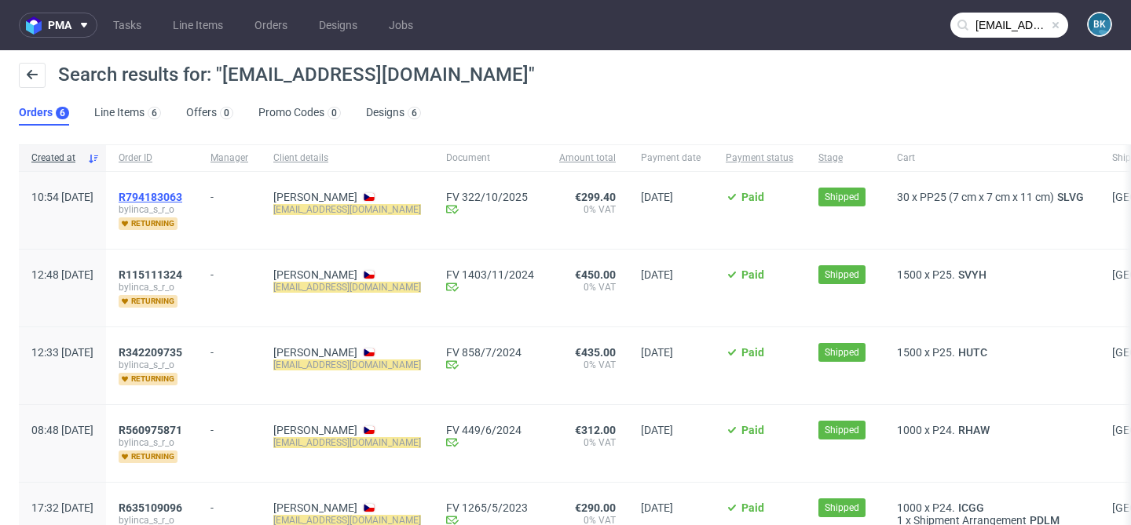
click at [182, 198] on span "R794183063" at bounding box center [151, 197] width 64 height 13
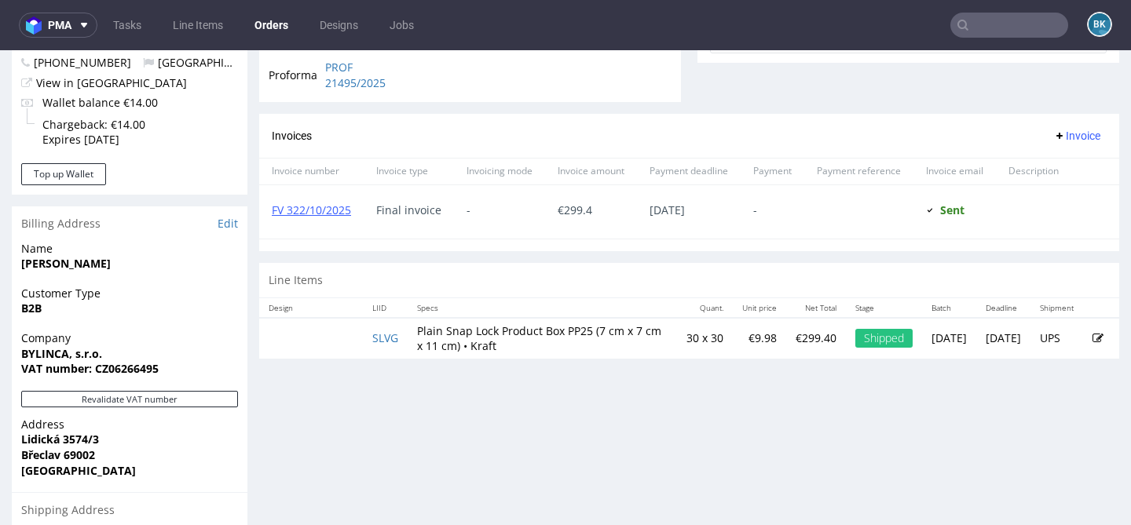
scroll to position [632, 0]
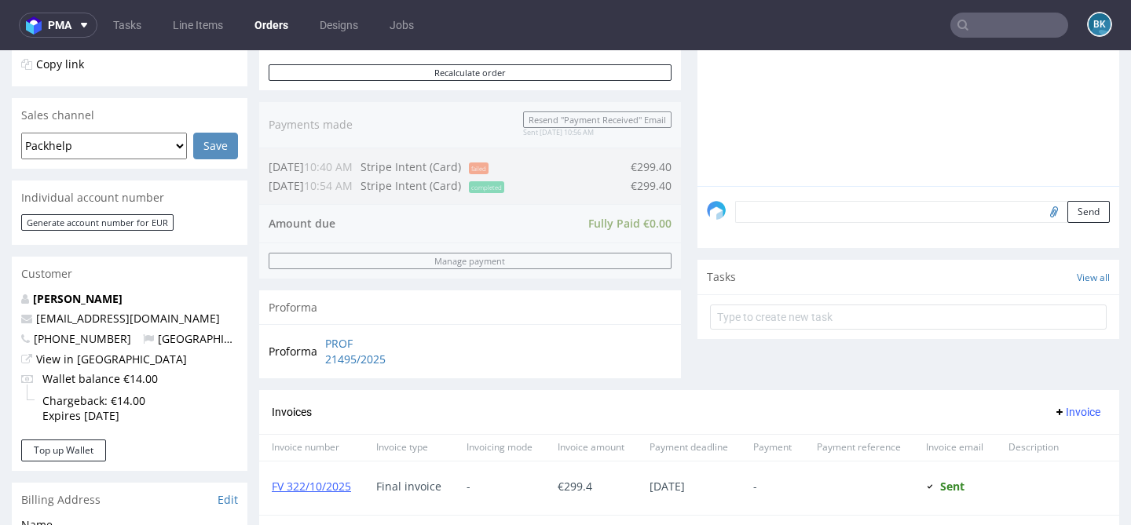
scroll to position [375, 0]
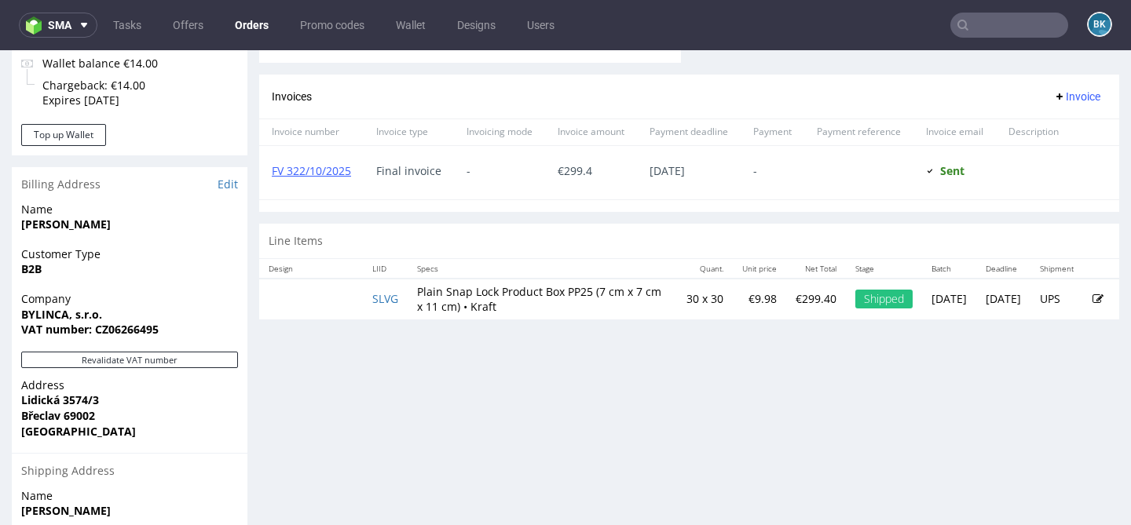
scroll to position [668, 0]
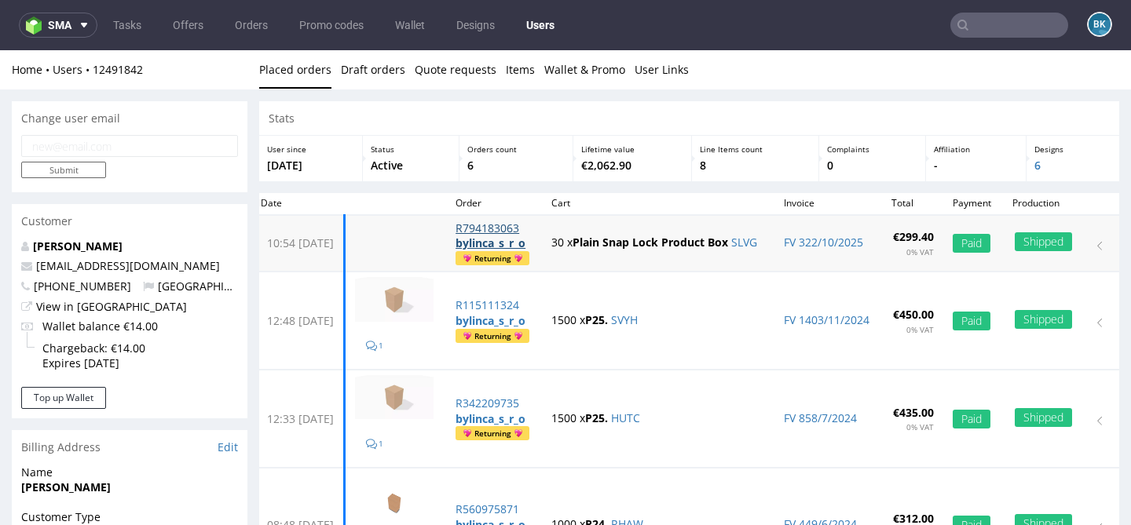
click at [532, 224] on p "R794183063" at bounding box center [493, 229] width 77 height 16
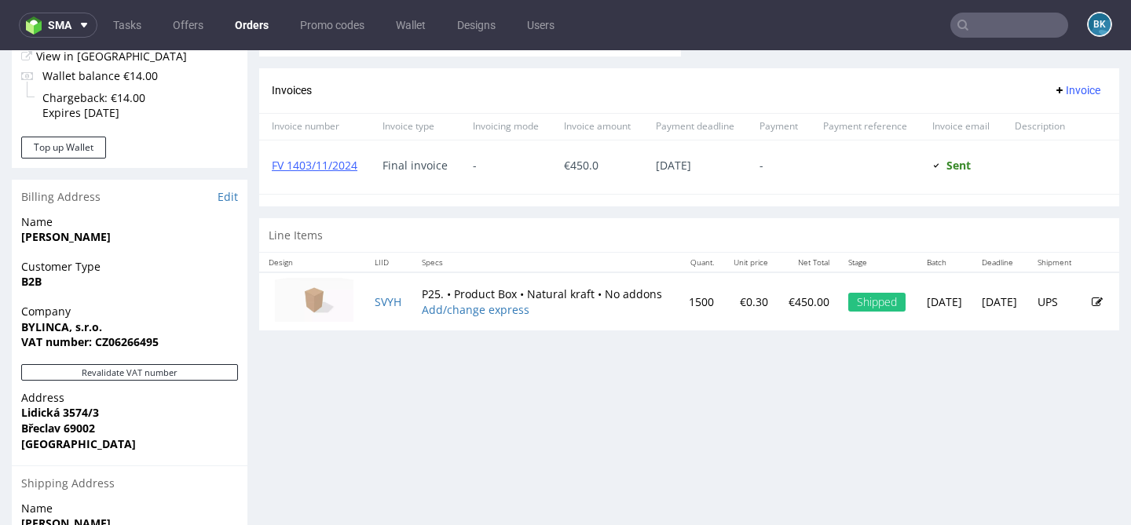
scroll to position [657, 0]
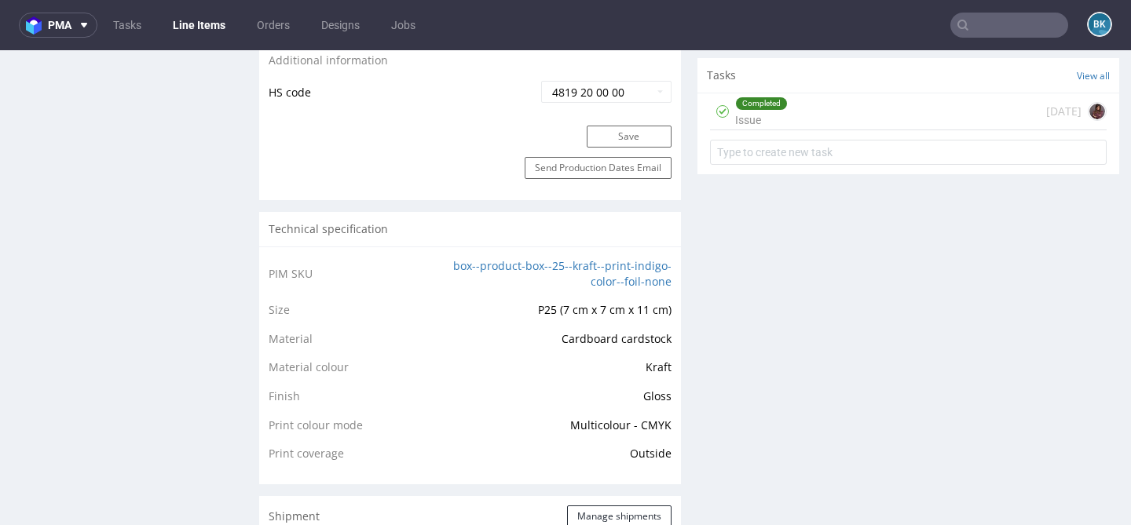
scroll to position [942, 0]
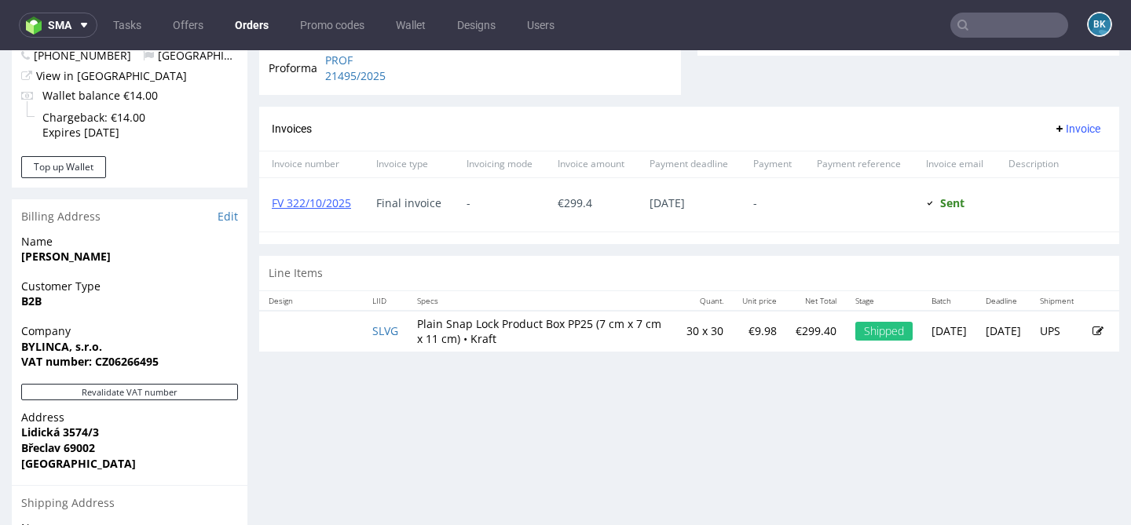
scroll to position [650, 0]
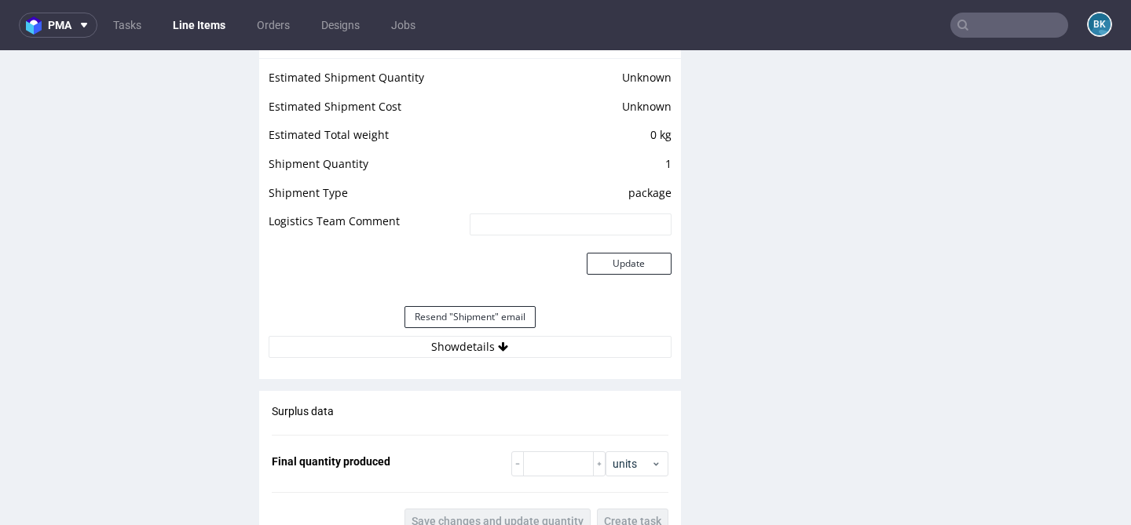
scroll to position [1609, 0]
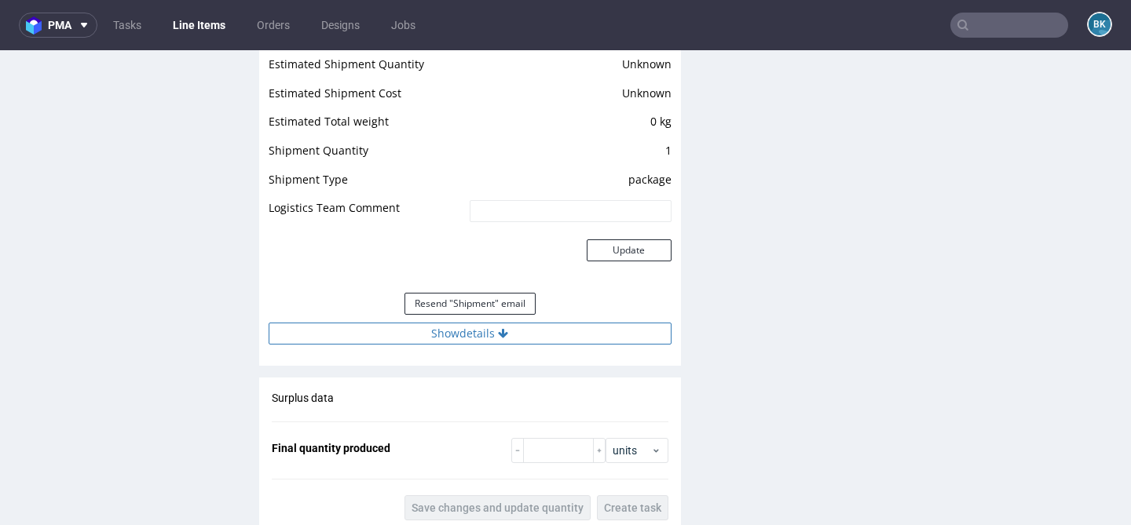
click at [506, 342] on button "Show details" at bounding box center [470, 334] width 403 height 22
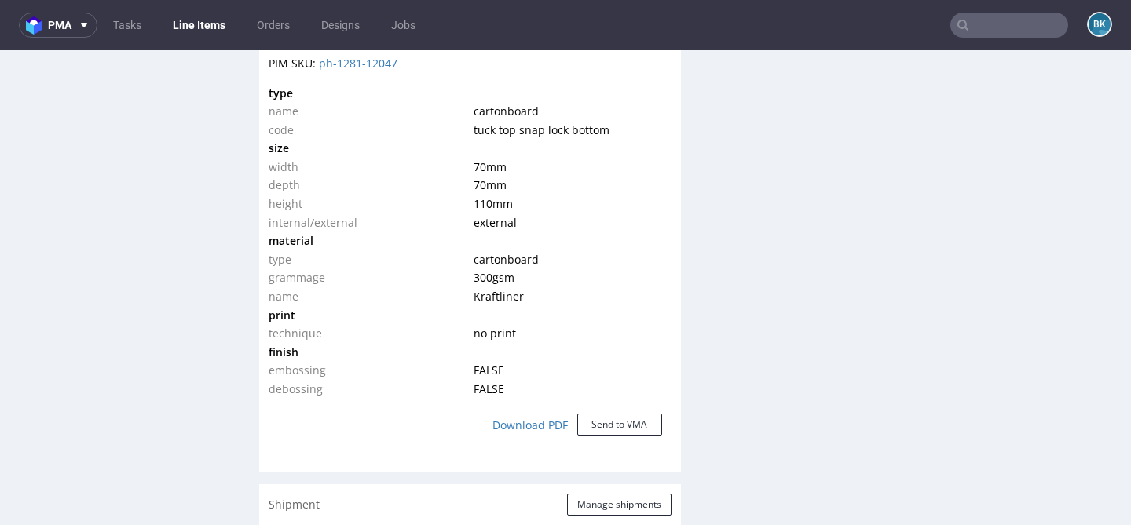
scroll to position [1128, 0]
